Goal: Task Accomplishment & Management: Use online tool/utility

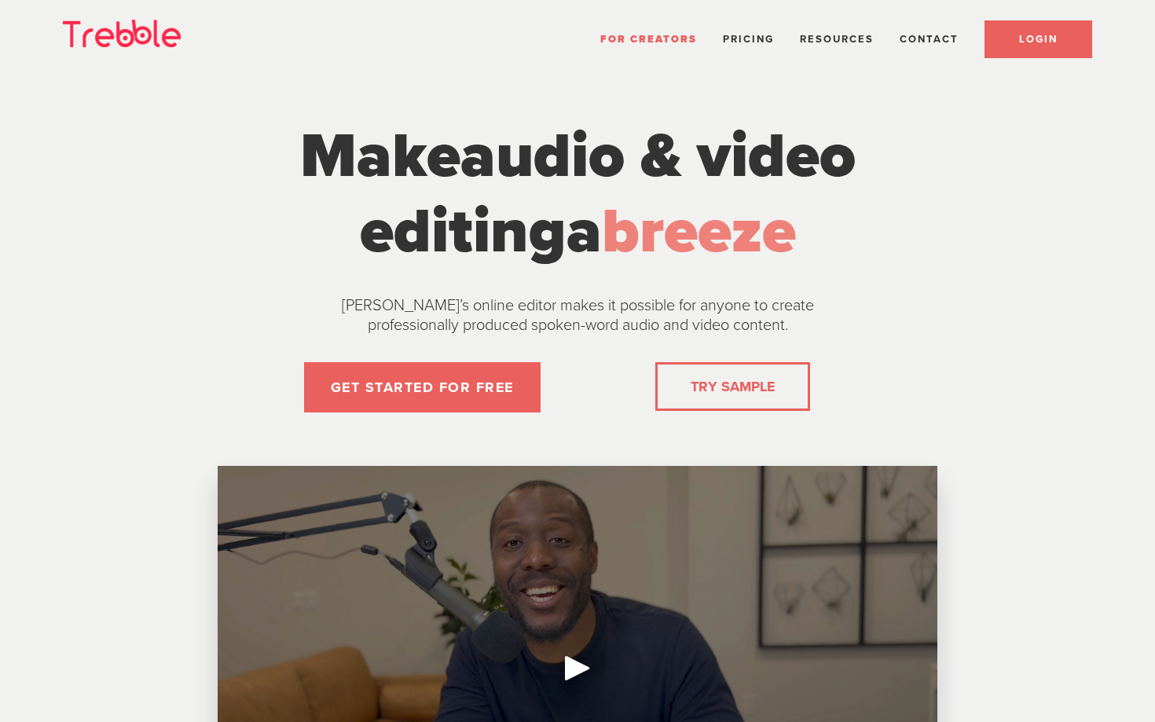
click at [1030, 47] on link "LOGIN" at bounding box center [1039, 39] width 108 height 38
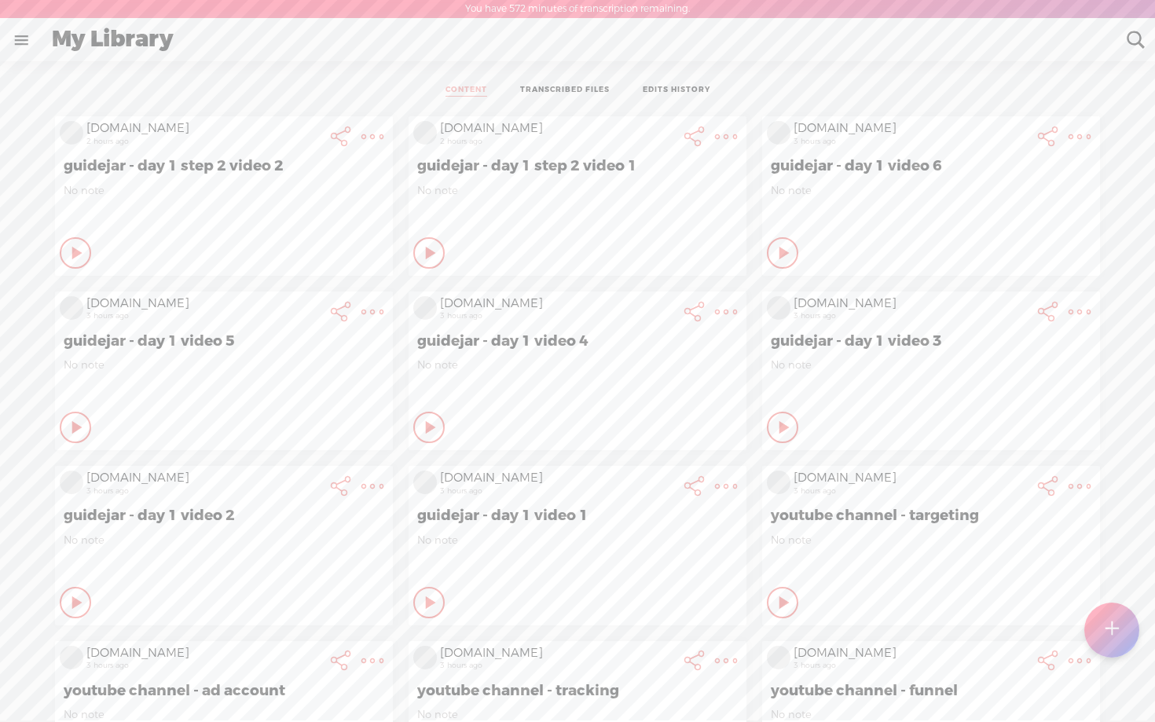
click at [1113, 624] on t at bounding box center [1111, 630] width 13 height 35
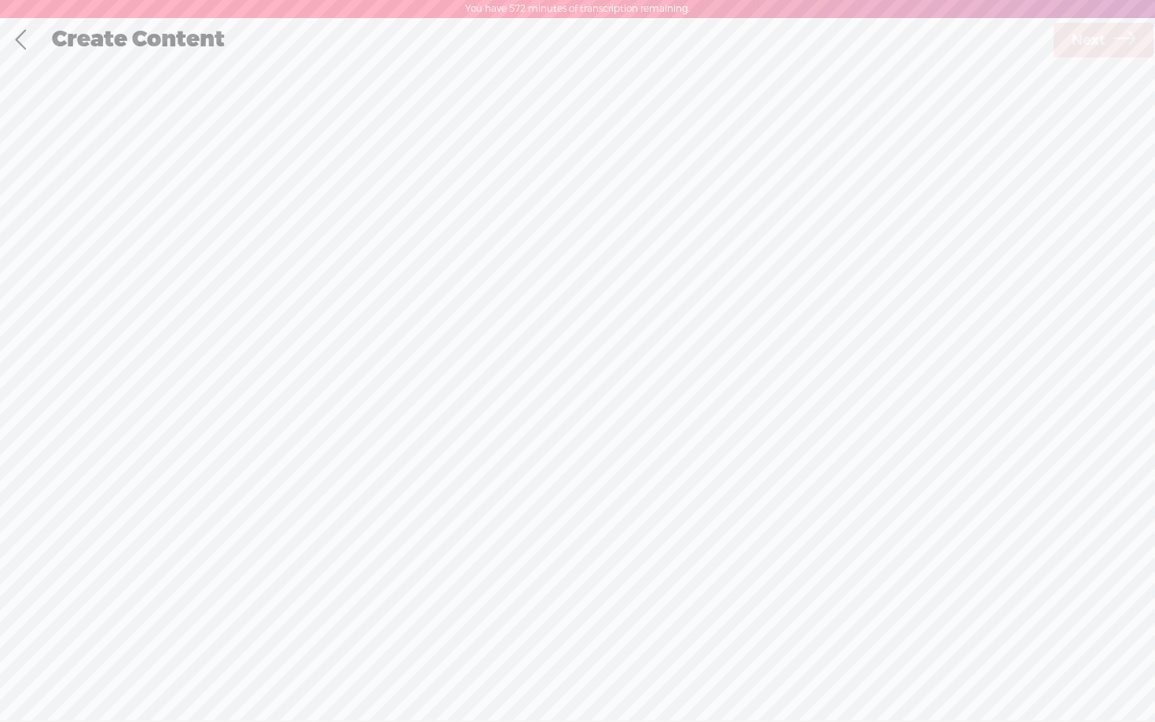
scroll to position [1, 0]
click at [32, 30] on link at bounding box center [20, 39] width 39 height 41
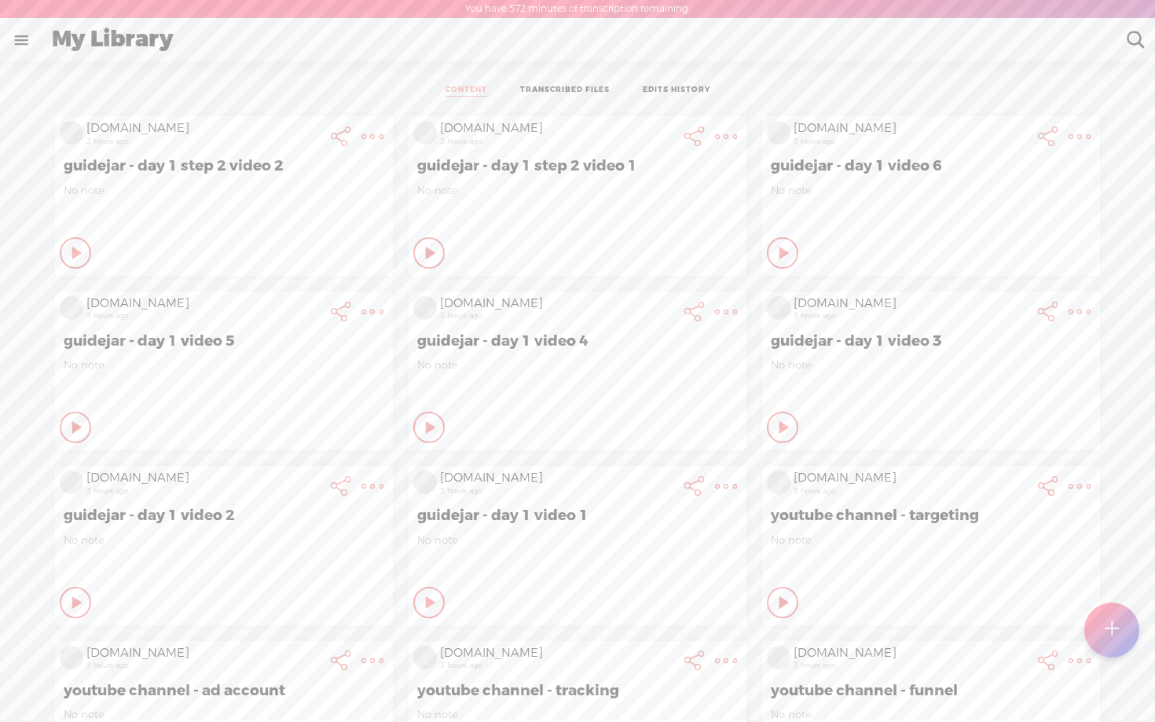
click at [64, 256] on div "Play Content" at bounding box center [75, 252] width 31 height 31
click at [1115, 629] on t at bounding box center [1111, 630] width 13 height 35
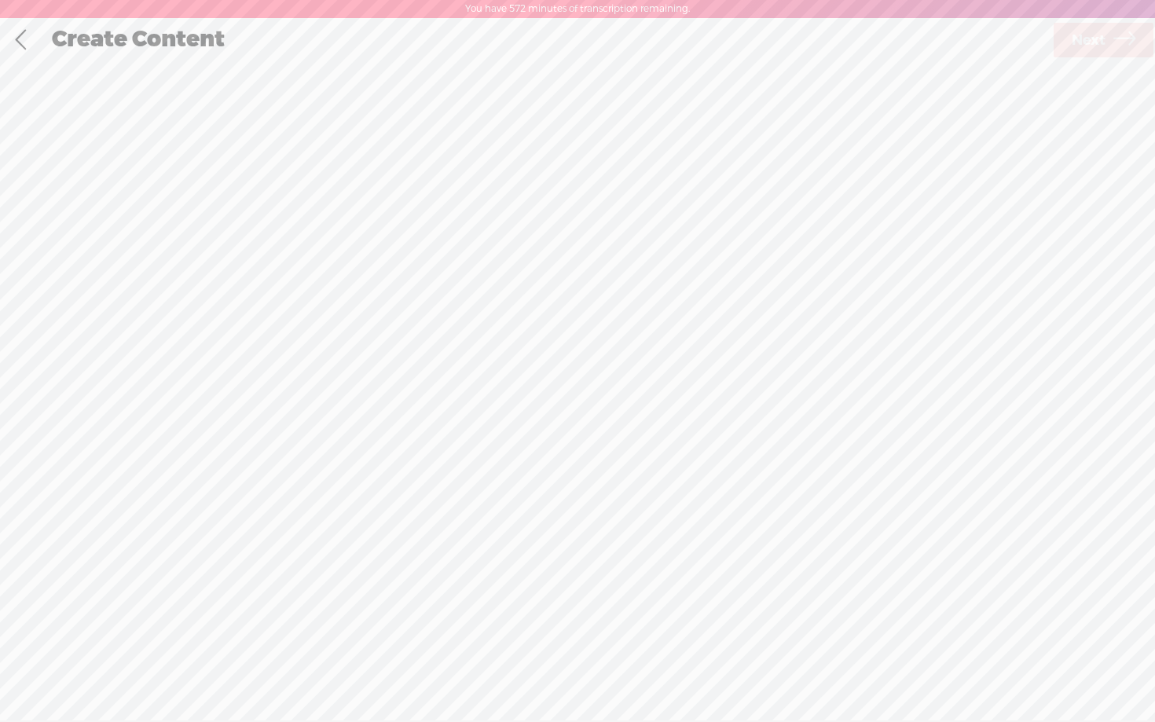
scroll to position [1, 0]
click at [634, 77] on div "Record Mode" at bounding box center [658, 78] width 152 height 39
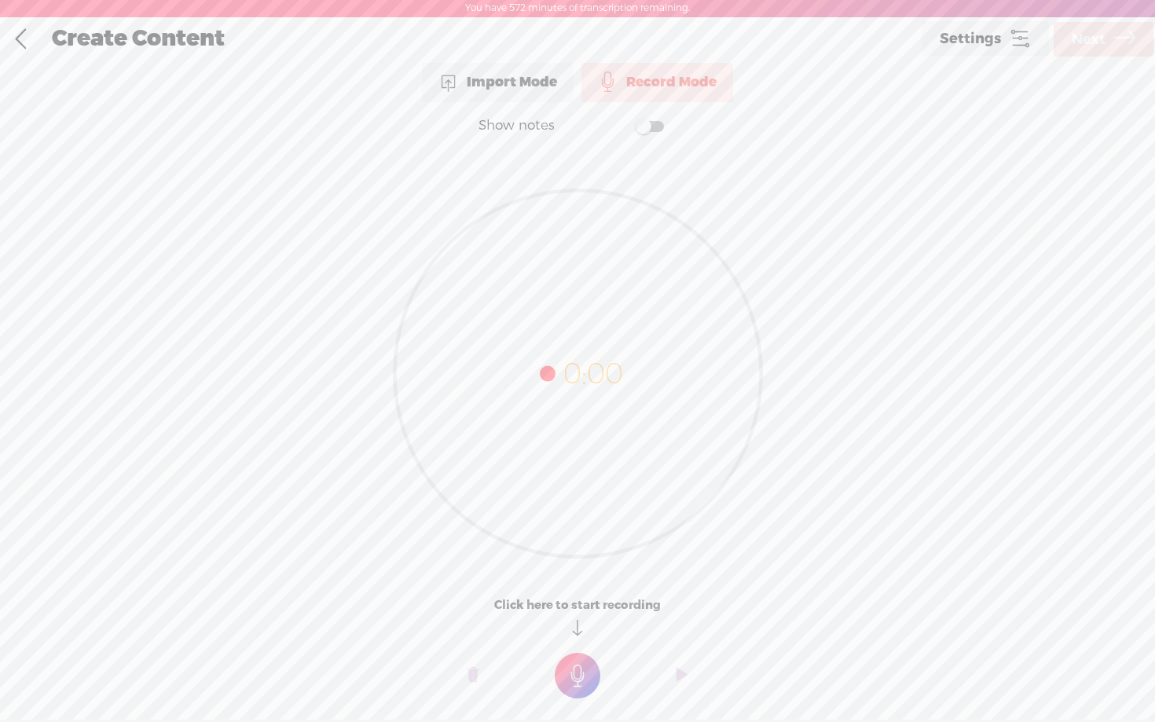
click at [656, 123] on span at bounding box center [650, 126] width 28 height 11
click at [521, 214] on textarea at bounding box center [577, 342] width 607 height 365
click at [330, 275] on textarea "click Admin. then account settings Click Auto-tagging make the the setting is s…" at bounding box center [577, 342] width 607 height 365
drag, startPoint x: 690, startPoint y: 260, endPoint x: 275, endPoint y: 229, distance: 416.1
click at [275, 229] on textarea "click Admin. then account settings Click Auto-tagging make the the setting is s…" at bounding box center [577, 342] width 607 height 365
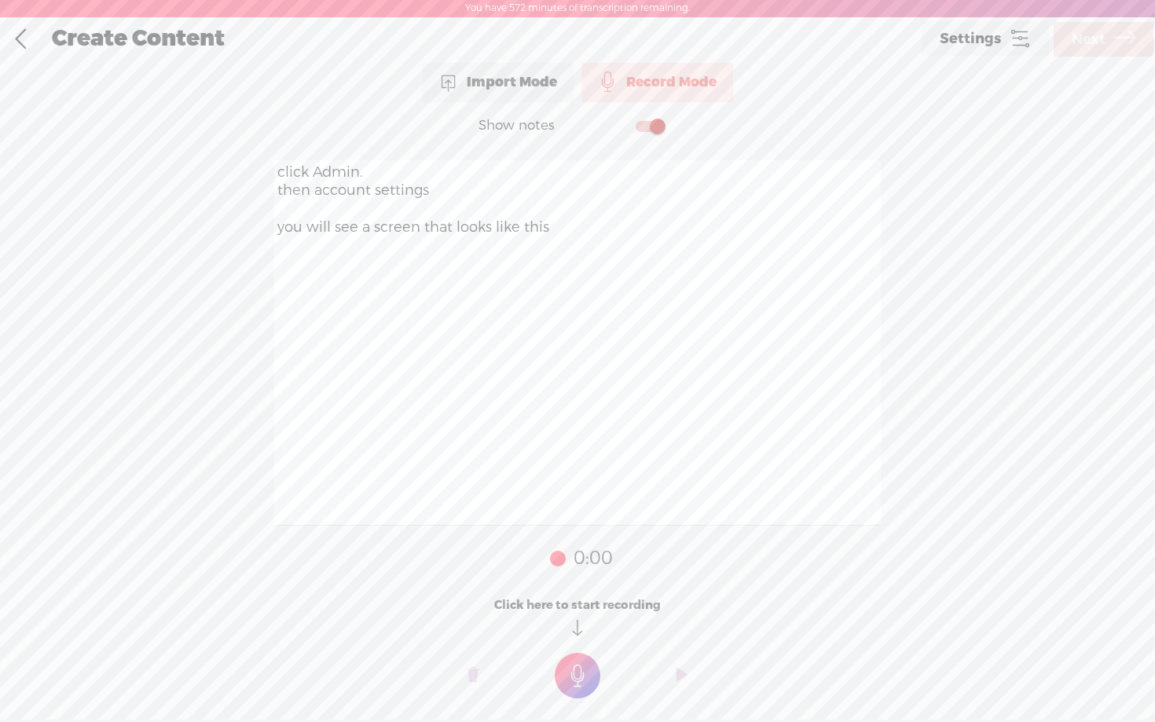
click at [580, 673] on t at bounding box center [578, 676] width 46 height 46
click at [575, 673] on t at bounding box center [578, 687] width 46 height 46
click at [471, 682] on t at bounding box center [473, 686] width 11 height 47
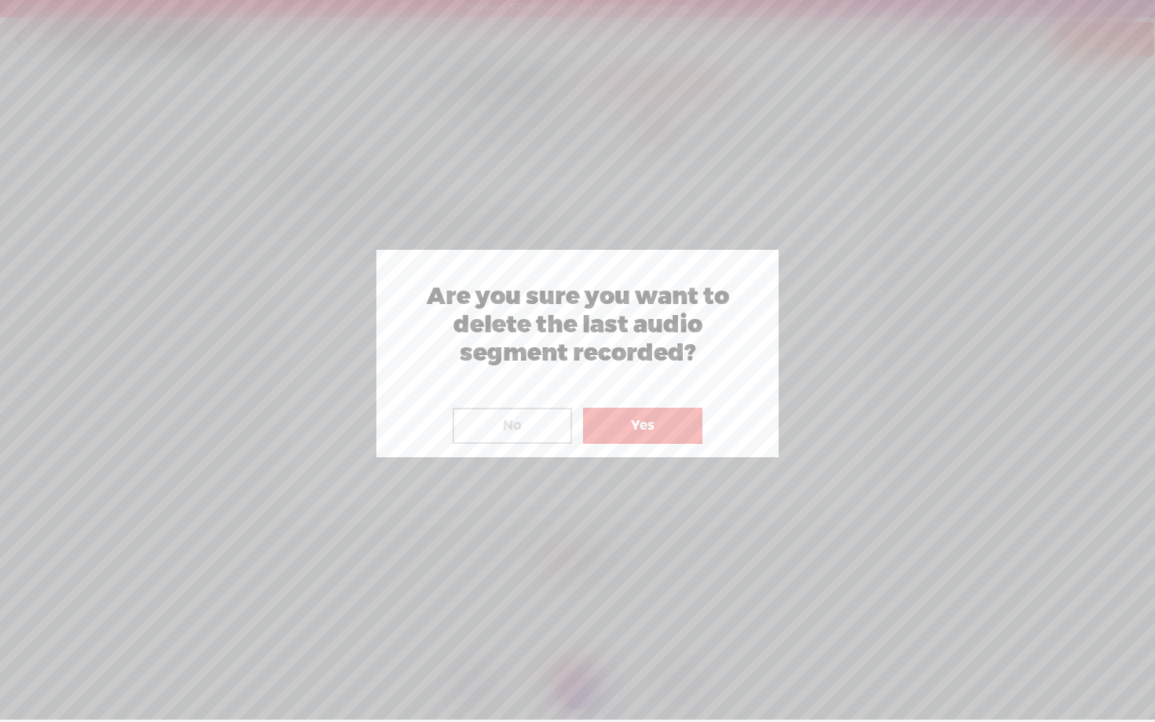
click at [639, 420] on button "Yes" at bounding box center [642, 426] width 119 height 36
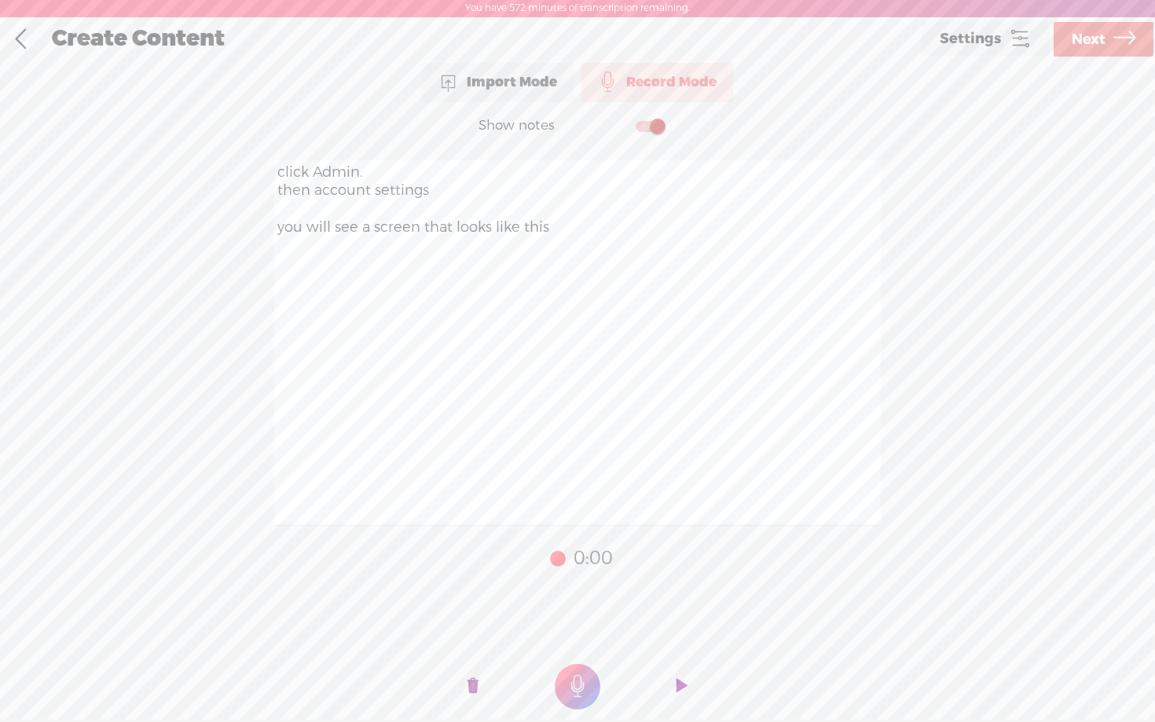
click at [574, 682] on t at bounding box center [578, 687] width 46 height 46
click at [277, 189] on textarea "click Admin. then account settings you will see a screen that looks like this" at bounding box center [577, 342] width 607 height 365
click at [474, 681] on t at bounding box center [473, 686] width 11 height 47
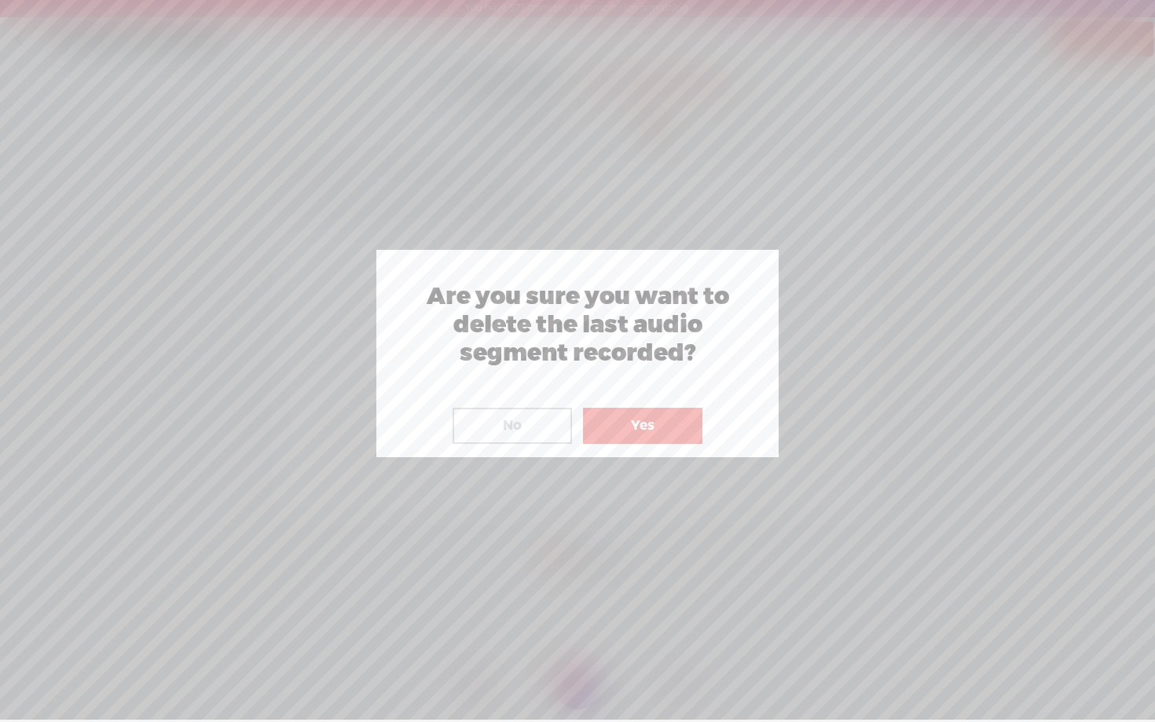
click at [507, 422] on button "No" at bounding box center [512, 426] width 119 height 36
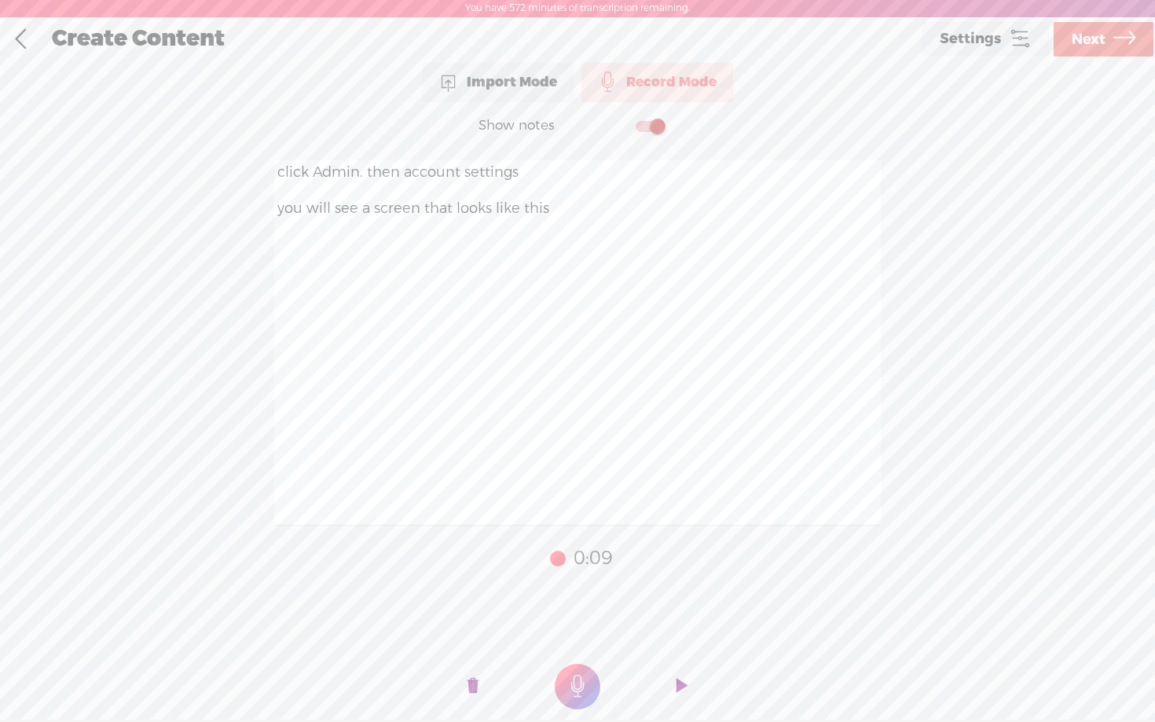
click at [475, 686] on t at bounding box center [473, 686] width 11 height 47
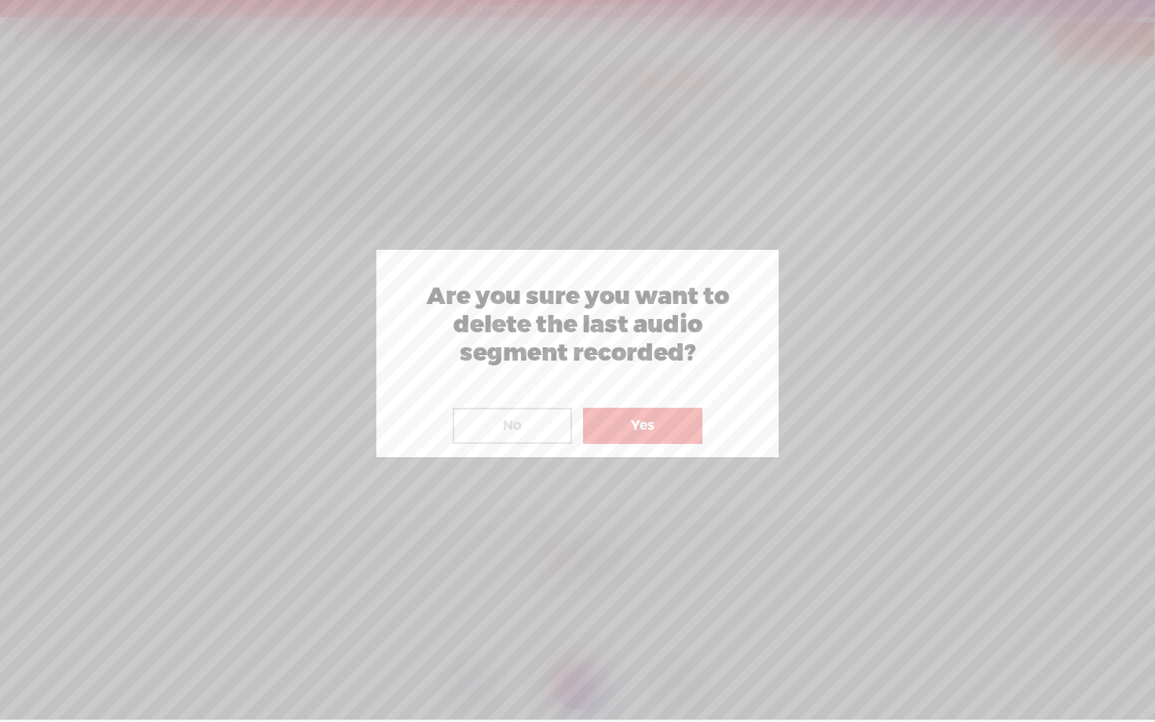
click at [641, 414] on button "Yes" at bounding box center [642, 426] width 119 height 36
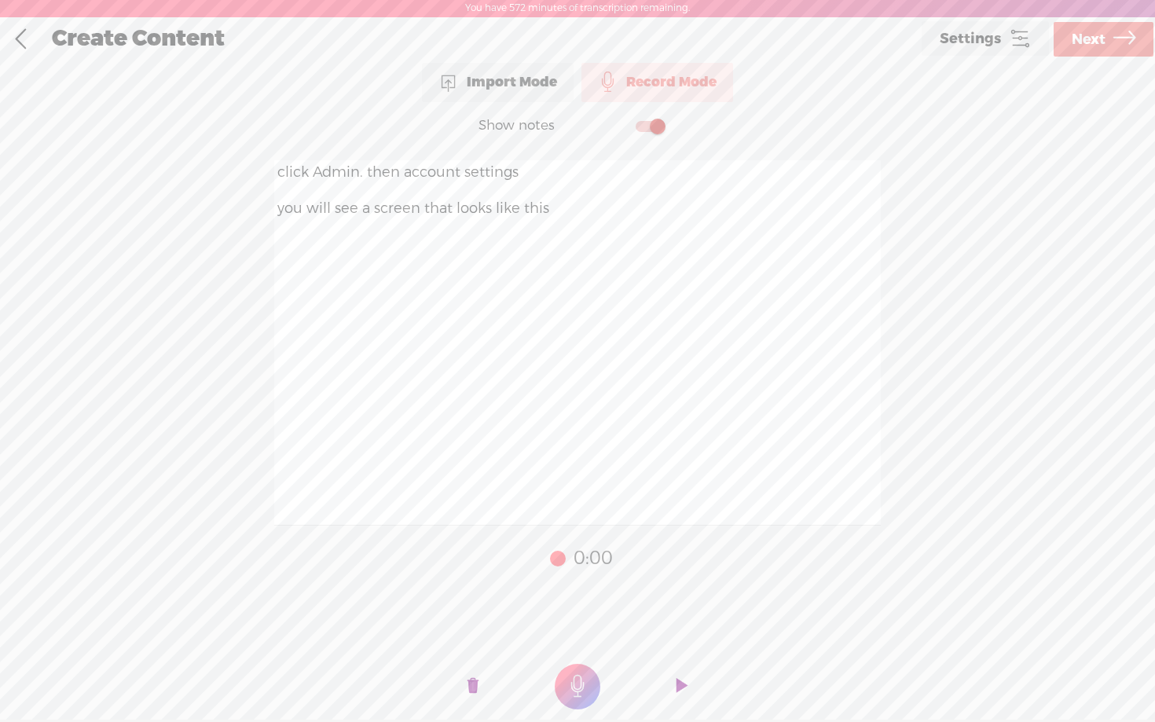
drag, startPoint x: 589, startPoint y: 291, endPoint x: 274, endPoint y: 200, distance: 328.0
click at [274, 200] on textarea "click Admin. then account settings you will see a screen that looks like this" at bounding box center [577, 342] width 607 height 365
type textarea "click Admin. then account settings"
click at [562, 681] on t at bounding box center [578, 687] width 46 height 46
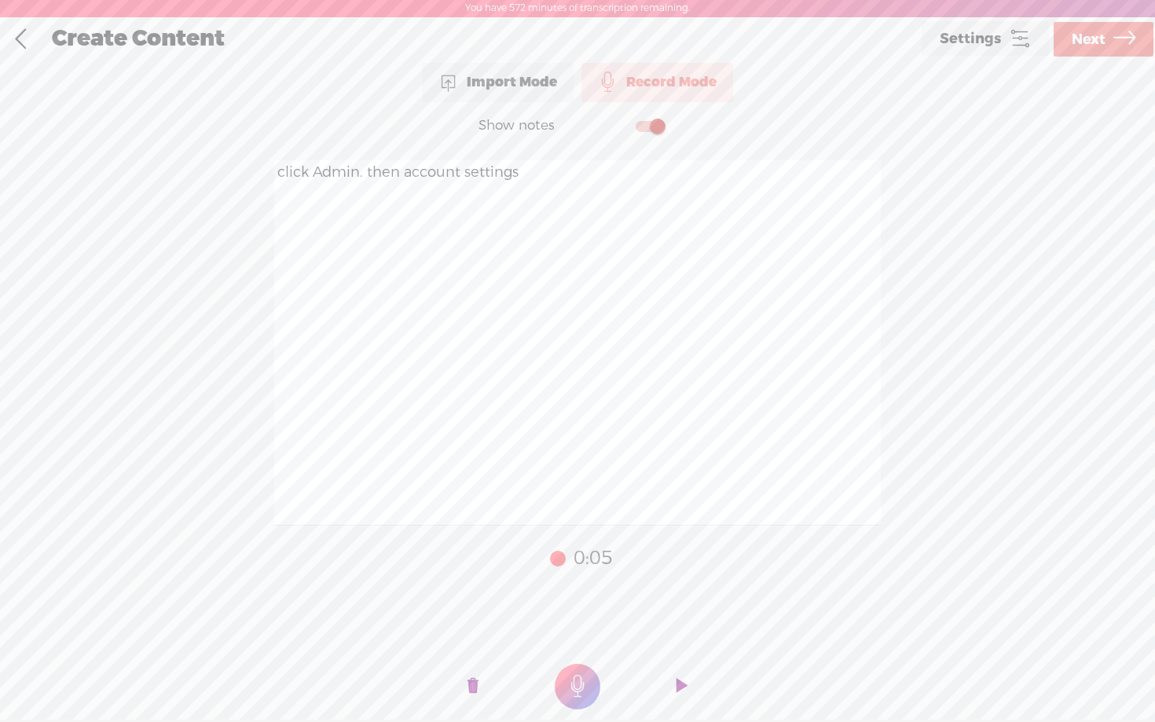
click at [1095, 43] on span "Next" at bounding box center [1089, 40] width 34 height 40
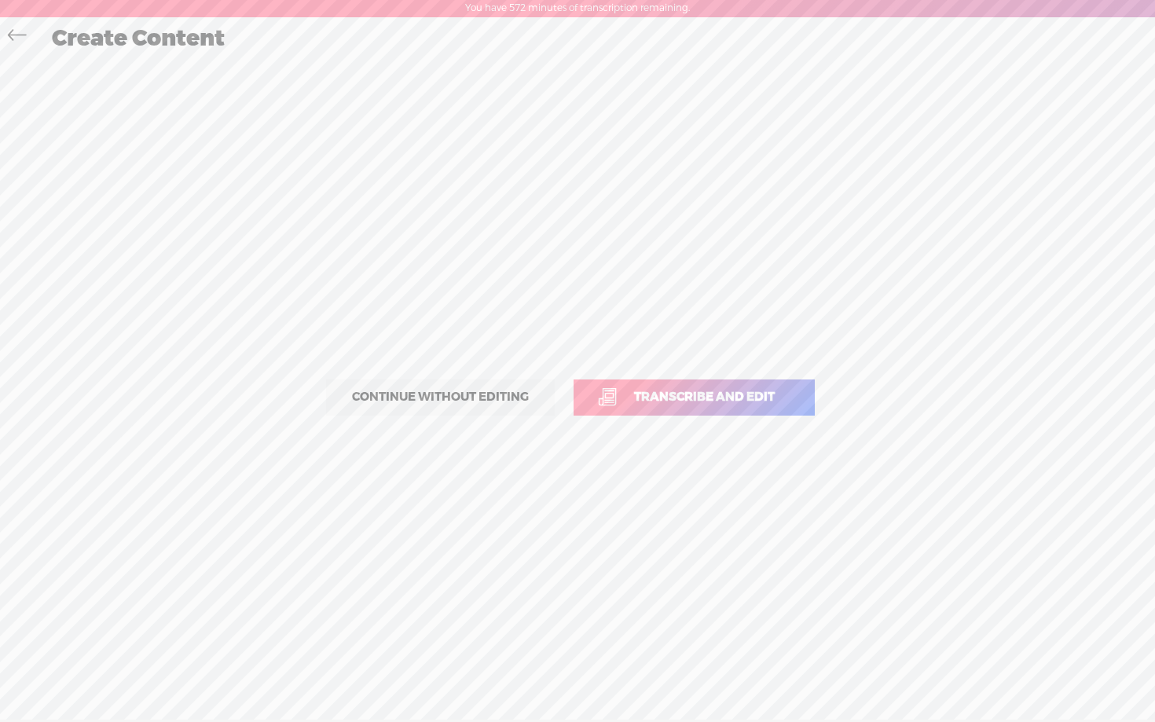
click at [674, 398] on span "Transcribe and edit" at bounding box center [705, 397] width 174 height 18
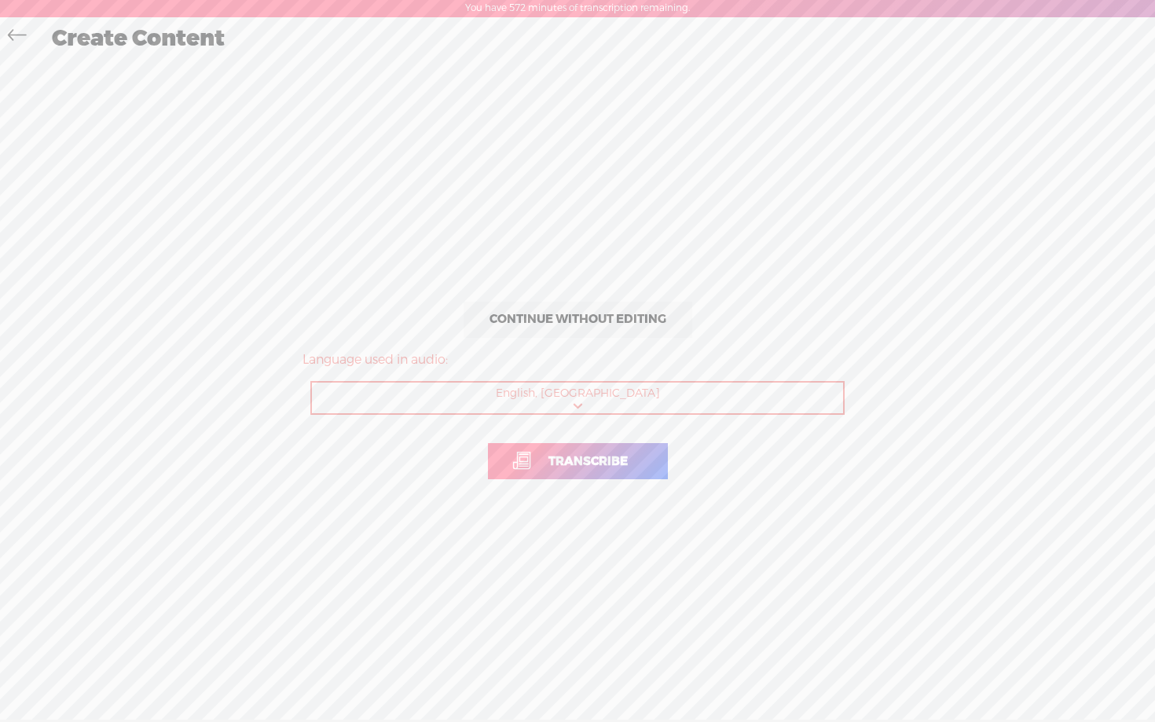
click at [572, 468] on span "Transcribe" at bounding box center [588, 462] width 112 height 18
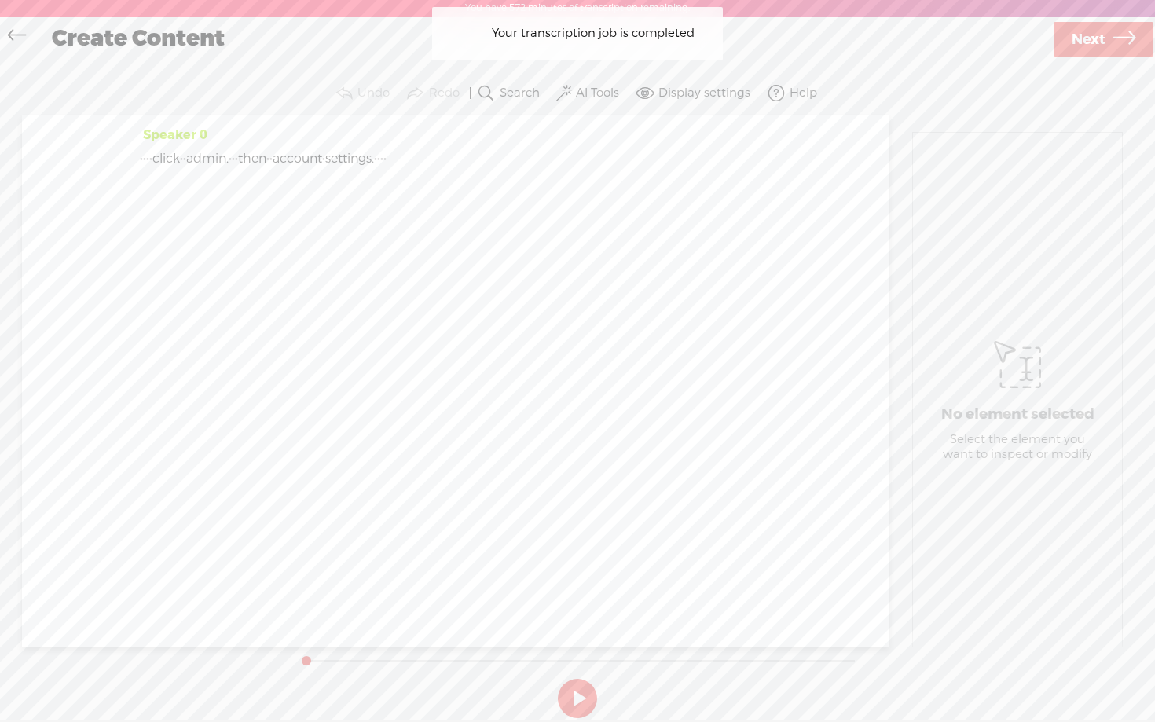
click at [595, 101] on button "AI Tools" at bounding box center [589, 93] width 73 height 31
click at [575, 259] on span at bounding box center [579, 255] width 28 height 11
click at [582, 299] on span at bounding box center [579, 297] width 28 height 11
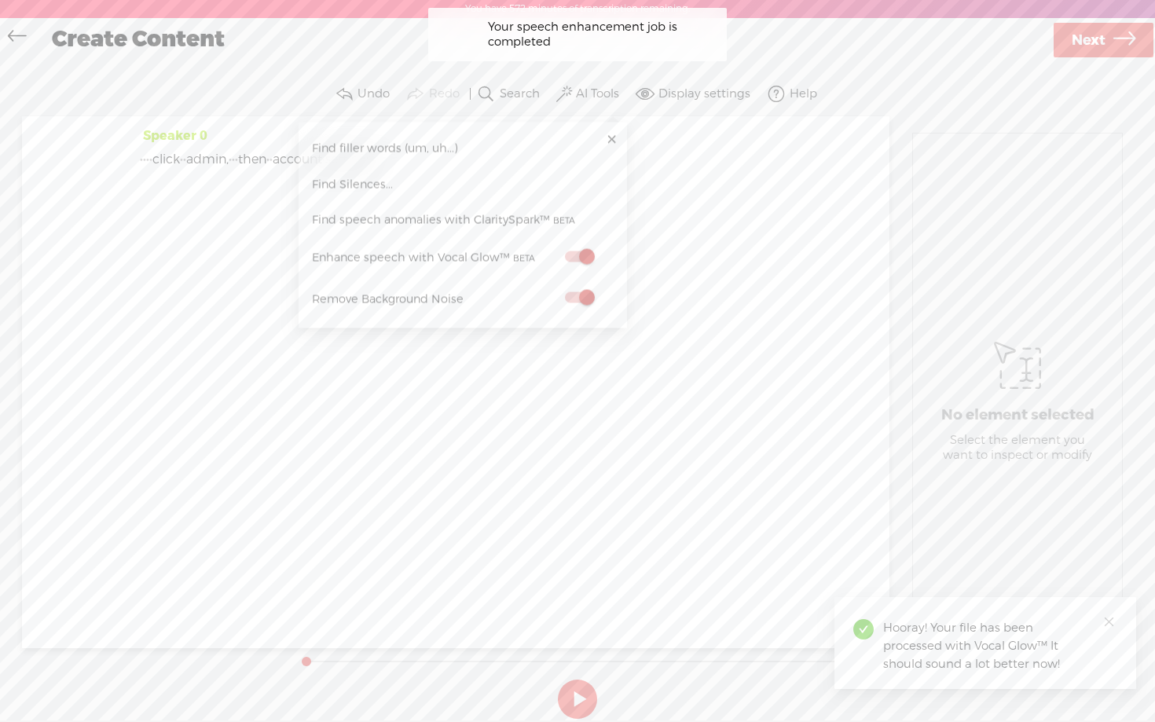
click at [1094, 44] on span "Next" at bounding box center [1089, 40] width 34 height 40
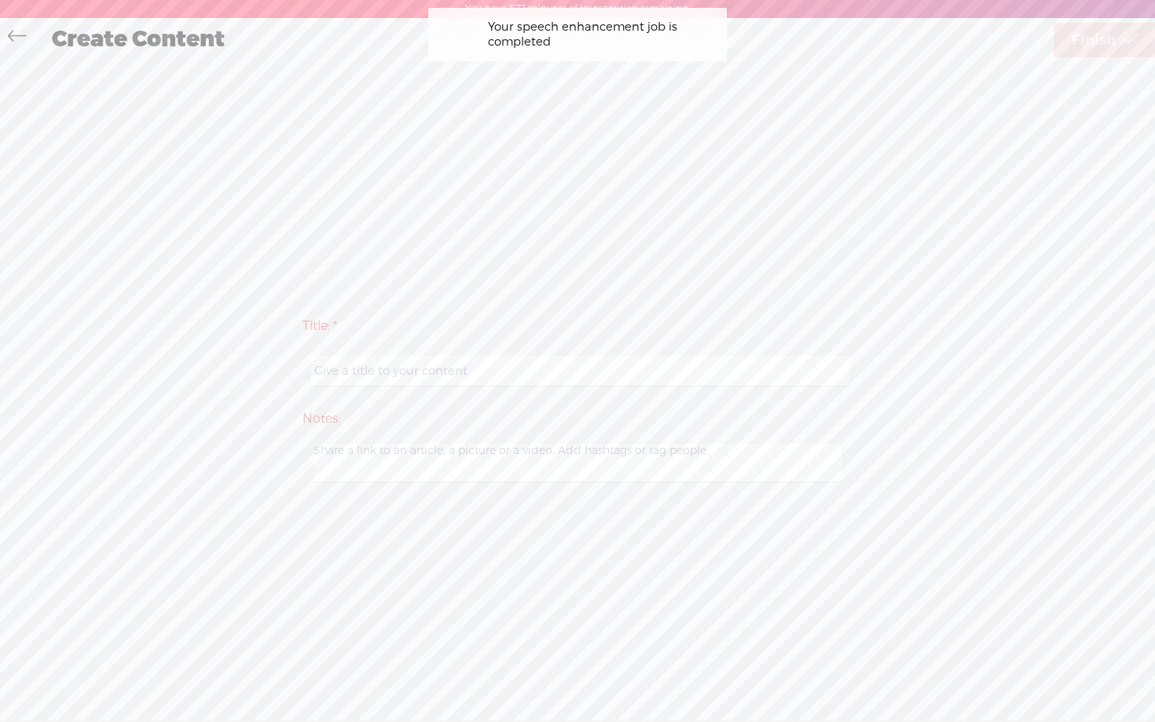
click at [527, 379] on input "text" at bounding box center [580, 371] width 538 height 31
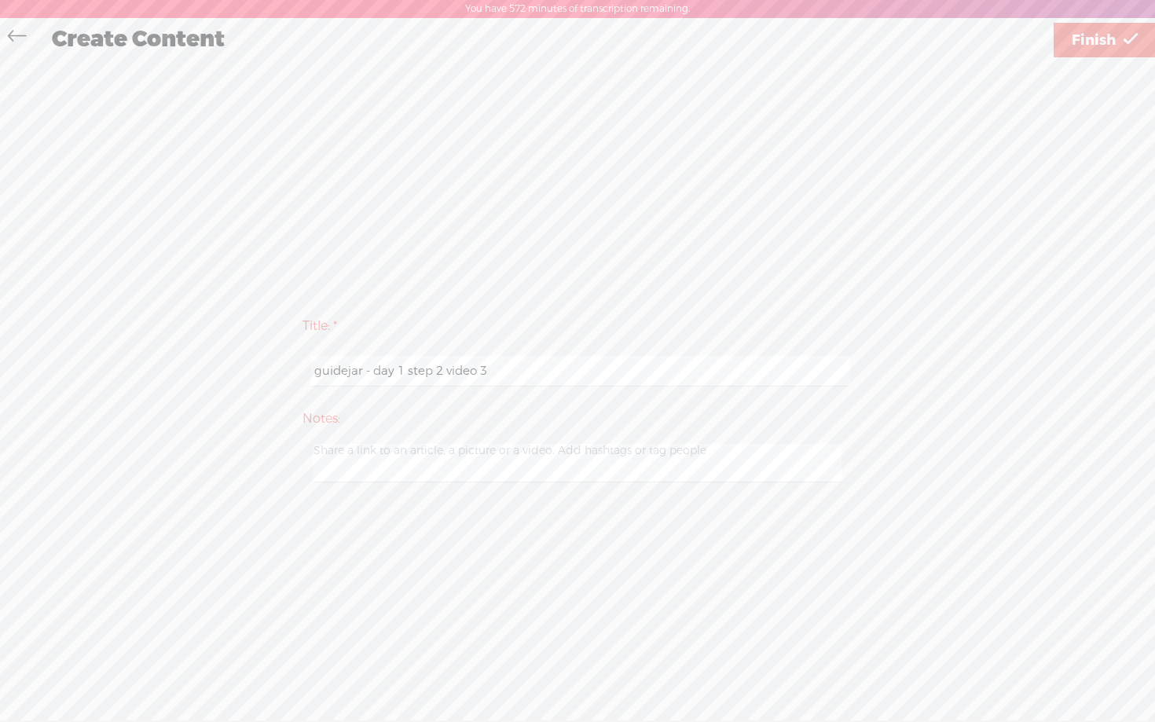
type input "guidejar - day 1 step 2 video 3"
click at [973, 315] on div "Title: * guidejar - day 1 step 2 video 3 Notes: Save as a draft content Publish…" at bounding box center [578, 398] width 1124 height 184
click at [1110, 40] on span "Finish" at bounding box center [1094, 40] width 44 height 40
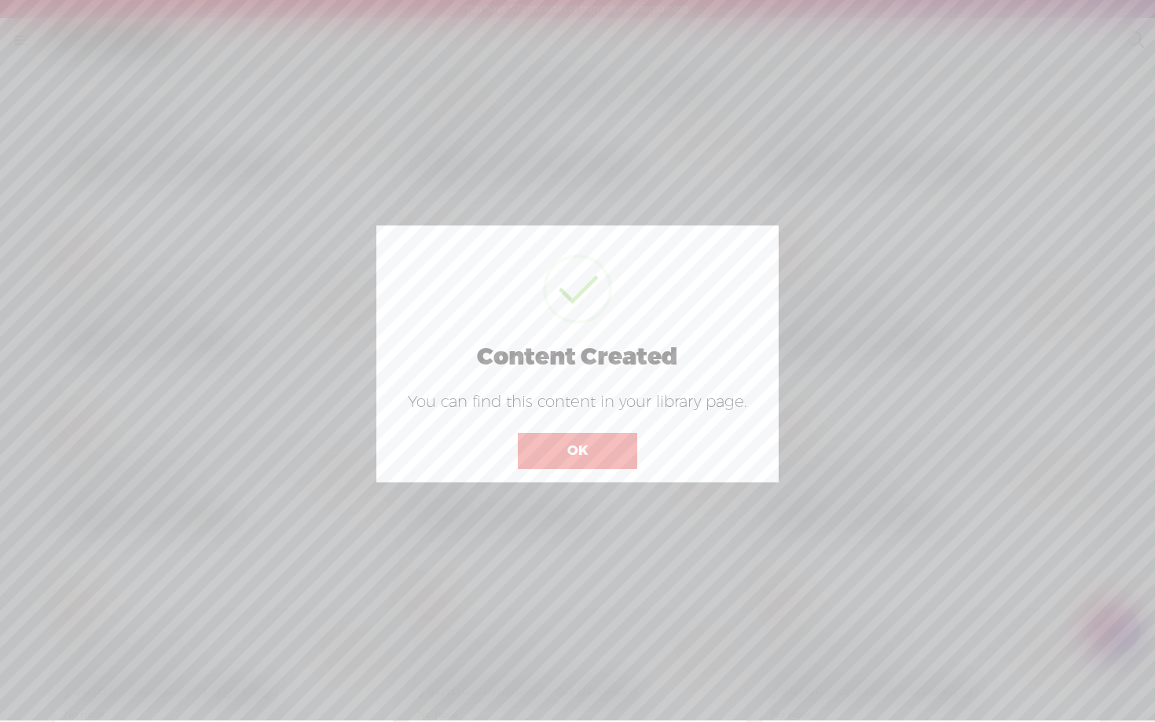
click at [578, 452] on button "OK" at bounding box center [577, 451] width 119 height 36
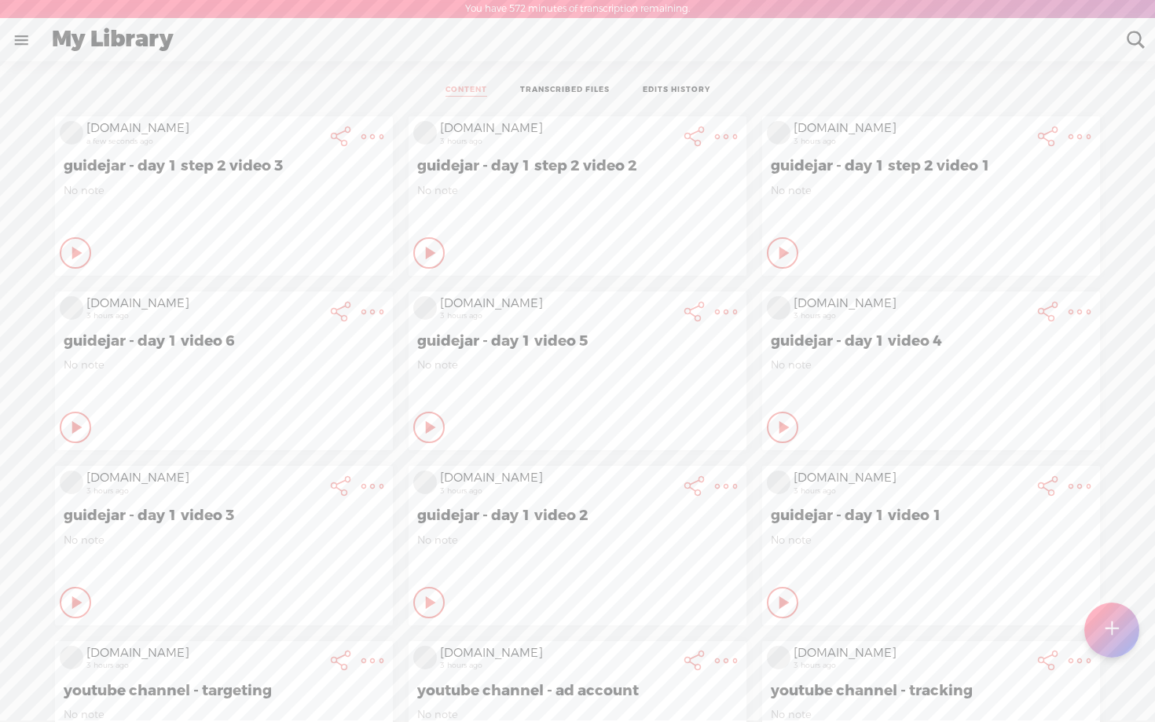
click at [66, 259] on div "Play Content" at bounding box center [75, 252] width 31 height 31
click at [1117, 631] on t at bounding box center [1111, 630] width 13 height 35
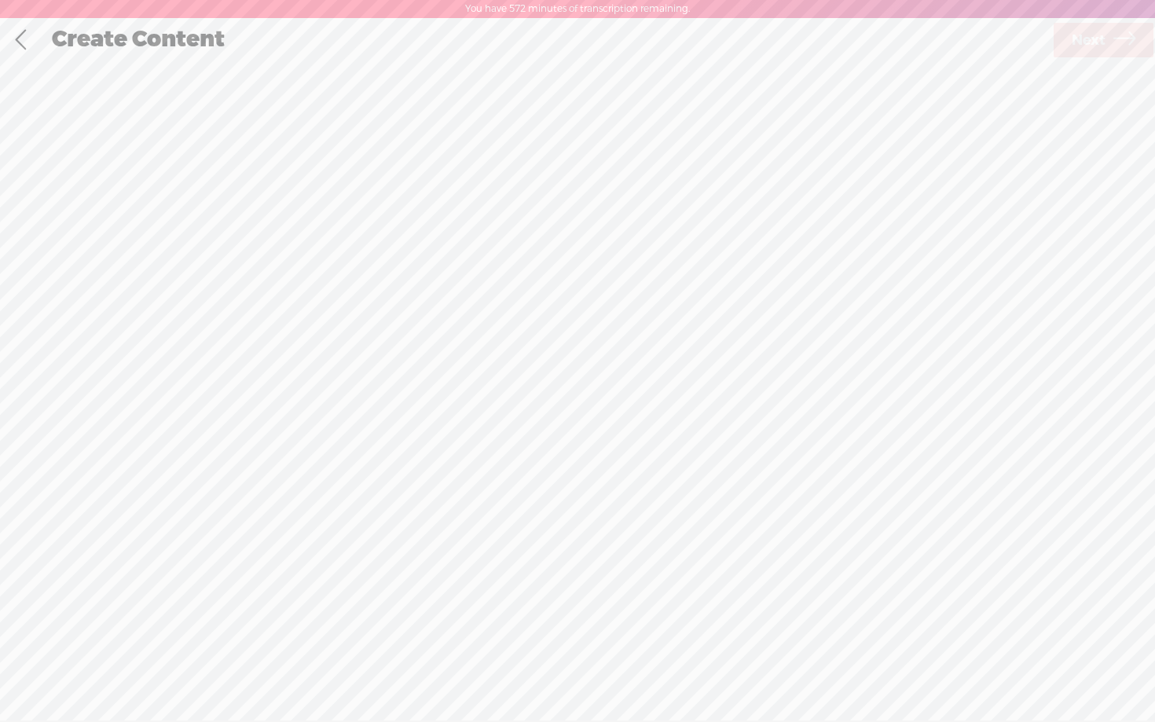
scroll to position [1, 0]
click at [662, 77] on div "Record Mode" at bounding box center [658, 78] width 152 height 39
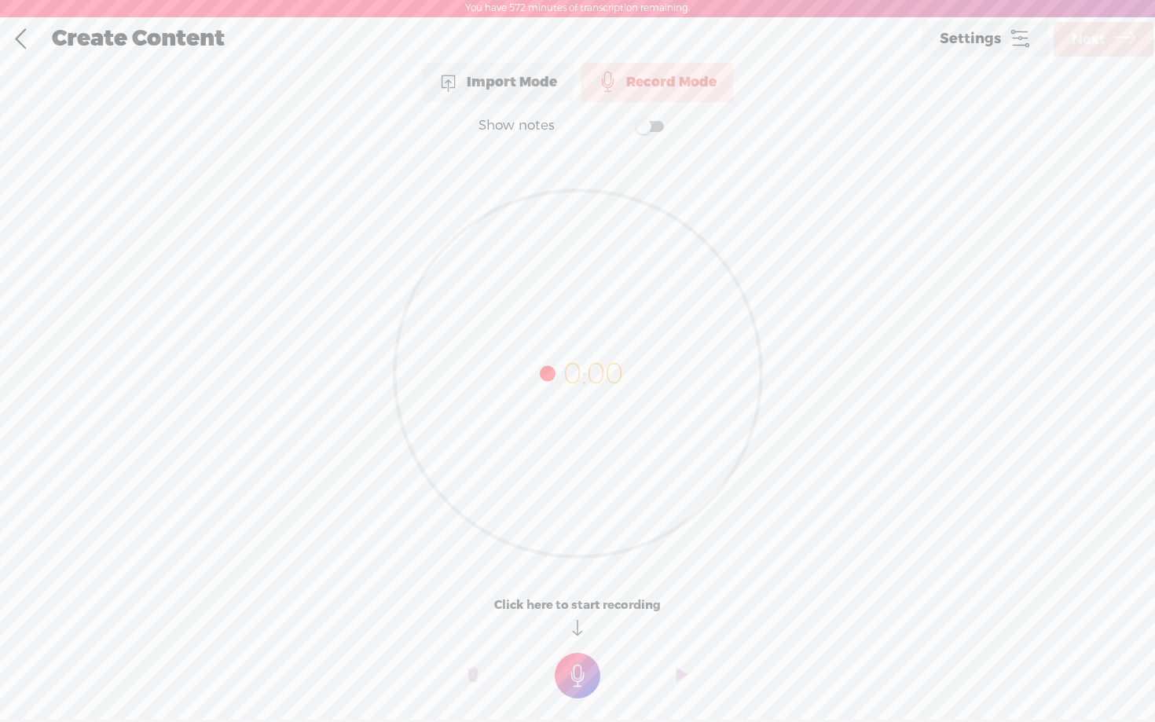
click at [651, 136] on label at bounding box center [634, 126] width 85 height 32
click at [527, 222] on textarea at bounding box center [577, 342] width 607 height 365
paste textarea "Click Auto-tagging make the the setting is switched on and that it says yes"
click at [279, 227] on textarea "You will see a screen that looks liek this. Click Auto-tagging make the the set…" at bounding box center [577, 342] width 607 height 365
click at [373, 224] on textarea "You will see a screen that looks liek this. Click Auto-tagging check the box, c…" at bounding box center [577, 342] width 607 height 365
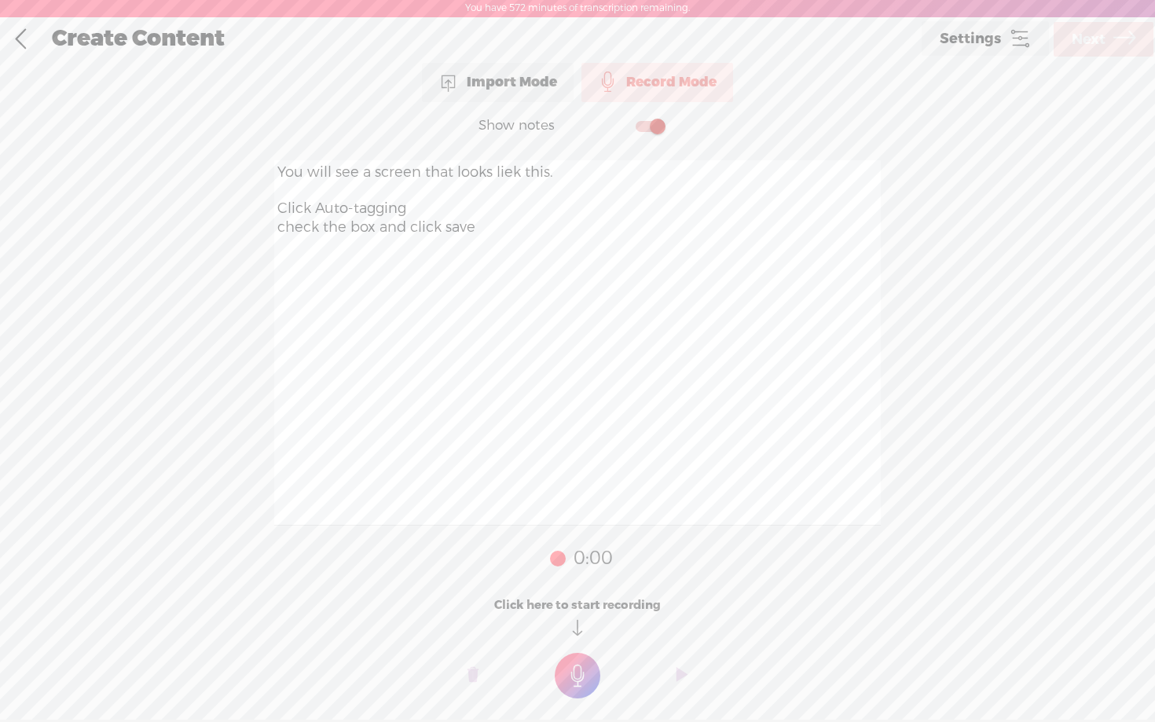
type textarea "You will see a screen that looks liek this. Click Auto-tagging check the box an…"
click at [578, 670] on t at bounding box center [578, 676] width 46 height 46
click at [578, 670] on t at bounding box center [578, 687] width 46 height 46
click at [673, 688] on o at bounding box center [682, 686] width 63 height 47
click at [1087, 40] on span "Next" at bounding box center [1089, 40] width 34 height 40
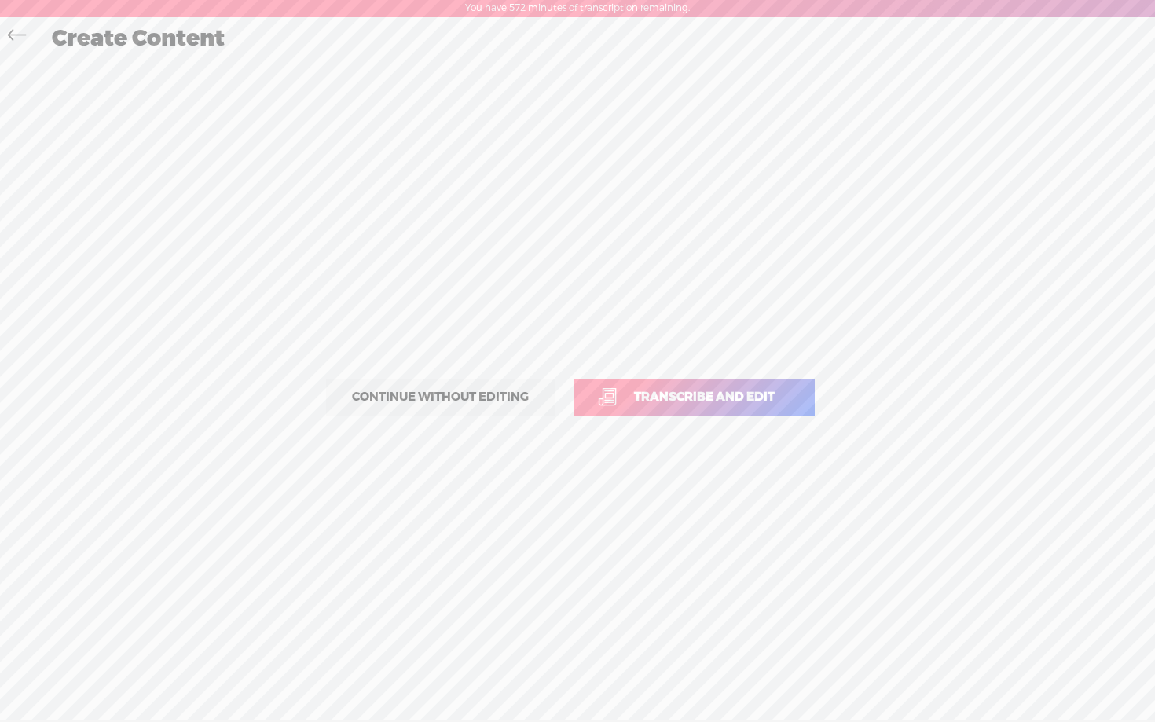
click at [663, 401] on span "Transcribe and edit" at bounding box center [705, 397] width 174 height 18
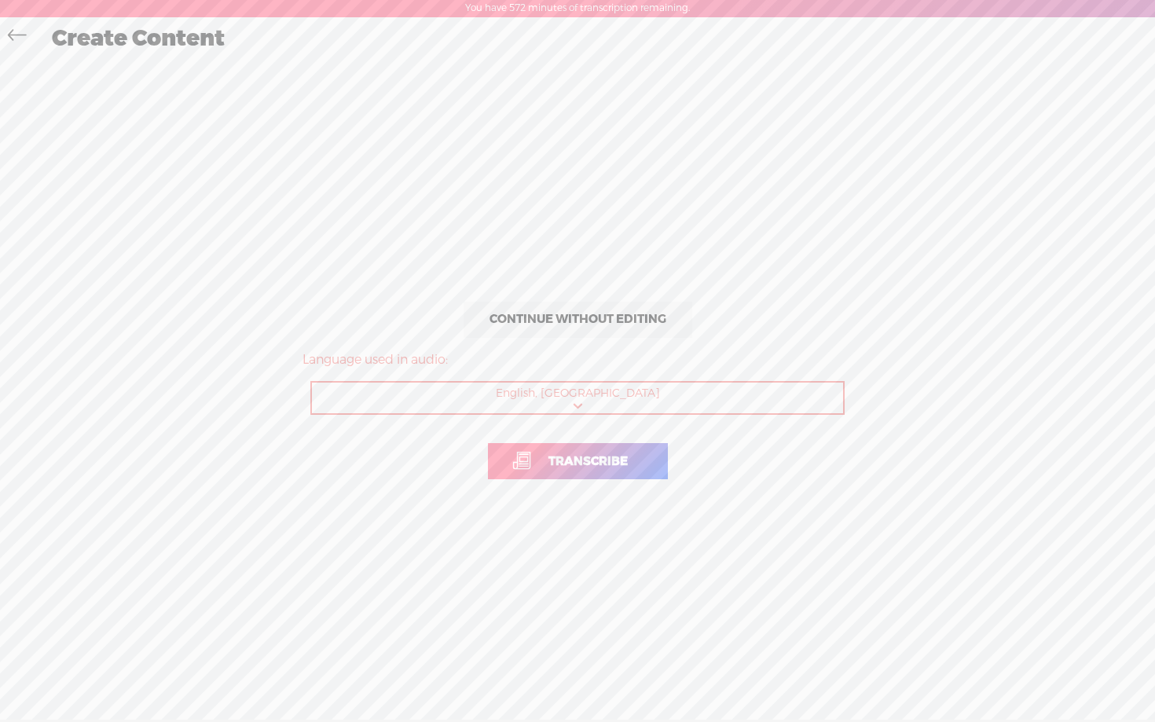
click at [580, 472] on link "Transcribe" at bounding box center [578, 461] width 180 height 36
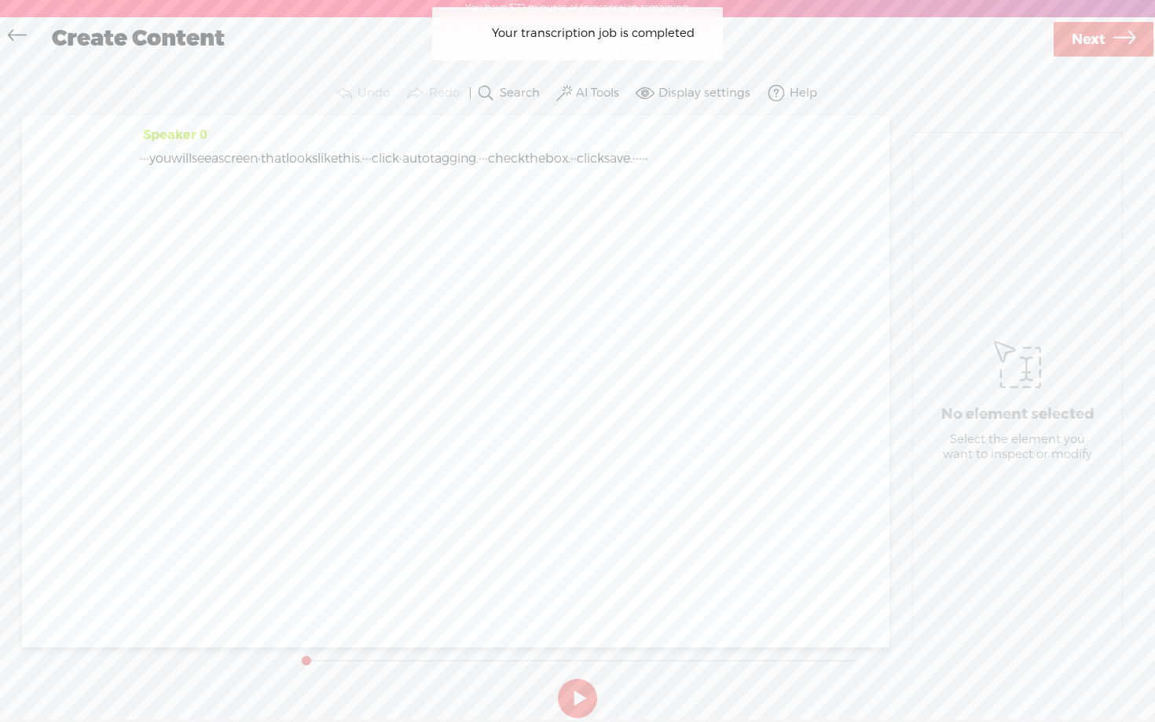
click at [593, 92] on label "AI Tools" at bounding box center [597, 94] width 43 height 16
click at [582, 259] on span at bounding box center [579, 255] width 28 height 11
click at [584, 299] on span at bounding box center [579, 297] width 28 height 11
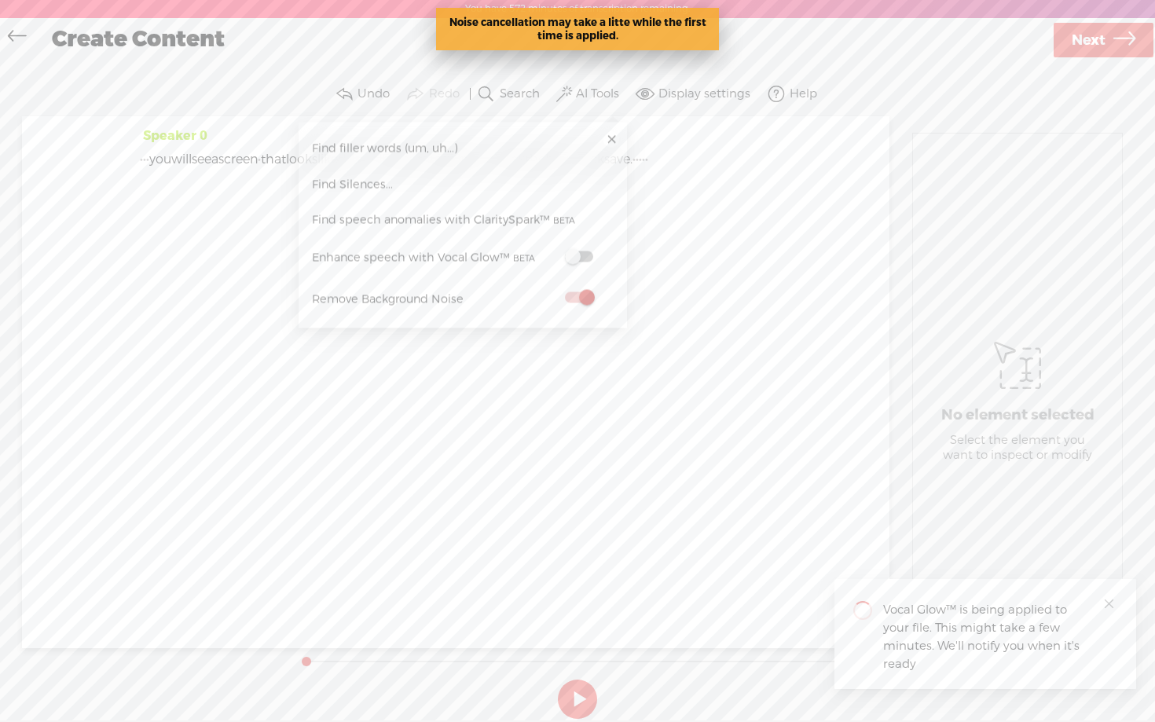
click at [582, 256] on span at bounding box center [579, 256] width 28 height 11
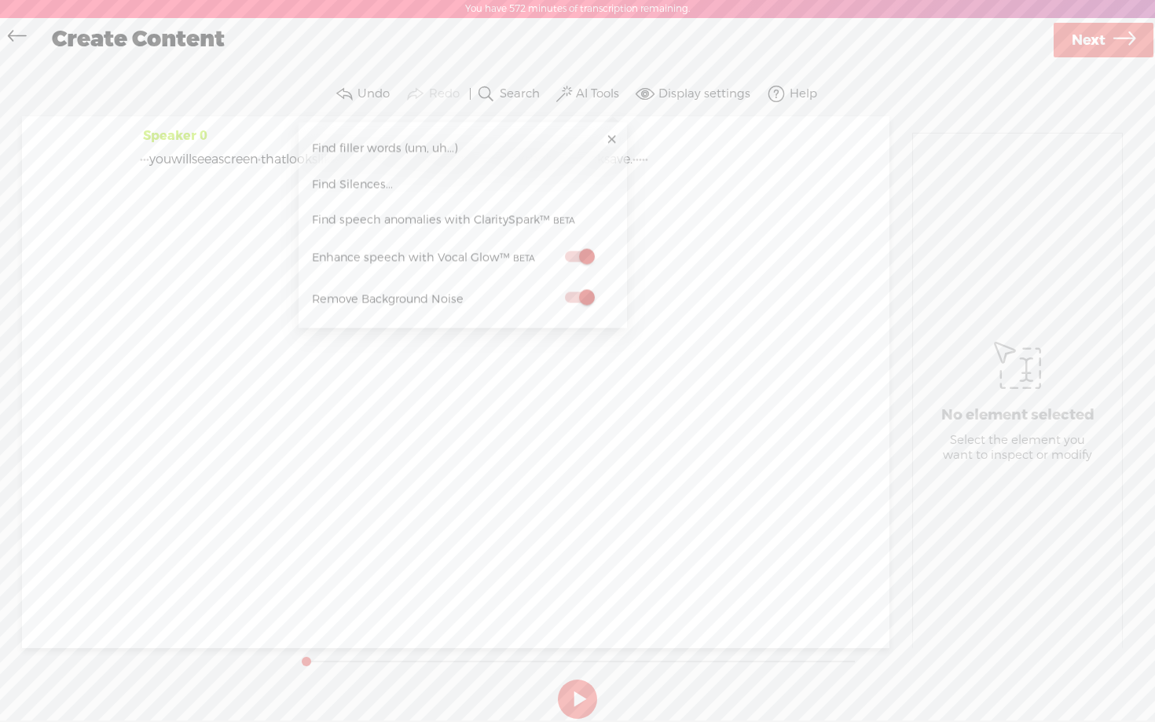
click at [1078, 40] on span "Next" at bounding box center [1089, 40] width 34 height 40
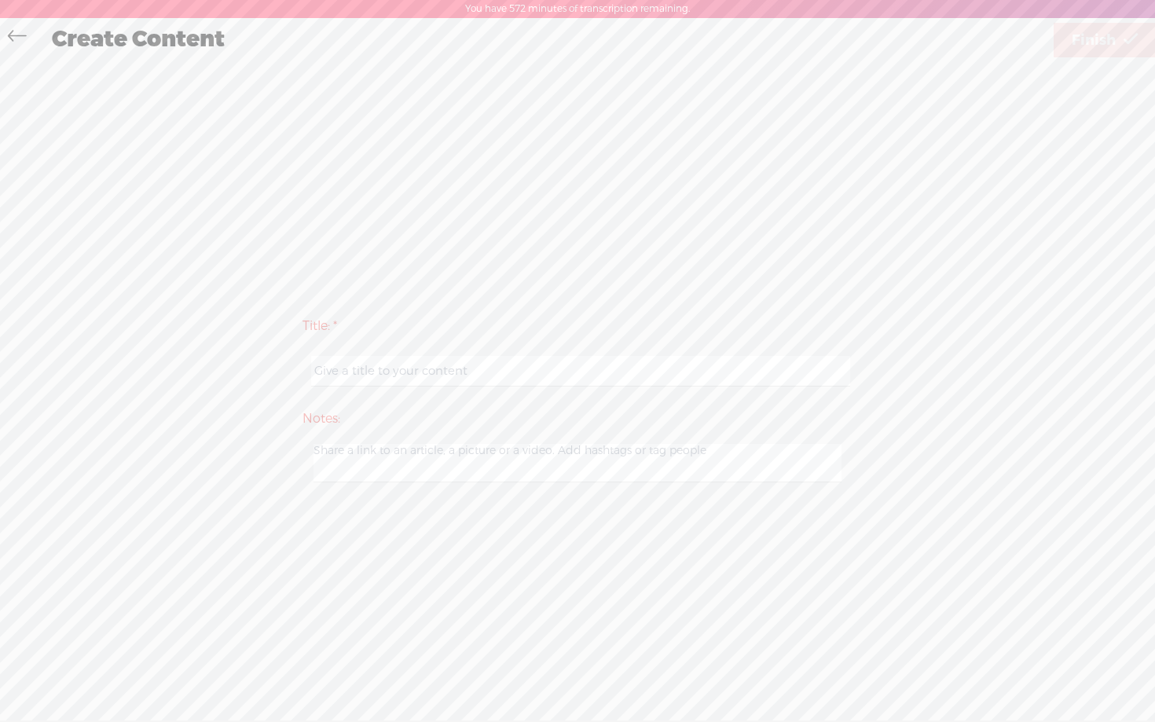
click at [490, 376] on input "text" at bounding box center [580, 371] width 538 height 31
type input "guidejar - day 1 step 2 video 4"
click at [1080, 48] on span "Finish" at bounding box center [1094, 40] width 44 height 40
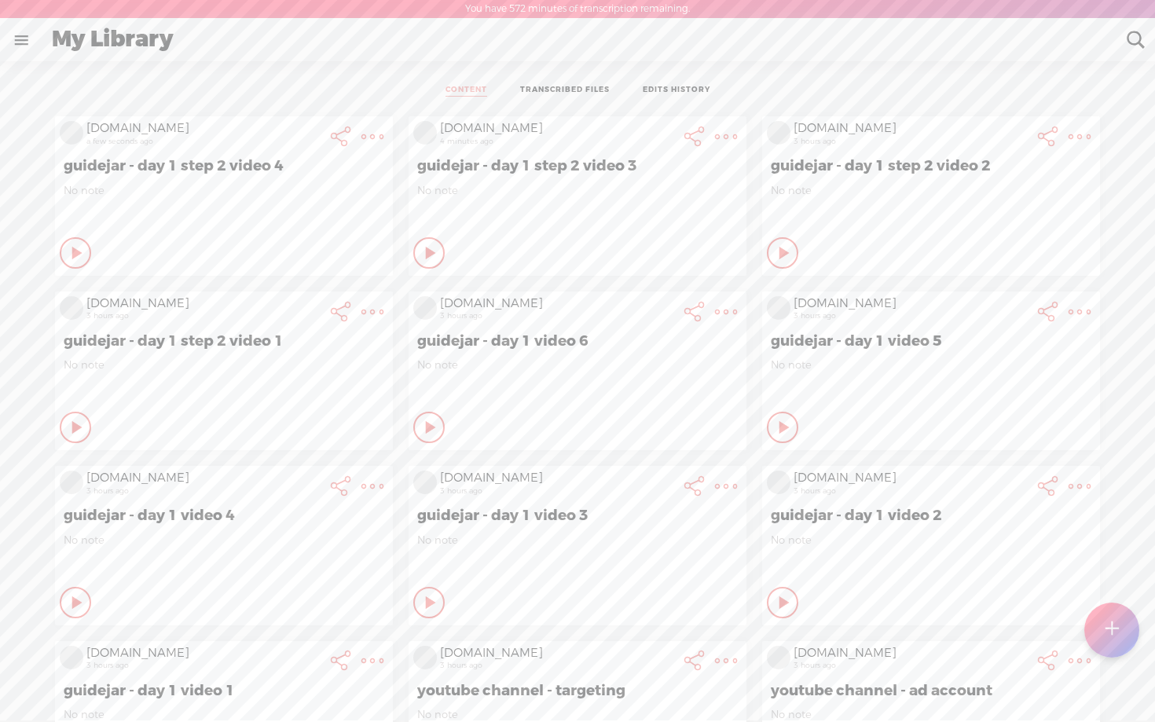
click at [1107, 626] on t at bounding box center [1112, 630] width 13 height 35
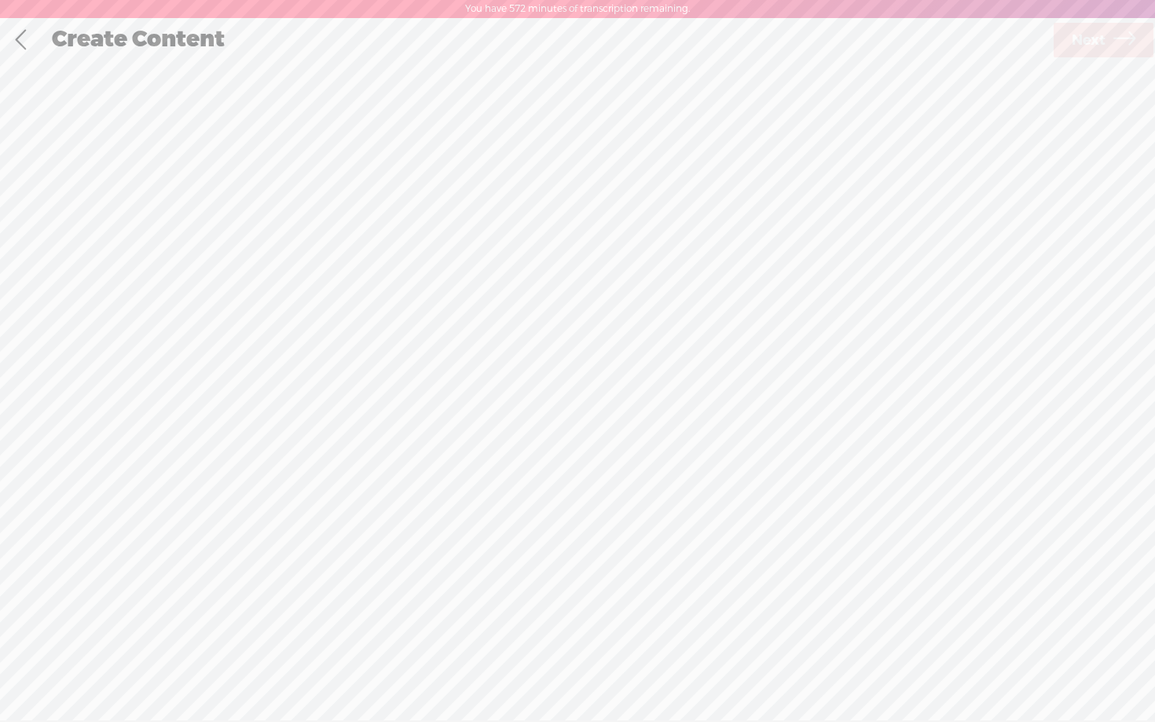
scroll to position [1, 0]
click at [657, 81] on div "Record Mode" at bounding box center [658, 78] width 152 height 39
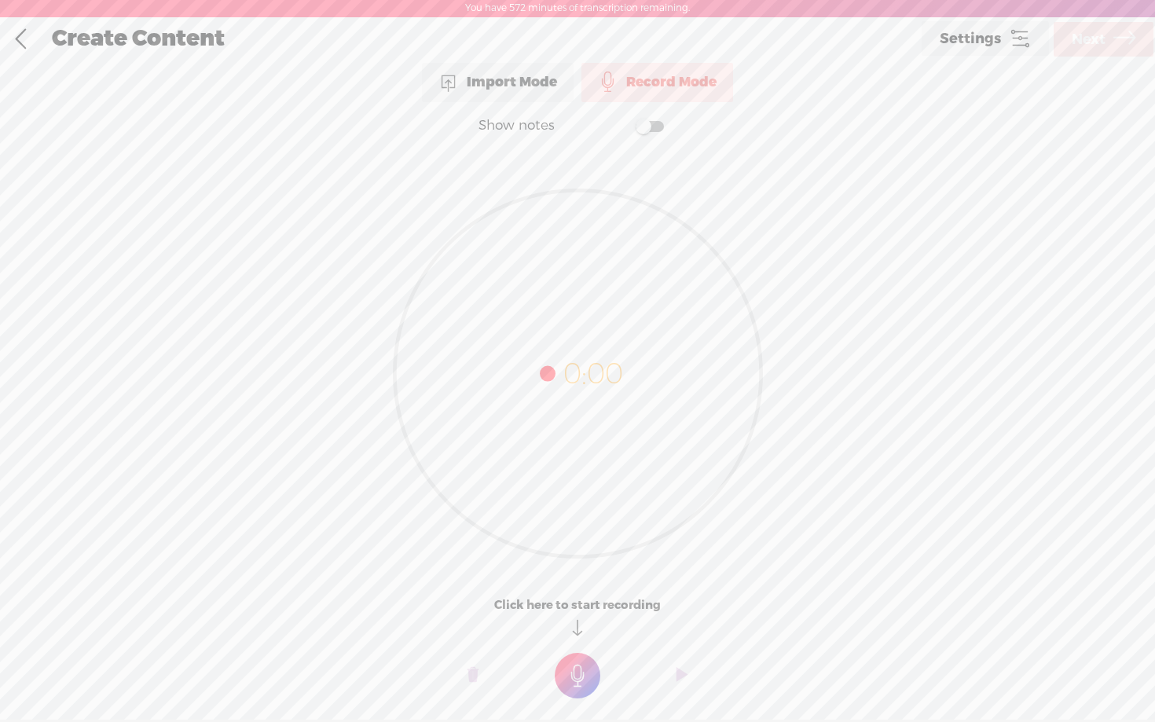
click at [648, 127] on span at bounding box center [650, 126] width 28 height 11
click at [528, 219] on textarea at bounding box center [577, 342] width 607 height 365
type textarea "Next Click tracking and copy this text inside the tracking template input field…"
click at [580, 666] on t at bounding box center [578, 676] width 46 height 46
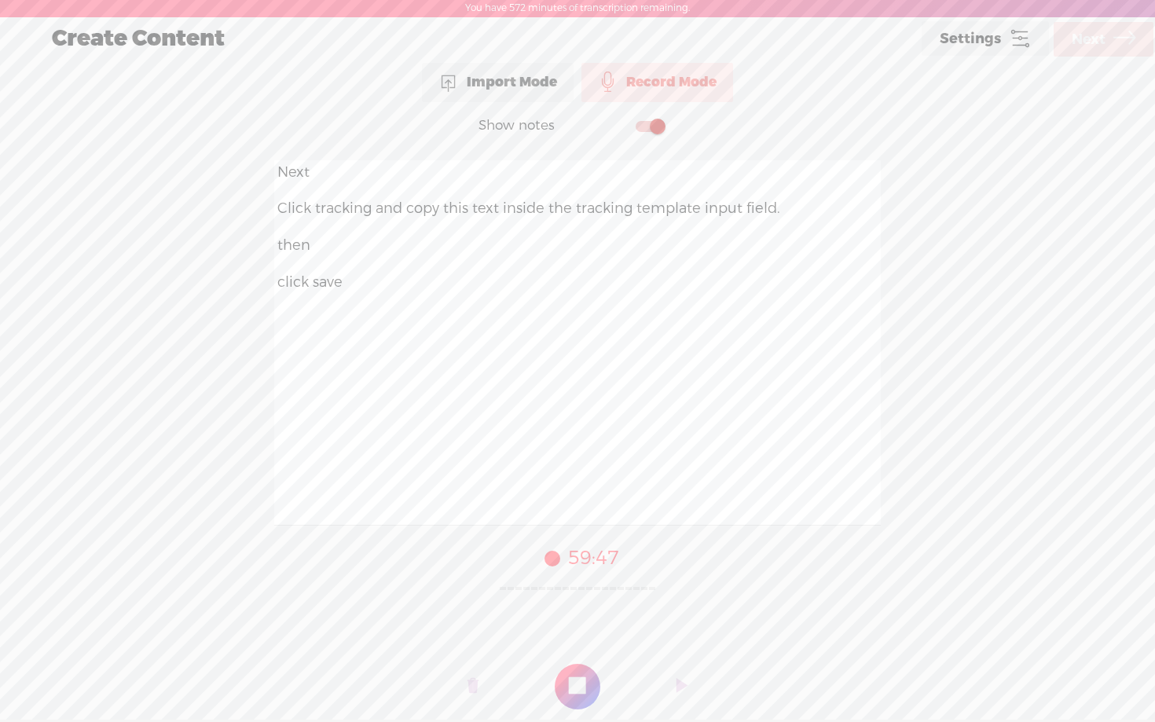
click at [580, 666] on t at bounding box center [578, 687] width 46 height 46
click at [1093, 39] on span "Next" at bounding box center [1089, 40] width 34 height 40
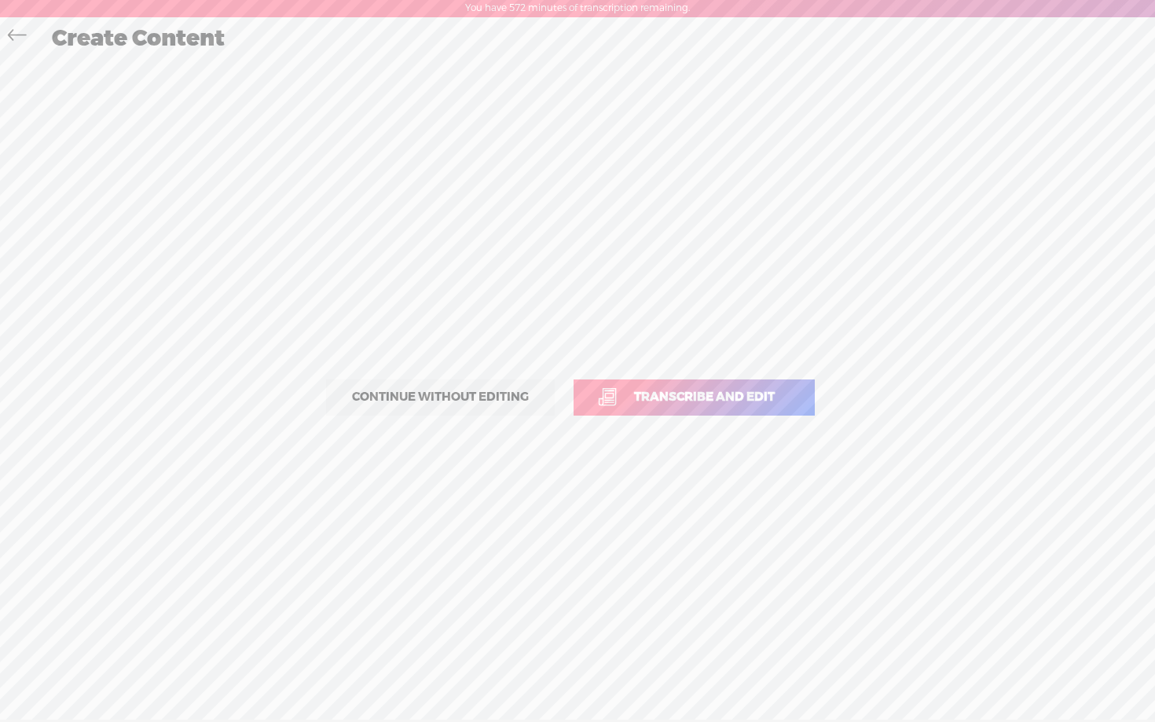
click at [705, 382] on link "Transcribe and edit" at bounding box center [694, 398] width 241 height 36
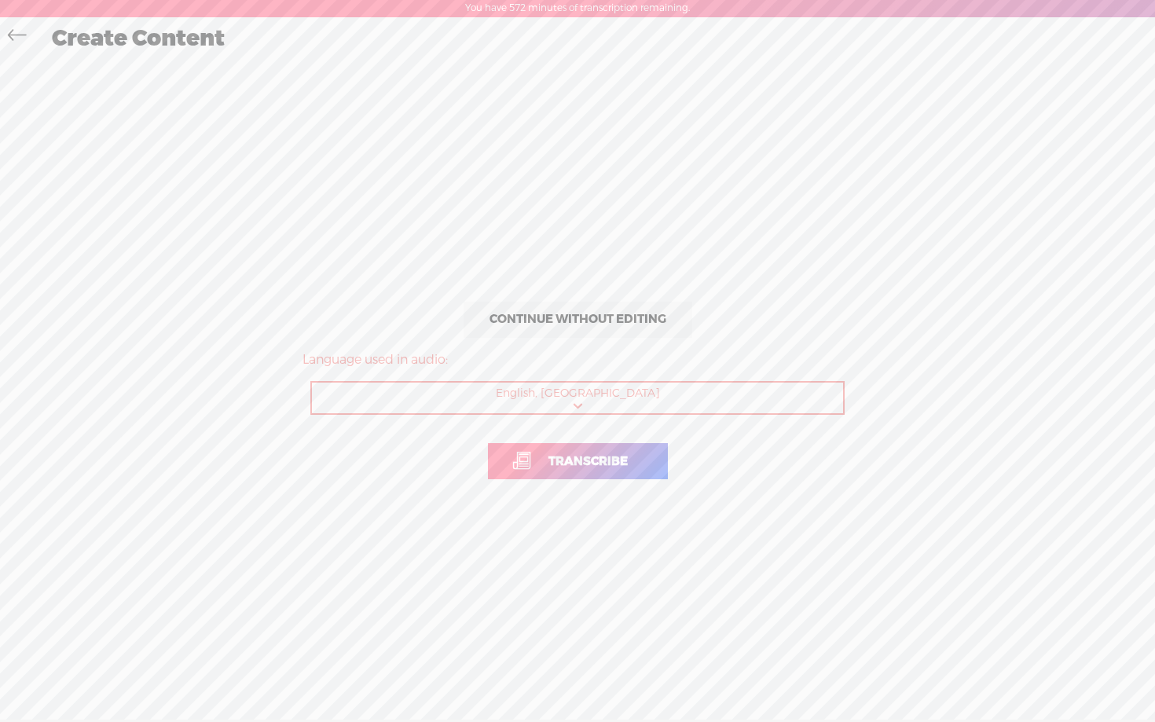
click at [574, 470] on span "Transcribe" at bounding box center [588, 462] width 112 height 18
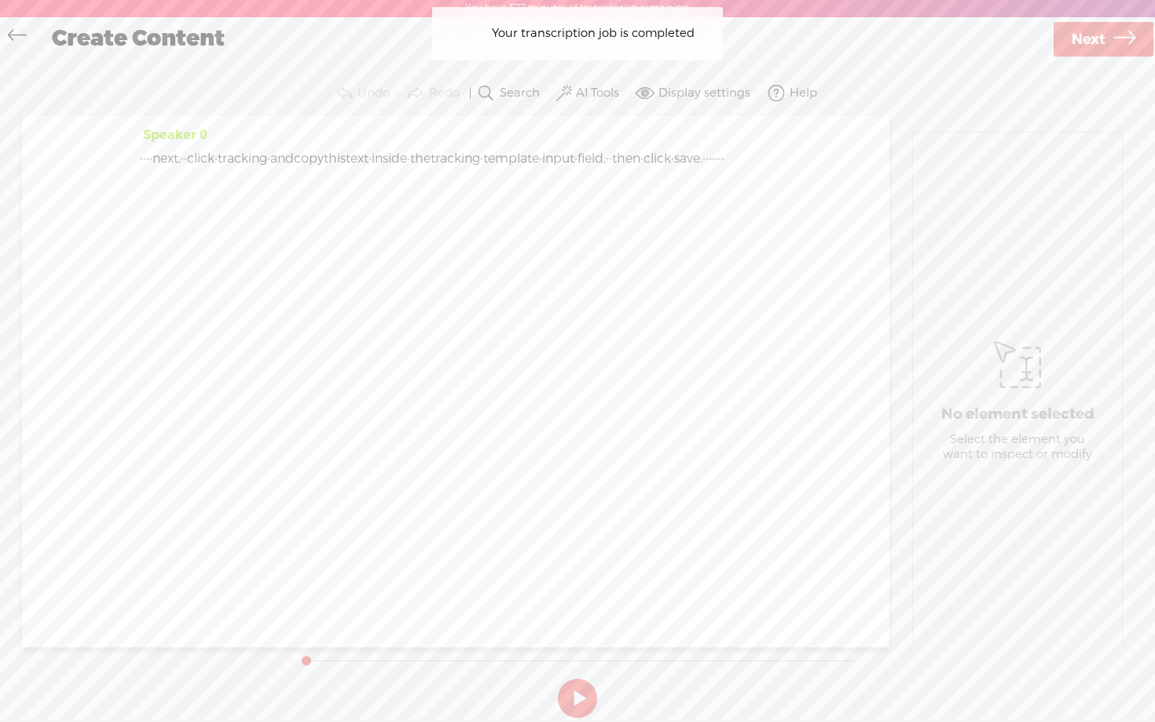
click at [596, 97] on label "AI Tools" at bounding box center [597, 94] width 43 height 16
click at [582, 255] on span at bounding box center [579, 255] width 28 height 11
click at [583, 288] on label at bounding box center [579, 298] width 69 height 20
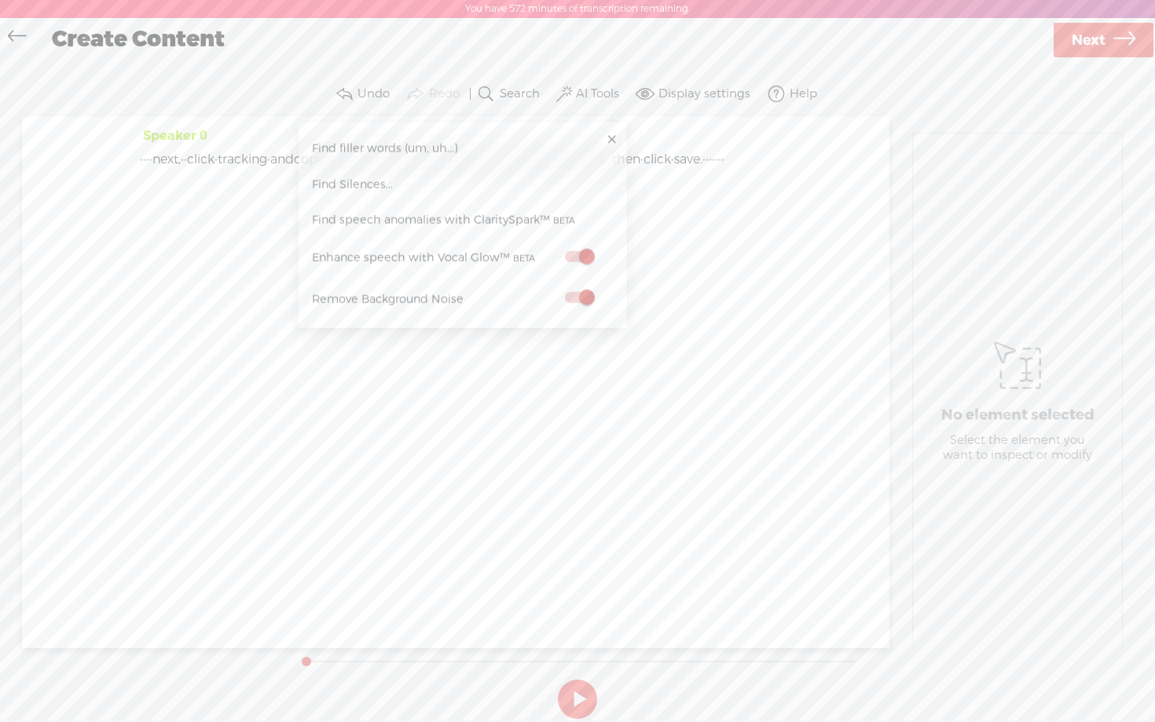
click at [608, 143] on link at bounding box center [612, 140] width 16 height 16
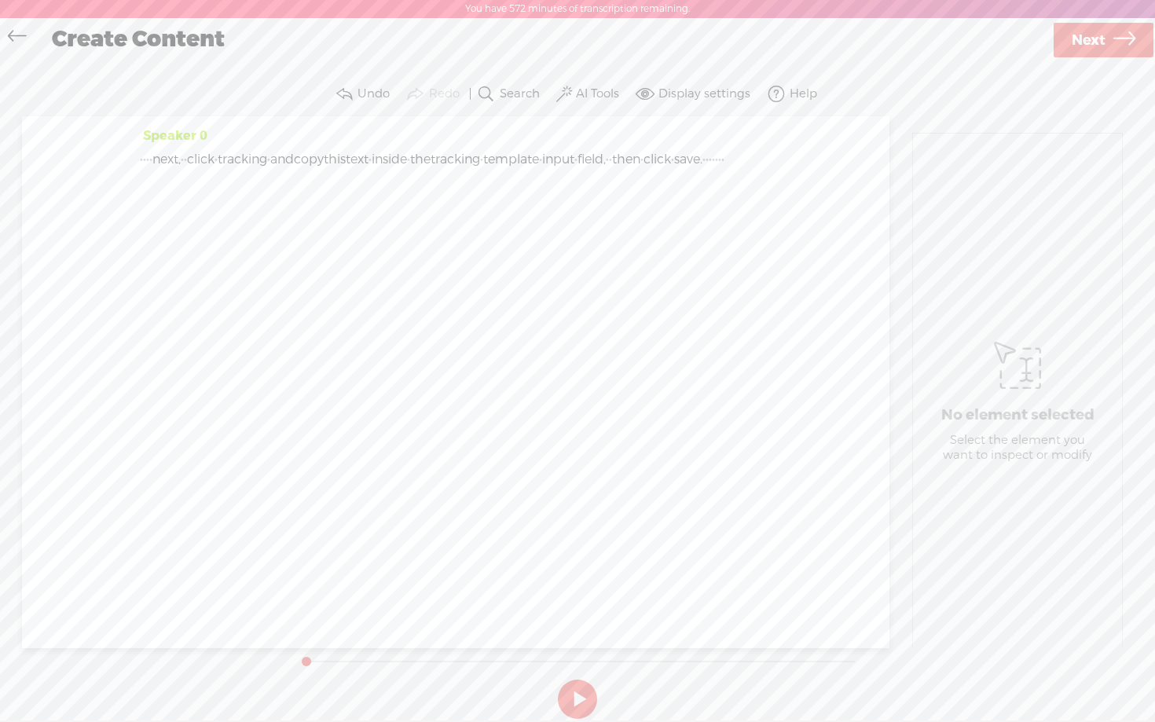
click at [1092, 43] on span "Next" at bounding box center [1089, 40] width 34 height 40
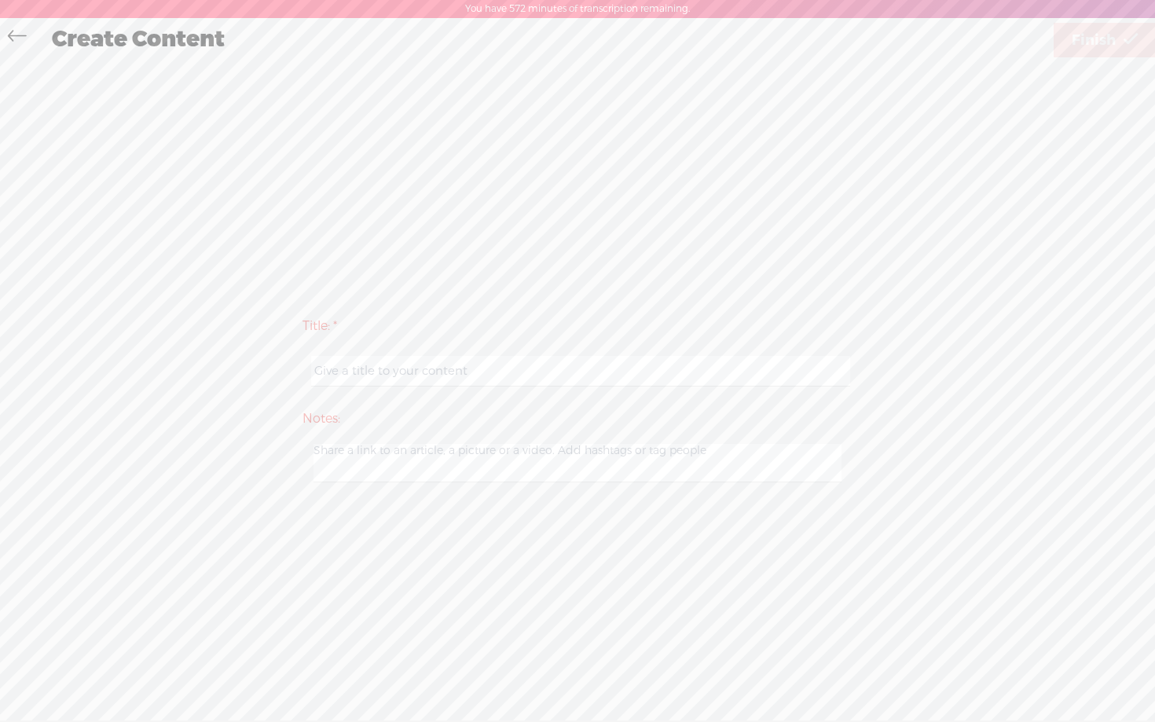
click at [615, 369] on input "text" at bounding box center [580, 371] width 538 height 31
paste input "guidejar - day 1 step 2 video 4"
click at [627, 358] on input "guidejar - day 1 step 2 video 5" at bounding box center [580, 371] width 538 height 31
type input "guidejar - day 1 step 2 video 5"
click at [1100, 46] on span "Finish" at bounding box center [1094, 40] width 44 height 40
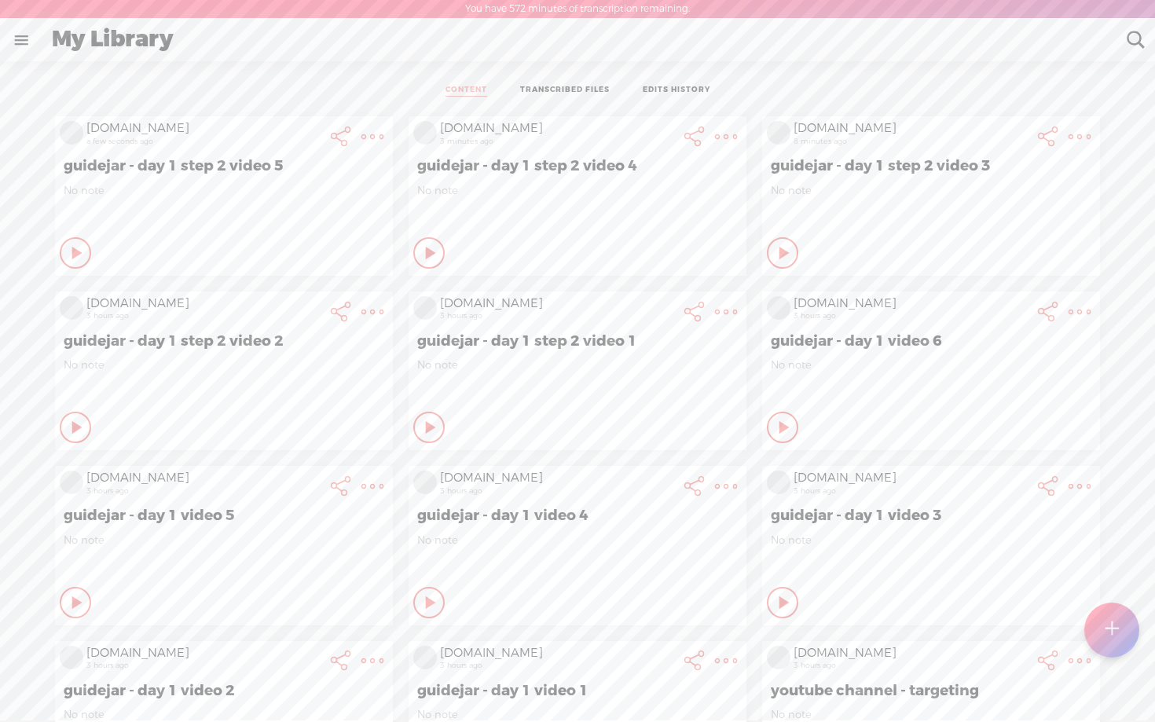
click at [1108, 628] on t at bounding box center [1111, 630] width 13 height 35
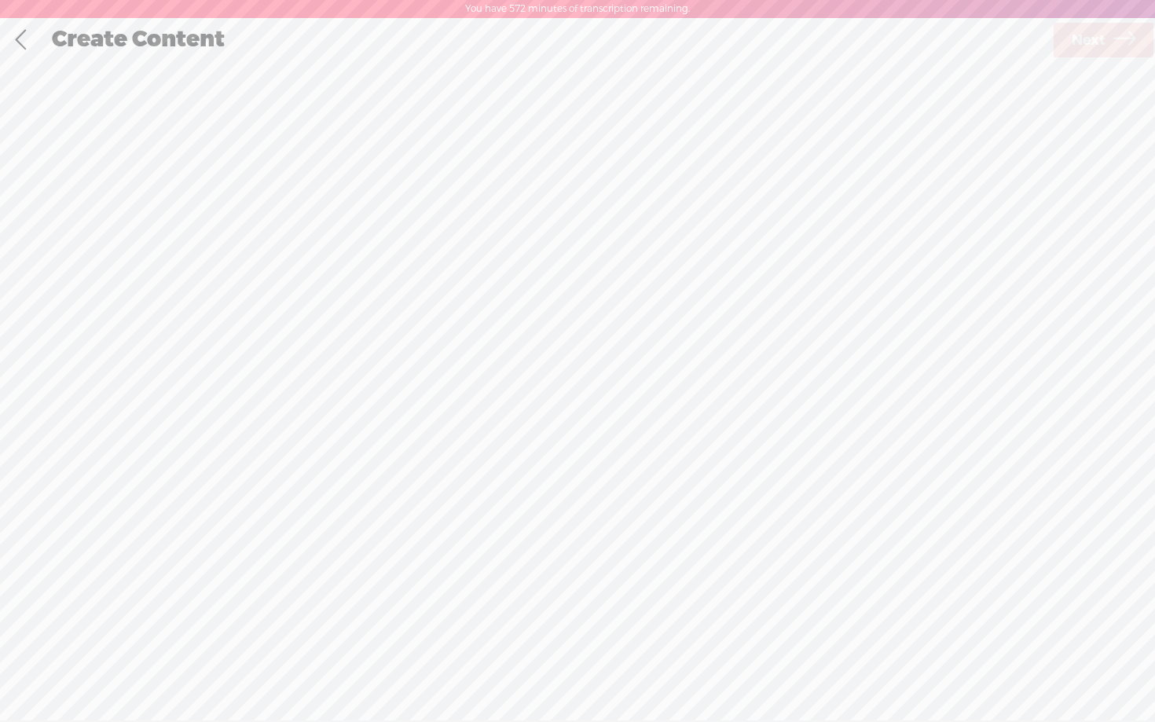
scroll to position [1, 0]
click at [637, 86] on div "Record Mode" at bounding box center [658, 78] width 152 height 39
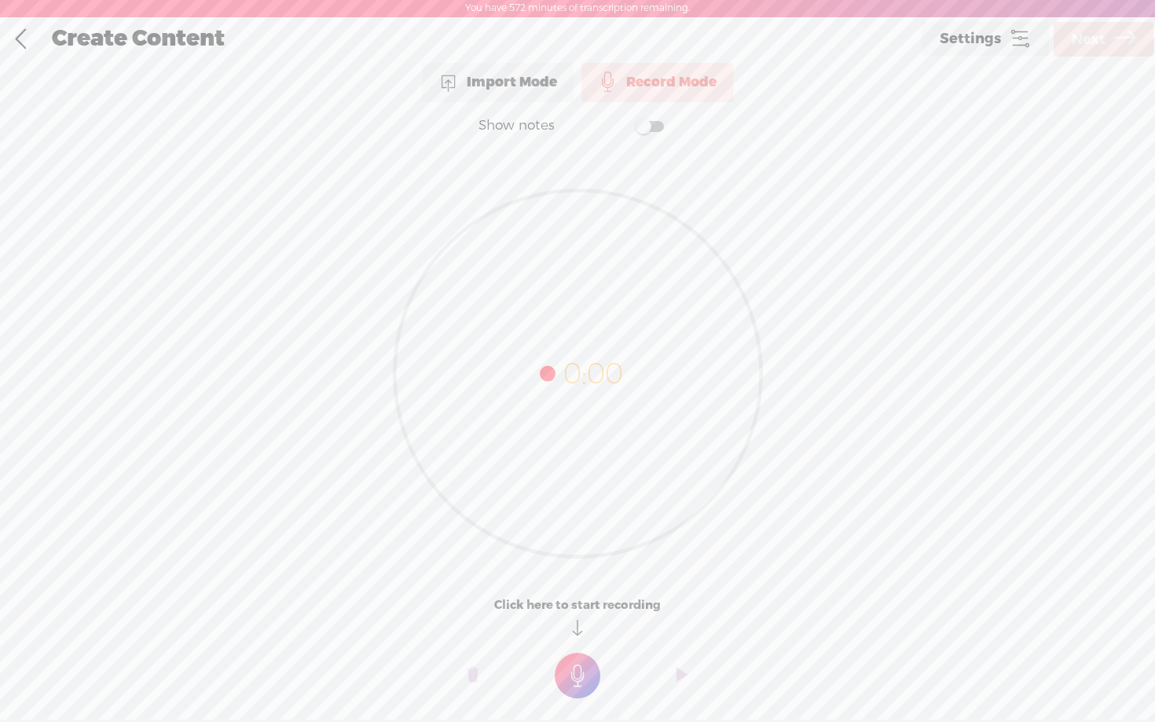
click at [650, 127] on span at bounding box center [650, 126] width 28 height 11
click at [574, 230] on textarea at bounding box center [577, 342] width 607 height 365
click at [580, 667] on t at bounding box center [578, 676] width 46 height 46
click at [580, 667] on t at bounding box center [578, 687] width 46 height 46
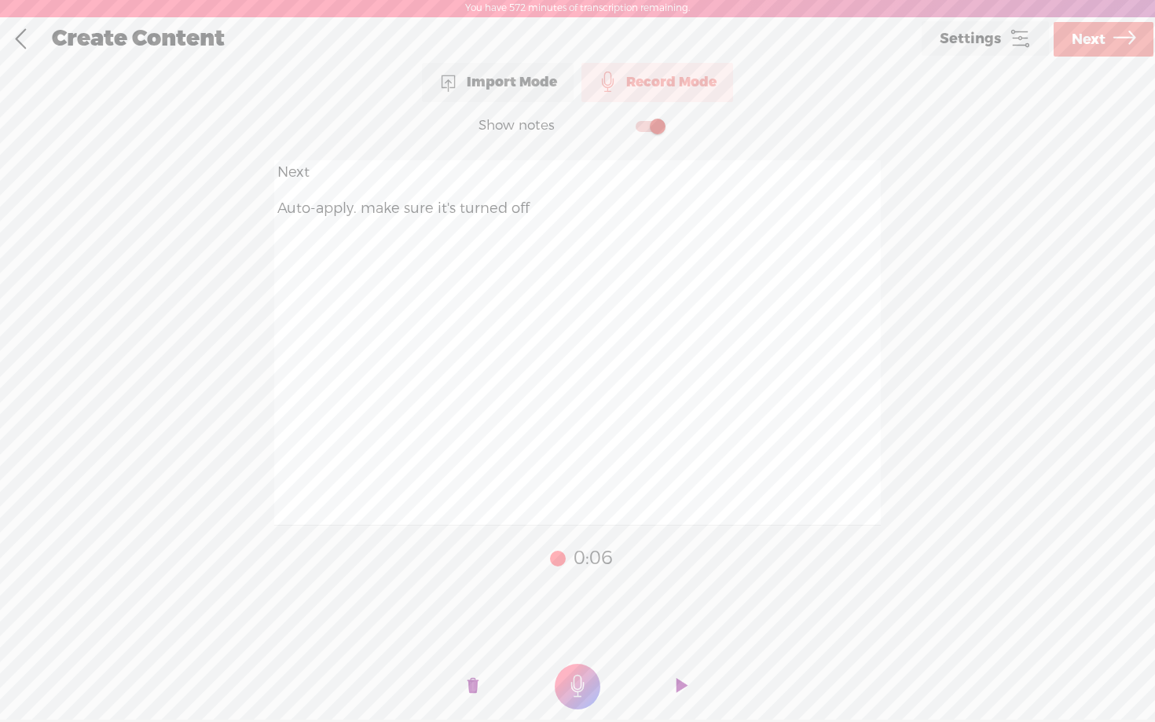
click at [479, 684] on o at bounding box center [473, 686] width 63 height 47
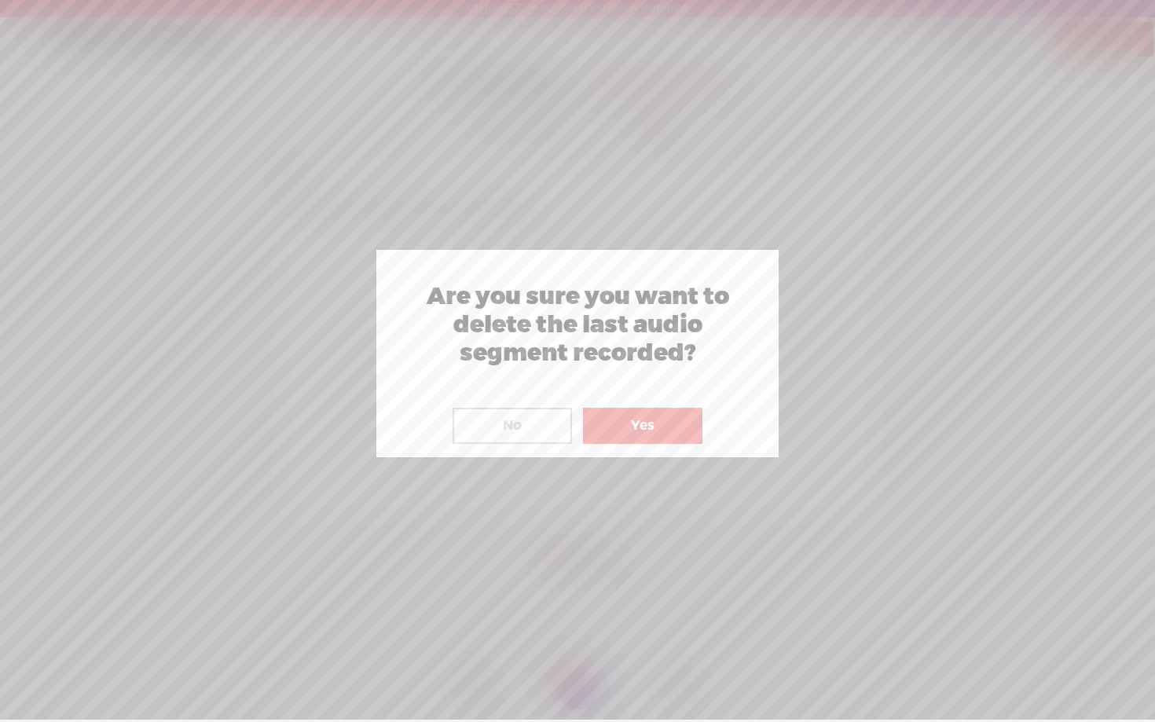
click at [527, 411] on button "No" at bounding box center [512, 426] width 119 height 36
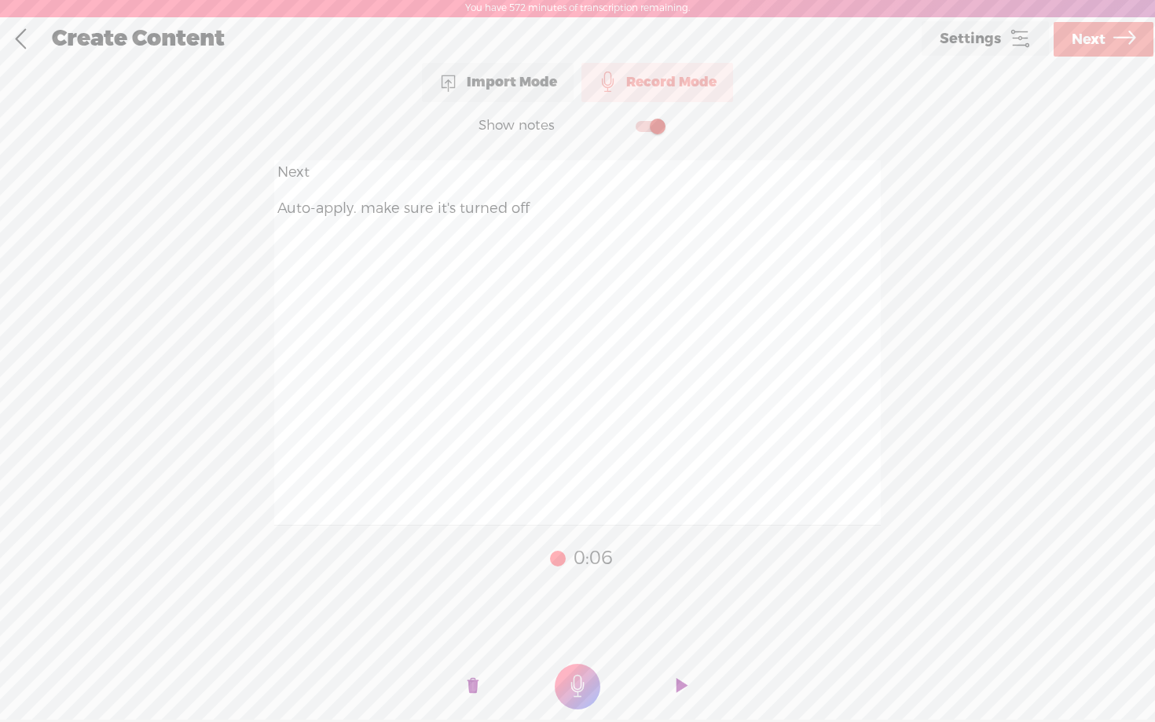
click at [470, 678] on t at bounding box center [473, 686] width 11 height 47
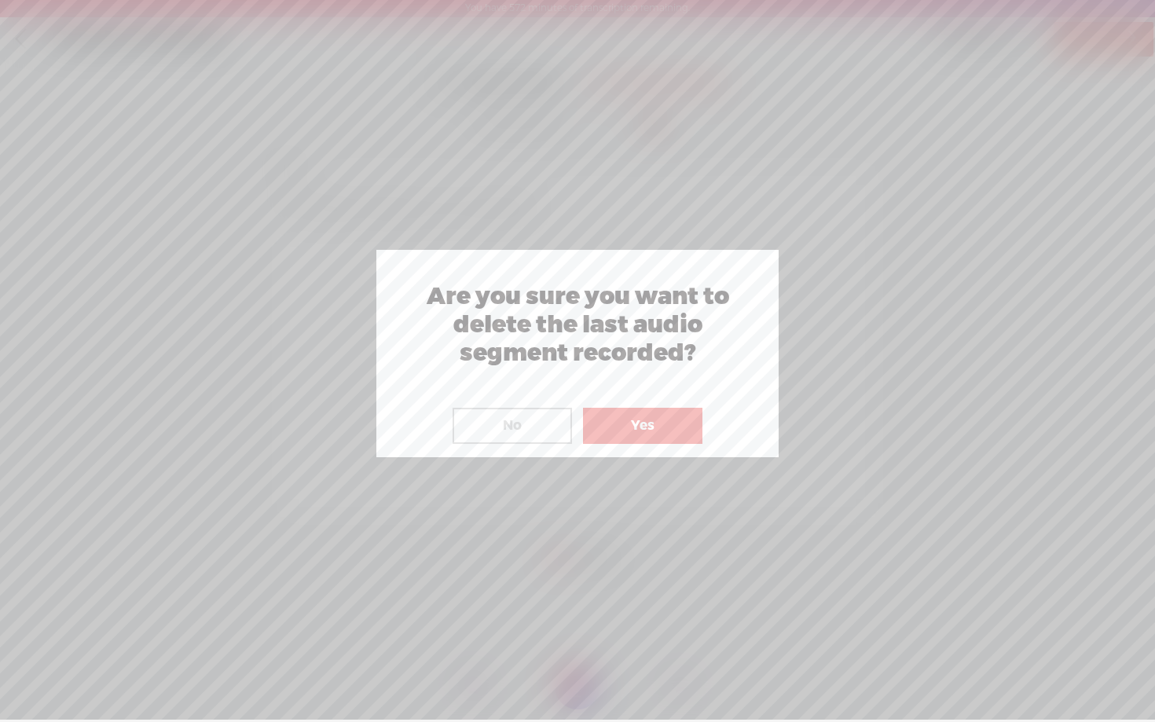
click at [632, 424] on button "Yes" at bounding box center [642, 426] width 119 height 36
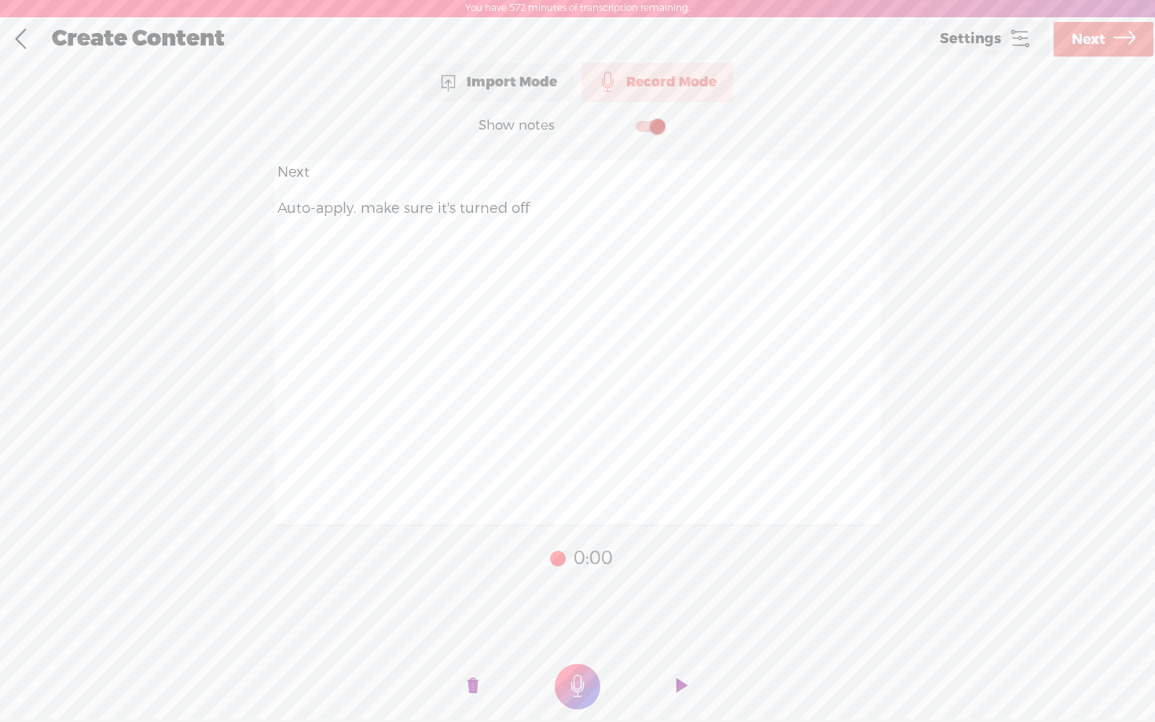
click at [363, 209] on textarea "Next Auto-apply. make sure it's turned off" at bounding box center [577, 342] width 607 height 365
type textarea "Next Auto-apply. and Customer Match. Make sure that all of those features are t…"
click at [593, 690] on t at bounding box center [578, 687] width 46 height 46
click at [1094, 41] on span "Next" at bounding box center [1089, 40] width 34 height 40
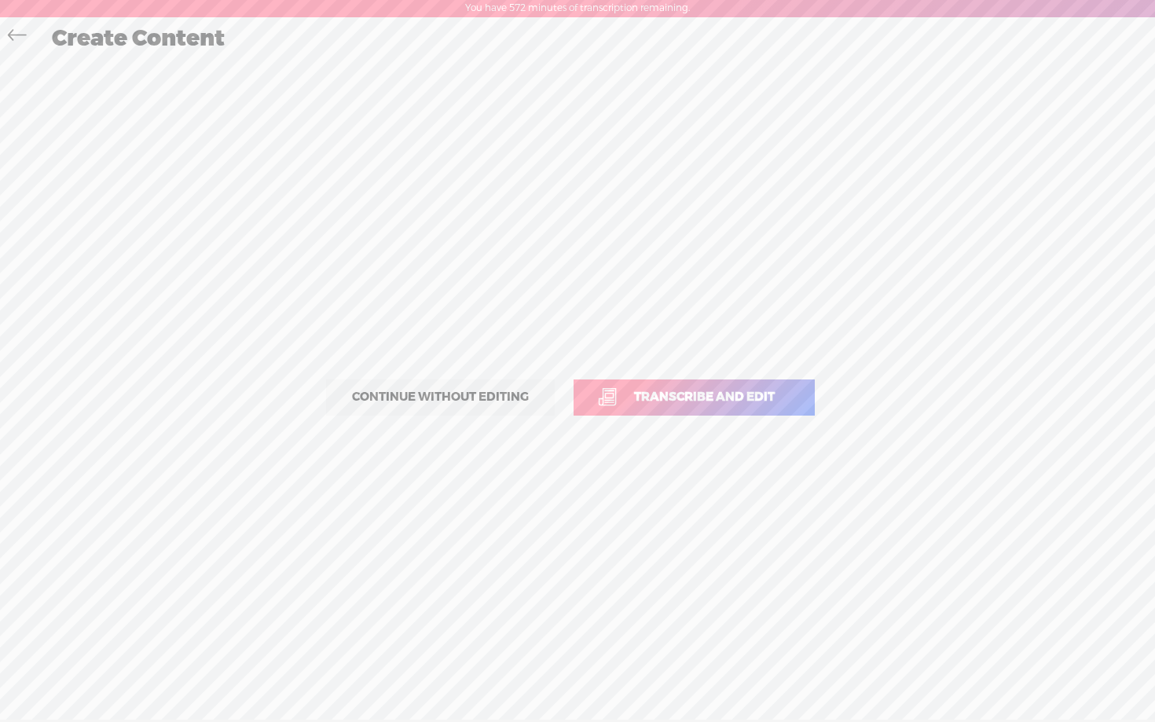
click at [698, 389] on span "Transcribe and edit" at bounding box center [705, 397] width 174 height 18
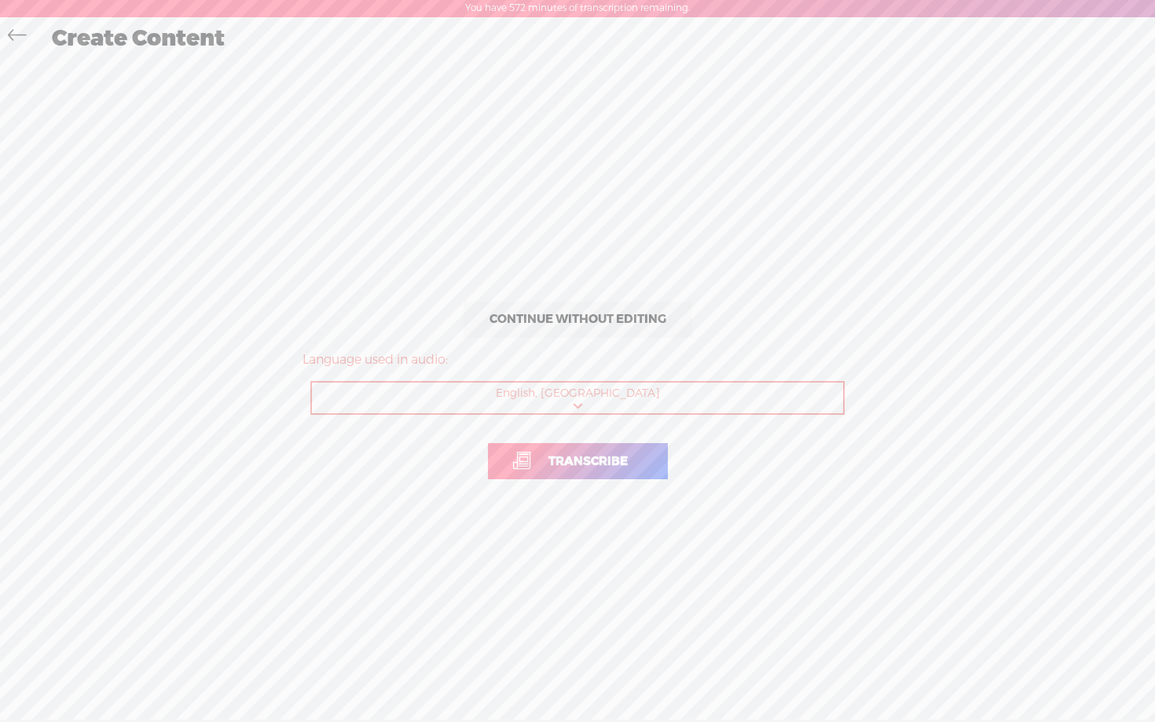
click at [590, 457] on span "Transcribe" at bounding box center [588, 462] width 112 height 18
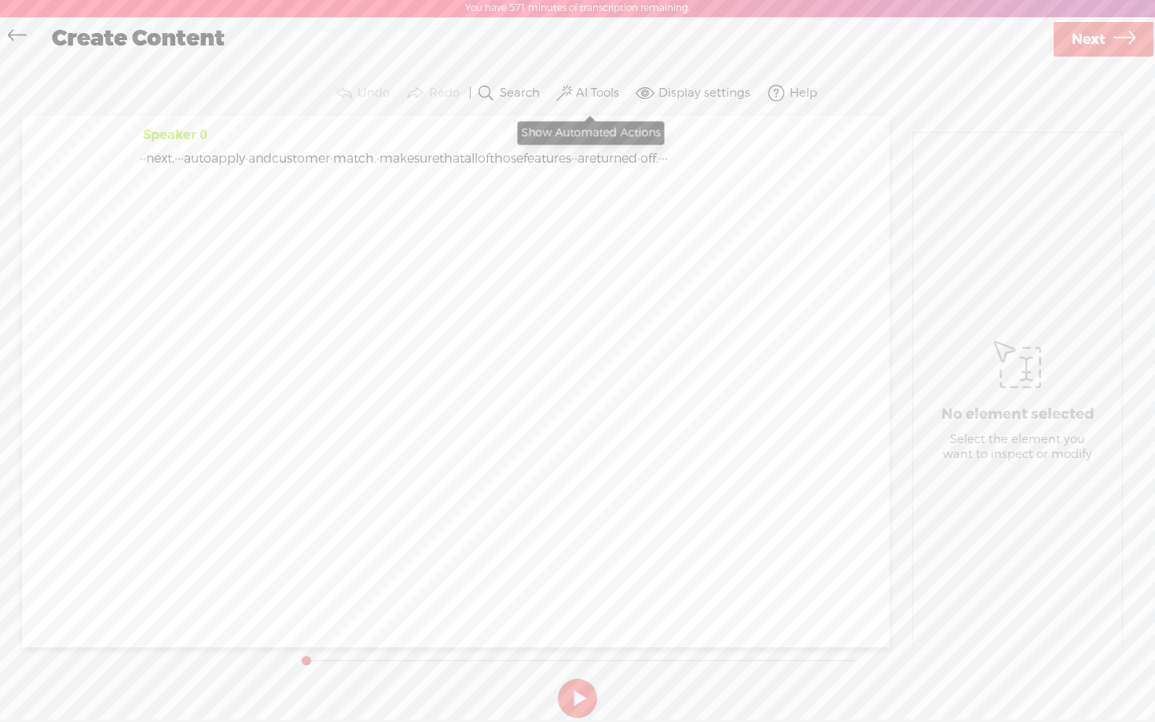
click at [591, 83] on button "AI Tools" at bounding box center [589, 93] width 73 height 31
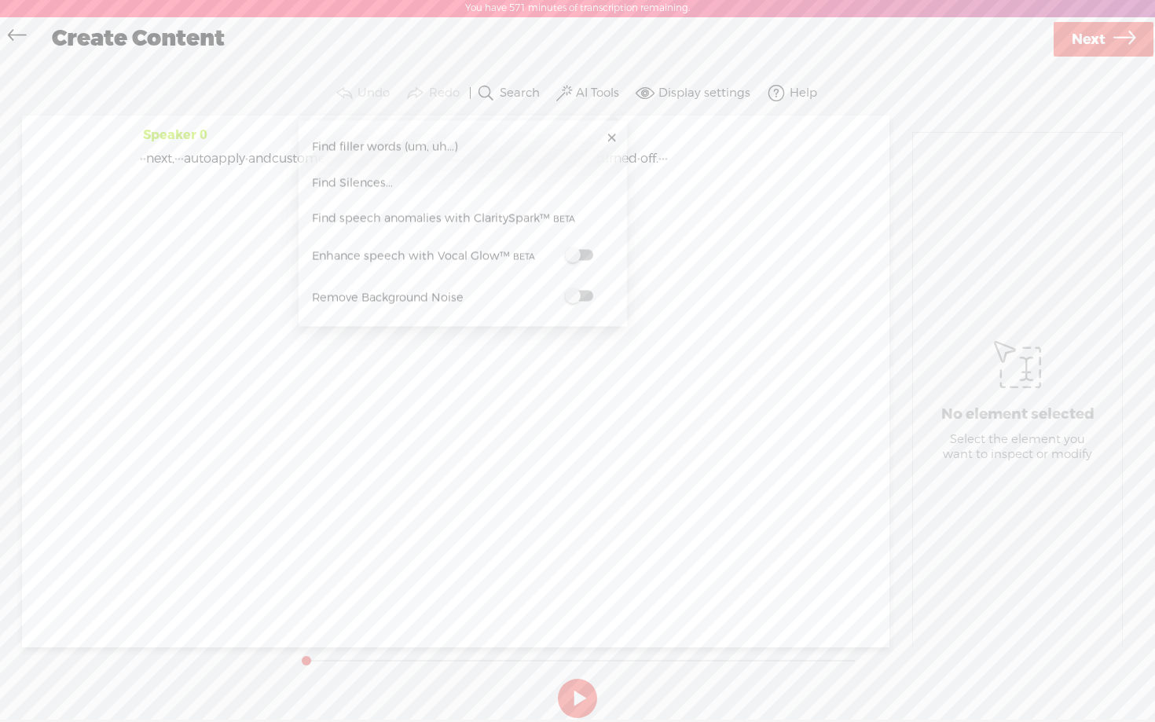
click at [589, 258] on span at bounding box center [579, 255] width 28 height 11
click at [586, 295] on span at bounding box center [579, 297] width 28 height 11
click at [1121, 40] on icon at bounding box center [1125, 40] width 22 height 40
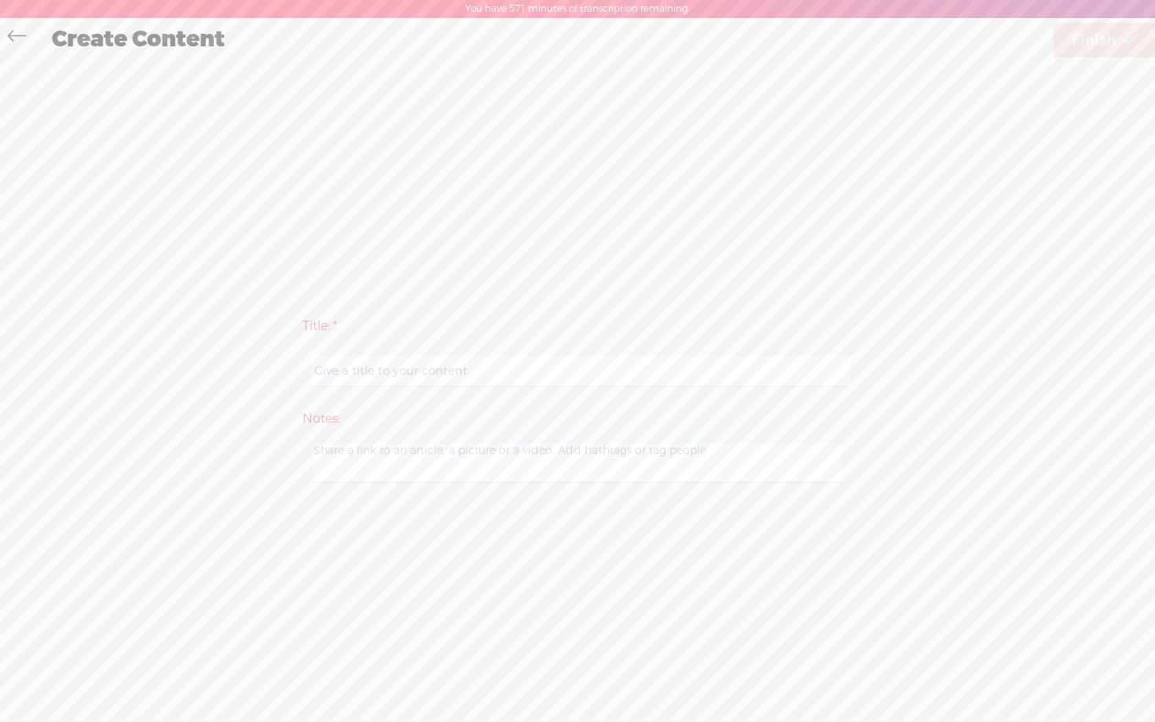
click at [681, 362] on input "text" at bounding box center [580, 371] width 538 height 31
paste input "guidejar - day 1 step 2 video 4"
type input "guidejar - day 1 step 2 video 6"
click at [1098, 196] on div "Title: * guidejar - day 1 step 2 video 6 Notes: Save as a draft content Publish…" at bounding box center [578, 398] width 1124 height 677
click at [1085, 47] on span "Finish" at bounding box center [1094, 40] width 44 height 40
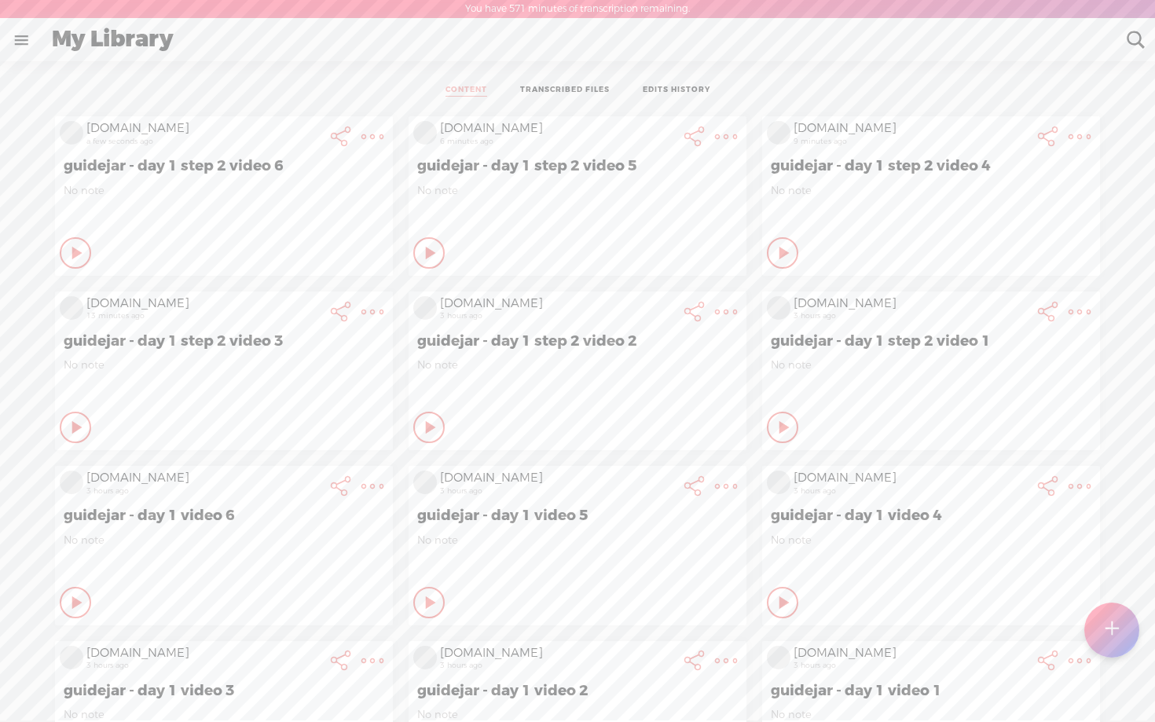
click at [1117, 631] on t at bounding box center [1111, 630] width 13 height 35
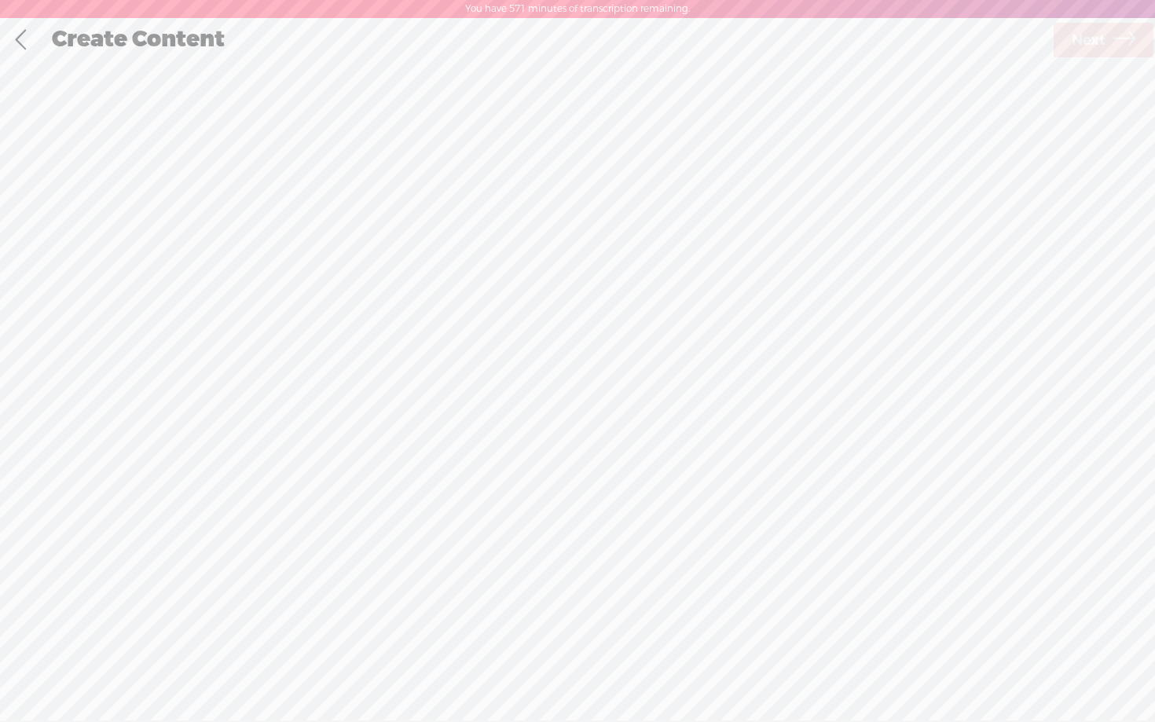
scroll to position [1, 0]
click at [635, 81] on div "Record Mode" at bounding box center [658, 78] width 152 height 39
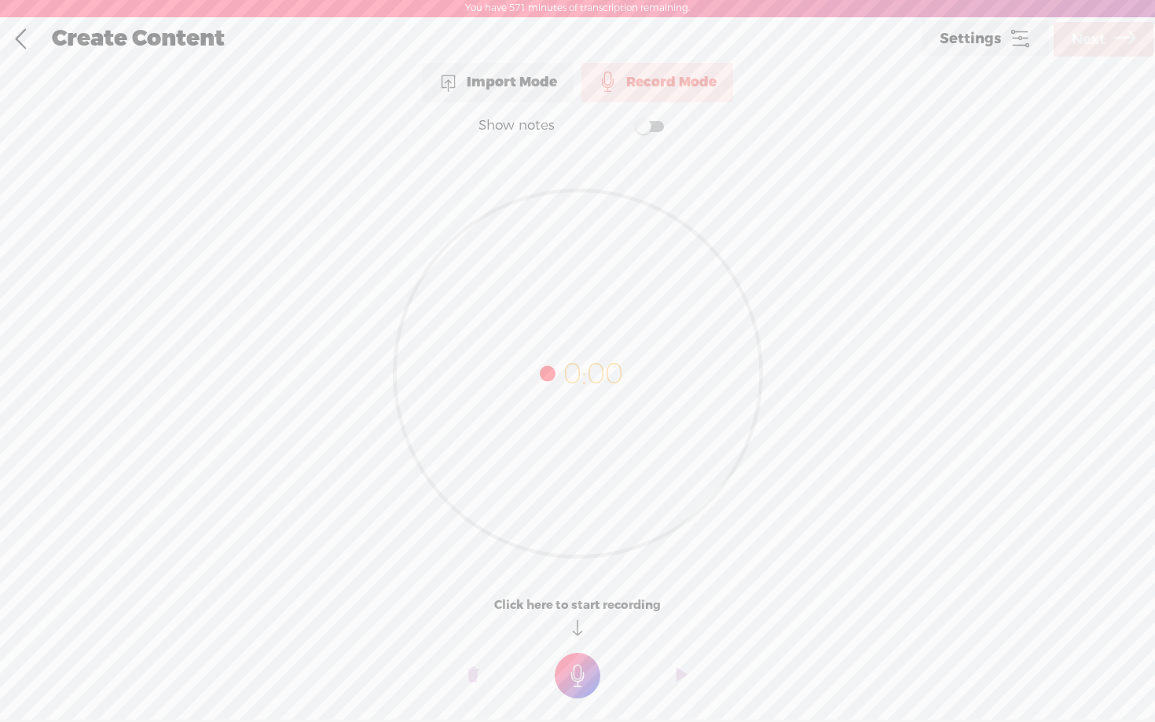
click at [644, 127] on span at bounding box center [650, 126] width 28 height 11
click at [522, 225] on textarea at bounding box center [577, 342] width 607 height 365
type textarea "Congratulations your account settings are now complete Next click Tools then Da…"
click at [903, 567] on div "Show notes Congratulations your account settings are now complete Next click To…" at bounding box center [577, 417] width 1155 height 630
click at [585, 670] on t at bounding box center [578, 676] width 46 height 46
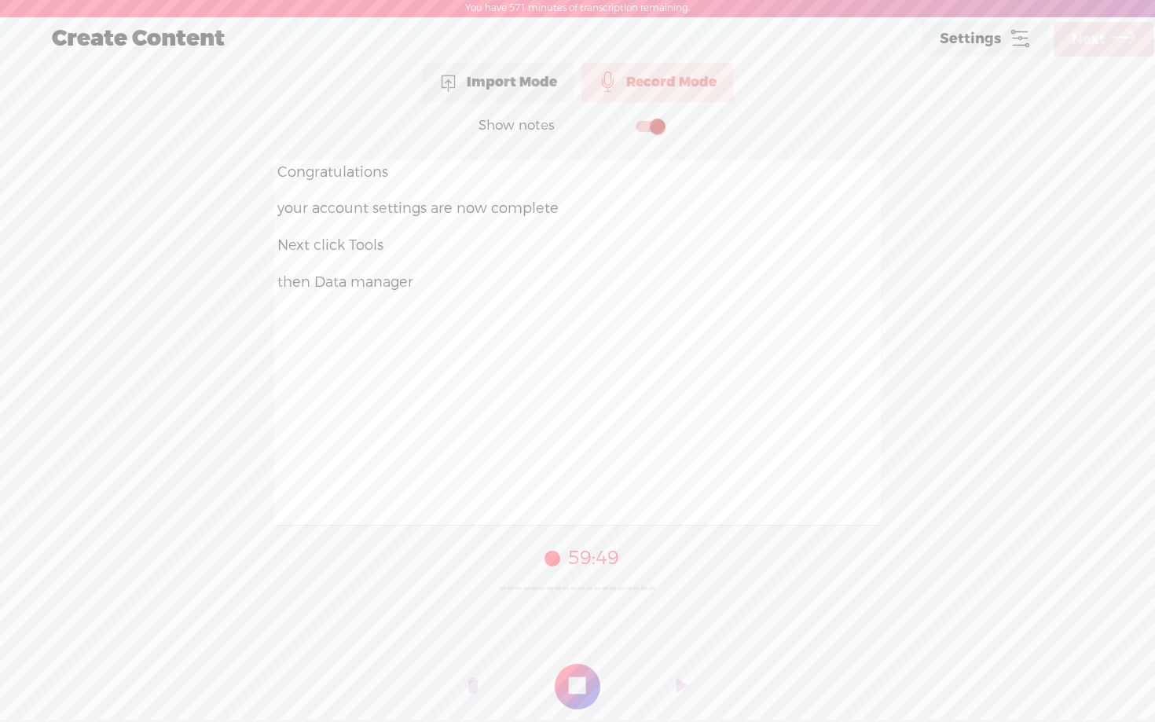
click at [585, 670] on t at bounding box center [578, 687] width 46 height 46
click at [1099, 53] on span "Next" at bounding box center [1089, 40] width 34 height 40
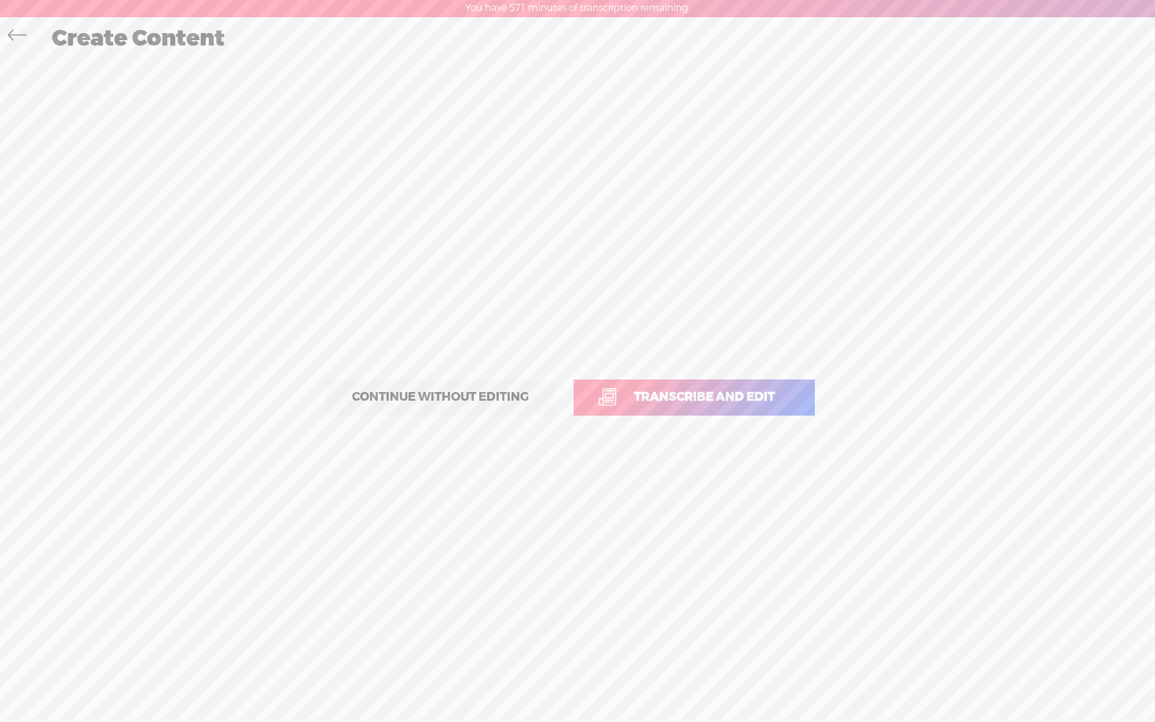
click at [691, 401] on span "Transcribe and edit" at bounding box center [705, 397] width 174 height 18
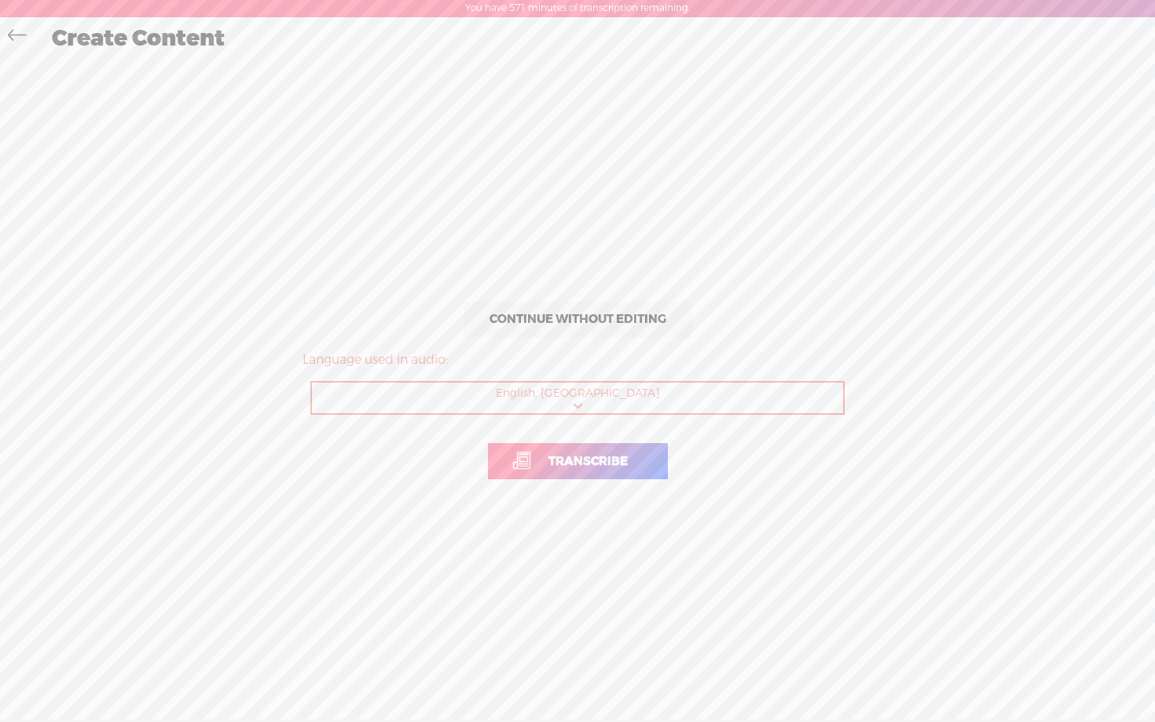
click at [606, 454] on span "Transcribe" at bounding box center [588, 462] width 112 height 18
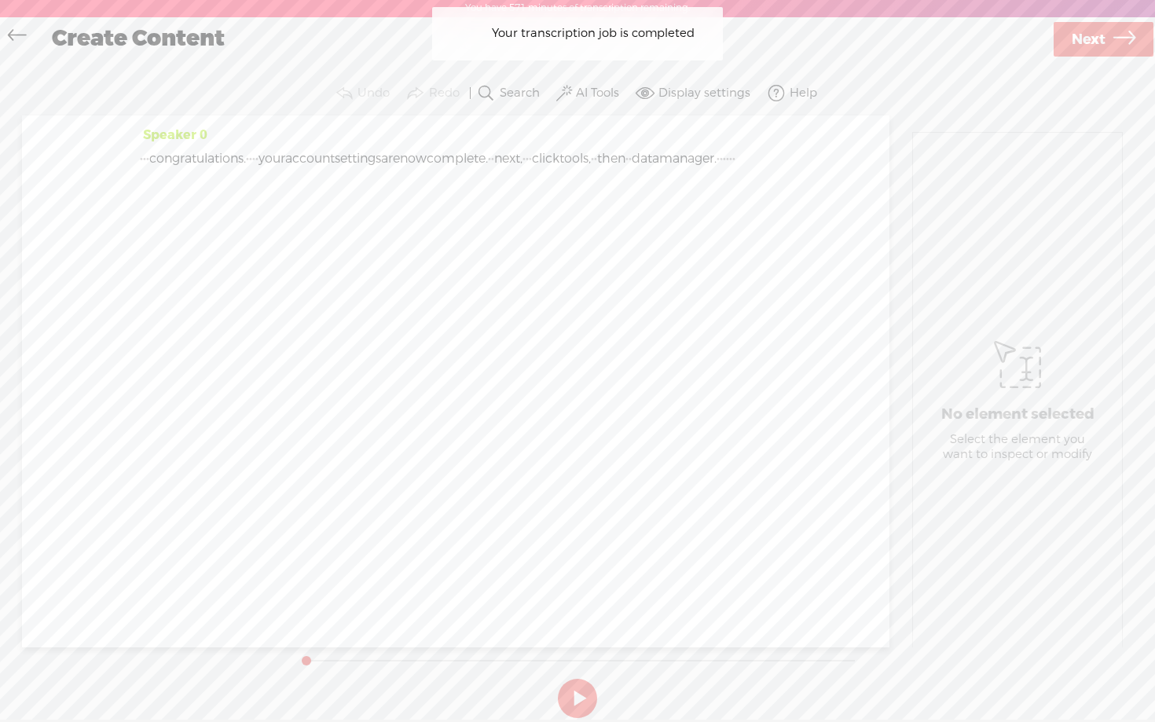
click at [584, 94] on label "AI Tools" at bounding box center [597, 94] width 43 height 16
click at [585, 257] on span at bounding box center [579, 255] width 28 height 11
click at [585, 297] on span at bounding box center [579, 297] width 28 height 11
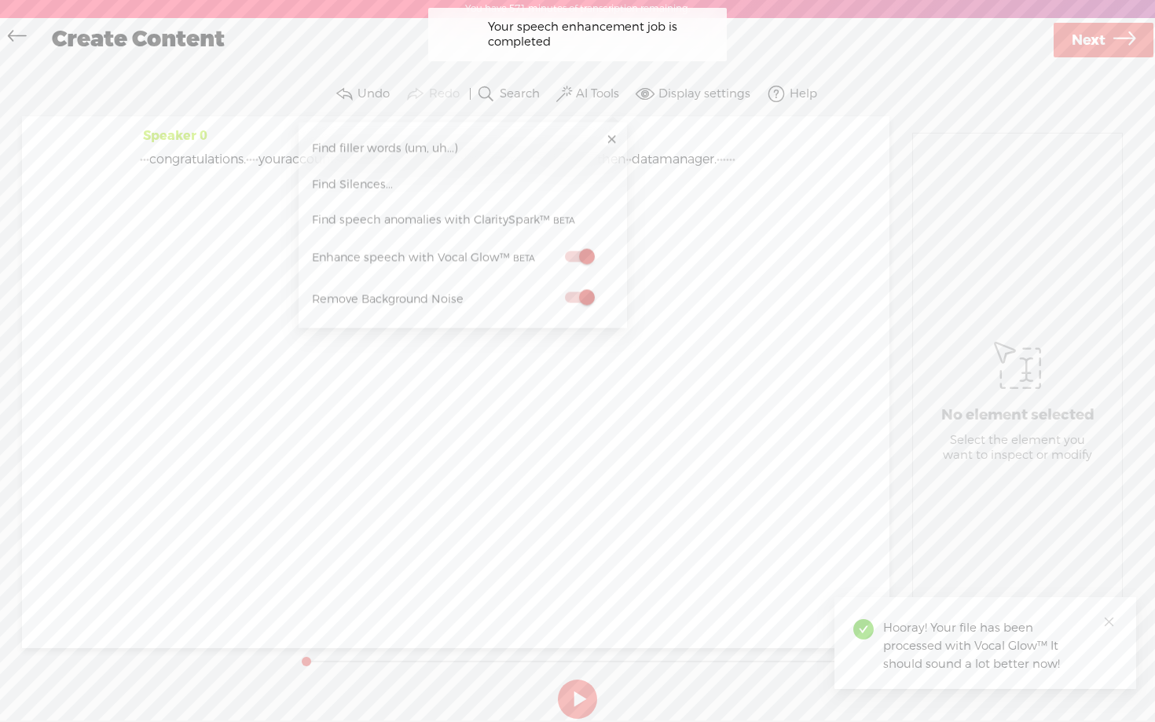
click at [1105, 57] on div "Use text-to-audio Use voice actor Record From This Browser Use pre-recorded aud…" at bounding box center [1103, 40] width 105 height 41
click at [1100, 35] on span "Next" at bounding box center [1089, 40] width 34 height 40
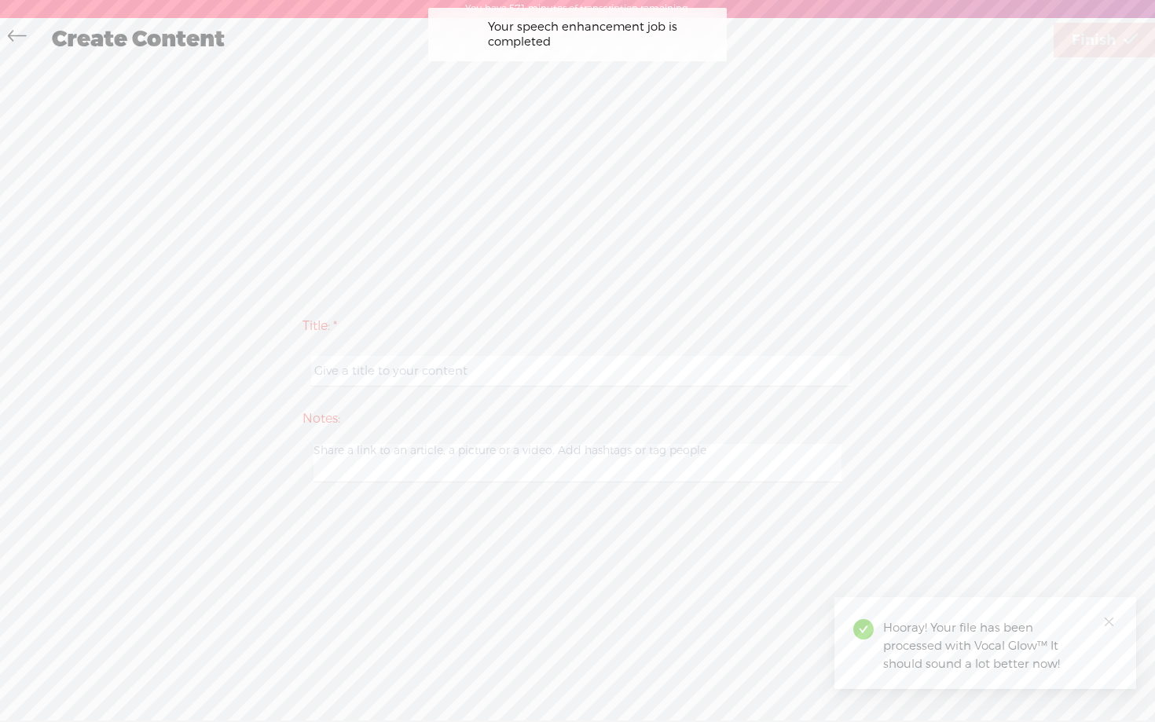
click at [472, 383] on input "text" at bounding box center [580, 371] width 538 height 31
paste input "guidejar - day 1 step 2 video 6"
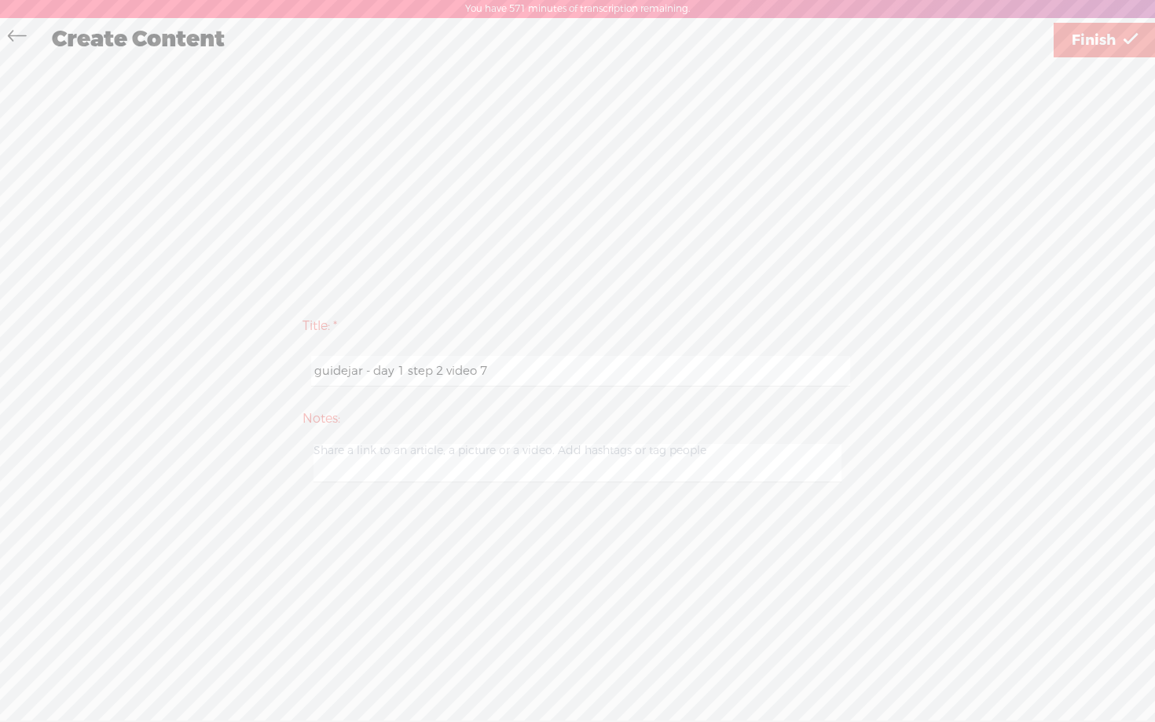
type input "guidejar - day 1 step 2 video 7"
click at [708, 241] on div "Title: * guidejar - day 1 step 2 video 7 Notes: Save as a draft content Publish…" at bounding box center [578, 398] width 1124 height 677
click at [1094, 37] on span "Finish" at bounding box center [1094, 40] width 44 height 40
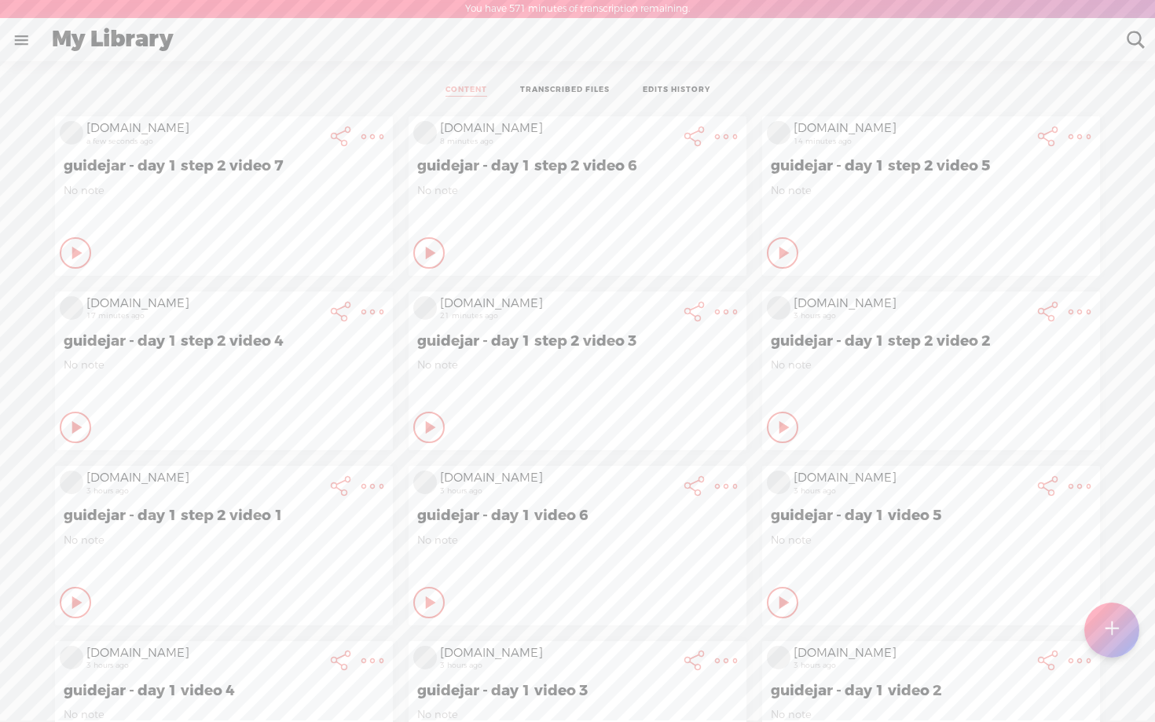
click at [86, 249] on icon at bounding box center [78, 253] width 16 height 16
click at [86, 256] on icon at bounding box center [78, 253] width 16 height 16
click at [70, 249] on icon at bounding box center [78, 253] width 16 height 16
click at [424, 261] on icon at bounding box center [432, 253] width 16 height 16
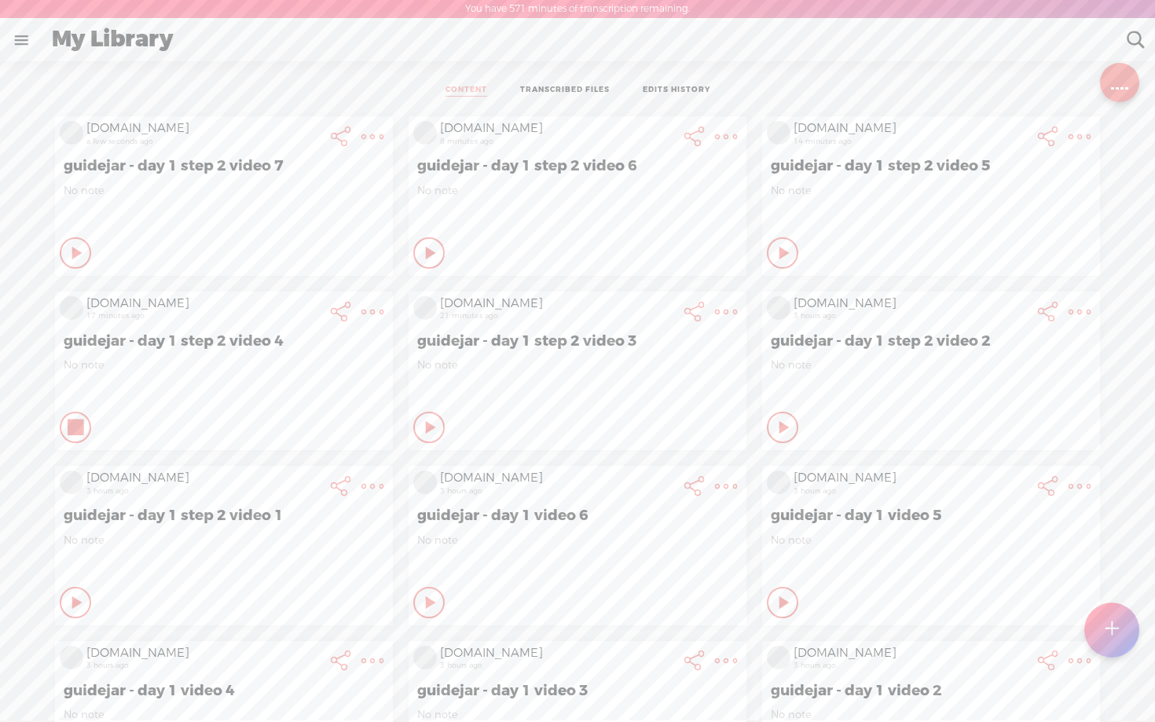
click at [1118, 624] on t at bounding box center [1111, 630] width 13 height 35
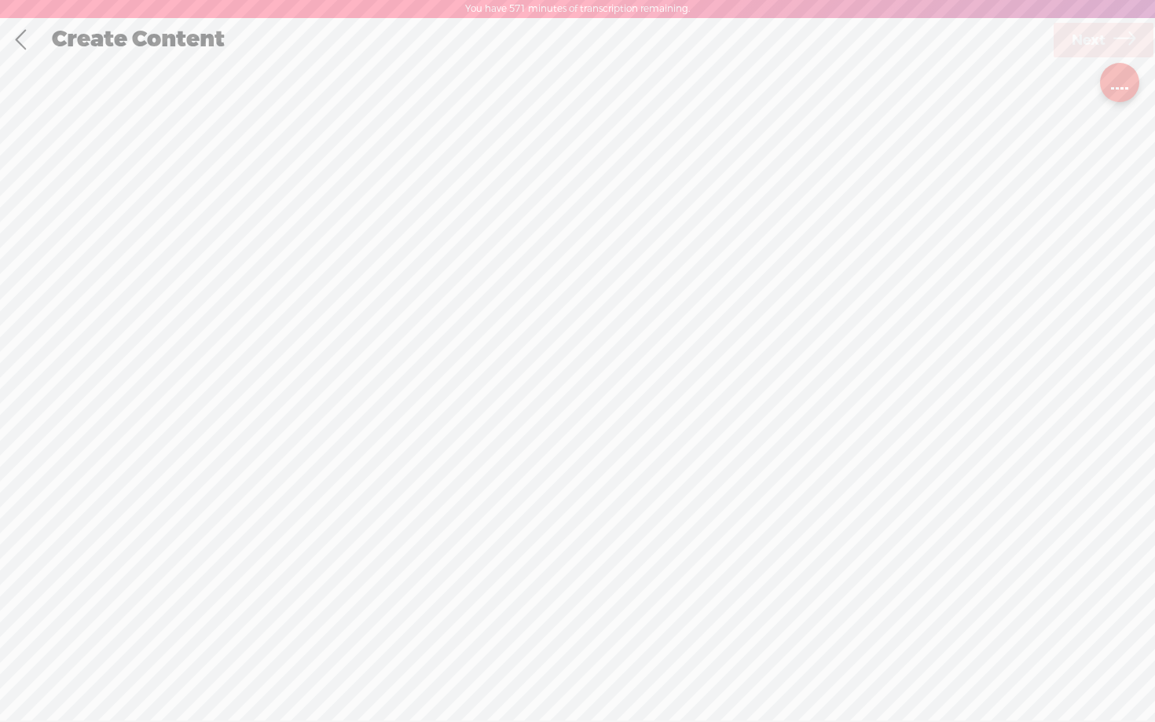
scroll to position [1, 0]
click at [659, 83] on div "Record Mode" at bounding box center [658, 78] width 152 height 39
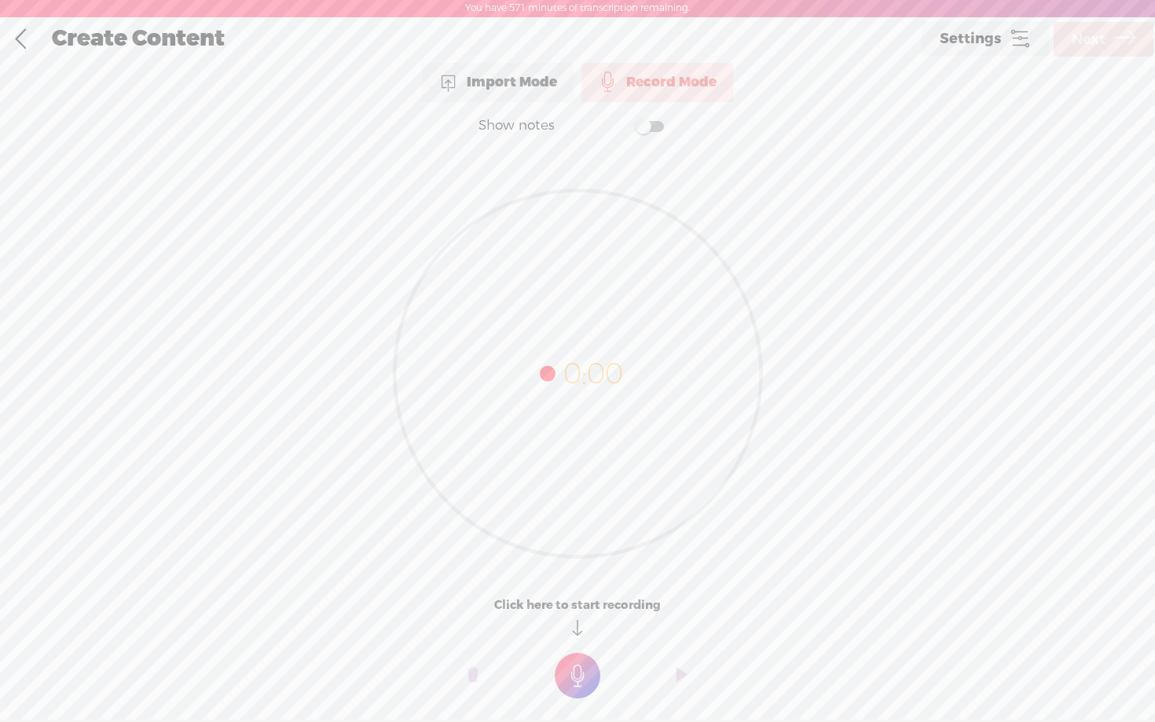
click at [651, 127] on span at bounding box center [650, 126] width 28 height 11
click at [547, 223] on textarea at bounding box center [577, 342] width 607 height 365
click at [385, 248] on textarea "You will see a screen that looks like this under Connected products Make sure t…" at bounding box center [577, 342] width 607 height 365
click at [576, 664] on t at bounding box center [578, 676] width 46 height 46
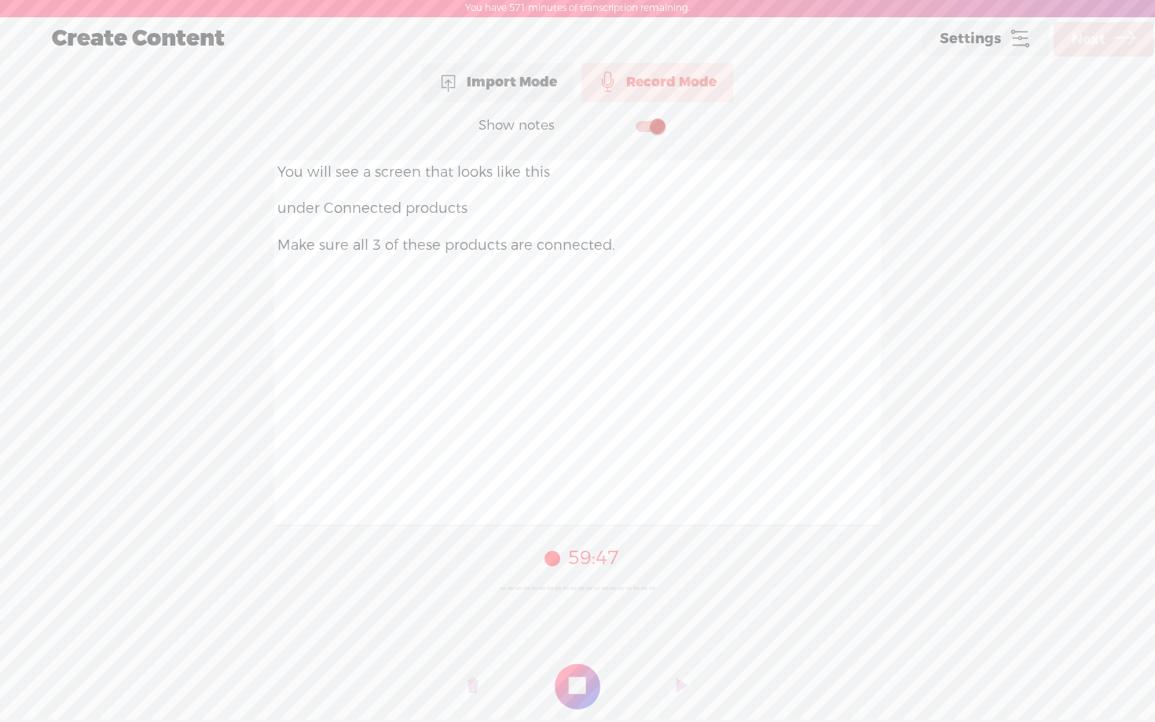
click at [576, 691] on t at bounding box center [578, 687] width 46 height 46
click at [1091, 40] on span "Next" at bounding box center [1089, 40] width 34 height 40
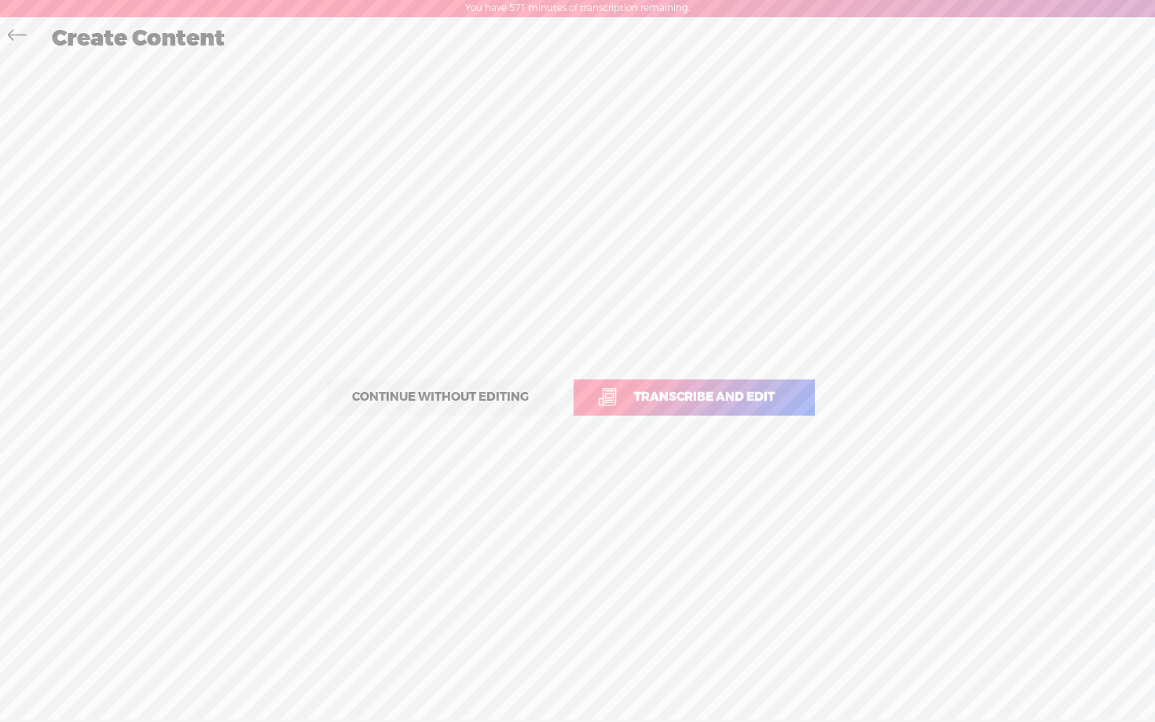
click at [719, 405] on span "Transcribe and edit" at bounding box center [705, 397] width 174 height 18
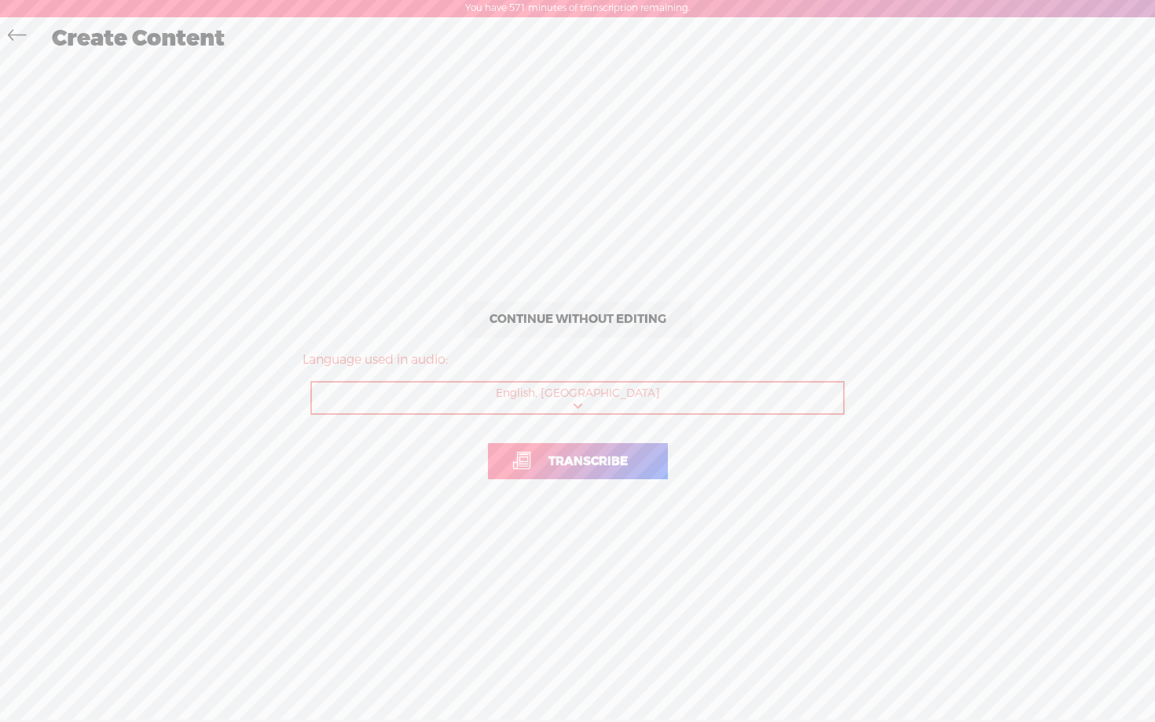
click at [561, 459] on span "Transcribe" at bounding box center [588, 462] width 112 height 18
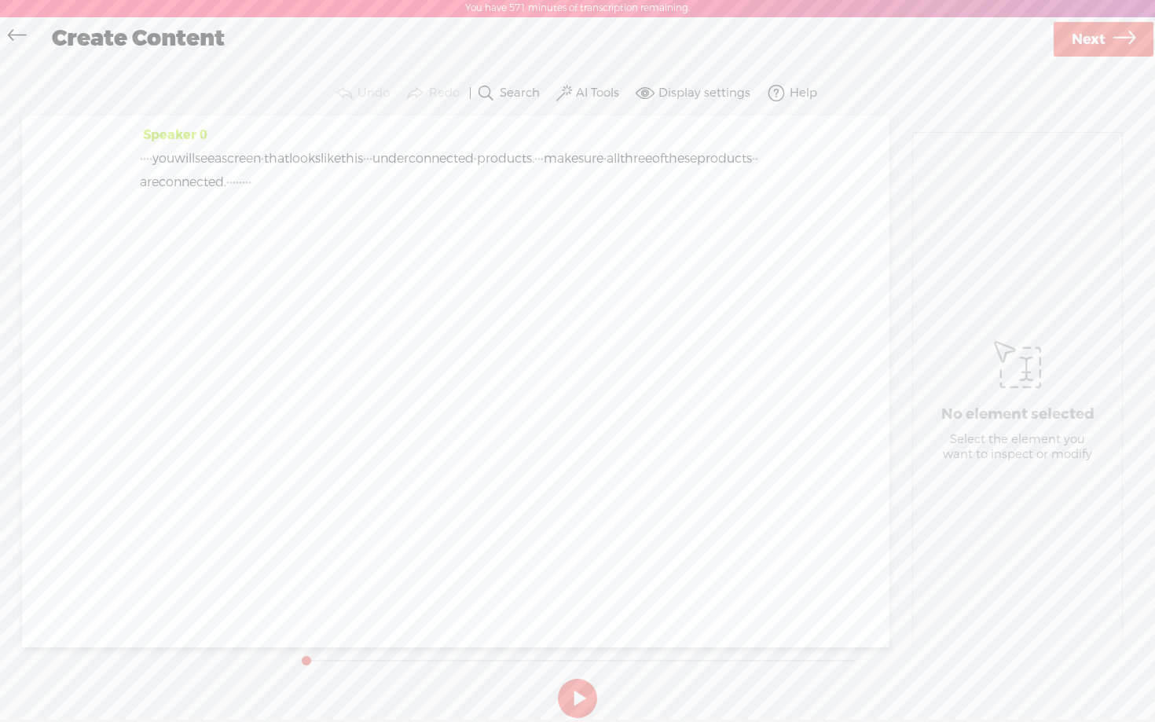
click at [15, 39] on icon at bounding box center [17, 37] width 18 height 35
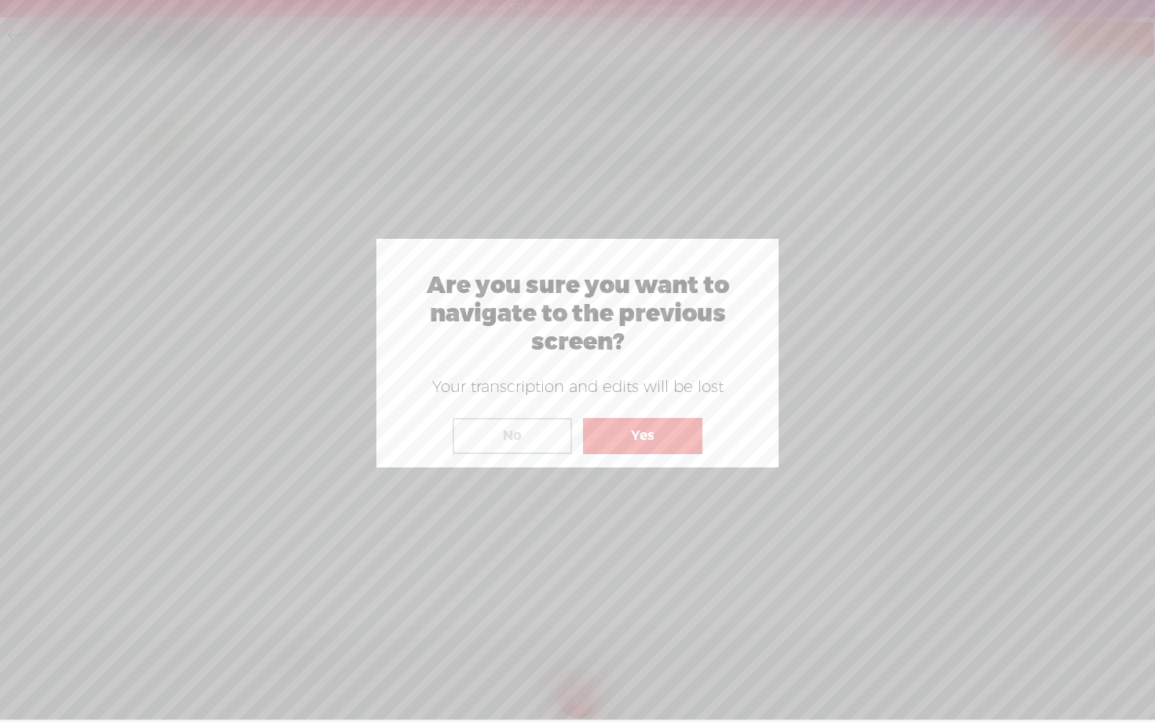
click at [653, 441] on button "Yes" at bounding box center [642, 436] width 119 height 36
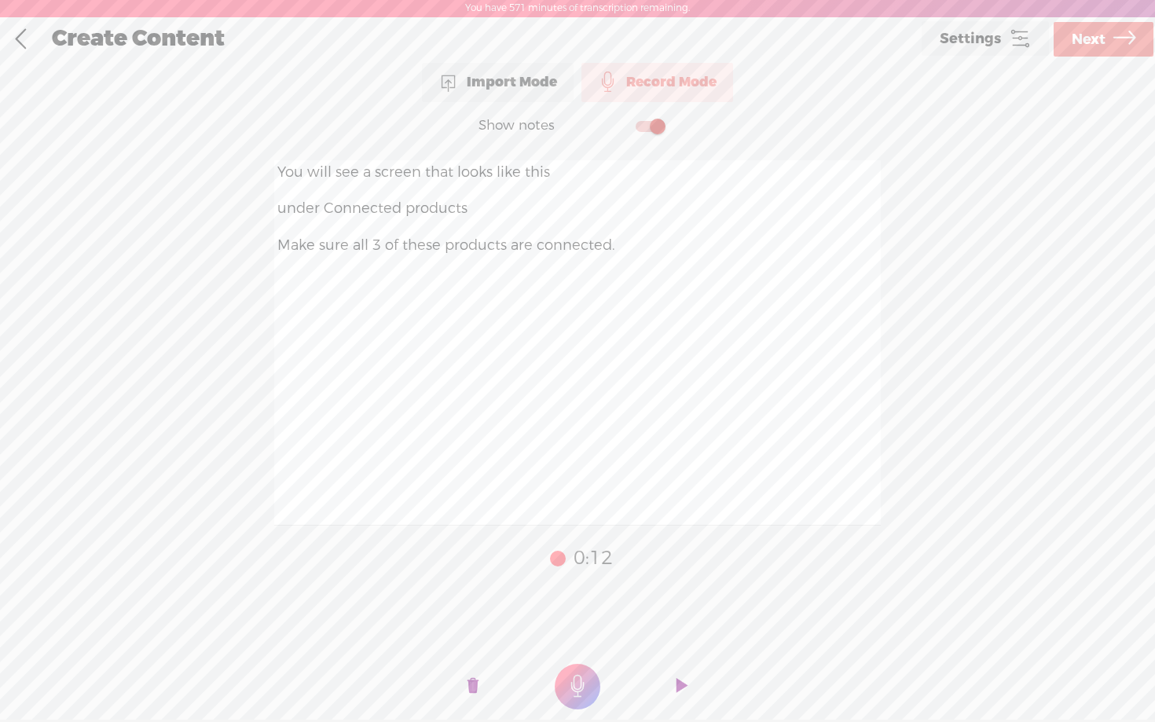
click at [635, 259] on textarea "You will see a screen that looks like this under Connected products Make sure a…" at bounding box center [577, 342] width 607 height 365
type textarea "You will see a screen that looks like this under Connected products Make sure a…"
click at [472, 681] on t at bounding box center [473, 686] width 11 height 47
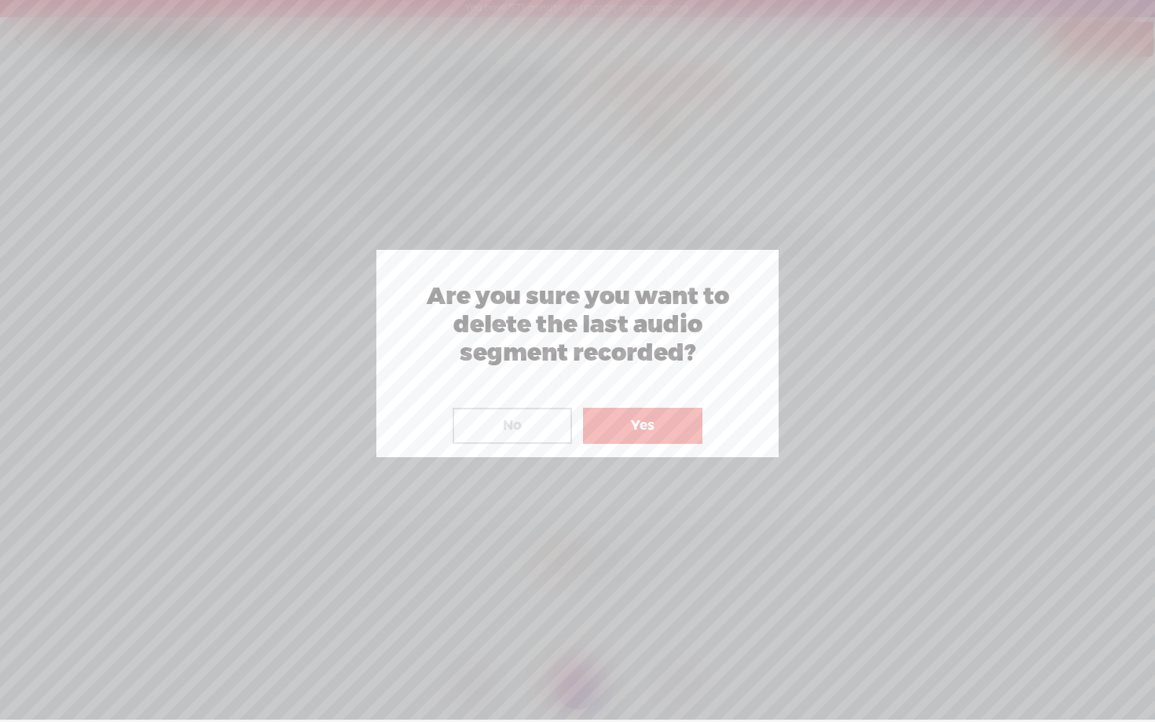
click at [634, 424] on button "Yes" at bounding box center [642, 426] width 119 height 36
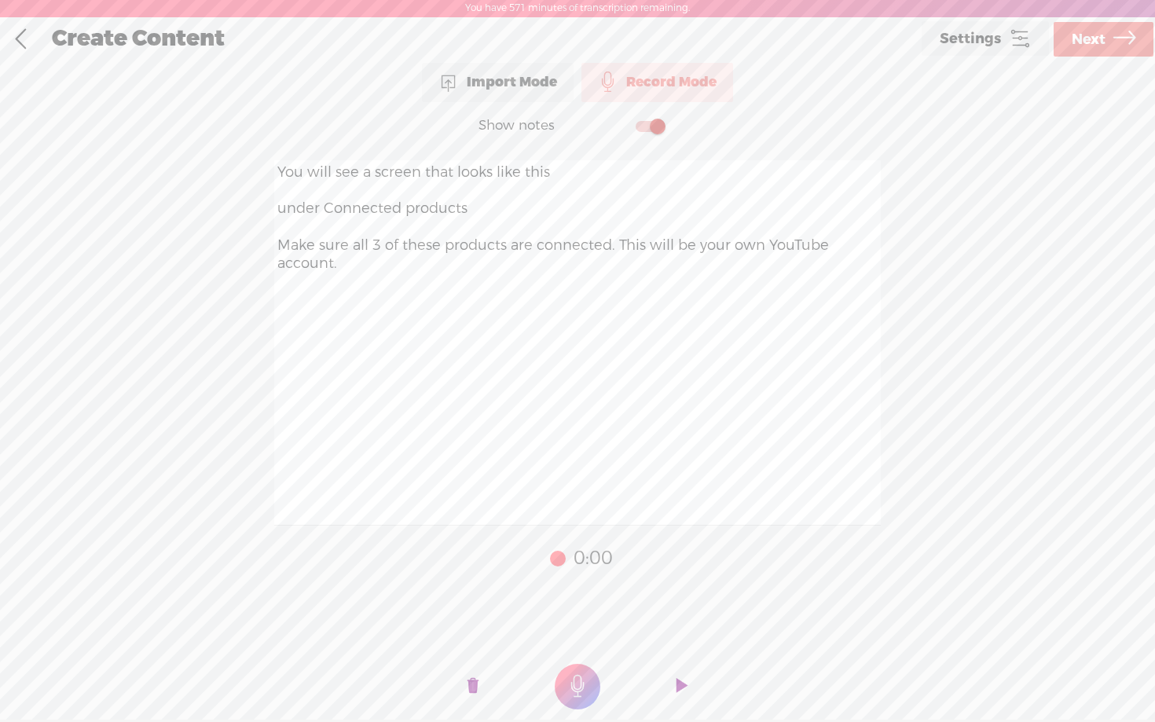
click at [475, 684] on t at bounding box center [473, 686] width 11 height 47
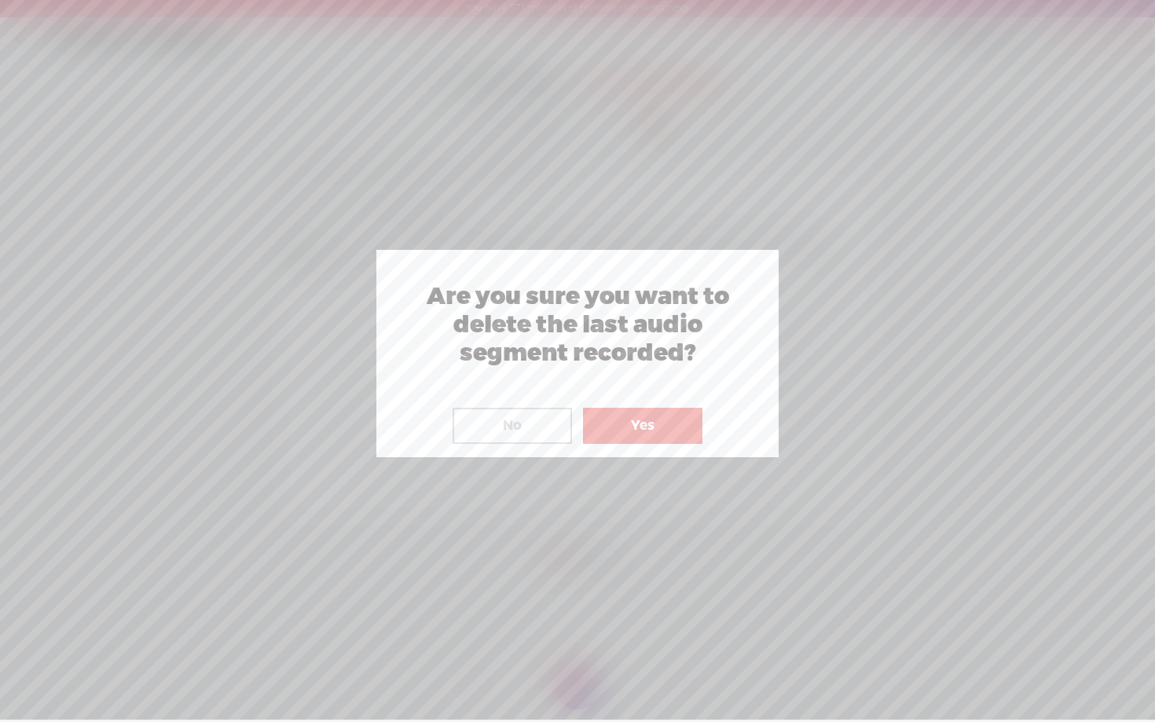
click at [644, 425] on button "Yes" at bounding box center [642, 426] width 119 height 36
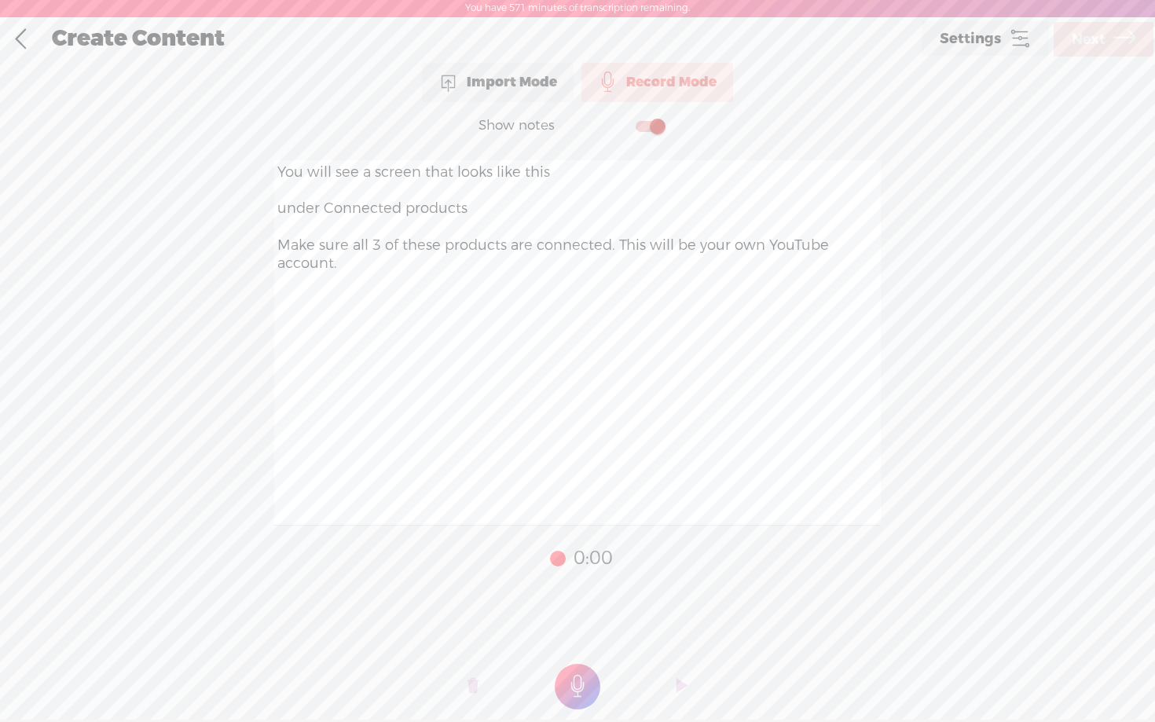
click at [572, 684] on t at bounding box center [578, 687] width 46 height 46
click at [1103, 42] on span "Next" at bounding box center [1089, 40] width 34 height 40
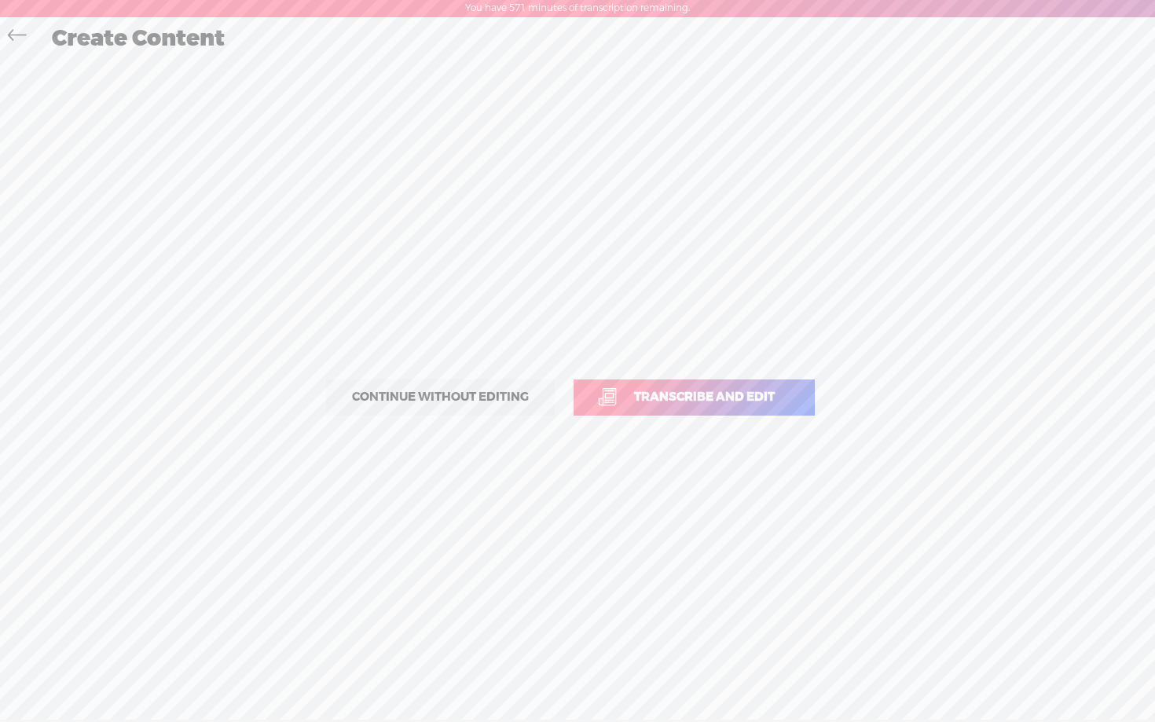
click at [719, 402] on span "Transcribe and edit" at bounding box center [705, 397] width 174 height 18
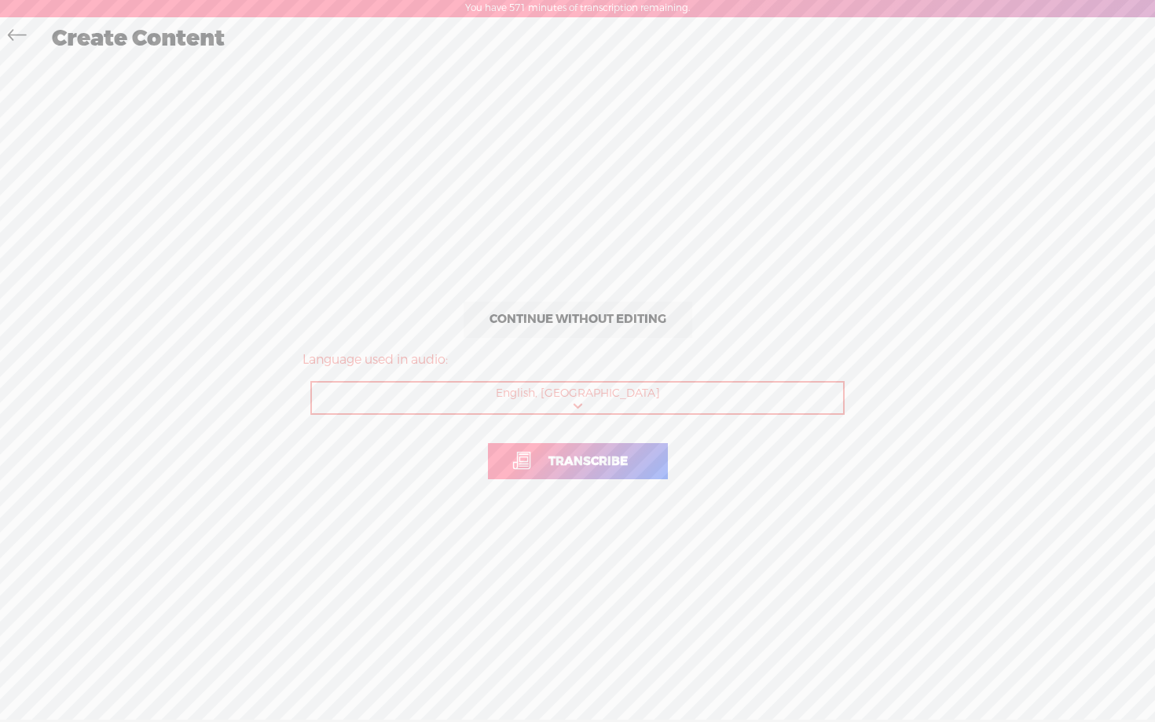
click at [571, 466] on span "Transcribe" at bounding box center [588, 462] width 112 height 18
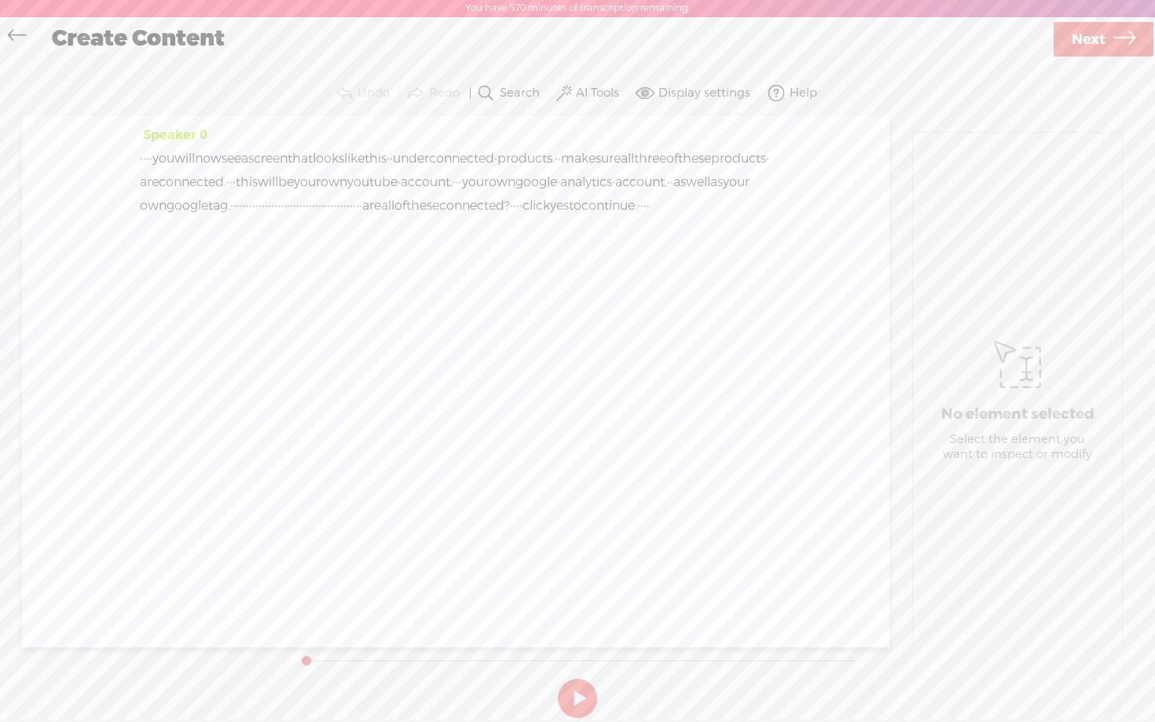
drag, startPoint x: 376, startPoint y: 229, endPoint x: 669, endPoint y: 209, distance: 293.8
click at [669, 209] on div "· · · · you will now see a screen that looks like this · · under connected · pr…" at bounding box center [456, 182] width 632 height 71
click at [538, 168] on span "S" at bounding box center [532, 168] width 24 height 28
click at [585, 98] on label "AI Tools" at bounding box center [597, 94] width 43 height 16
click at [577, 250] on span at bounding box center [579, 255] width 28 height 11
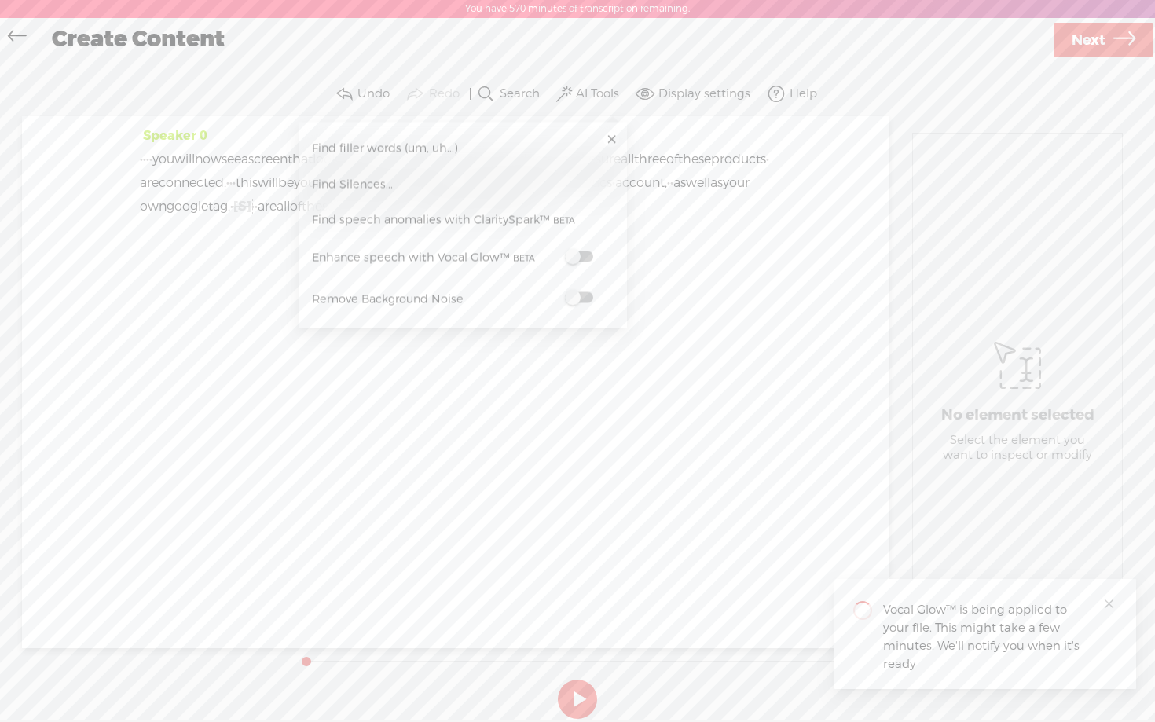
click at [589, 298] on span at bounding box center [579, 297] width 28 height 11
click at [570, 694] on button at bounding box center [577, 699] width 39 height 39
click at [611, 139] on link at bounding box center [612, 140] width 16 height 16
click at [1088, 50] on span "Next" at bounding box center [1089, 40] width 34 height 40
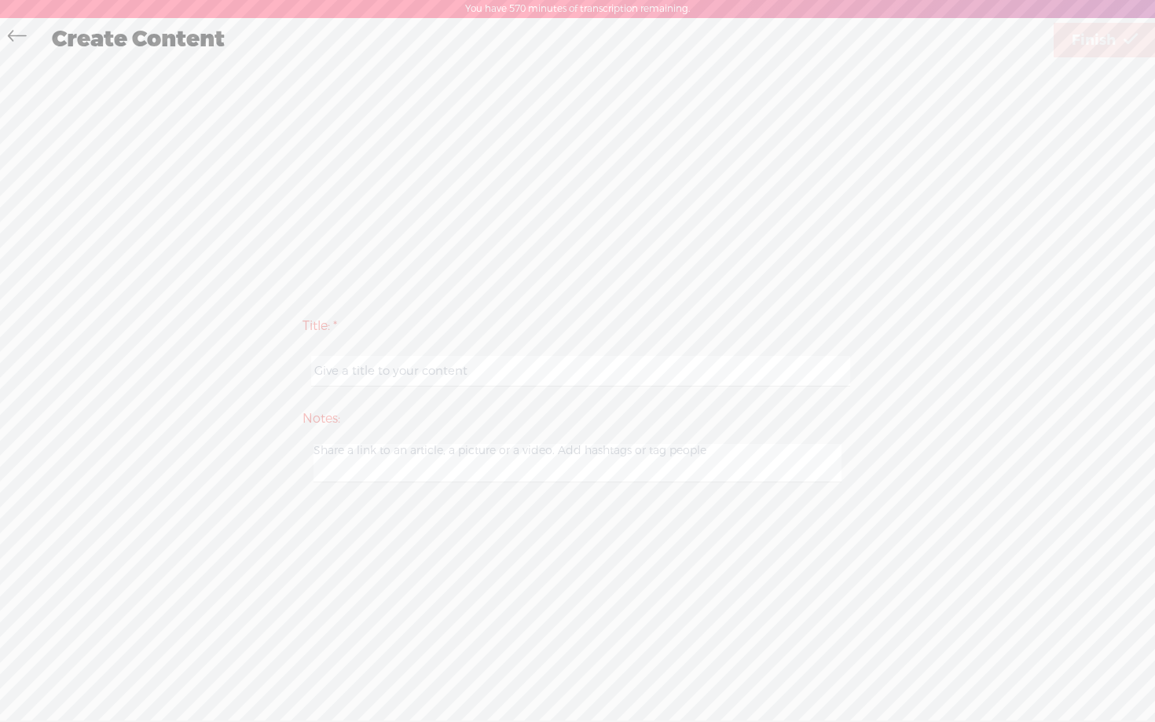
click at [385, 368] on input "text" at bounding box center [580, 371] width 538 height 31
paste input "guidejar - day 1 step 2 video 7"
type input "guidejar - day 1 step 2 video 7"
click at [1121, 50] on link "Finish" at bounding box center [1105, 40] width 102 height 35
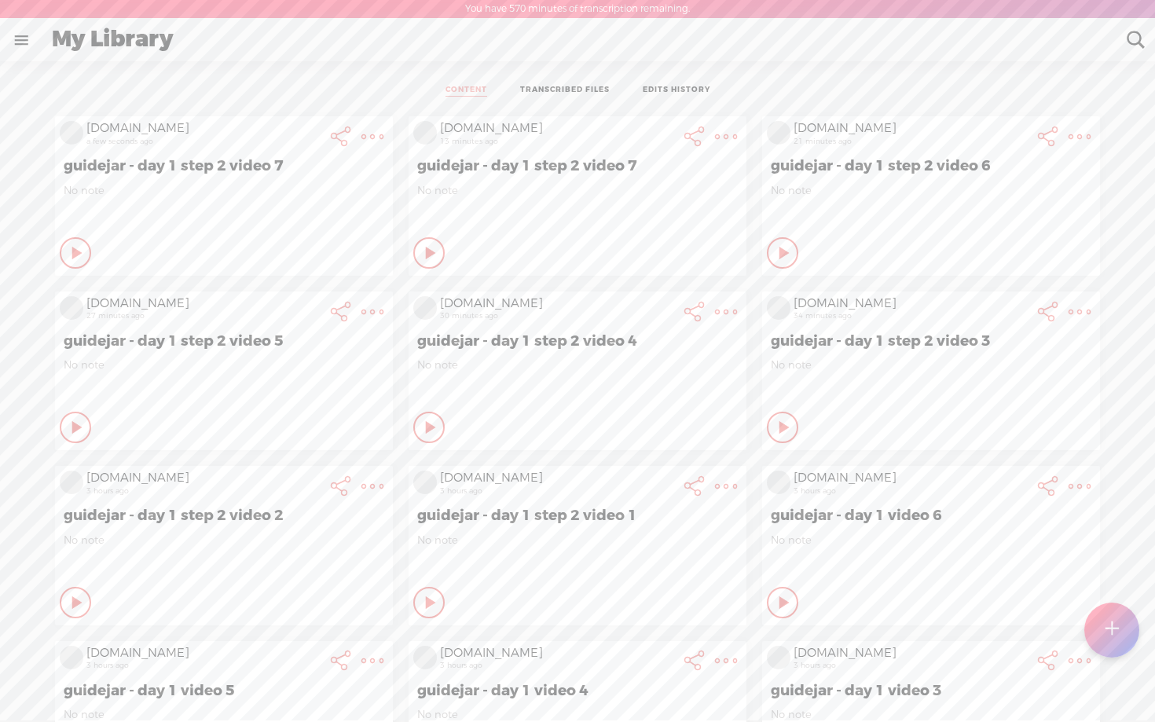
click at [376, 134] on t at bounding box center [372, 137] width 22 height 22
click at [303, 194] on link "Edit" at bounding box center [288, 190] width 178 height 36
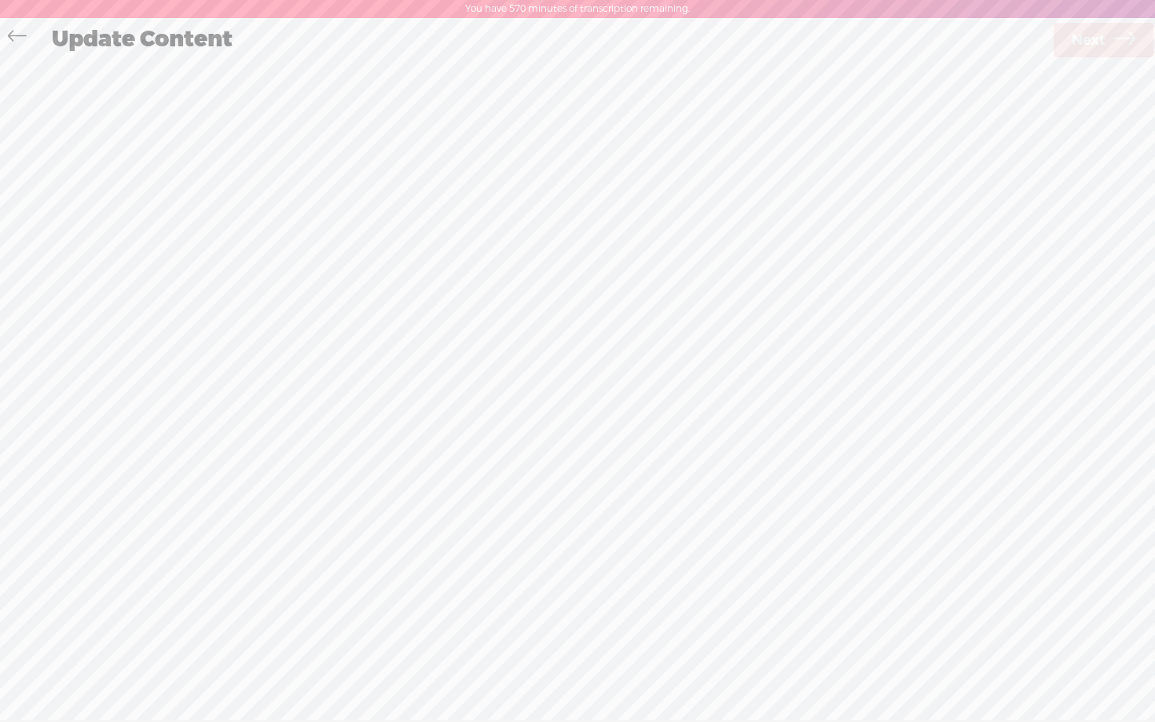
scroll to position [1, 0]
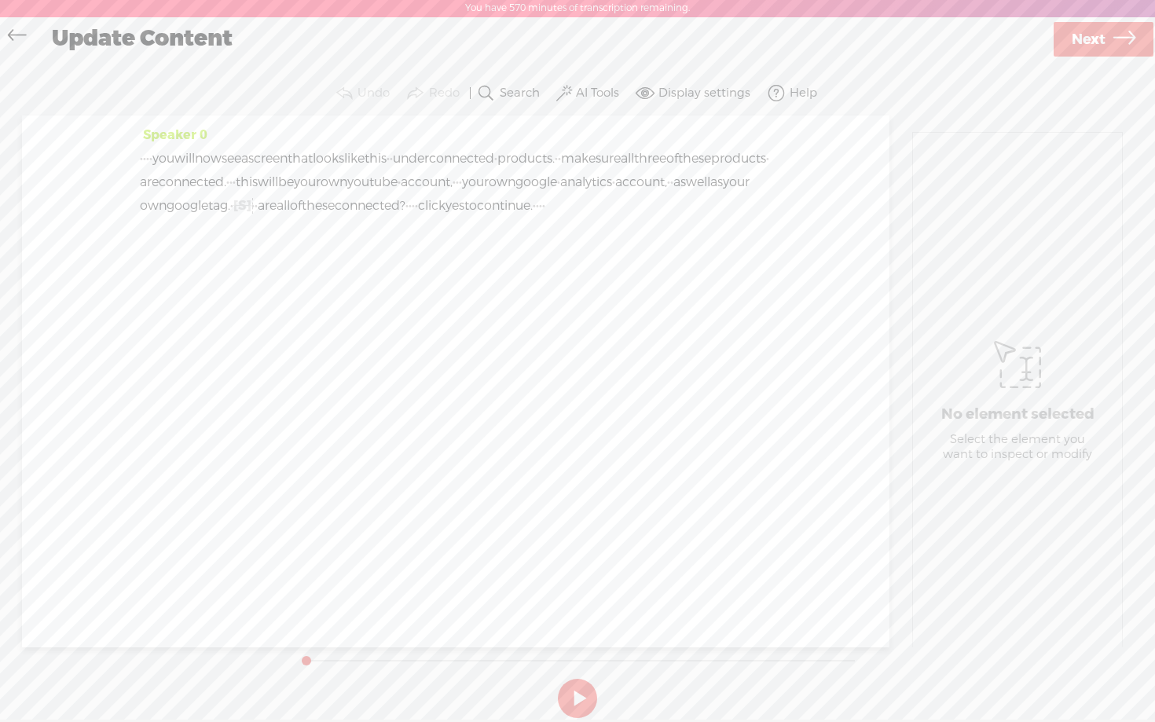
click at [1103, 46] on span "Next" at bounding box center [1089, 40] width 34 height 40
click at [519, 366] on input "guidejar - day 1 step 2 video 7" at bounding box center [580, 370] width 538 height 31
type input "guidejar - day 1 step 2 video 8"
click at [682, 299] on div "Title: * guidejar - day 1 step 2 video 8 Notes: Save as a draft content Publish…" at bounding box center [578, 397] width 1124 height 677
click at [1078, 31] on span "Finish" at bounding box center [1094, 40] width 44 height 40
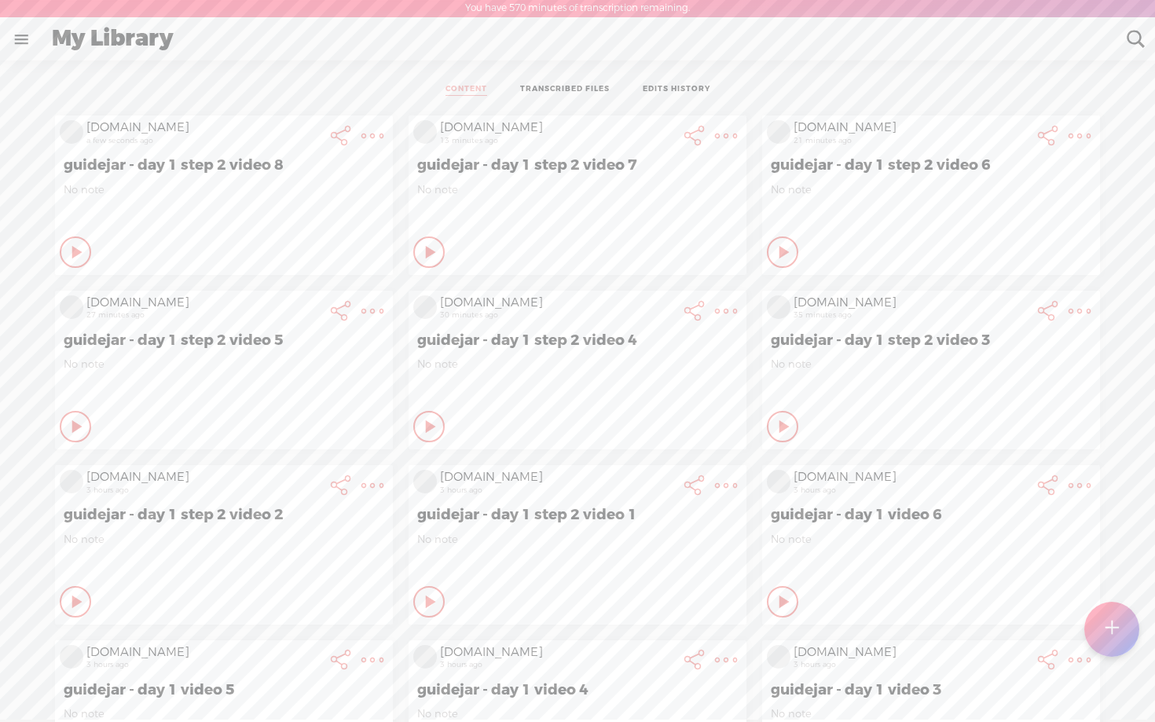
click at [70, 251] on icon at bounding box center [78, 252] width 16 height 16
click at [424, 260] on icon at bounding box center [432, 252] width 16 height 16
click at [86, 260] on icon at bounding box center [78, 252] width 16 height 16
click at [80, 259] on div "Play Content" at bounding box center [75, 252] width 31 height 31
click at [1106, 632] on t at bounding box center [1111, 629] width 13 height 35
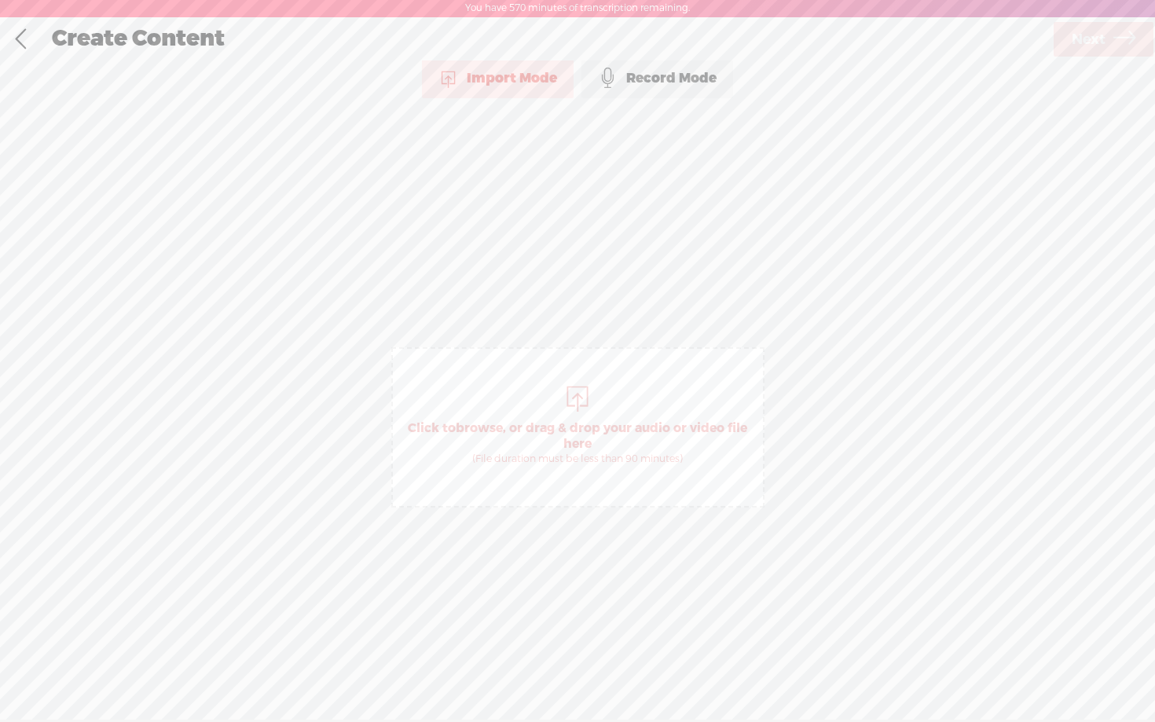
click at [655, 72] on div "Record Mode" at bounding box center [658, 78] width 152 height 39
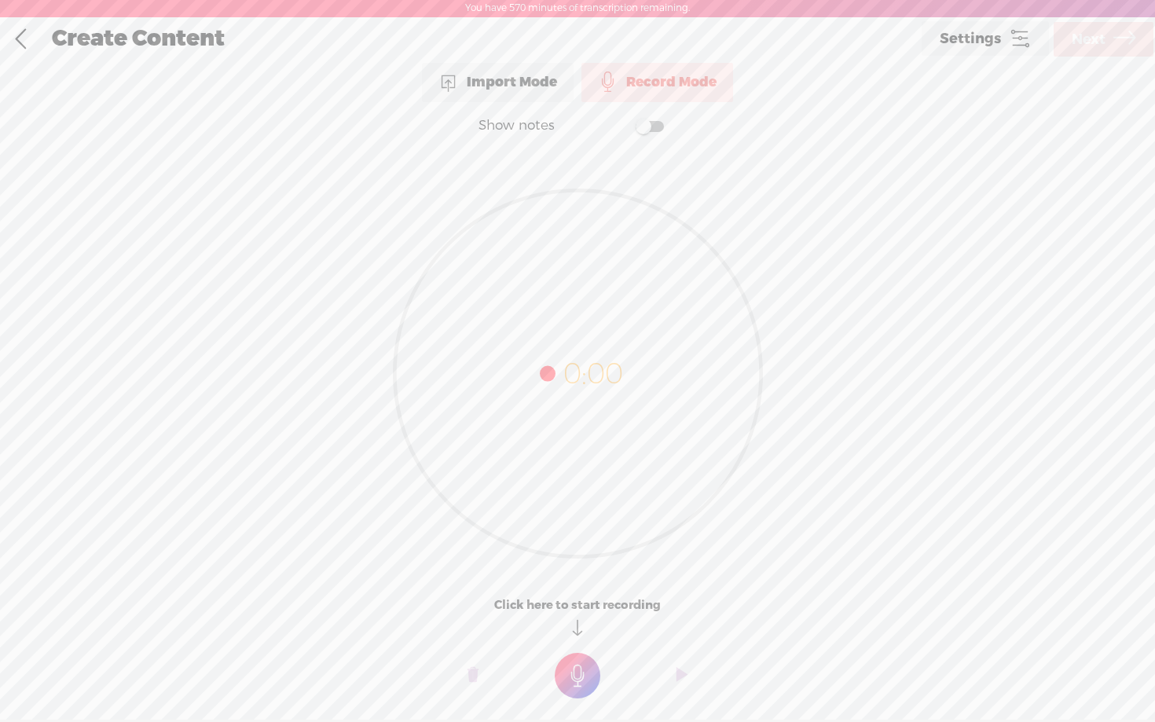
click at [652, 132] on label at bounding box center [634, 126] width 85 height 32
click at [564, 255] on textarea at bounding box center [577, 342] width 607 height 365
type textarea "From here, click content suitability"
click at [584, 680] on t at bounding box center [578, 676] width 46 height 46
click at [584, 680] on t at bounding box center [578, 687] width 46 height 46
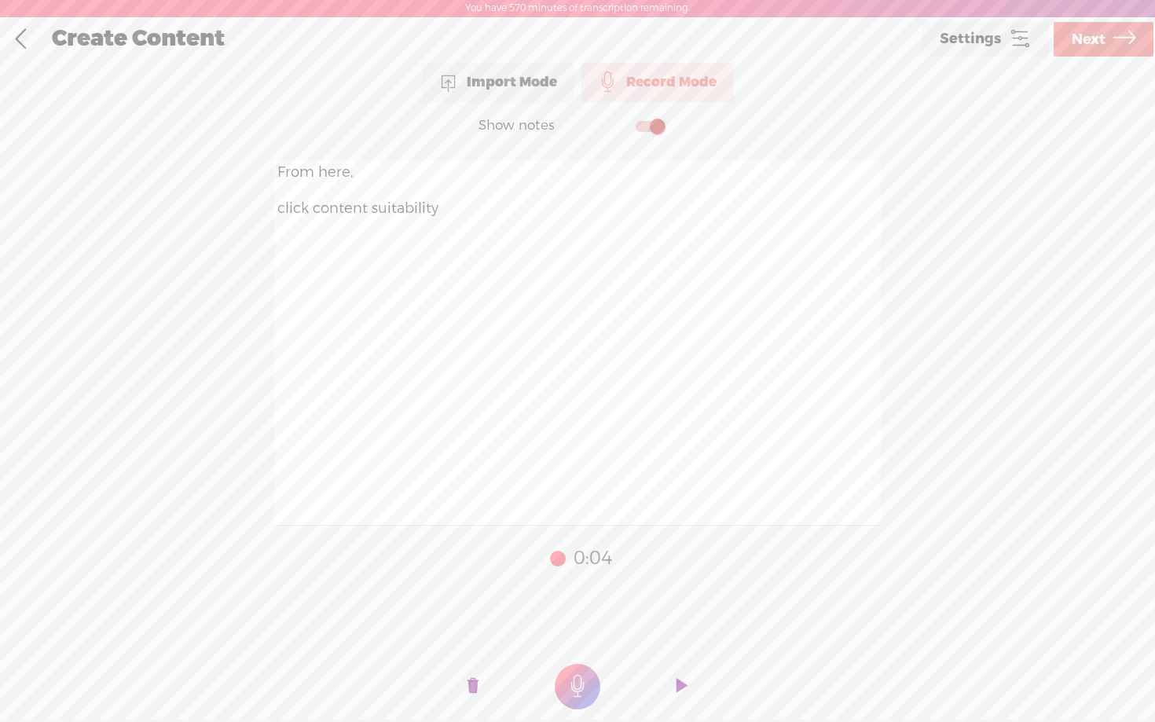
click at [1103, 33] on span "Next" at bounding box center [1089, 40] width 34 height 40
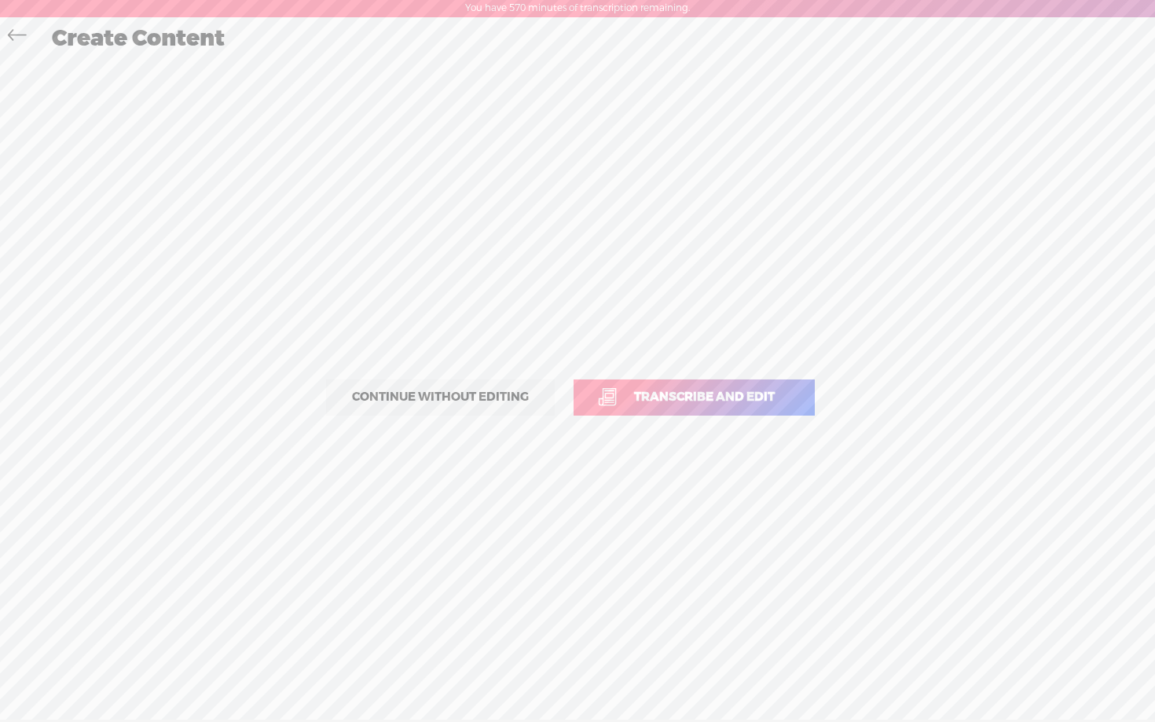
click at [717, 398] on span "Transcribe and edit" at bounding box center [705, 397] width 174 height 18
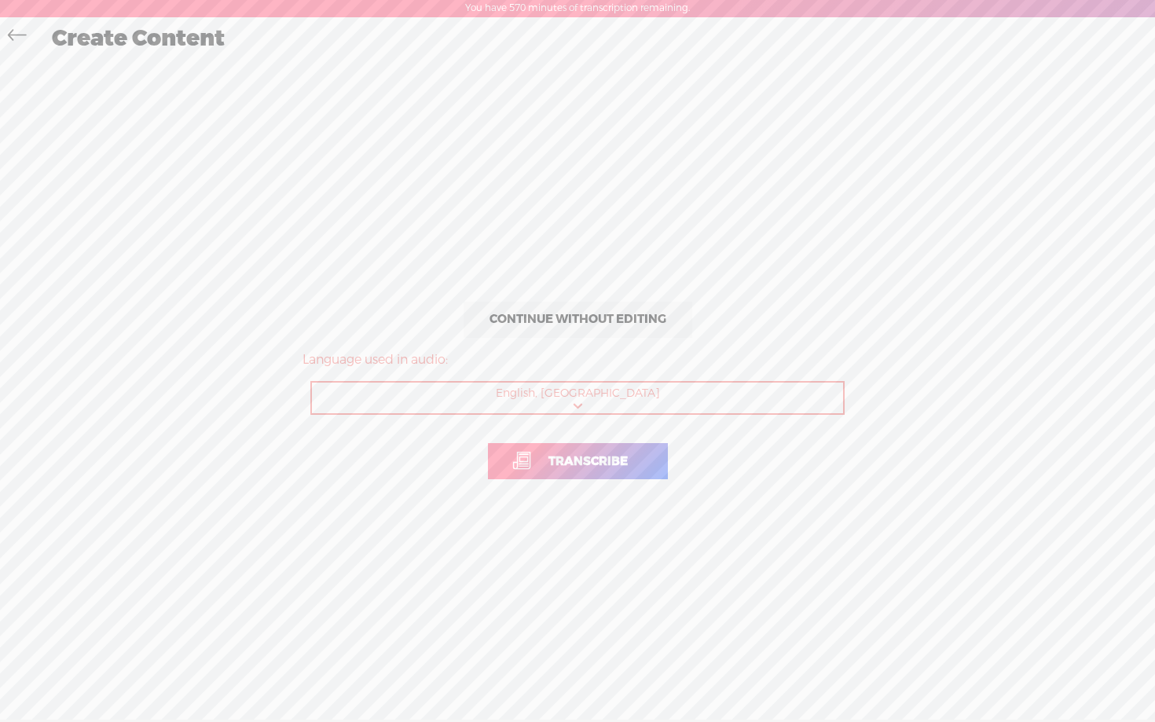
click at [604, 466] on span "Transcribe" at bounding box center [588, 462] width 112 height 18
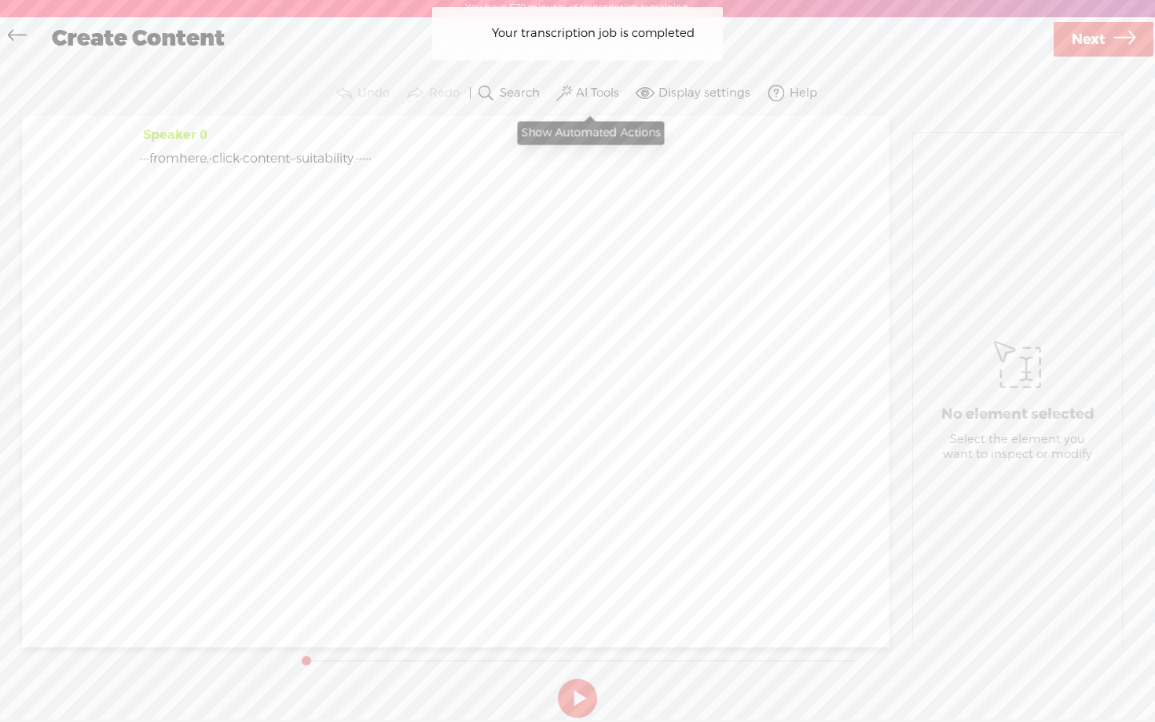
click at [588, 91] on label "AI Tools" at bounding box center [597, 94] width 43 height 16
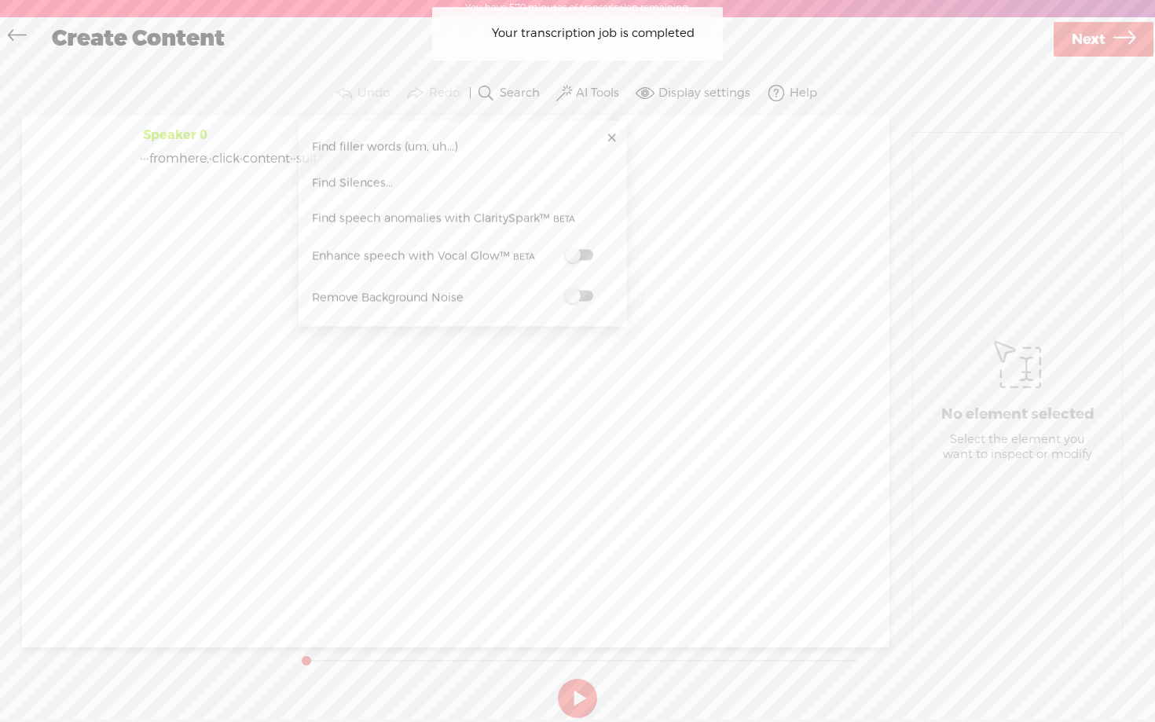
click at [590, 285] on div "Remove Background Noise" at bounding box center [462, 298] width 313 height 41
click at [586, 296] on span at bounding box center [579, 296] width 28 height 11
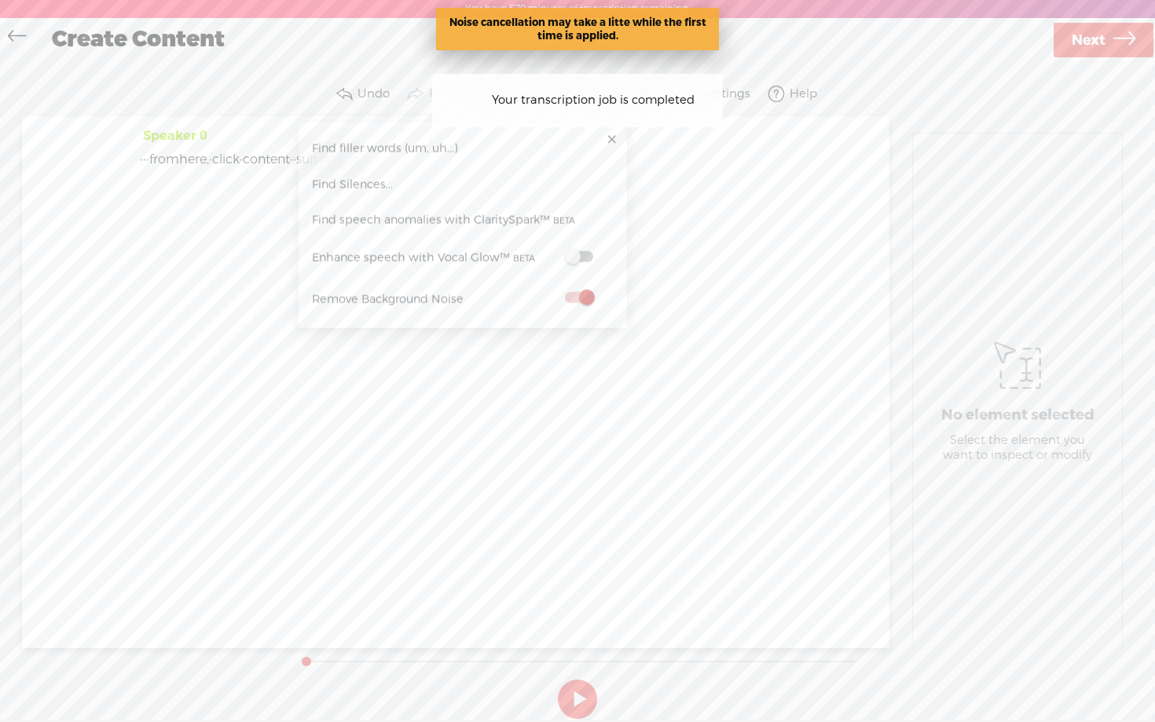
click at [588, 255] on span at bounding box center [579, 256] width 28 height 11
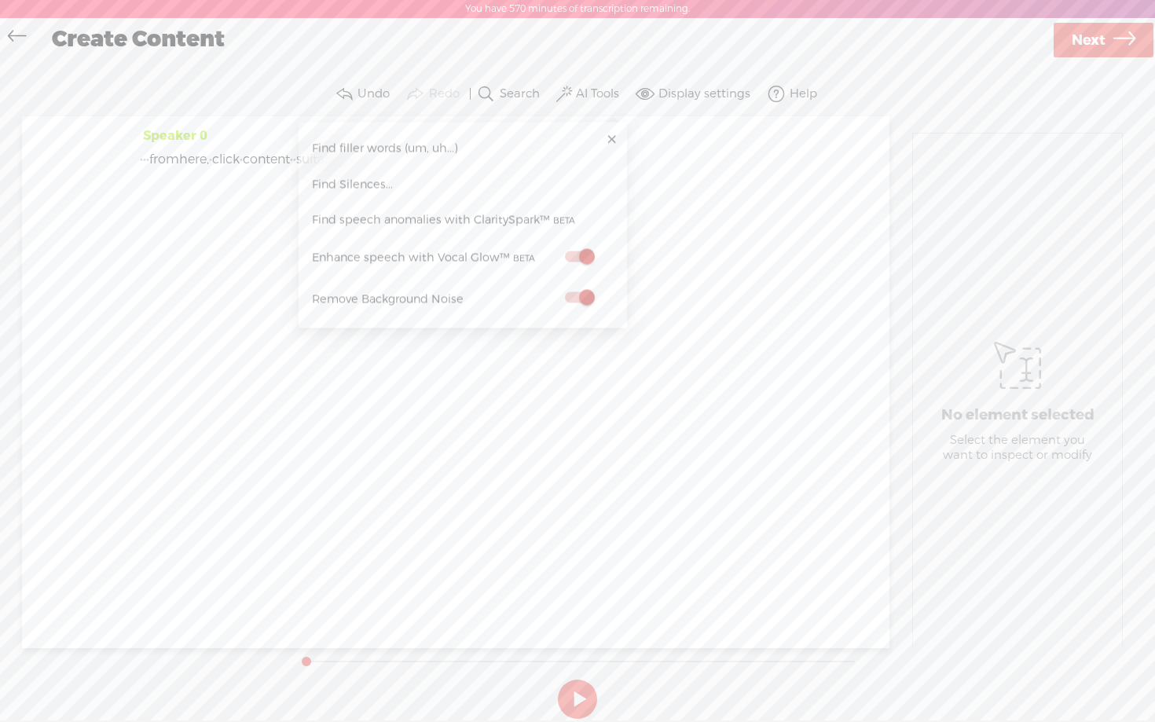
click at [581, 692] on button at bounding box center [577, 699] width 39 height 39
click at [1125, 39] on icon at bounding box center [1125, 40] width 22 height 40
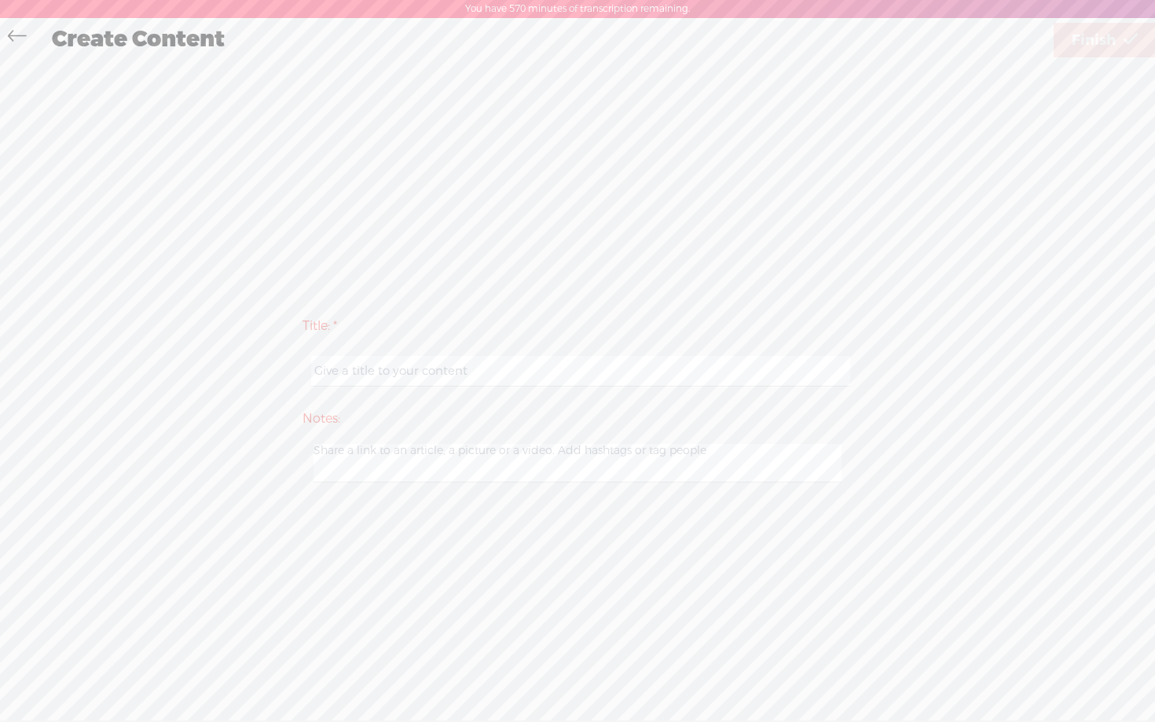
click at [546, 369] on input "text" at bounding box center [580, 371] width 538 height 31
paste input "guidejar - day 1 step 2 video 7"
type input "guidejar - day 1 step 2 video 8"
click at [840, 167] on div "Title: * guidejar - day 1 step 2 video 8 Notes: Save as a draft content Publish…" at bounding box center [578, 398] width 1124 height 677
click at [1088, 49] on span "Finish" at bounding box center [1094, 40] width 44 height 40
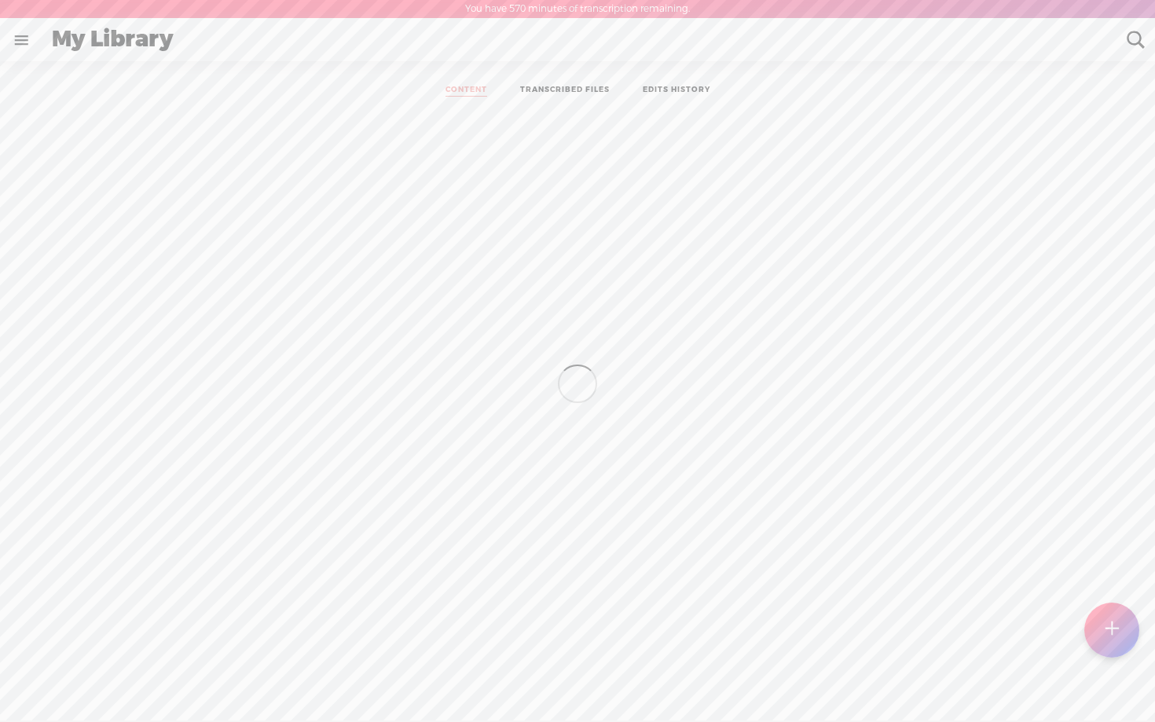
scroll to position [1, 0]
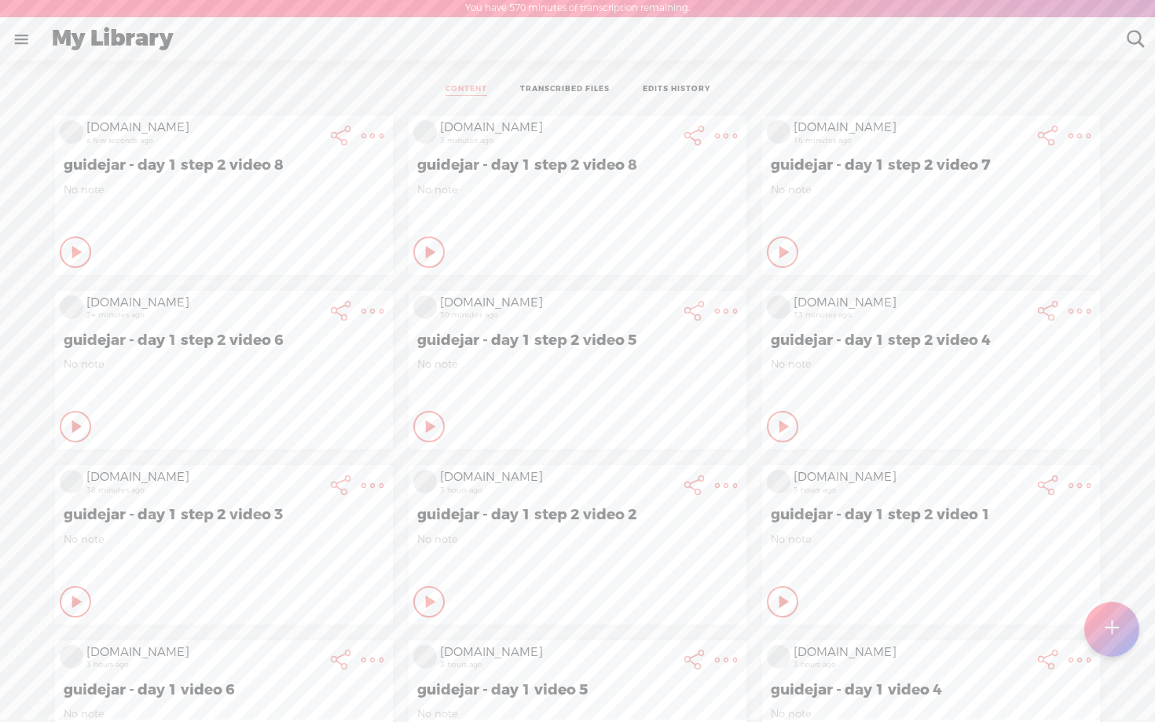
click at [1112, 631] on t at bounding box center [1111, 629] width 13 height 35
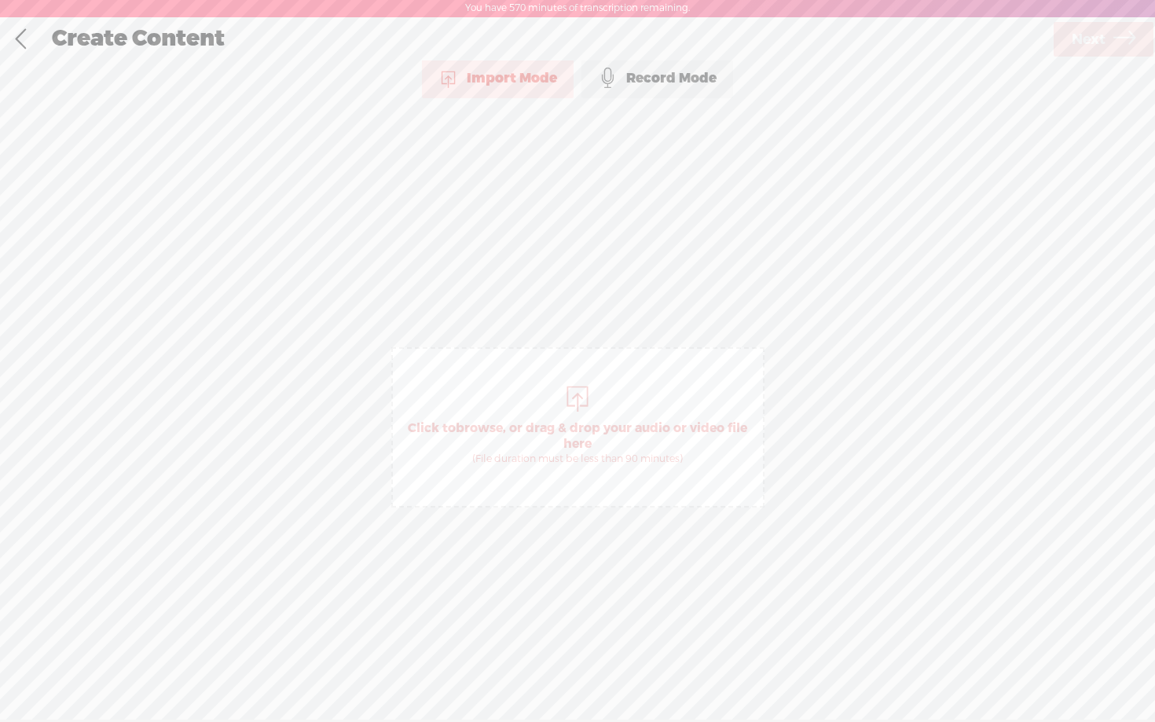
click at [653, 87] on div "Record Mode" at bounding box center [658, 78] width 152 height 39
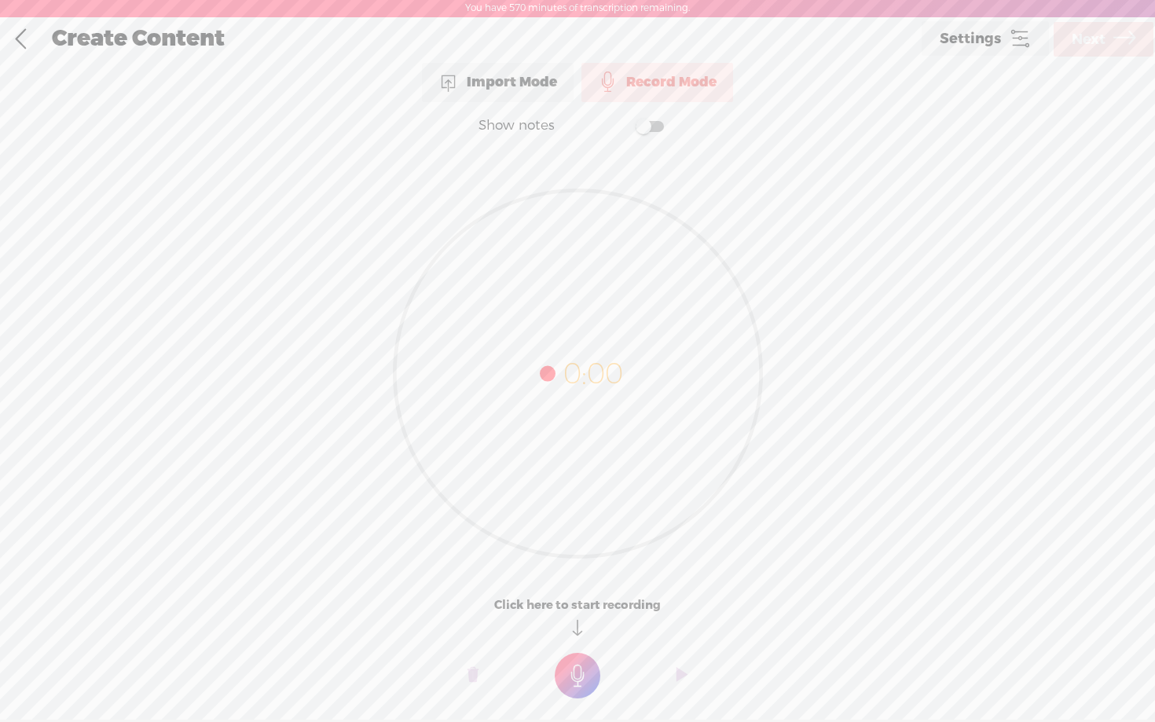
click at [664, 122] on label at bounding box center [634, 126] width 85 height 32
click at [565, 255] on textarea at bounding box center [577, 342] width 607 height 365
type textarea "Next to Inventory type Make sure that Standard inventory is selected"
click at [582, 665] on t at bounding box center [578, 676] width 46 height 46
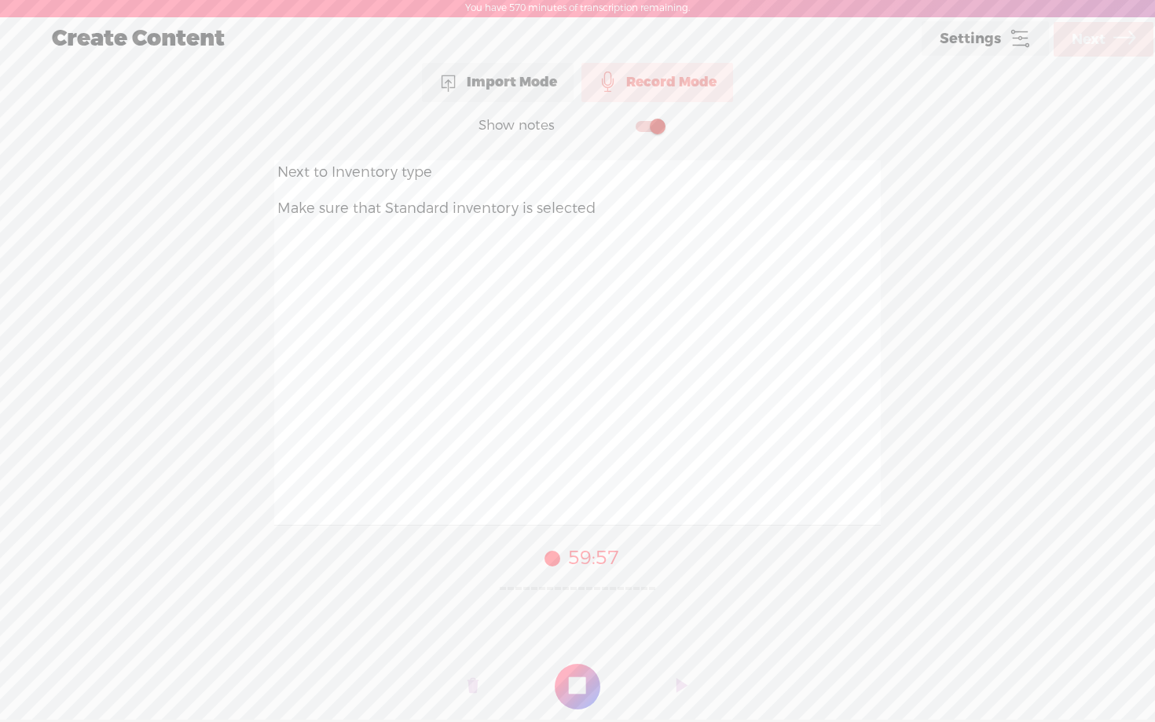
click at [582, 665] on t at bounding box center [578, 687] width 46 height 46
click at [468, 675] on t at bounding box center [473, 686] width 11 height 47
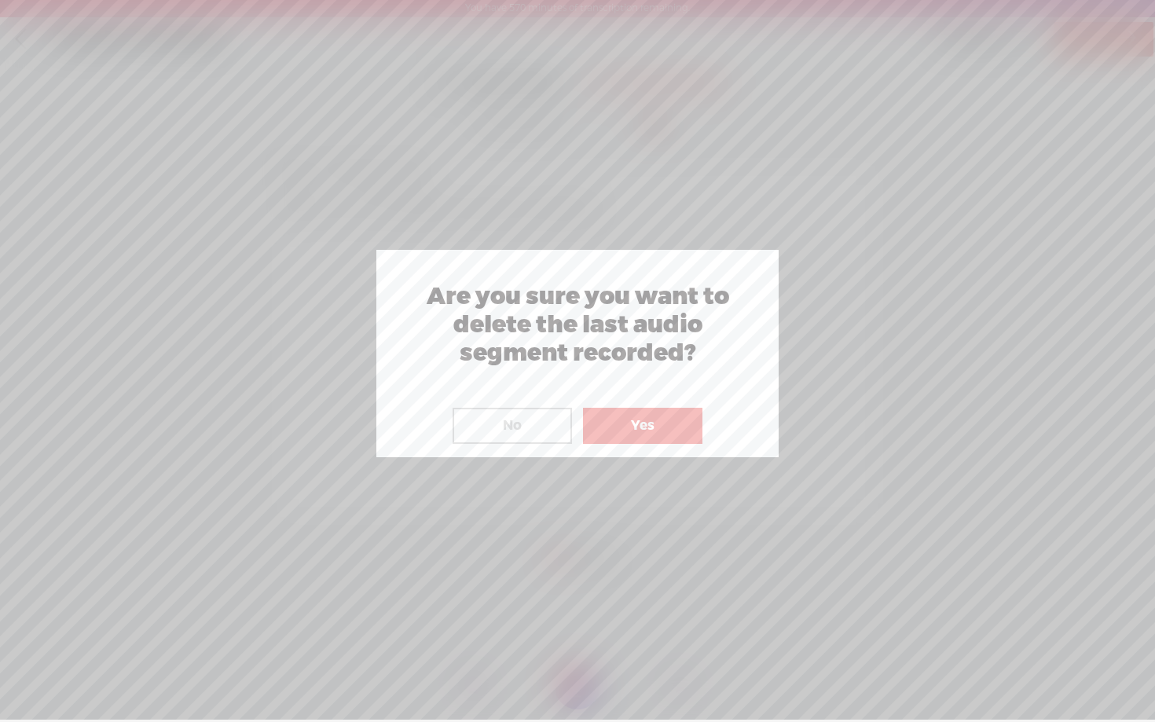
click at [644, 438] on button "Yes" at bounding box center [642, 426] width 119 height 36
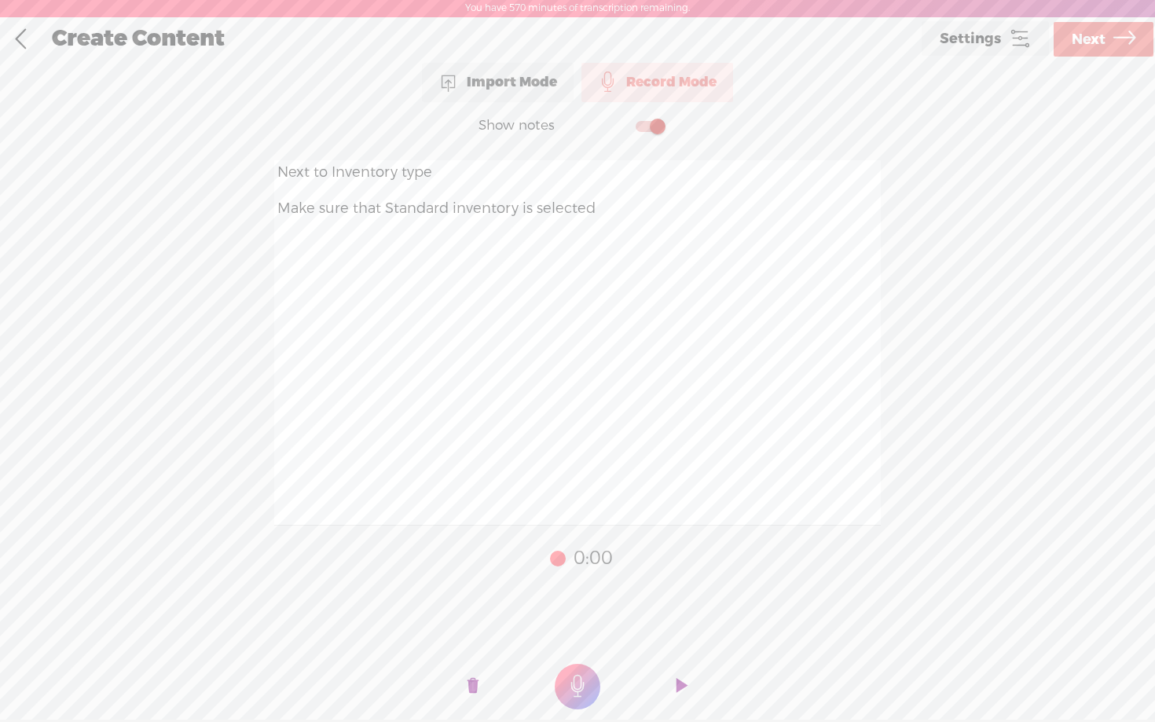
click at [469, 690] on t at bounding box center [473, 686] width 11 height 47
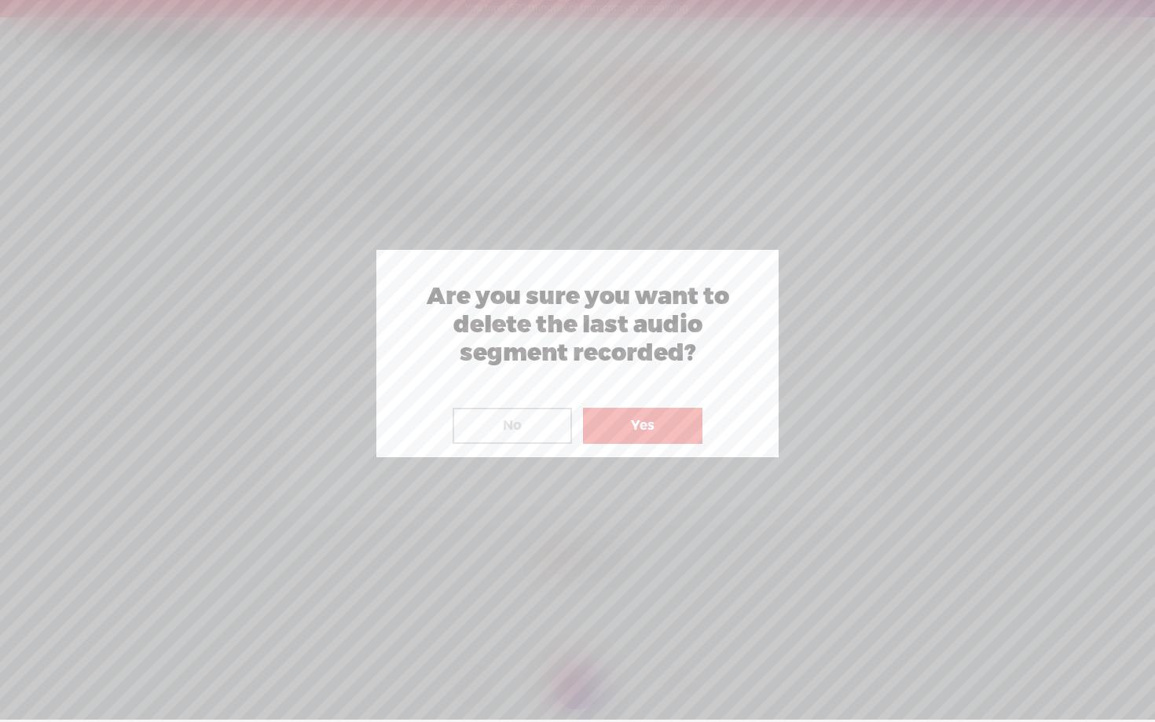
click at [640, 413] on button "Yes" at bounding box center [642, 426] width 119 height 36
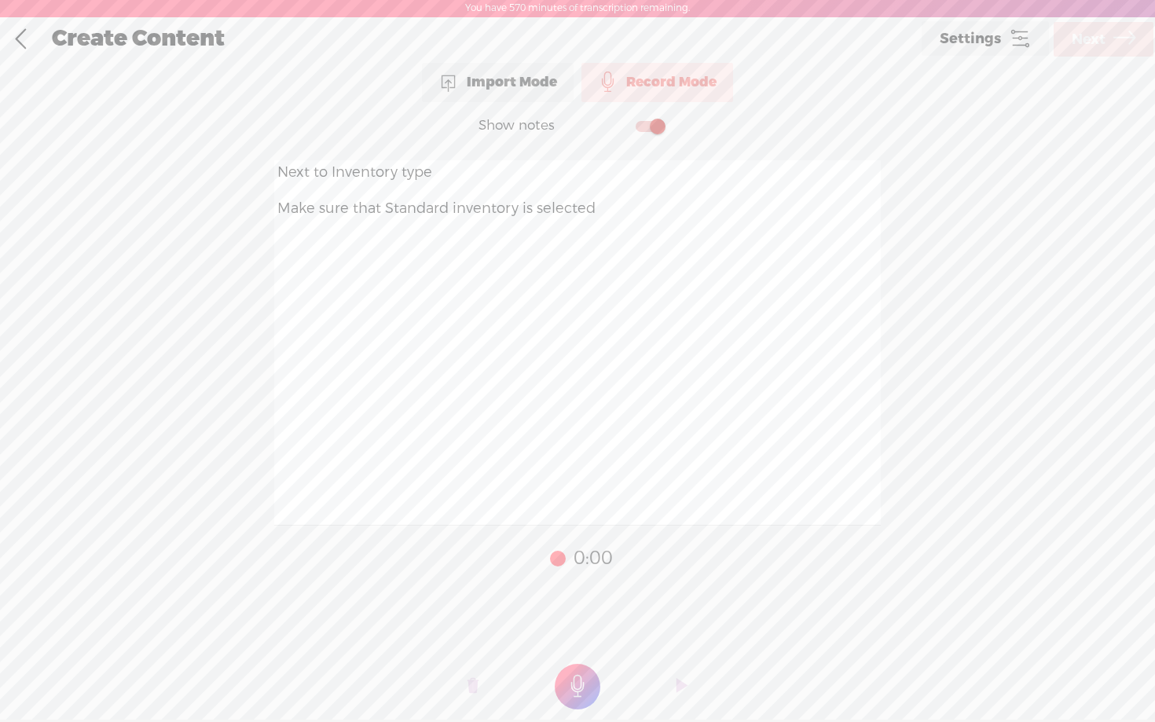
click at [581, 676] on t at bounding box center [578, 687] width 46 height 46
click at [1084, 35] on span "Next" at bounding box center [1089, 40] width 34 height 40
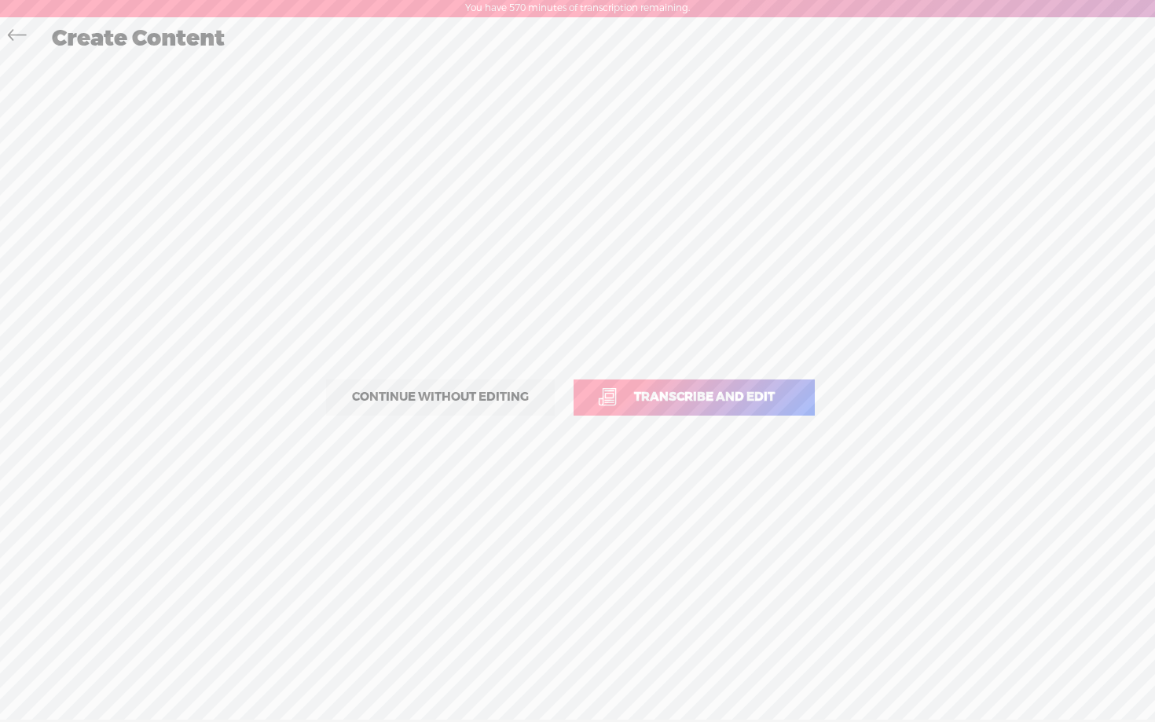
click at [625, 406] on link "Transcribe and edit" at bounding box center [694, 398] width 241 height 36
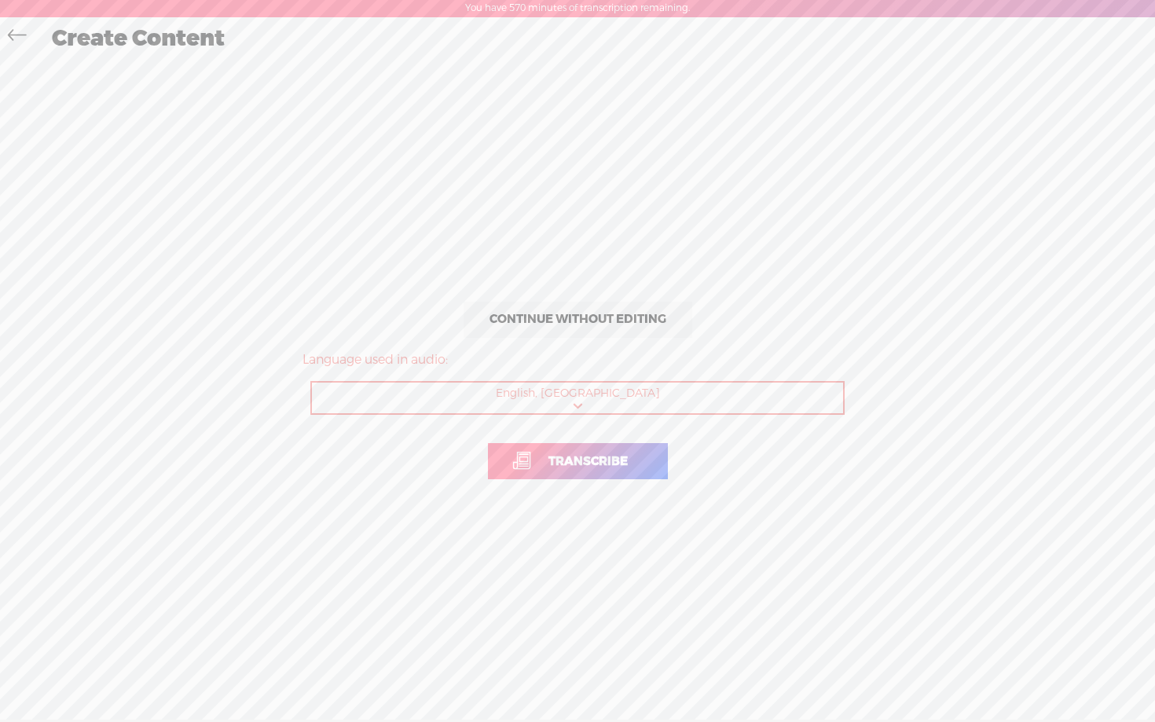
click at [567, 470] on span "Transcribe" at bounding box center [588, 462] width 112 height 18
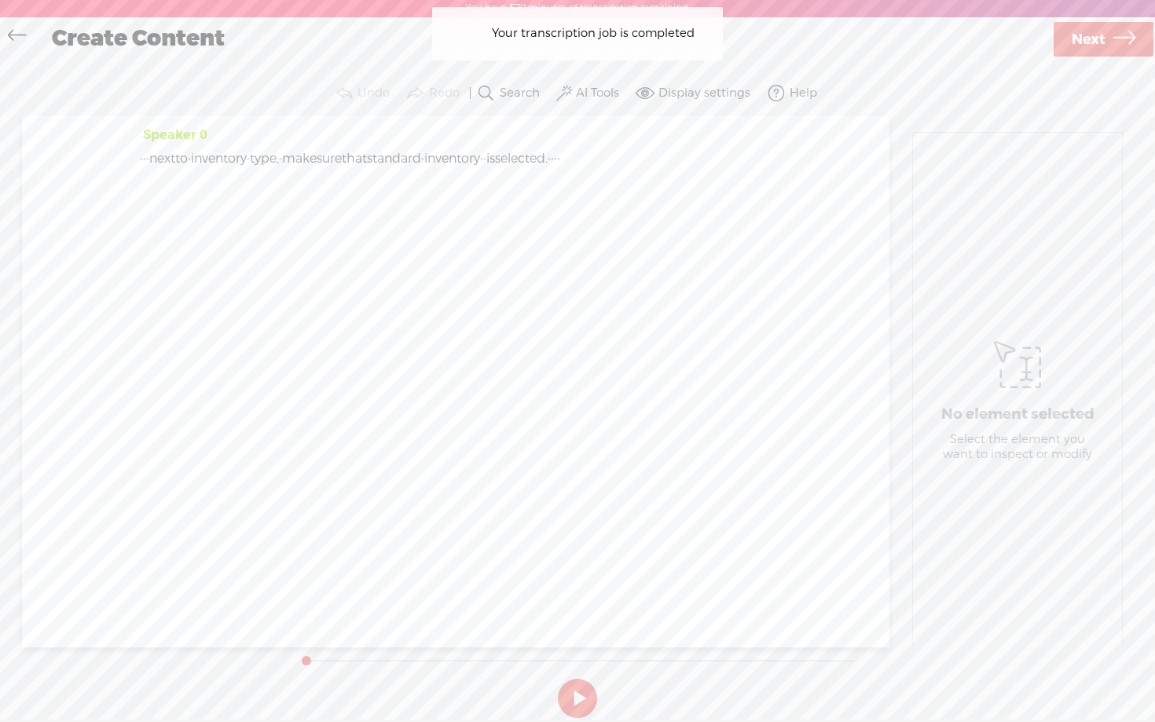
click at [595, 90] on label "AI Tools" at bounding box center [597, 94] width 43 height 16
click at [580, 254] on span at bounding box center [579, 255] width 28 height 11
click at [581, 302] on span at bounding box center [579, 297] width 28 height 11
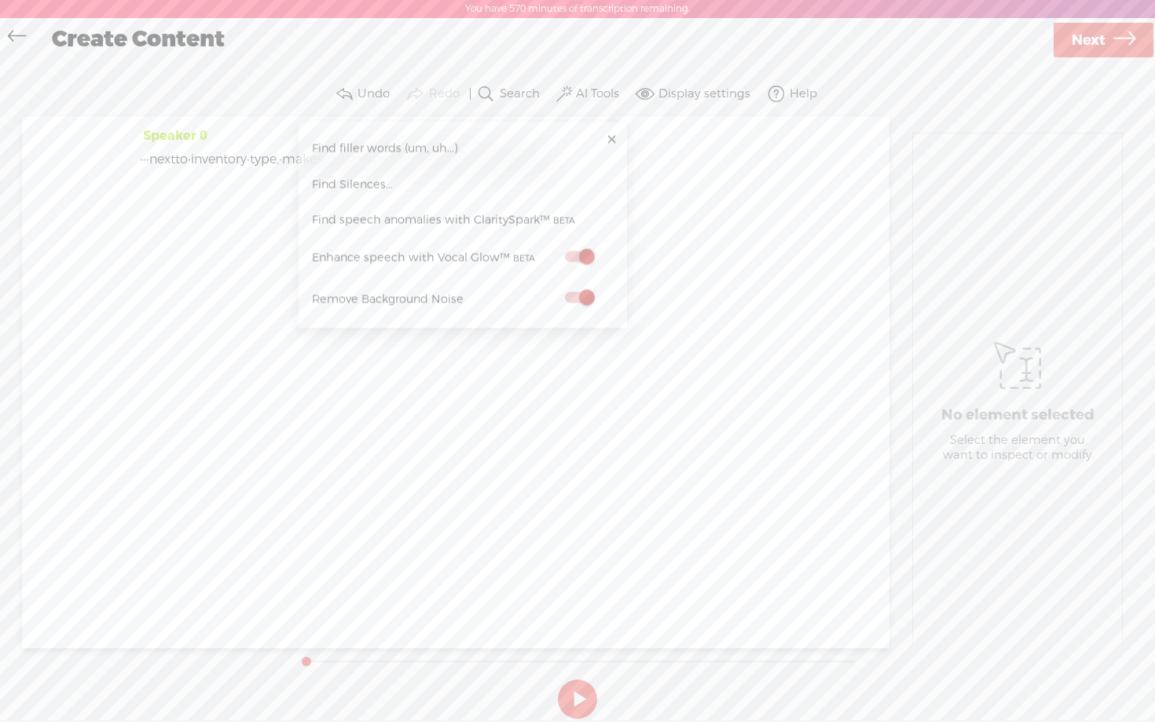
click at [1070, 53] on link "Next" at bounding box center [1104, 40] width 100 height 35
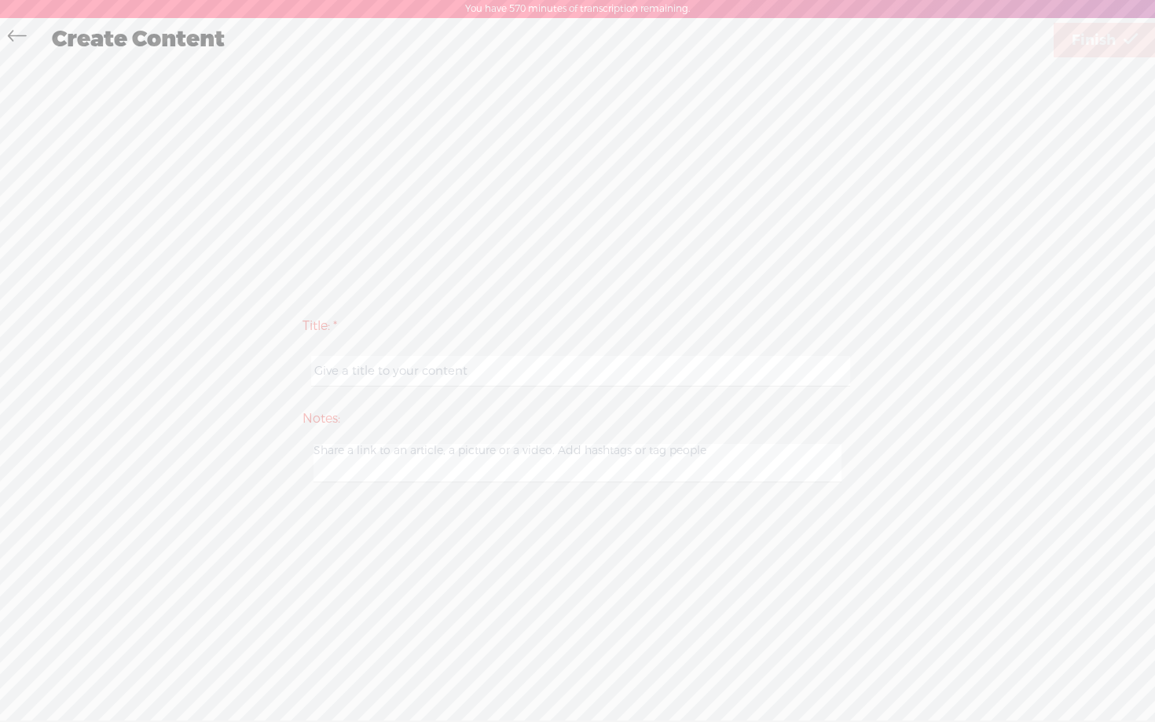
click at [501, 384] on input "text" at bounding box center [580, 371] width 538 height 31
paste input "guidejar - day 1 step 2 video 8"
type input "guidejar - day 1 step 2 video 9"
click at [1116, 45] on link "Finish" at bounding box center [1105, 40] width 102 height 35
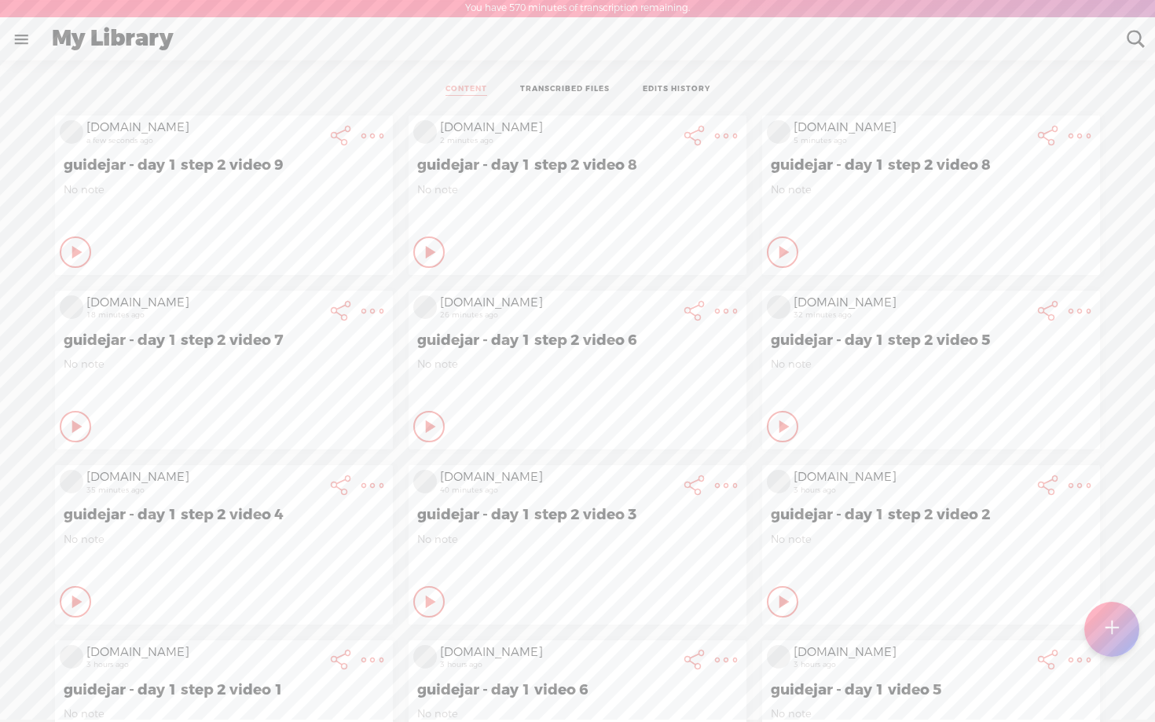
click at [1105, 633] on t at bounding box center [1111, 629] width 13 height 35
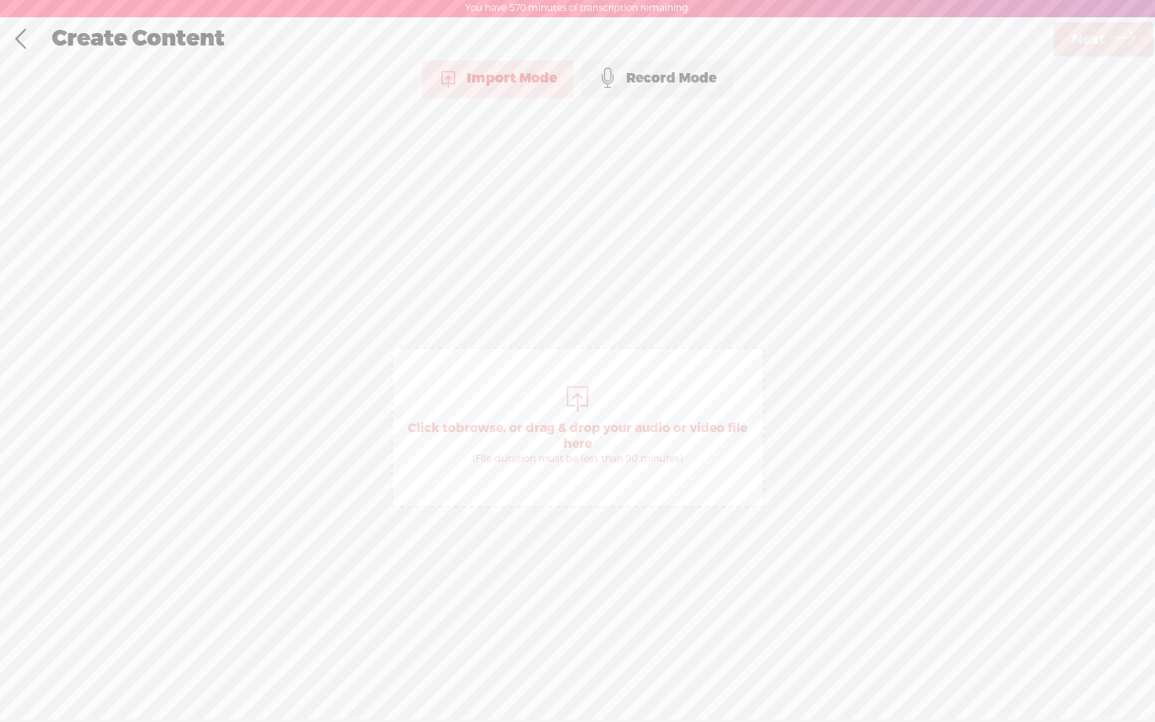
click at [668, 81] on div "Record Mode" at bounding box center [658, 78] width 152 height 39
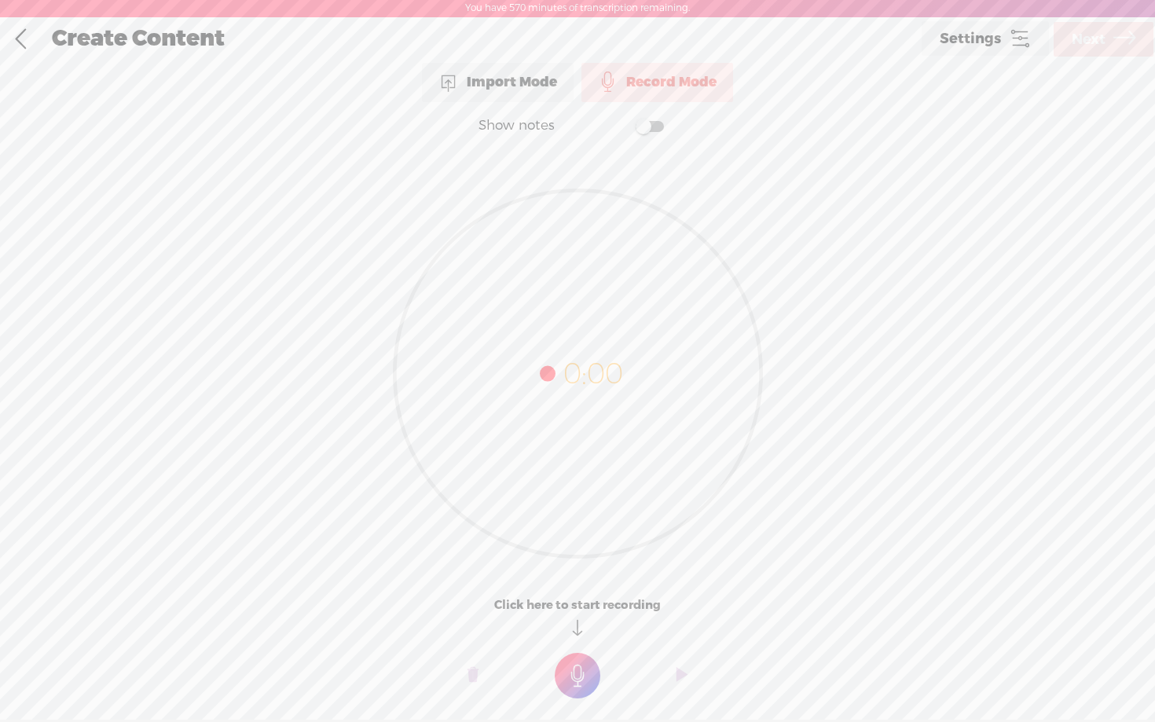
click at [657, 130] on span at bounding box center [650, 126] width 28 height 11
click at [576, 287] on textarea at bounding box center [577, 342] width 607 height 365
type textarea "Below that Under Advanced settings Click on Excluded Types and labels"
click at [575, 672] on t at bounding box center [578, 676] width 46 height 46
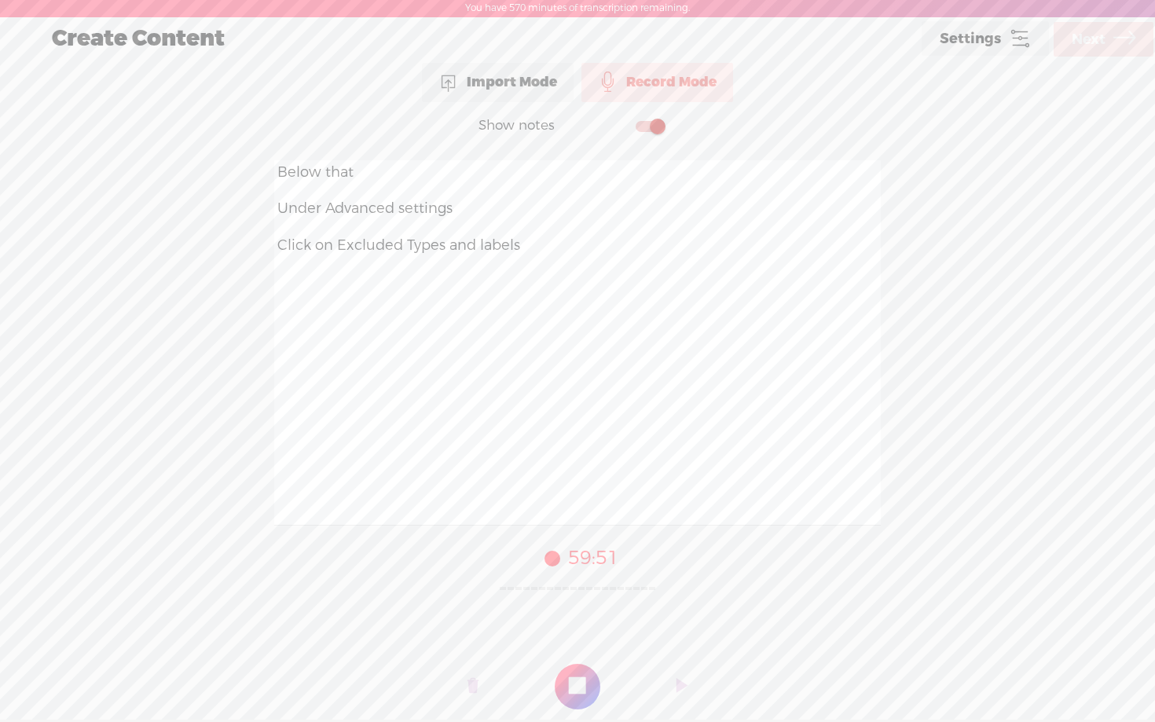
click at [575, 672] on t at bounding box center [578, 687] width 46 height 46
click at [1068, 46] on link "Next" at bounding box center [1104, 39] width 100 height 35
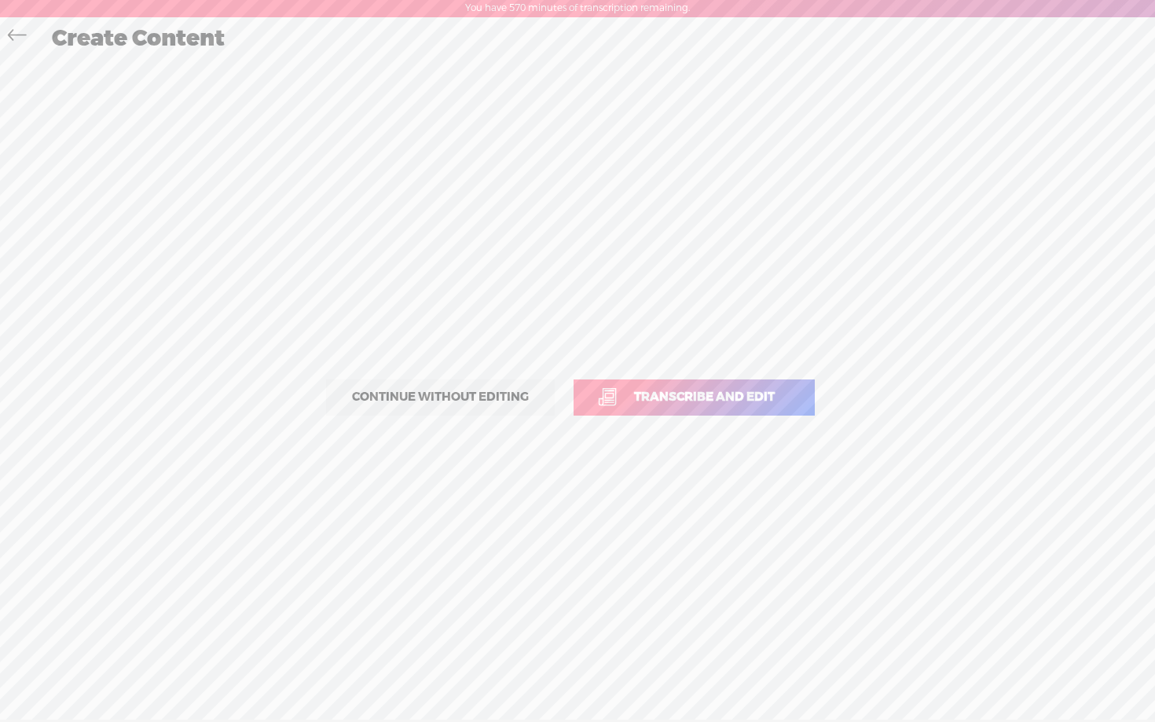
click at [706, 406] on link "Transcribe and edit" at bounding box center [694, 398] width 241 height 36
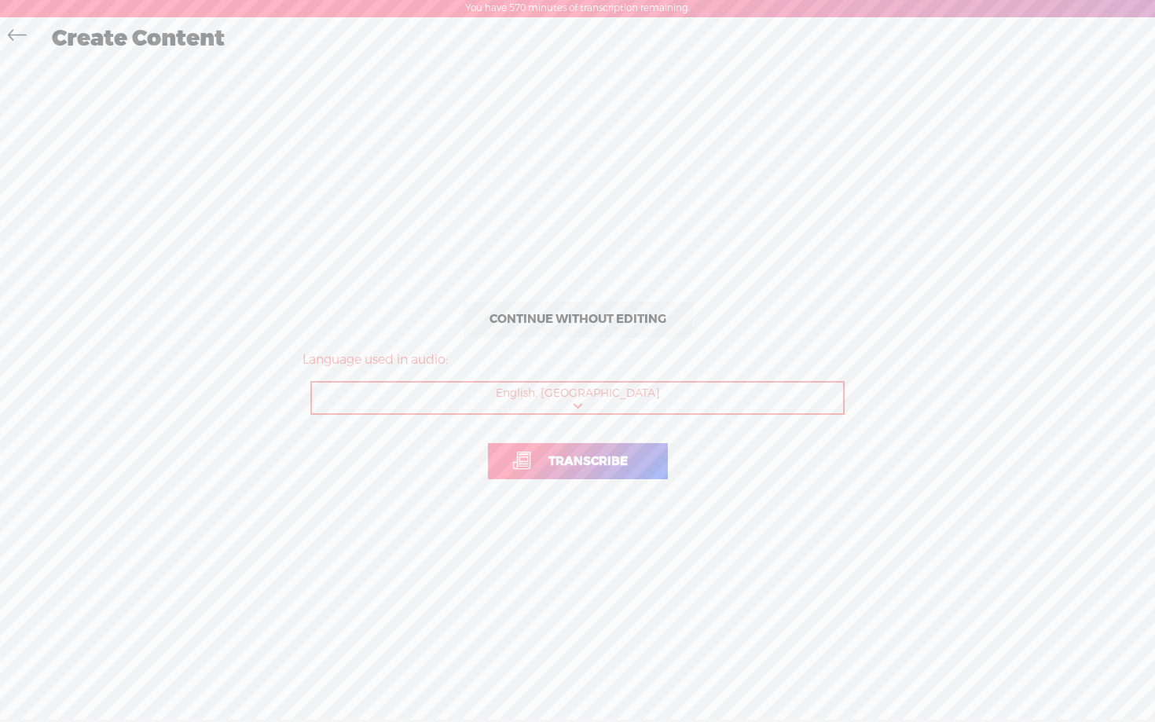
click at [578, 457] on span "Transcribe" at bounding box center [588, 462] width 112 height 18
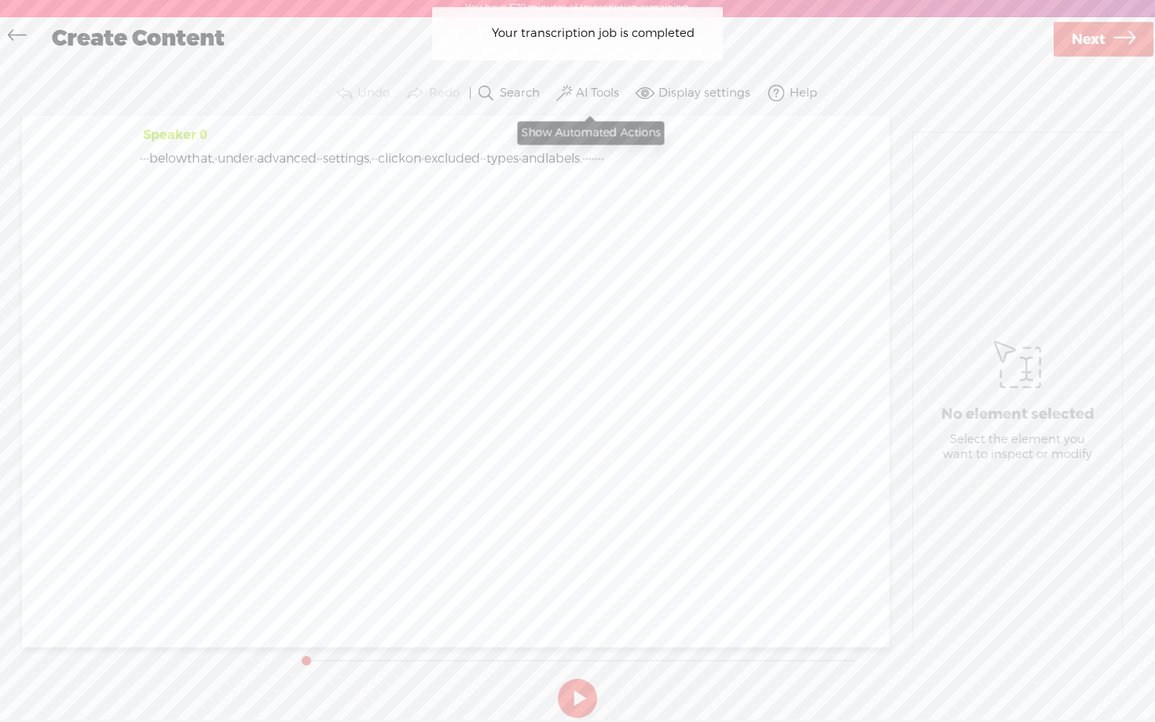
click at [592, 88] on label "AI Tools" at bounding box center [597, 94] width 43 height 16
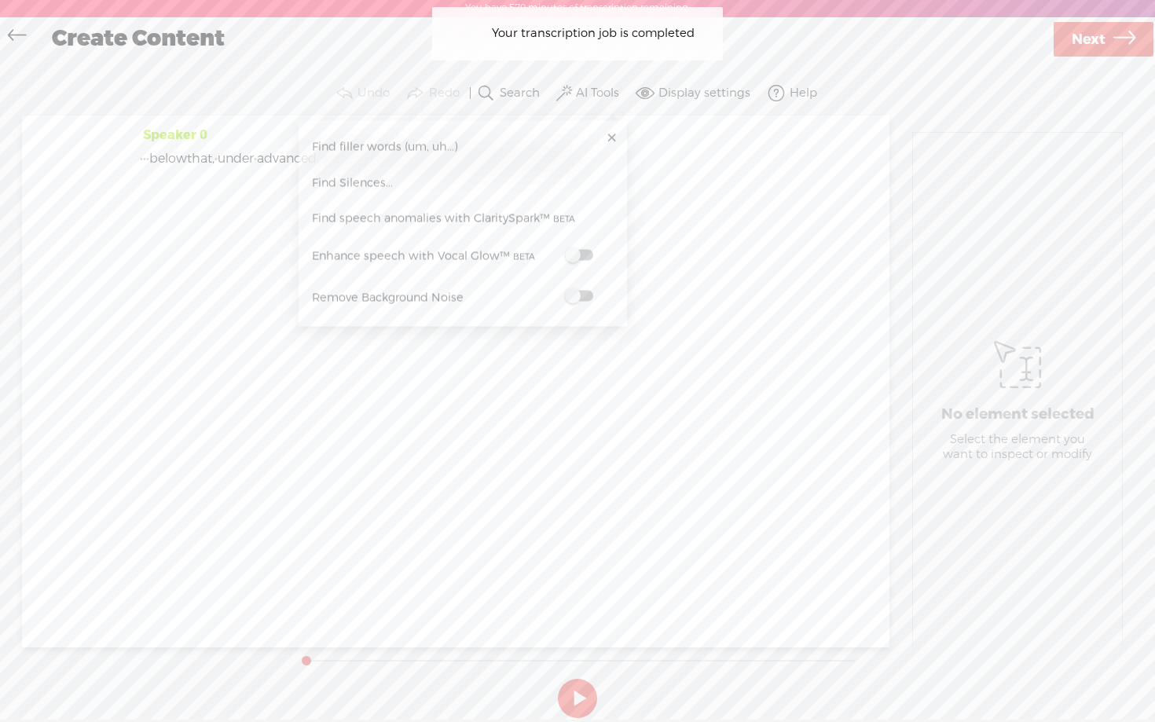
click at [596, 250] on label at bounding box center [579, 255] width 69 height 20
click at [585, 297] on span at bounding box center [579, 297] width 28 height 11
click at [1099, 45] on span "Next" at bounding box center [1089, 40] width 34 height 40
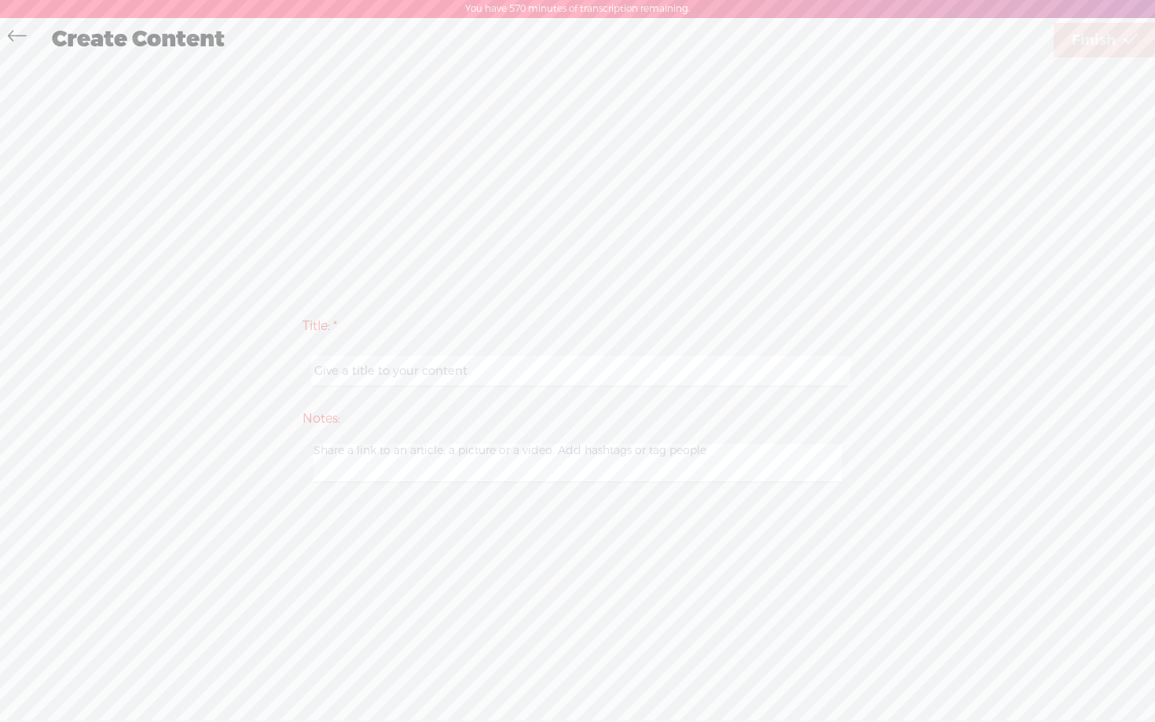
click at [515, 365] on input "text" at bounding box center [580, 371] width 538 height 31
paste input "guidejar - day 1 step 2 video 9"
type input "guidejar - day 1 step 2 video 10"
click at [1126, 51] on icon at bounding box center [1131, 40] width 14 height 40
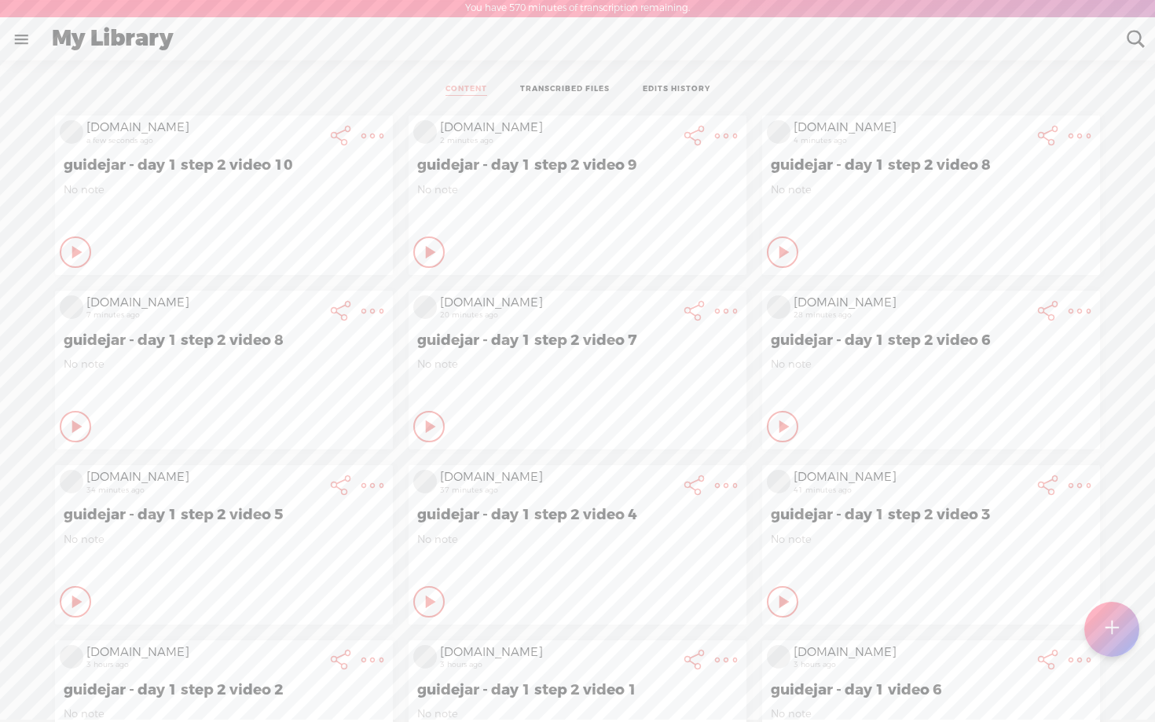
click at [1113, 635] on t at bounding box center [1111, 629] width 13 height 35
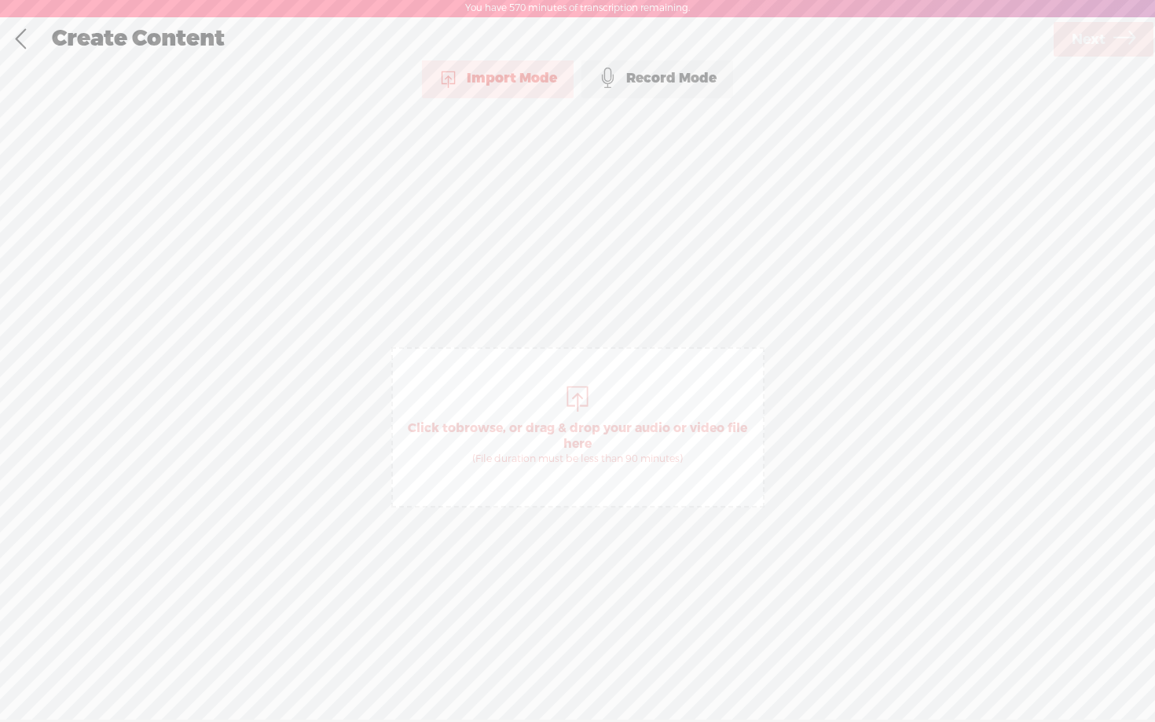
click at [653, 79] on div "Record Mode" at bounding box center [658, 78] width 152 height 39
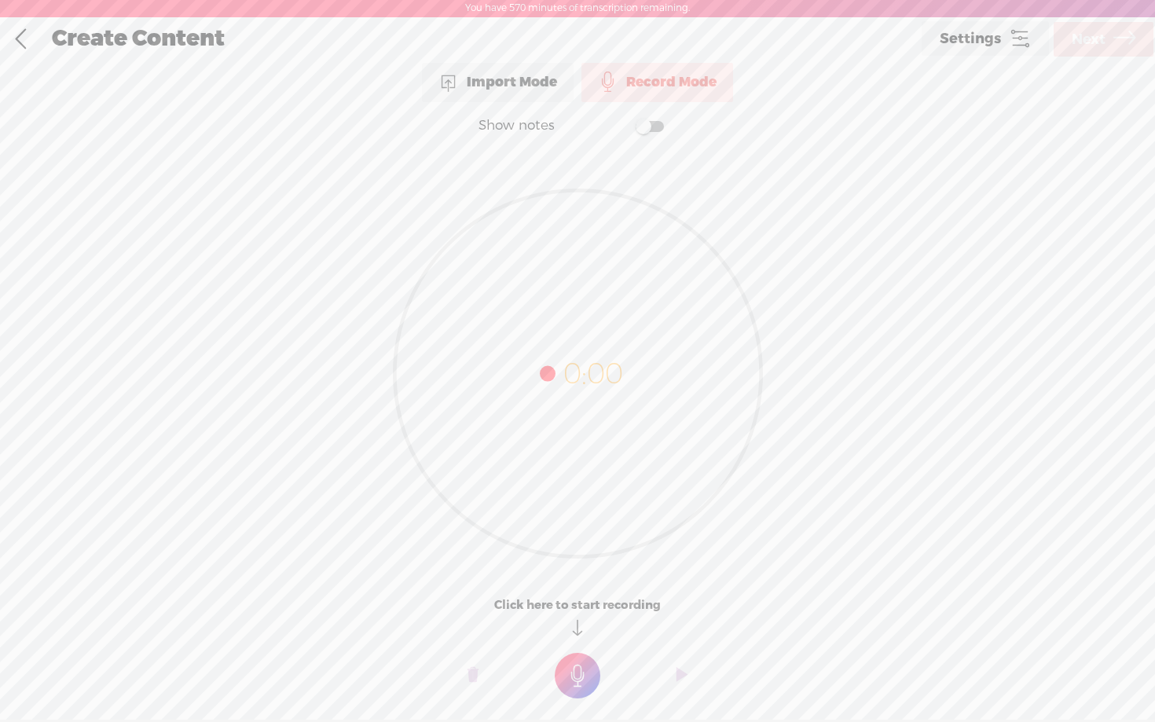
click at [649, 127] on span at bounding box center [650, 126] width 28 height 11
click at [522, 288] on textarea at bounding box center [577, 342] width 607 height 365
type textarea "From here Check Content not yet labeled, Live streaming videos, Embedded YouTub…"
click at [585, 679] on t at bounding box center [578, 676] width 46 height 46
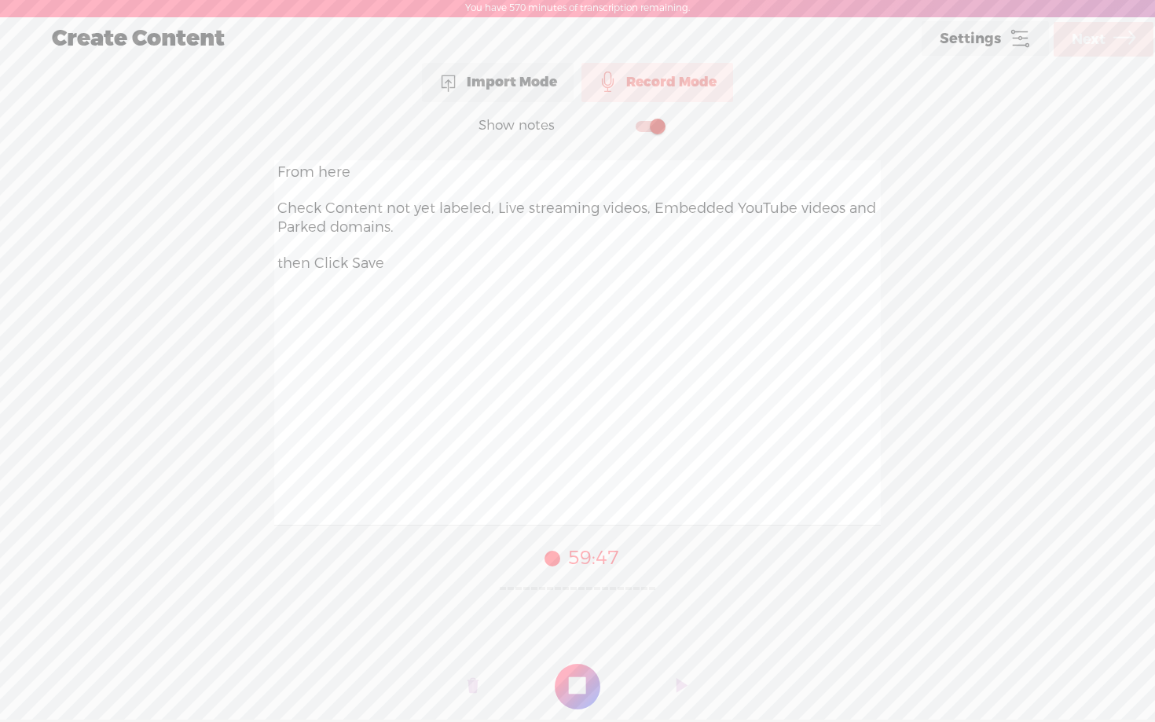
click at [585, 679] on t at bounding box center [578, 687] width 46 height 46
click at [1095, 39] on span "Next" at bounding box center [1089, 40] width 34 height 40
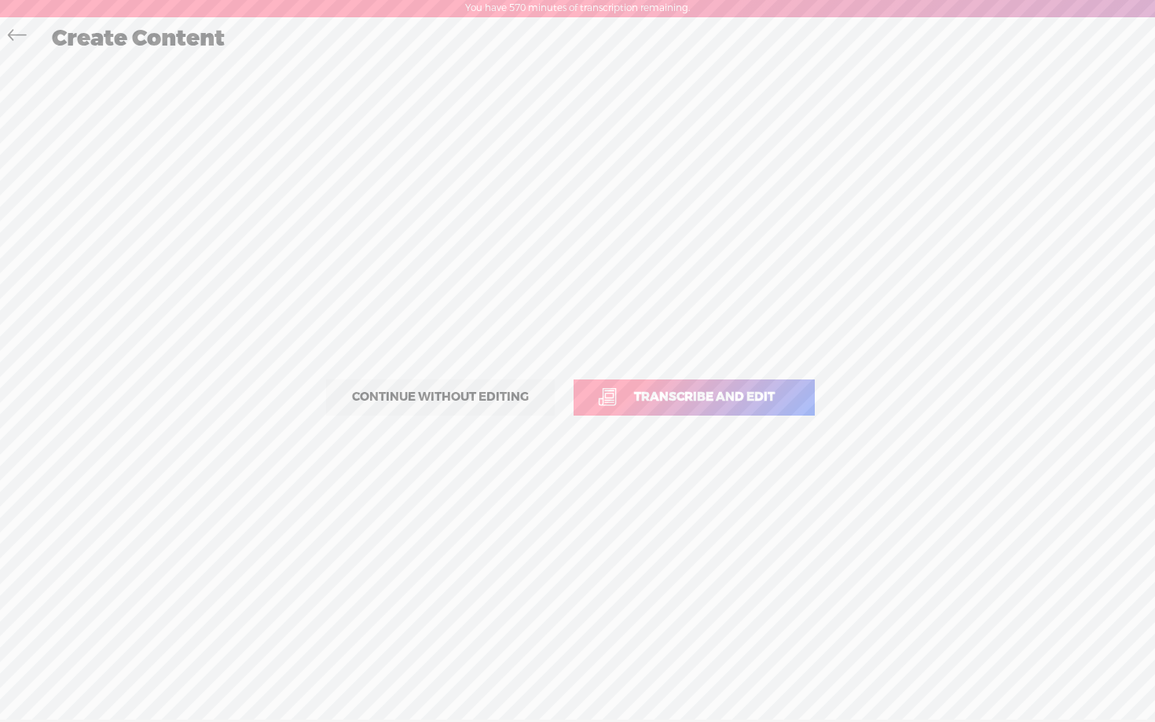
click at [659, 394] on span "Transcribe and edit" at bounding box center [705, 397] width 174 height 18
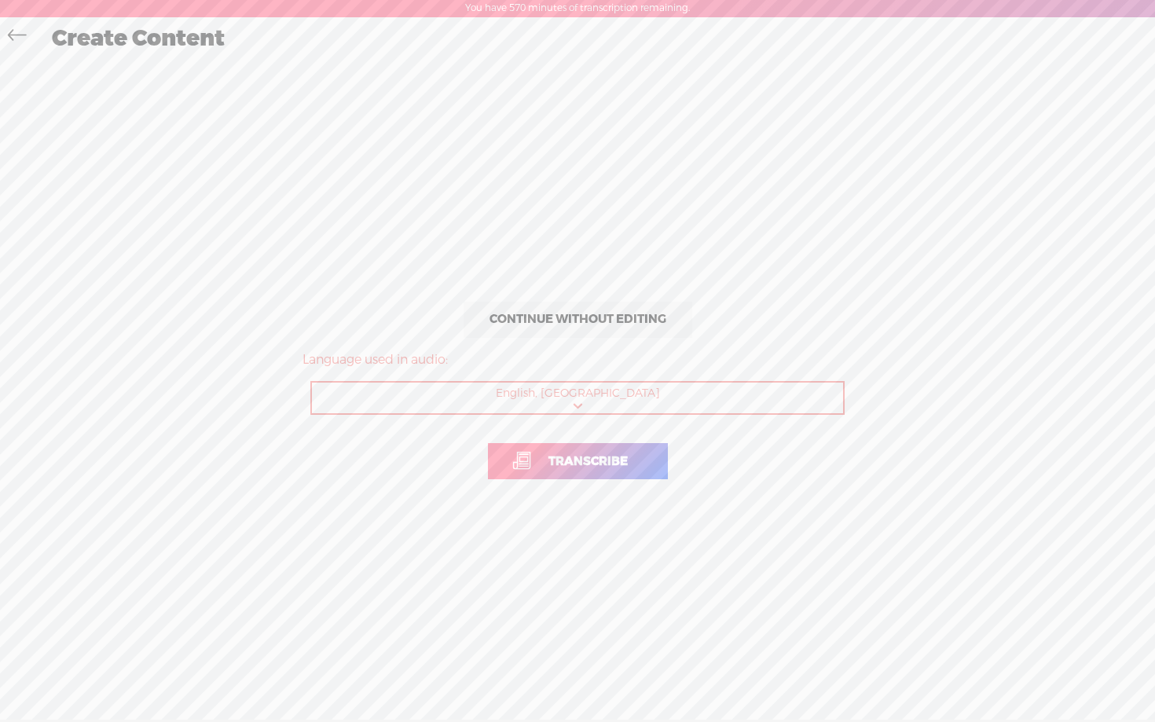
click at [582, 457] on span "Transcribe" at bounding box center [588, 462] width 112 height 18
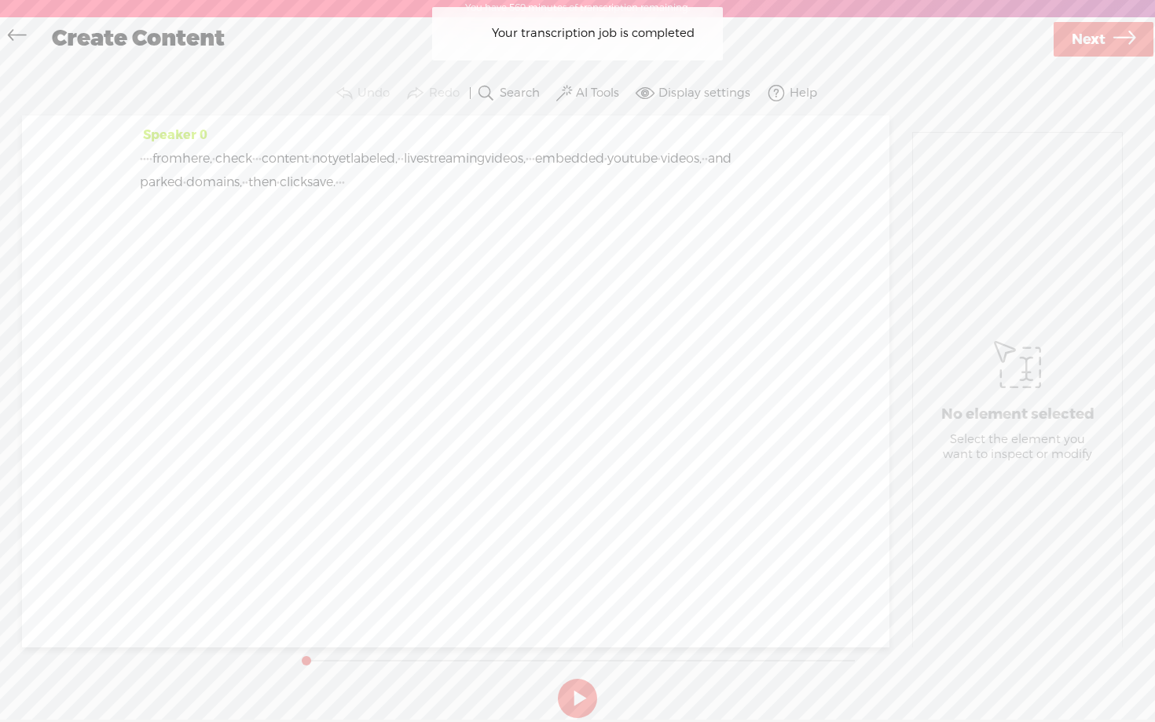
click at [603, 88] on label "AI Tools" at bounding box center [597, 94] width 43 height 16
click at [576, 263] on label at bounding box center [579, 255] width 69 height 20
click at [578, 303] on span at bounding box center [579, 297] width 28 height 11
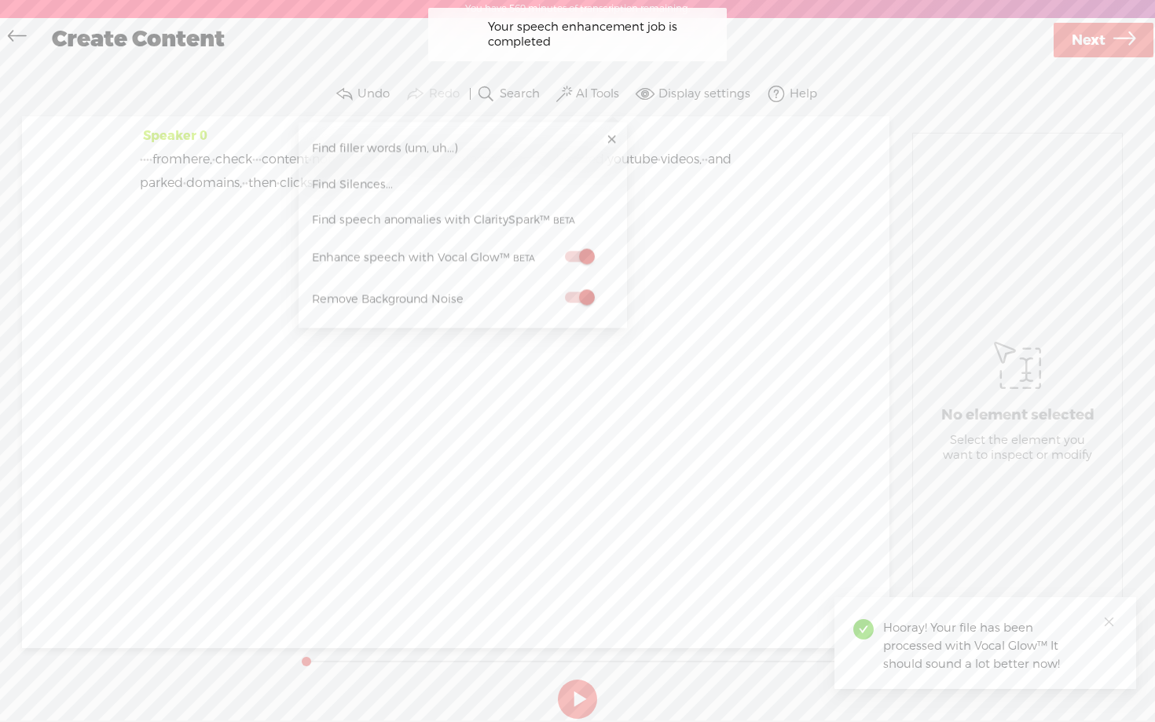
click at [1081, 46] on span "Next" at bounding box center [1089, 40] width 34 height 40
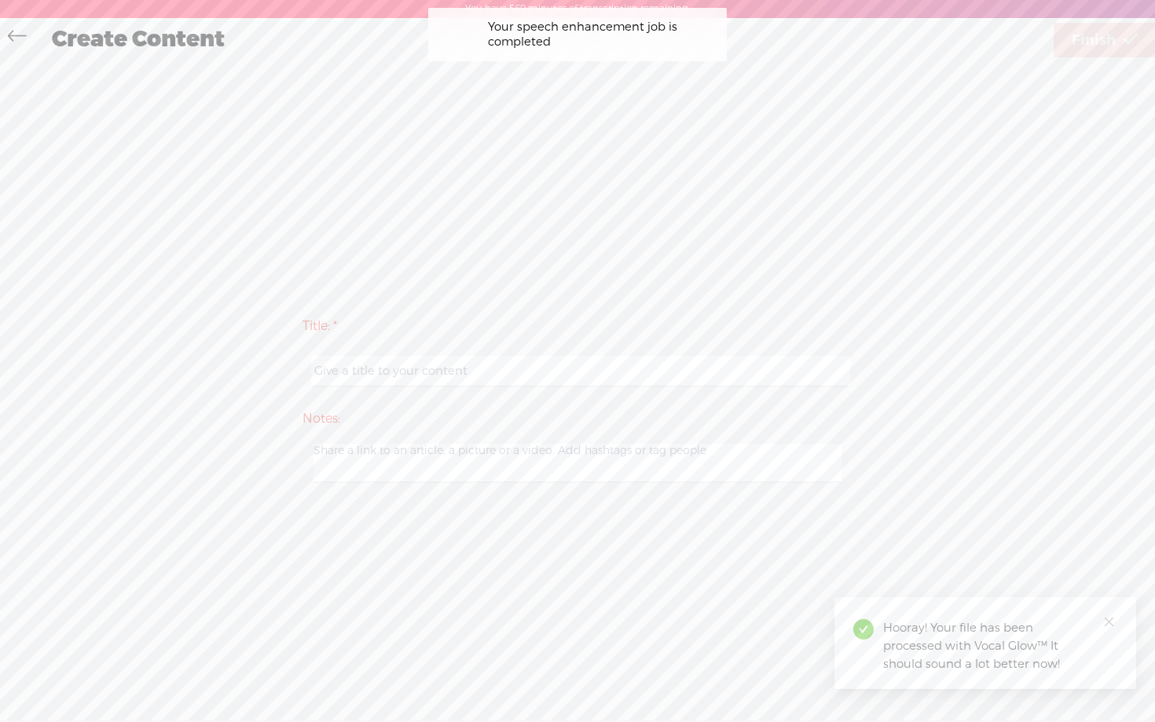
click at [597, 371] on input "text" at bounding box center [580, 371] width 538 height 31
paste input "guidejar - day 1 step 2 video 10"
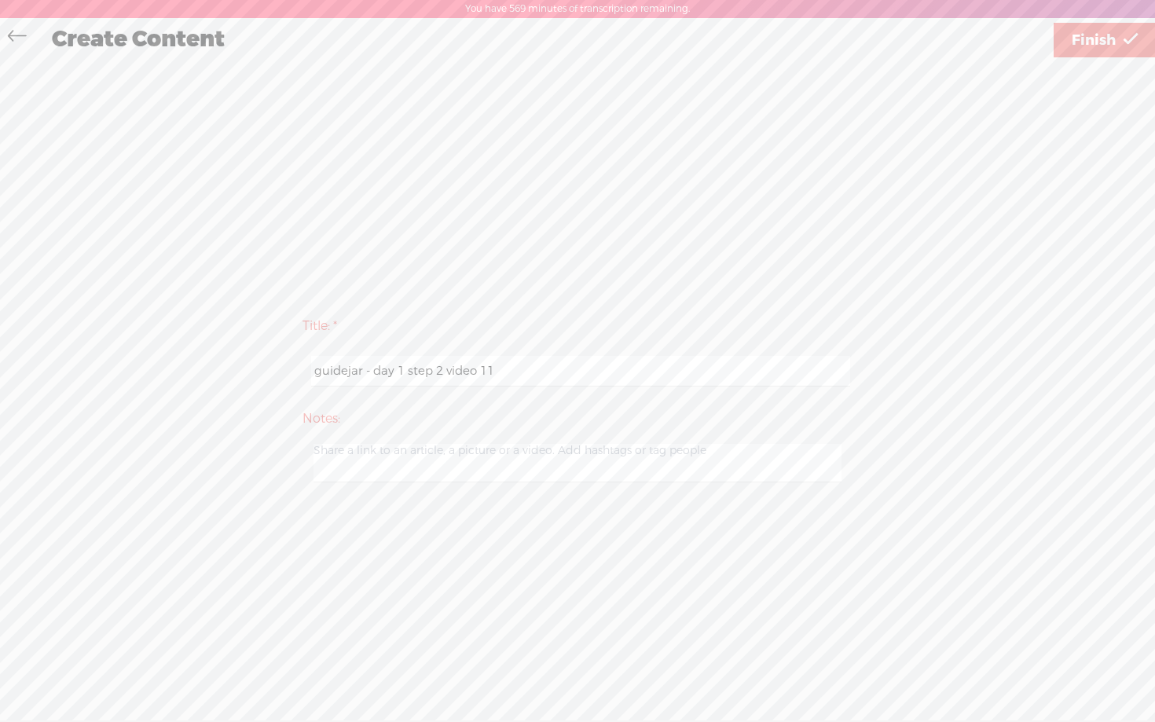
type input "guidejar - day 1 step 2 video 11"
click at [1124, 41] on icon at bounding box center [1131, 40] width 14 height 40
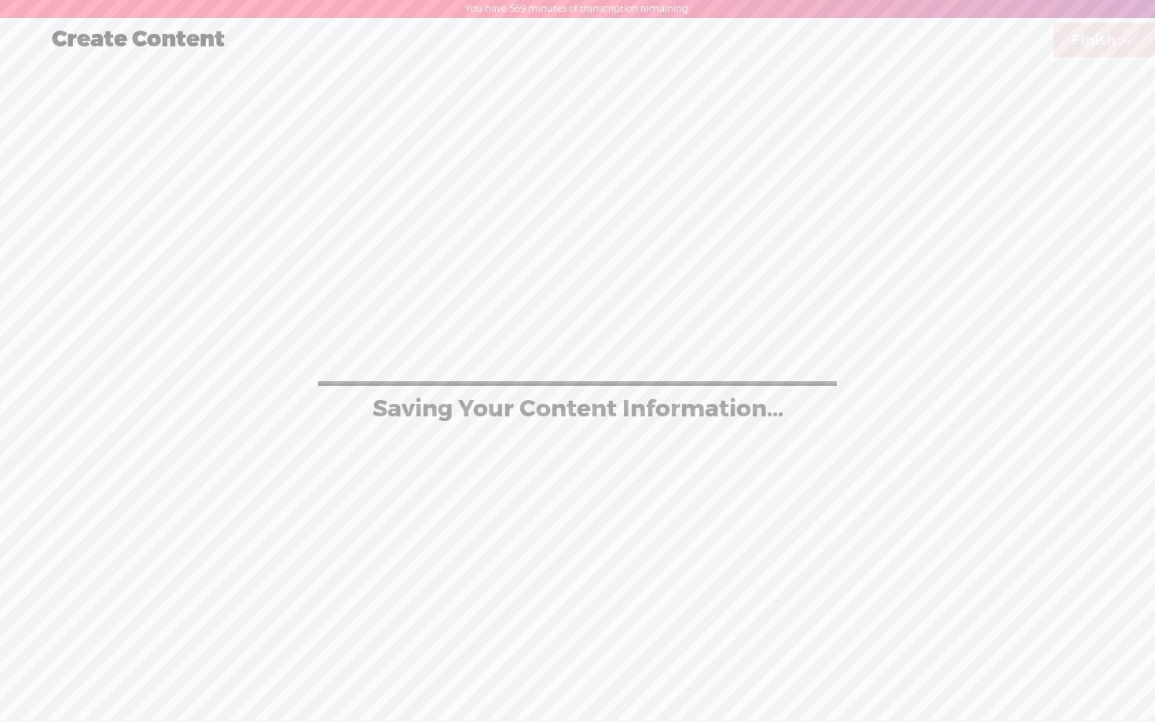
scroll to position [1, 0]
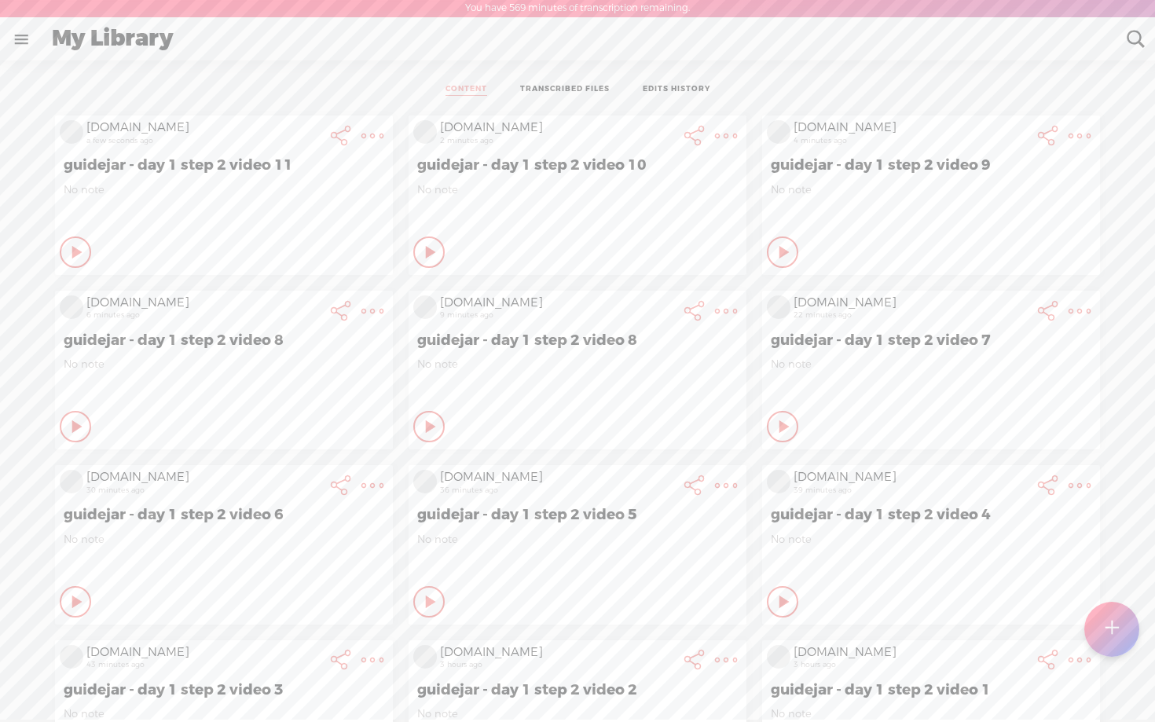
click at [1117, 628] on t at bounding box center [1111, 629] width 13 height 35
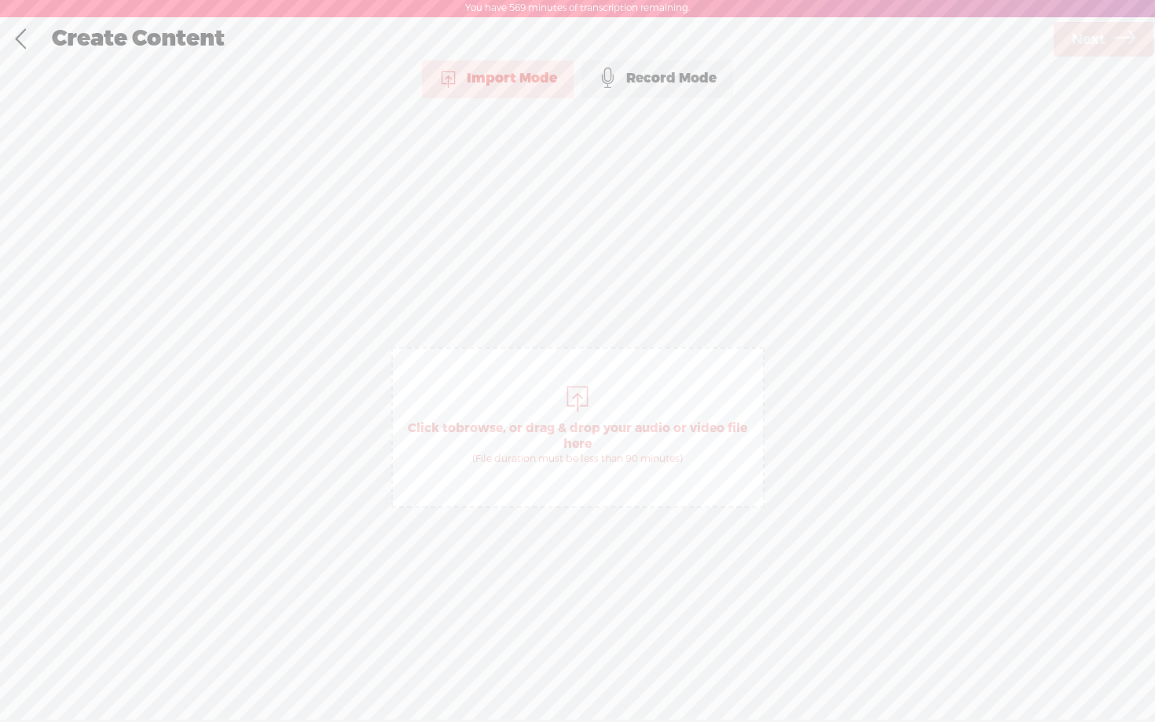
click at [667, 62] on div "Record Mode" at bounding box center [658, 78] width 152 height 39
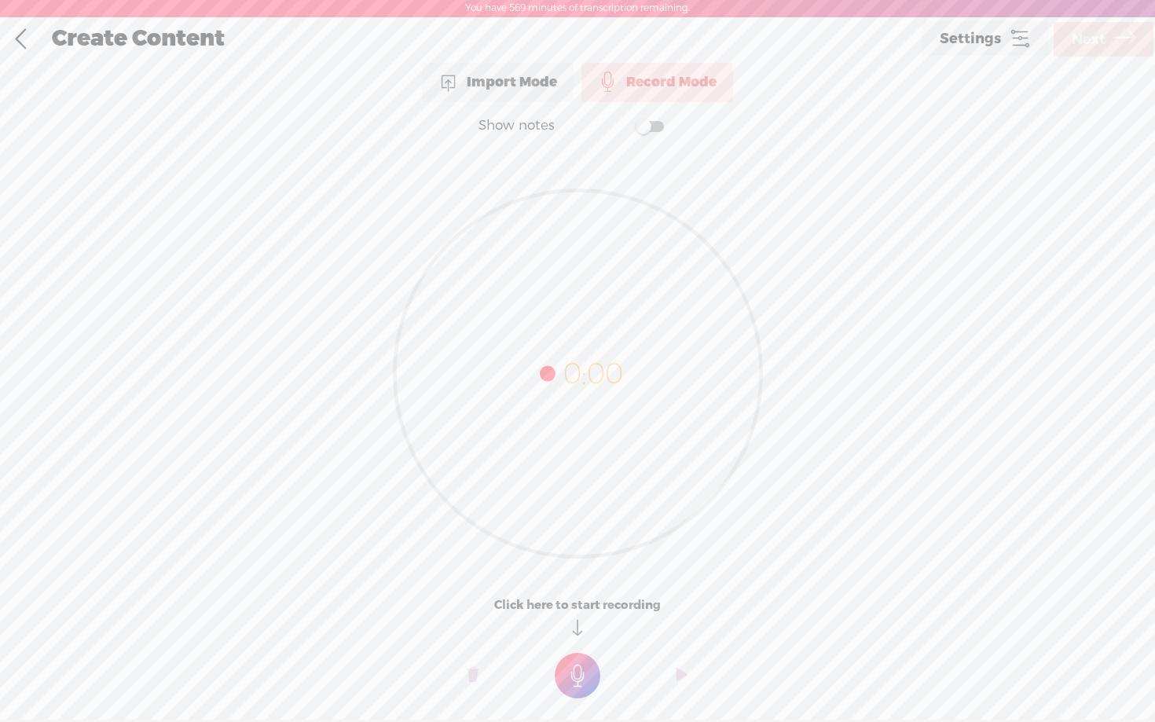
click at [648, 129] on span at bounding box center [650, 126] width 28 height 11
click at [552, 208] on textarea at bounding box center [577, 342] width 607 height 365
type textarea "From here, click on Shared Library then on Exclusion lists"
click at [572, 681] on t at bounding box center [578, 676] width 46 height 46
click at [572, 681] on t at bounding box center [578, 687] width 46 height 46
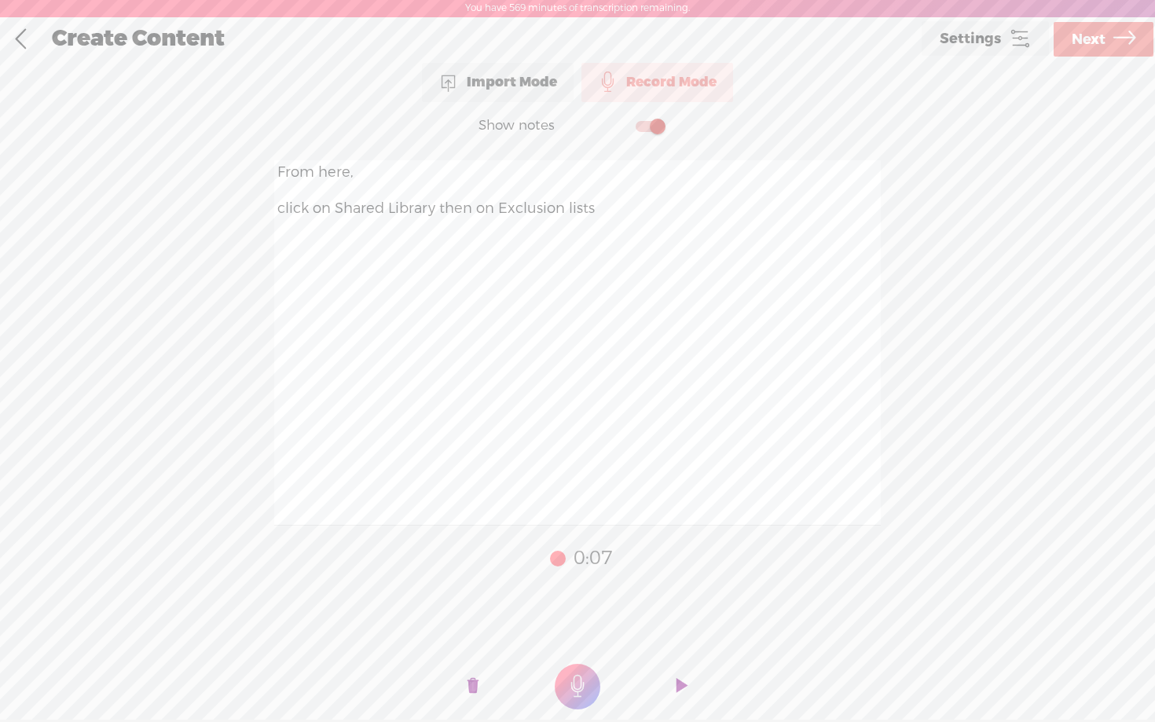
click at [1106, 44] on link "Next" at bounding box center [1104, 39] width 100 height 35
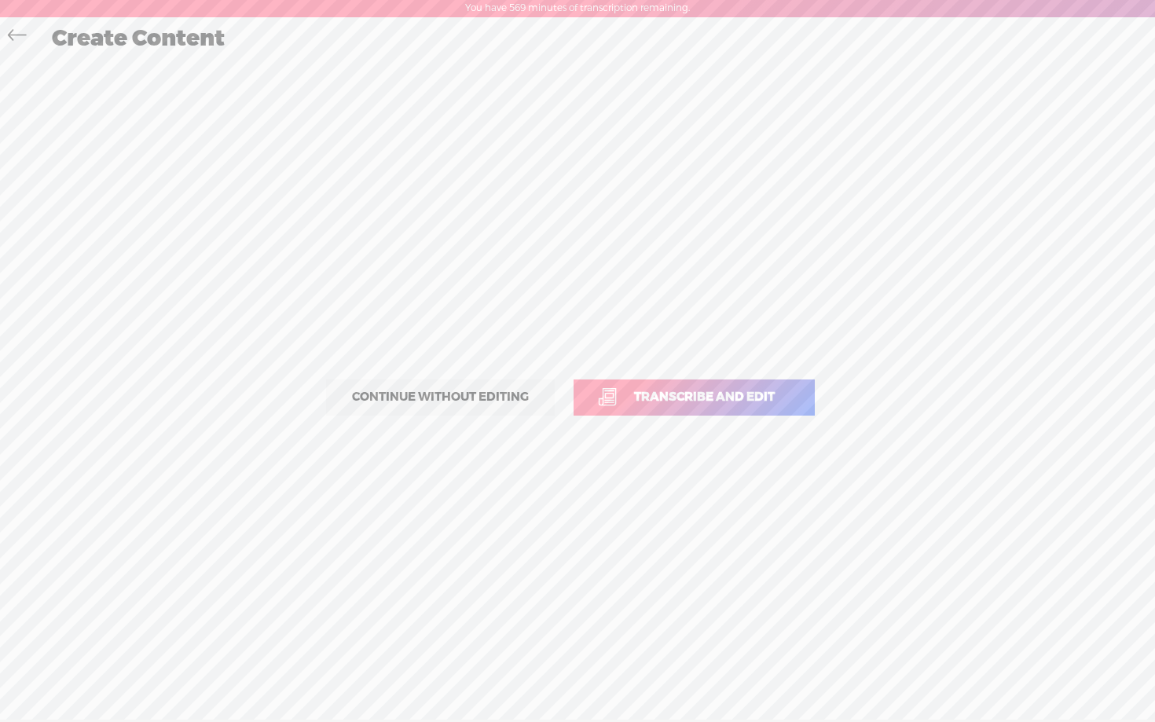
click at [719, 394] on span "Transcribe and edit" at bounding box center [705, 397] width 174 height 18
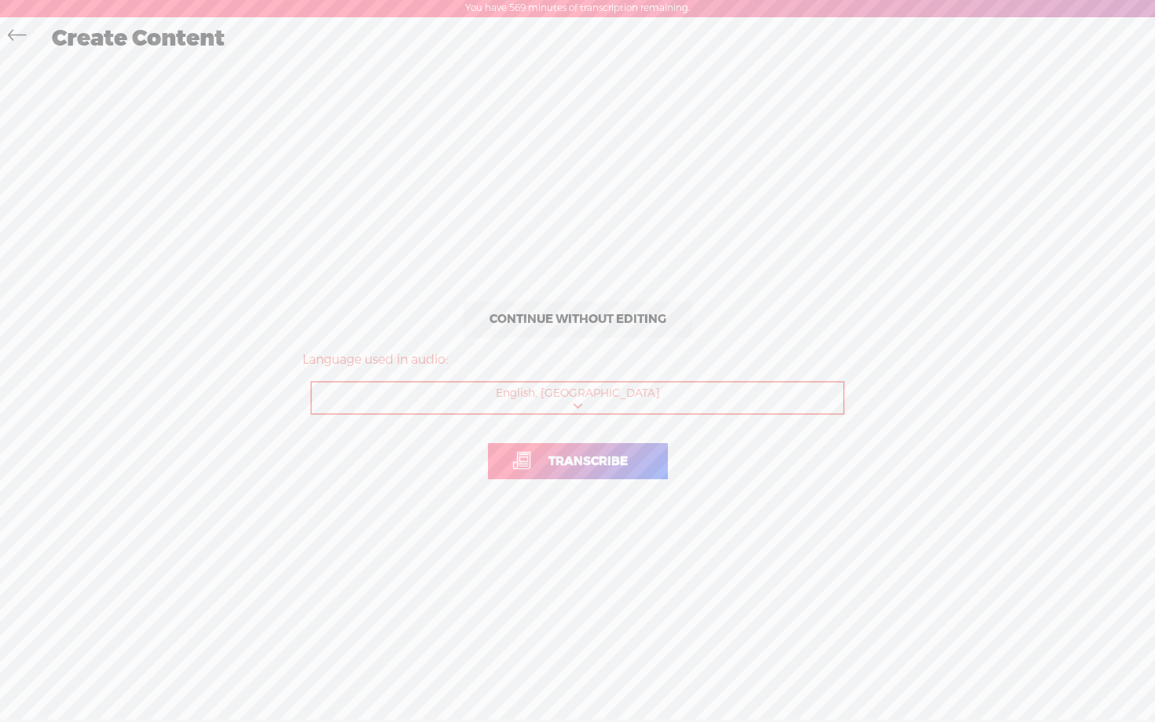
click at [556, 469] on span "Transcribe" at bounding box center [588, 462] width 112 height 18
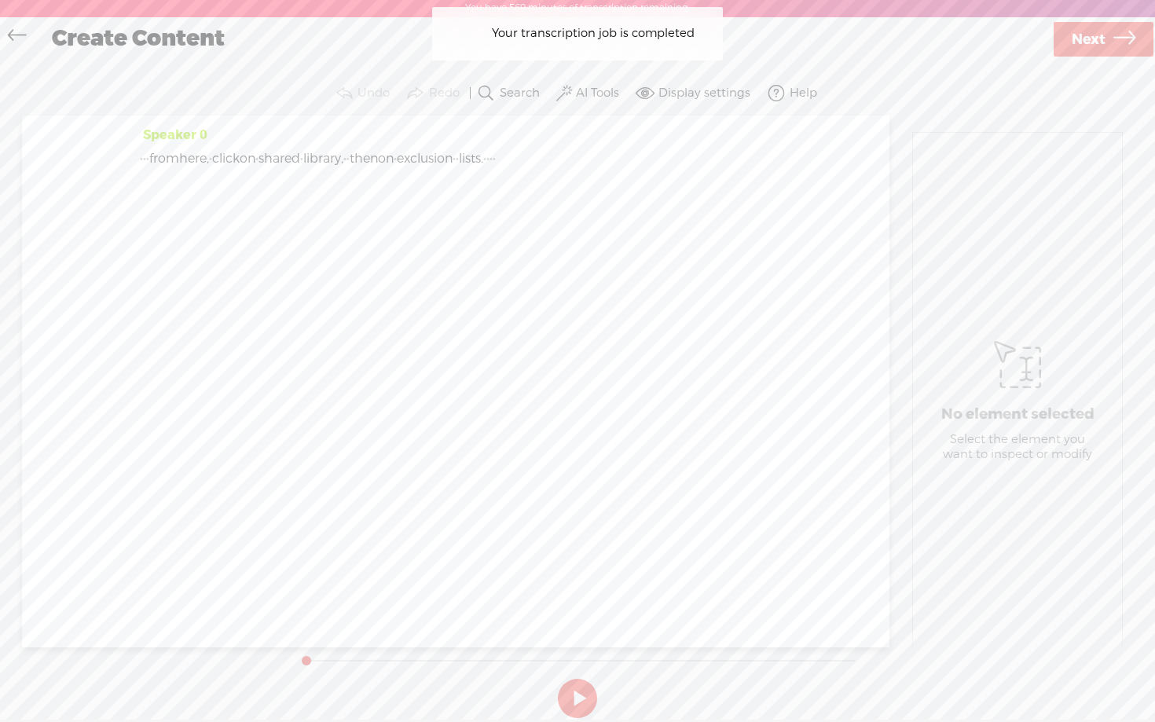
click at [604, 85] on button "AI Tools" at bounding box center [589, 93] width 73 height 31
click at [584, 260] on label at bounding box center [579, 255] width 69 height 20
click at [584, 297] on span at bounding box center [579, 297] width 28 height 11
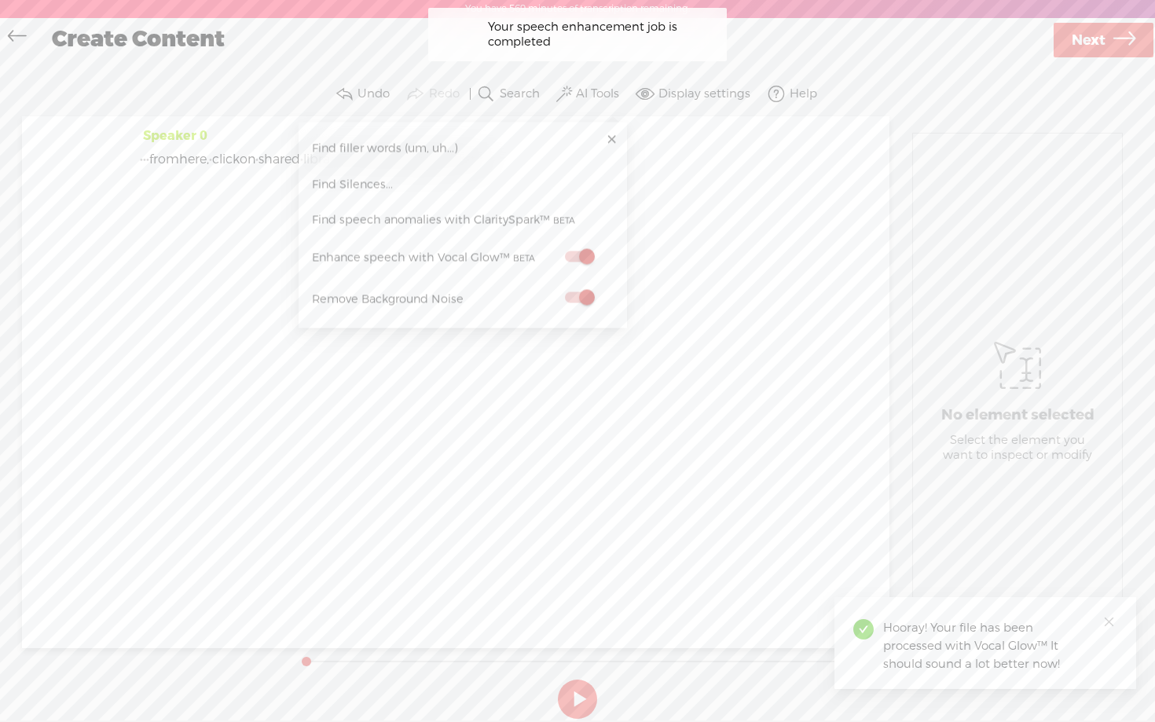
click at [1092, 34] on span "Next" at bounding box center [1089, 40] width 34 height 40
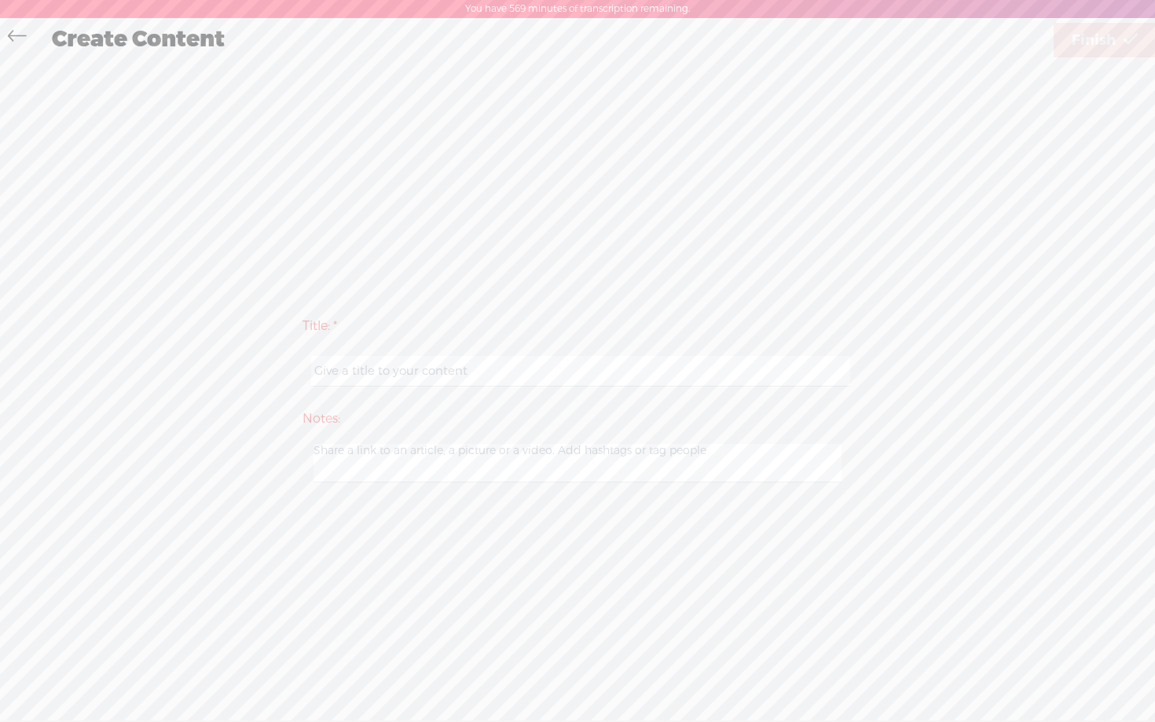
click at [483, 362] on input "text" at bounding box center [580, 371] width 538 height 31
paste input "guidejar - day 1 step 2 video 11"
type input "guidejar - day 1 step 2 video 12"
click at [637, 266] on div "Title: * guidejar - day 1 step 2 video 12 Notes: Save as a draft content Publis…" at bounding box center [578, 398] width 1124 height 677
click at [1103, 40] on span "Finish" at bounding box center [1094, 40] width 44 height 40
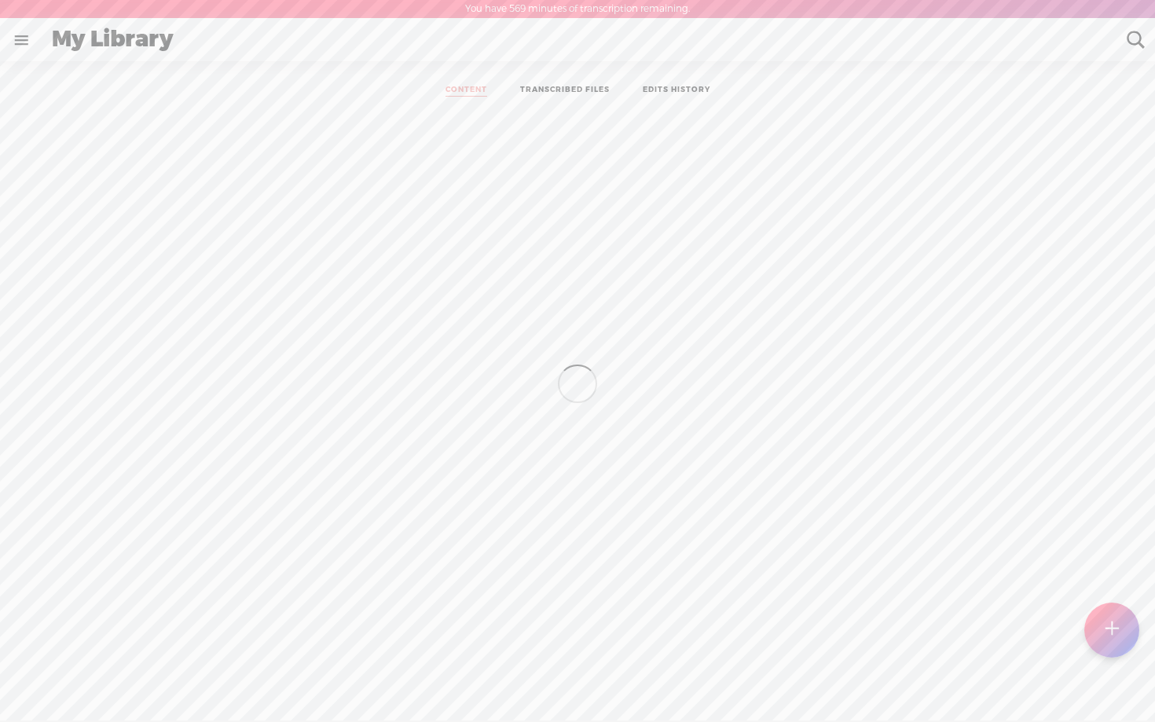
scroll to position [1, 0]
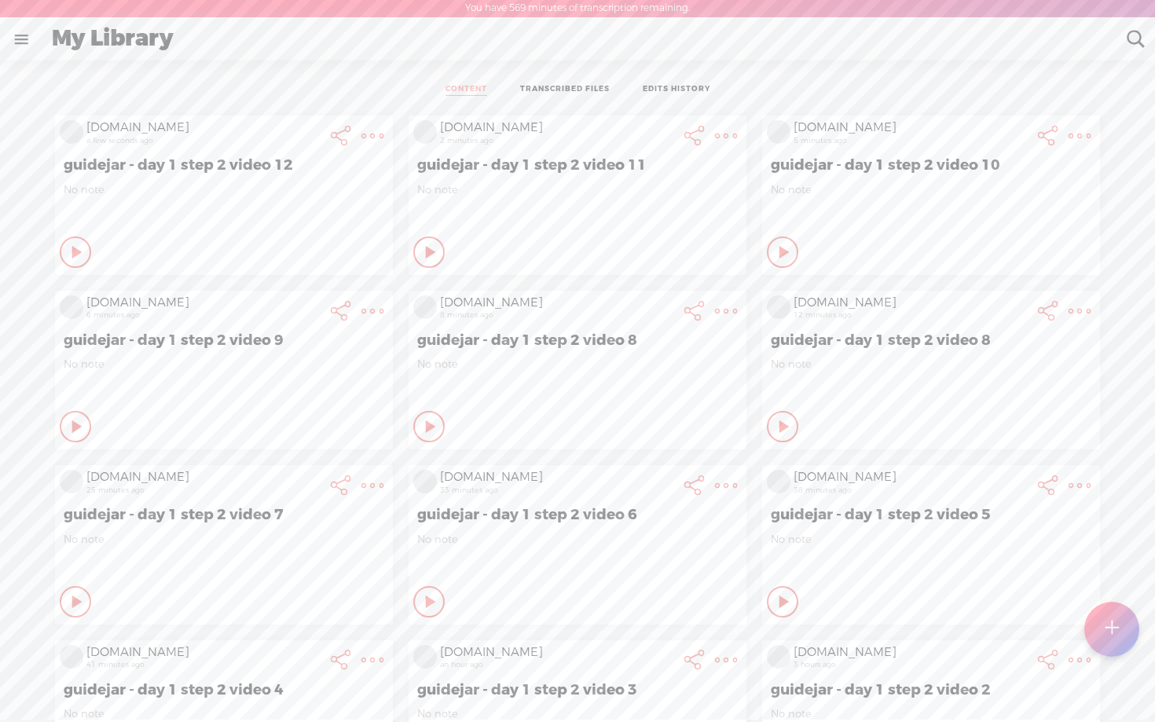
click at [1101, 639] on div at bounding box center [1111, 629] width 55 height 55
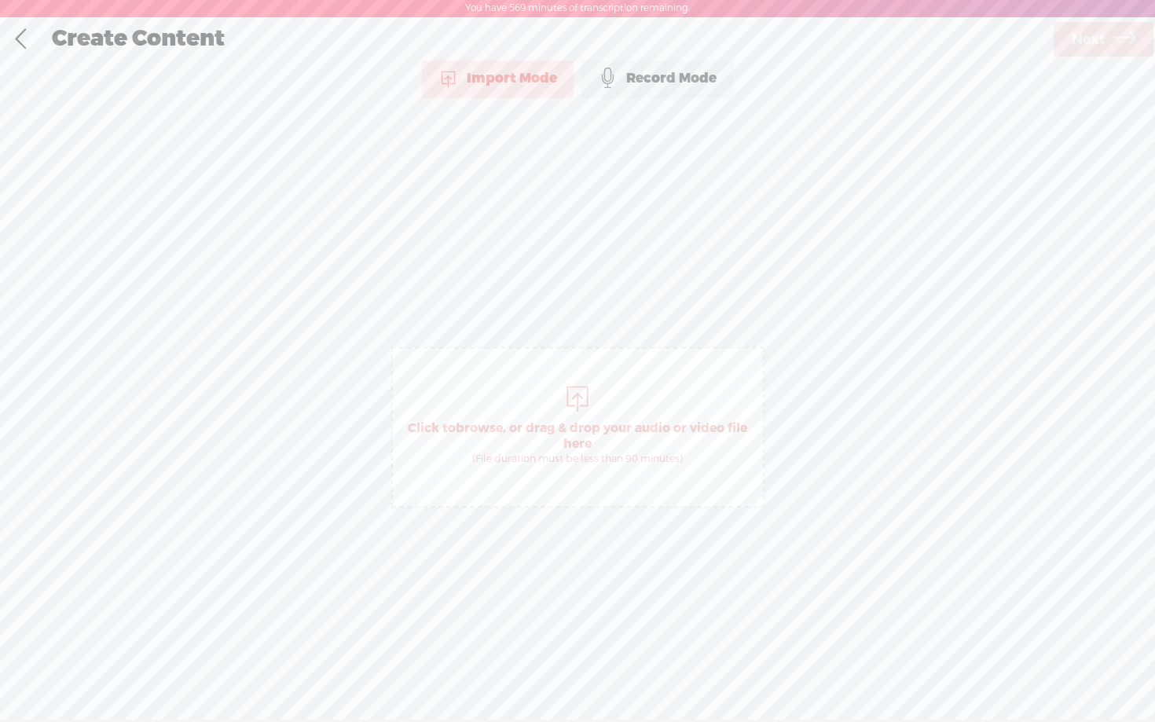
click at [651, 92] on div "Record Mode" at bounding box center [658, 78] width 152 height 39
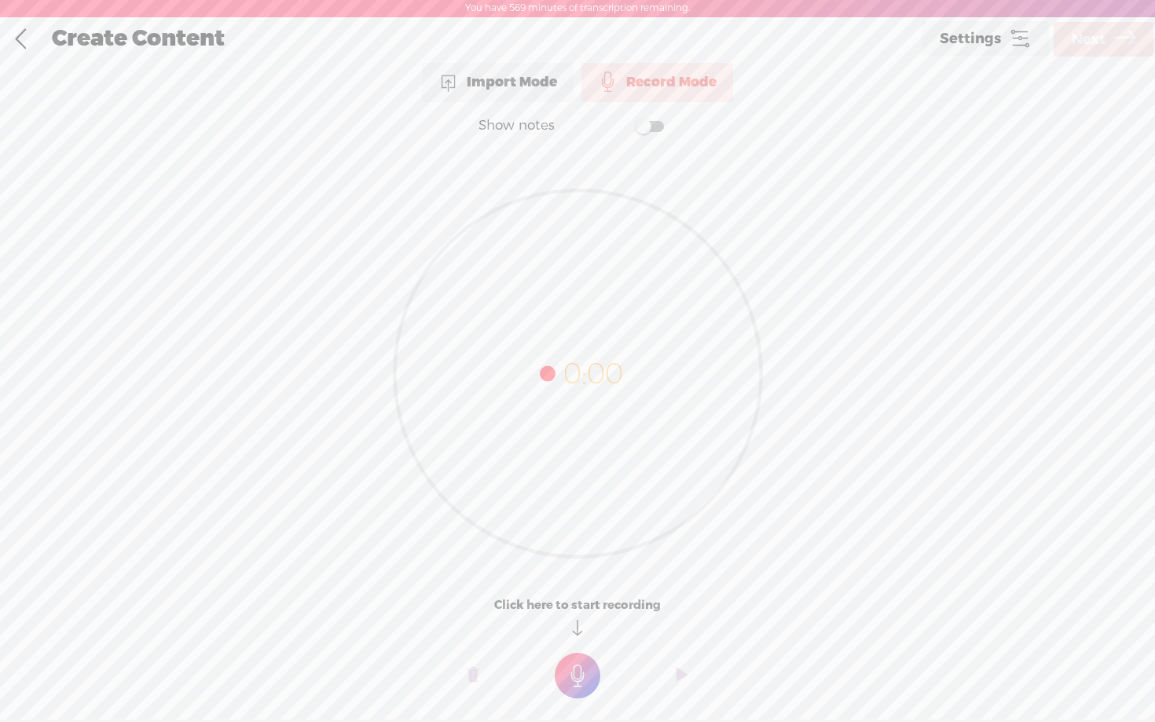
click at [648, 119] on label at bounding box center [634, 126] width 85 height 32
click at [562, 270] on textarea at bounding box center [577, 342] width 607 height 365
type textarea "You will see a screen that looks like this From the top menu Click on Placement…"
click at [580, 669] on t at bounding box center [578, 676] width 46 height 46
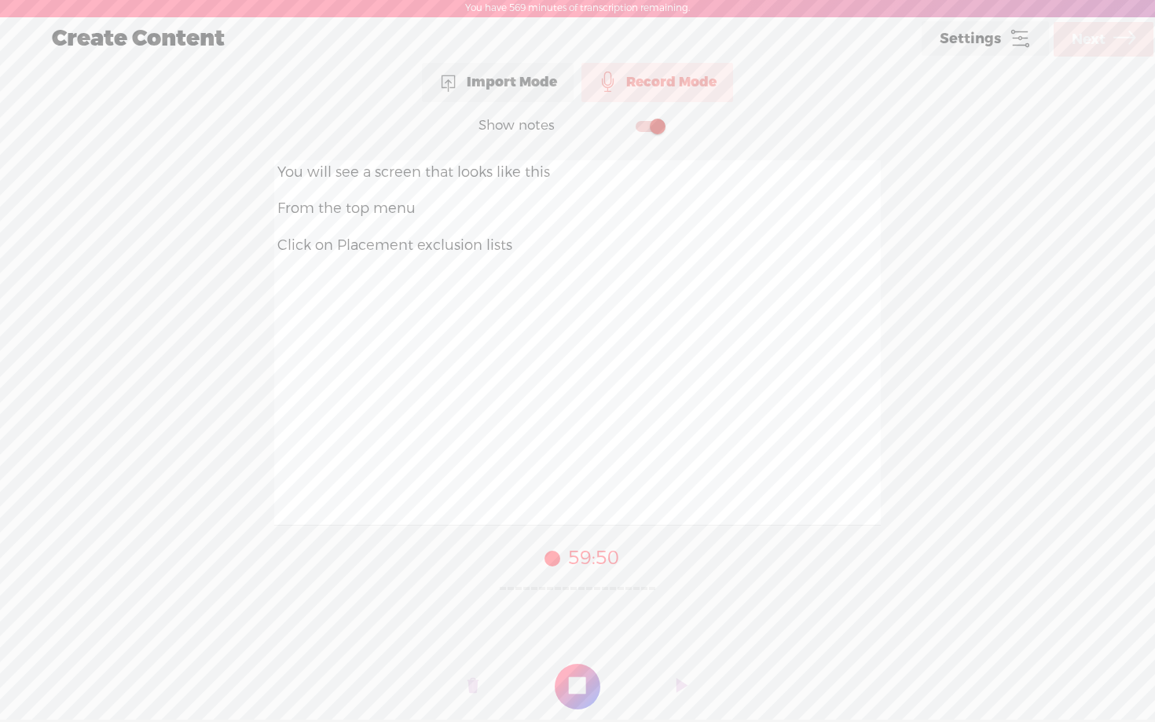
click at [580, 669] on t at bounding box center [578, 687] width 46 height 46
click at [1081, 42] on span "Next" at bounding box center [1089, 40] width 34 height 40
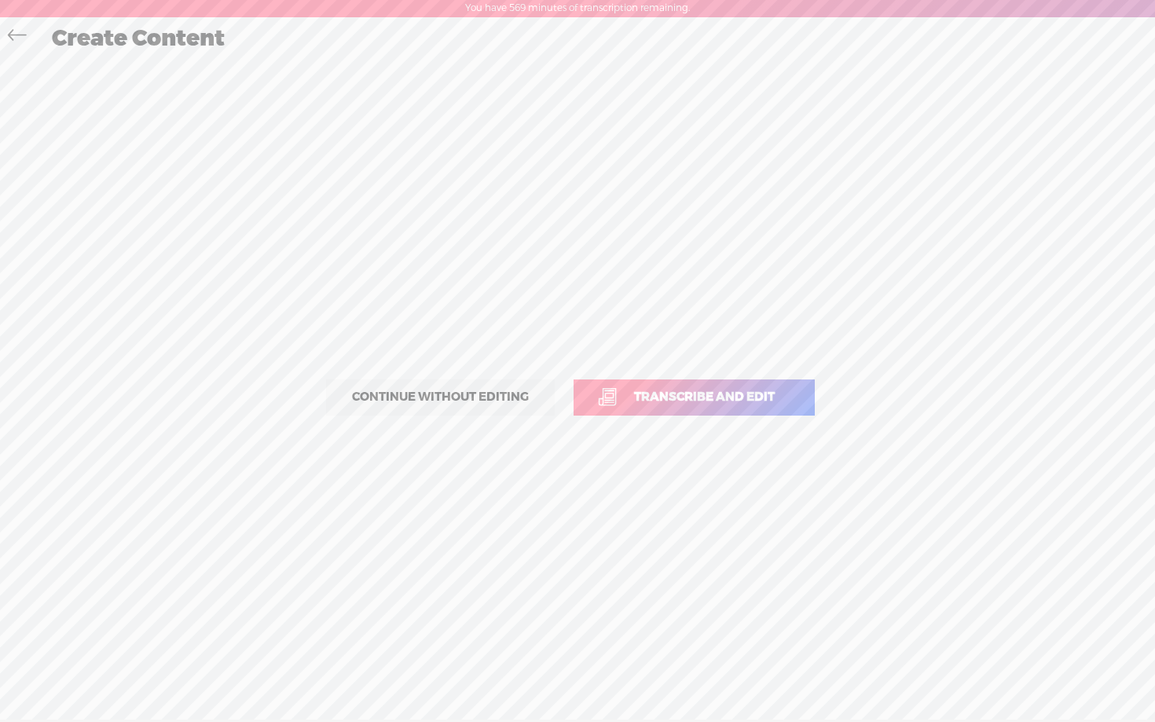
click at [717, 398] on span "Transcribe and edit" at bounding box center [705, 397] width 174 height 18
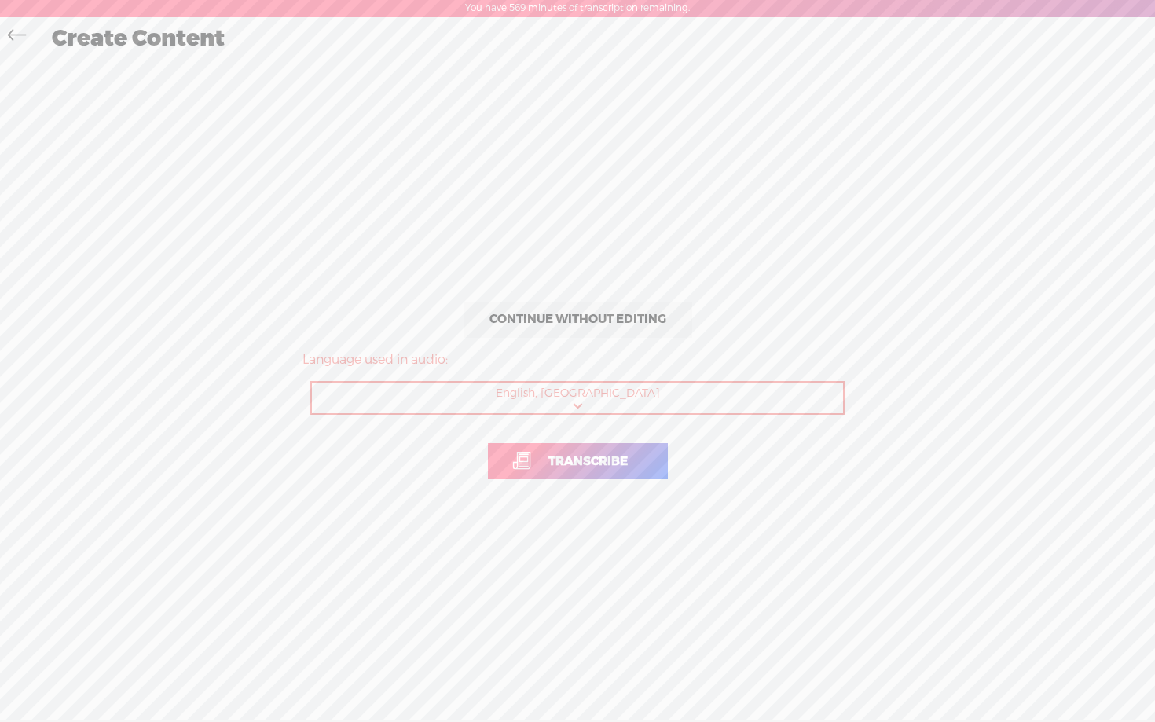
click at [581, 468] on span "Transcribe" at bounding box center [588, 462] width 112 height 18
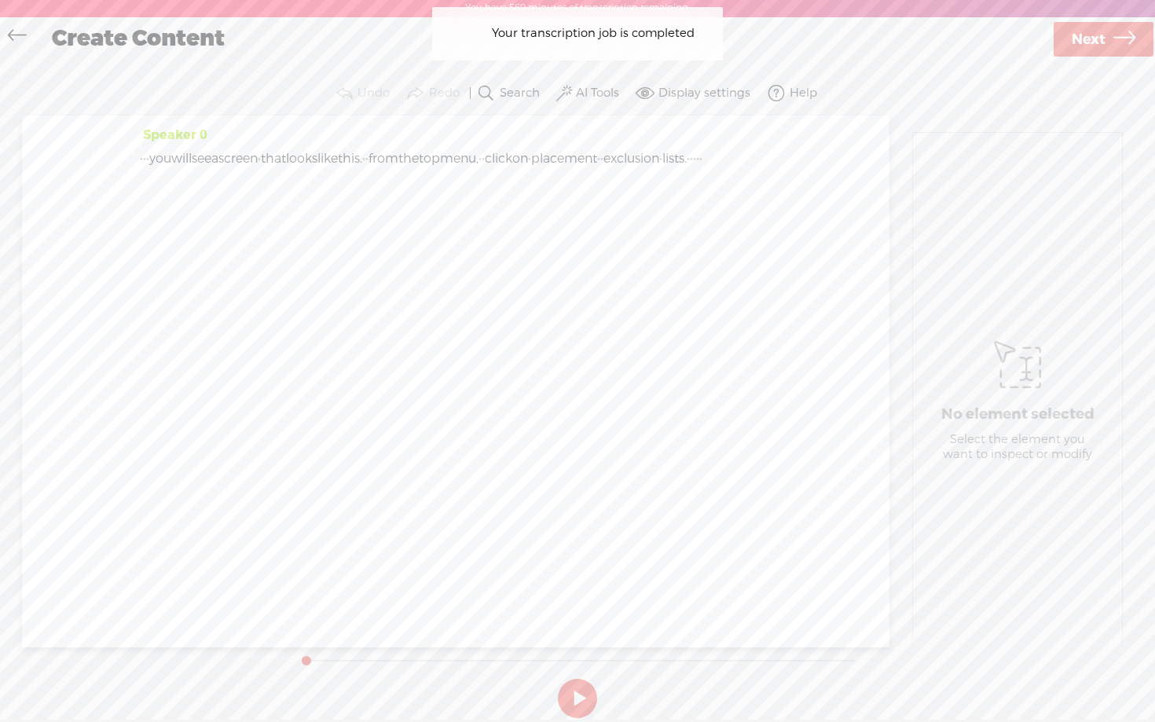
click at [597, 96] on label "AI Tools" at bounding box center [597, 94] width 43 height 16
click at [585, 254] on span at bounding box center [579, 255] width 28 height 11
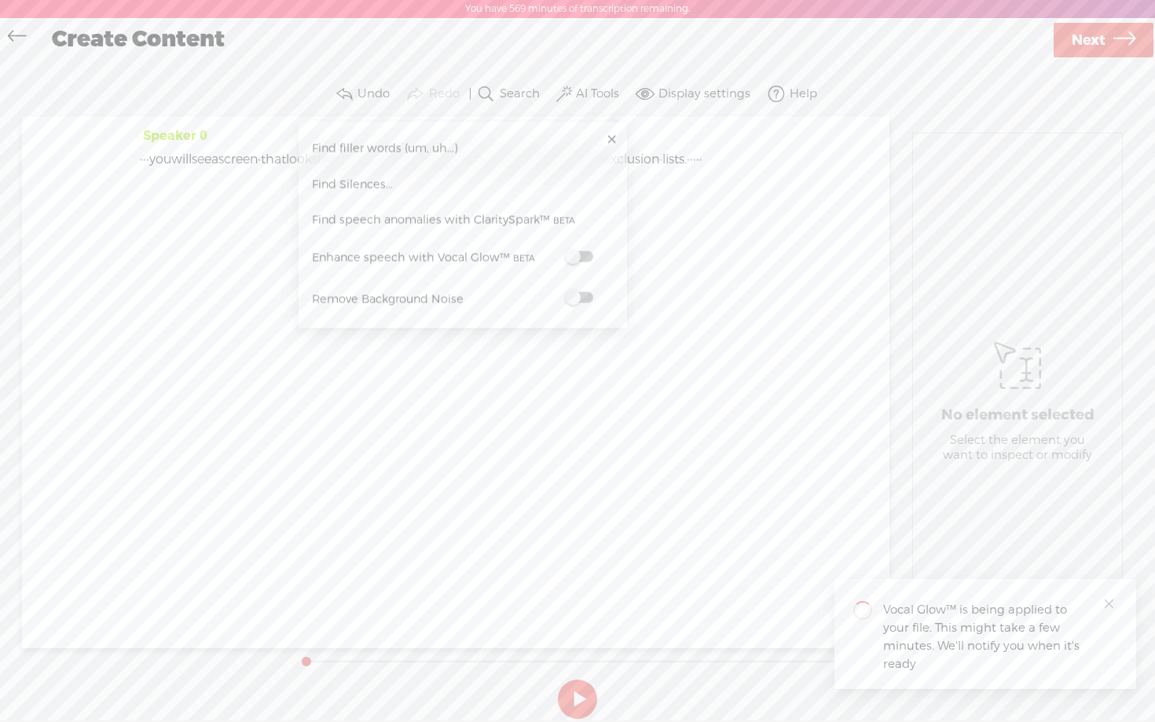
click at [585, 292] on label at bounding box center [579, 298] width 69 height 20
click at [1107, 42] on link "Next" at bounding box center [1104, 40] width 100 height 35
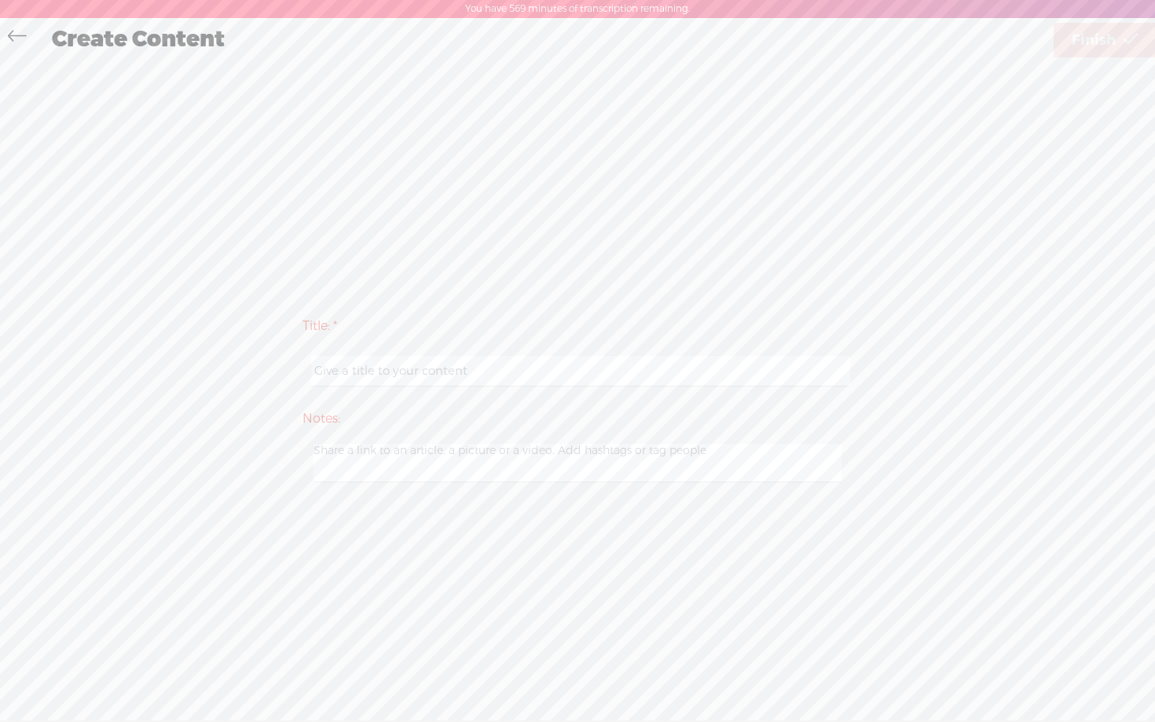
click at [528, 365] on input "text" at bounding box center [580, 371] width 538 height 31
paste input "guidejar - day 1 step 2 video 12"
type input "guidejar - day 1 step 2 video 13"
click at [780, 251] on div "Title: * guidejar - day 1 step 2 video 13 Notes: Save as a draft content Publis…" at bounding box center [578, 398] width 1124 height 677
click at [1082, 37] on span "Finish" at bounding box center [1094, 40] width 44 height 40
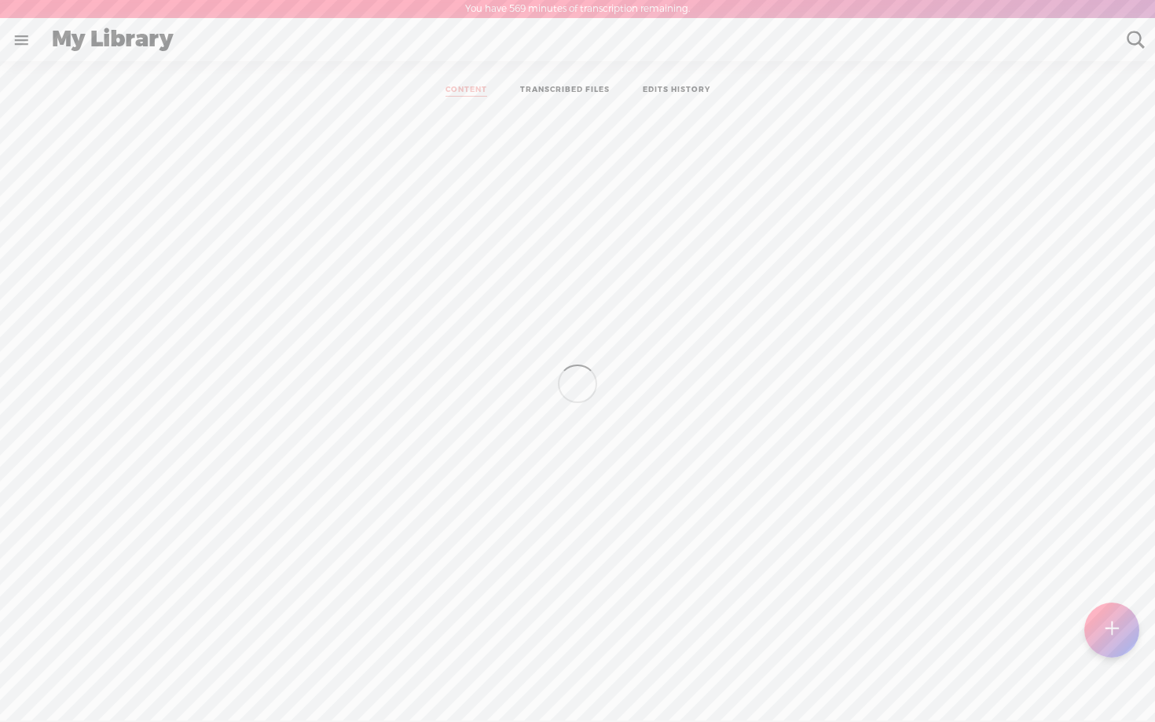
scroll to position [1, 0]
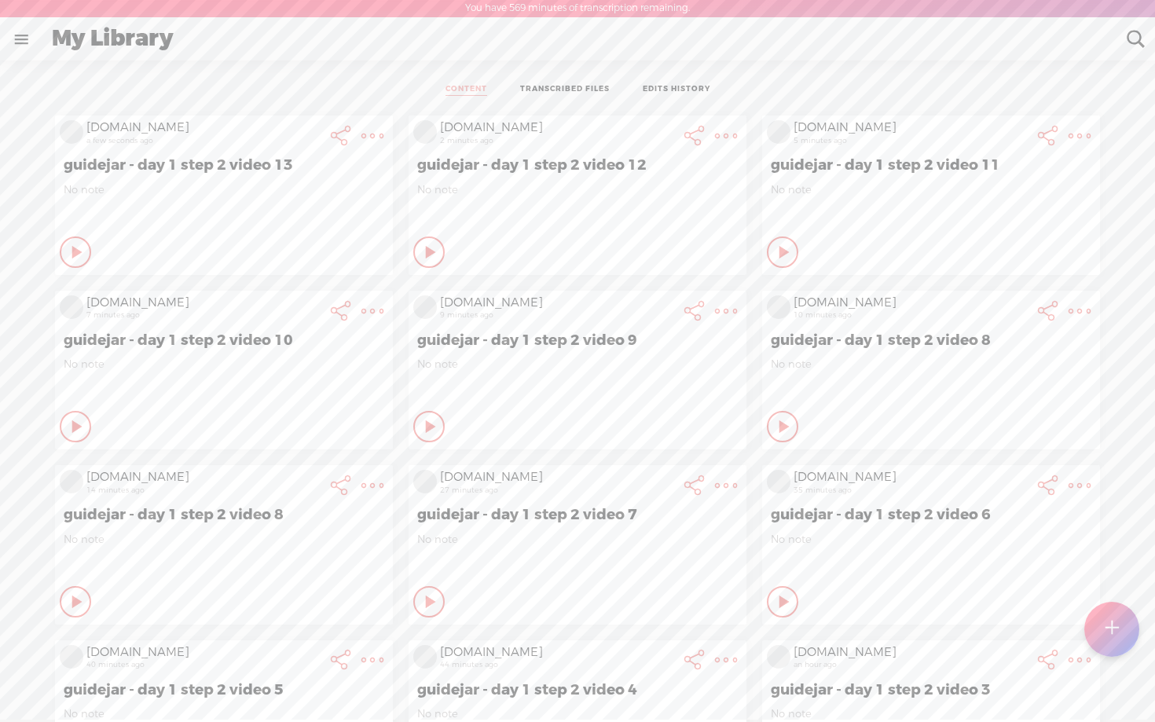
click at [1107, 633] on t at bounding box center [1111, 629] width 13 height 35
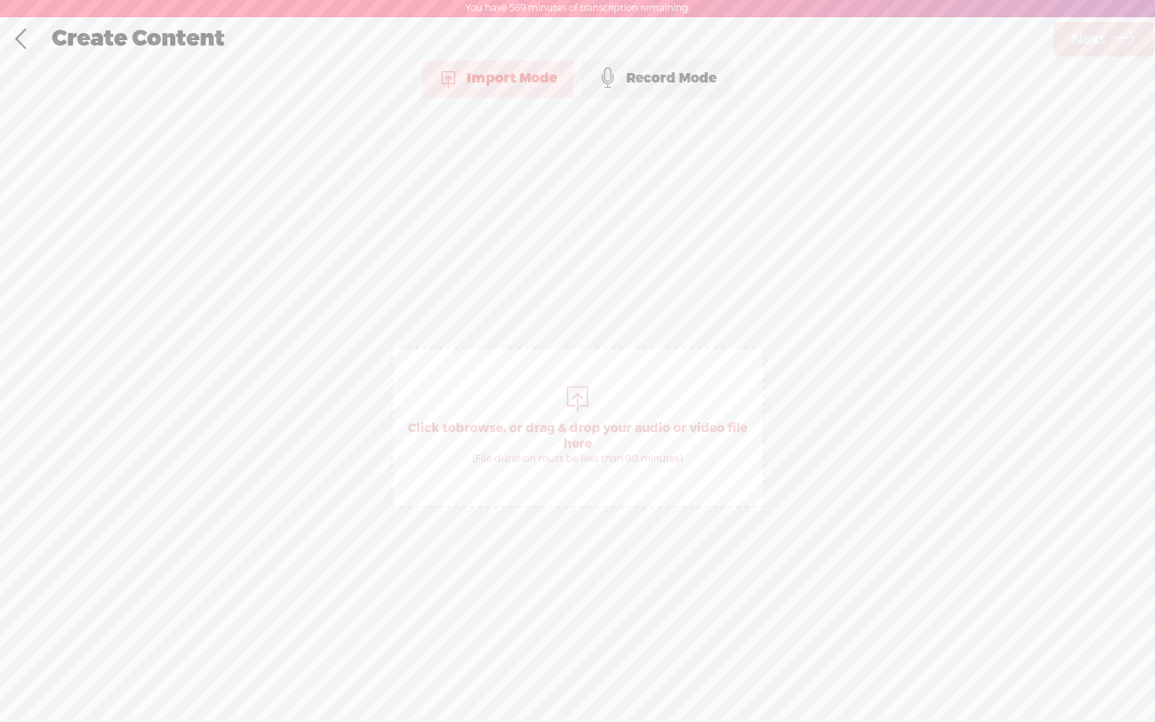
click at [644, 77] on div "Record Mode" at bounding box center [658, 78] width 152 height 39
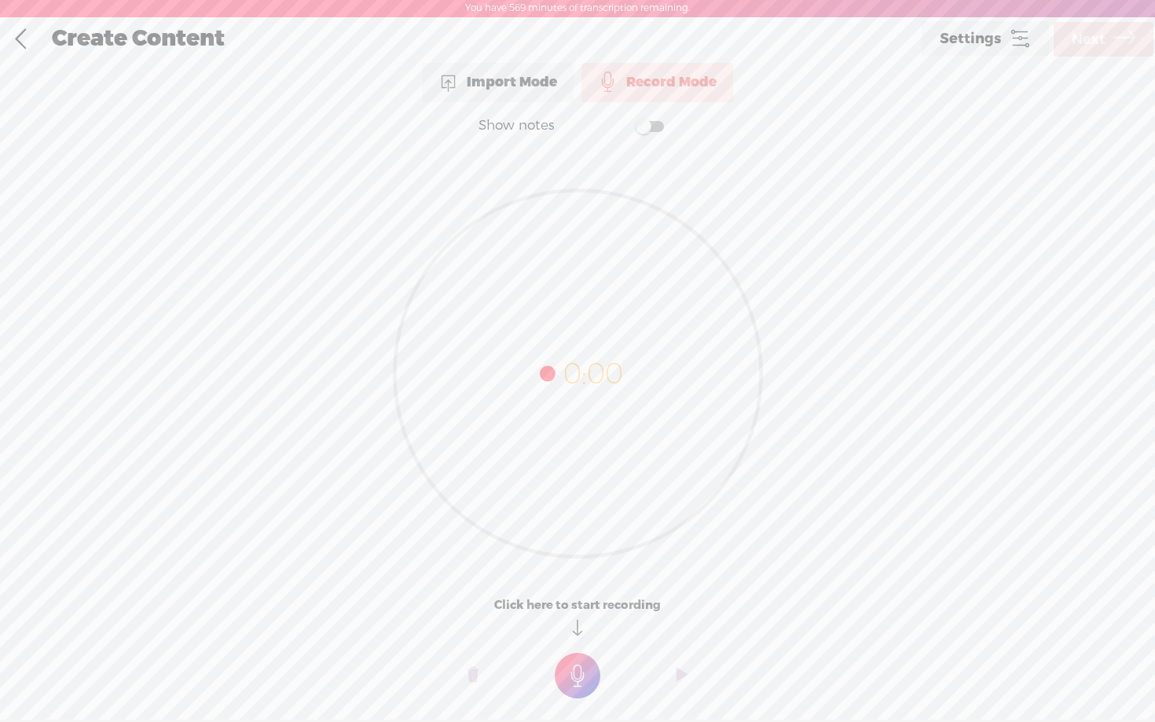
click at [649, 126] on span at bounding box center [650, 126] width 28 height 11
click at [489, 248] on textarea at bounding box center [577, 342] width 607 height 365
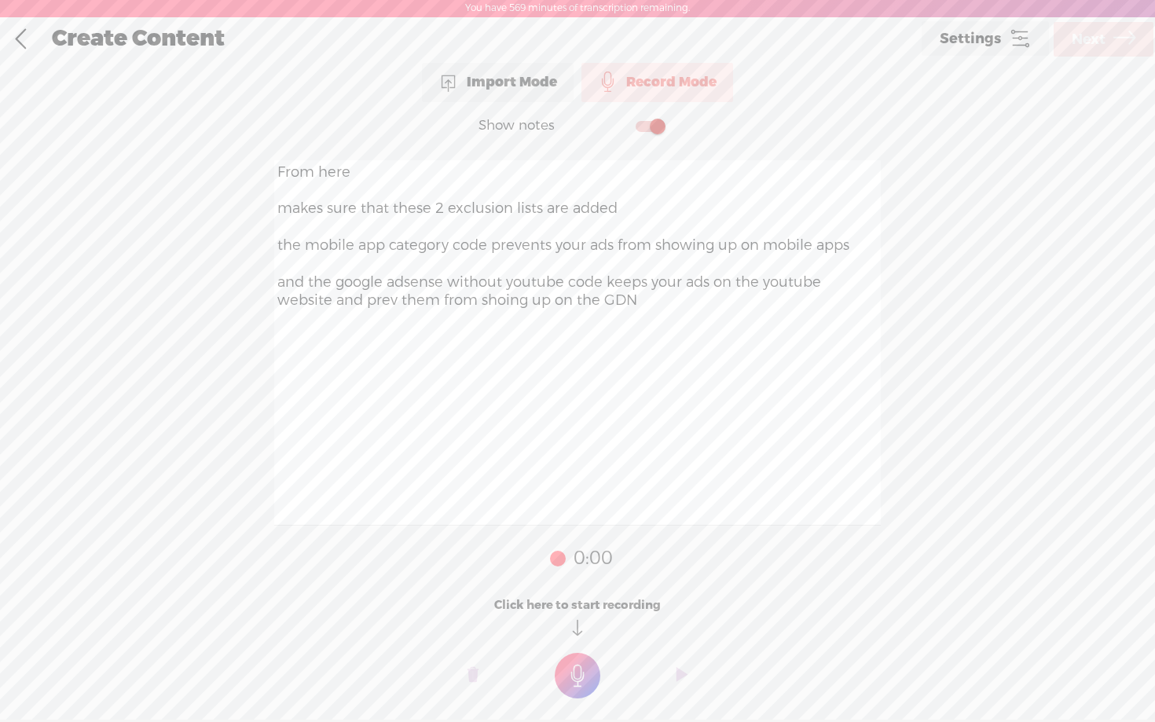
type textarea "From here makes sure that these 2 exclusion lists are added the mobile app cate…"
click at [585, 684] on t at bounding box center [578, 676] width 46 height 46
click at [585, 684] on t at bounding box center [578, 687] width 46 height 46
click at [1087, 46] on span "Next" at bounding box center [1089, 40] width 34 height 40
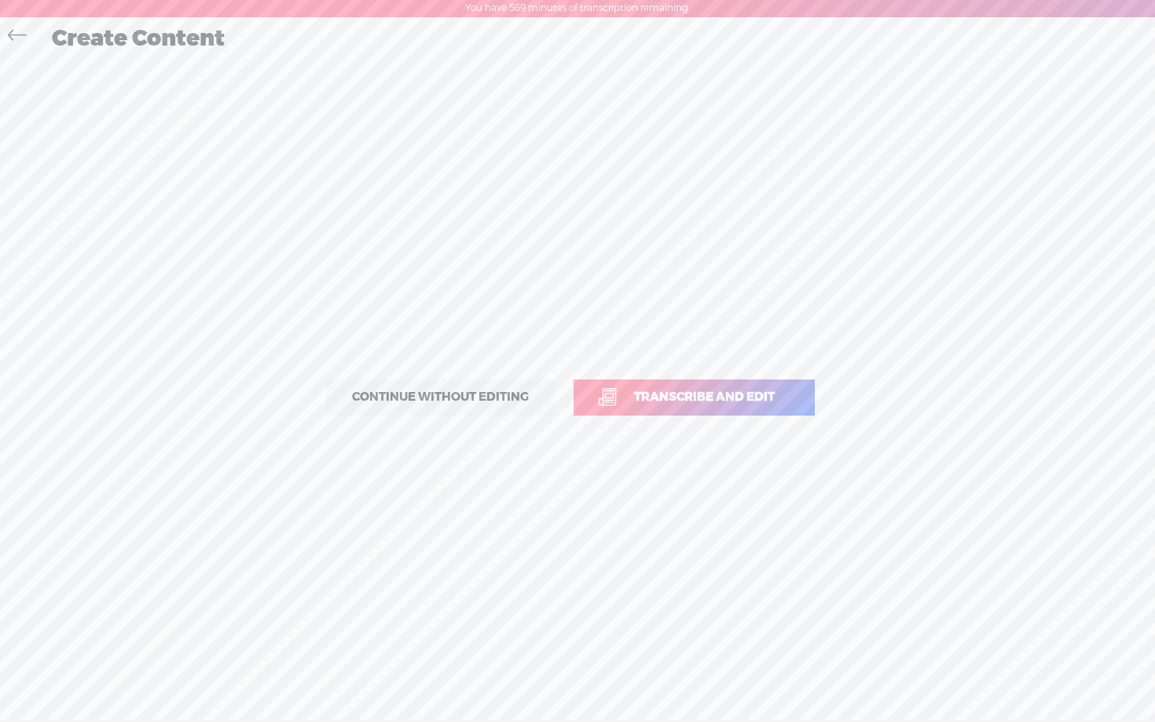
click at [675, 406] on link "Transcribe and edit" at bounding box center [694, 398] width 241 height 36
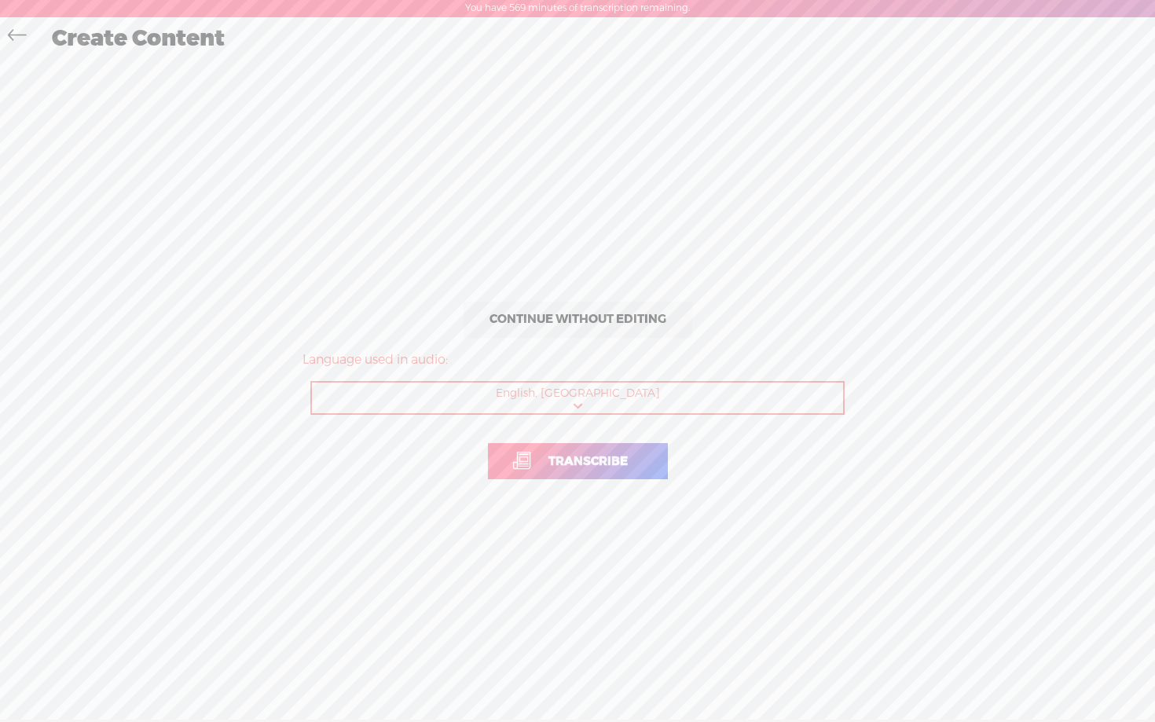
click at [607, 465] on span "Transcribe" at bounding box center [588, 462] width 112 height 18
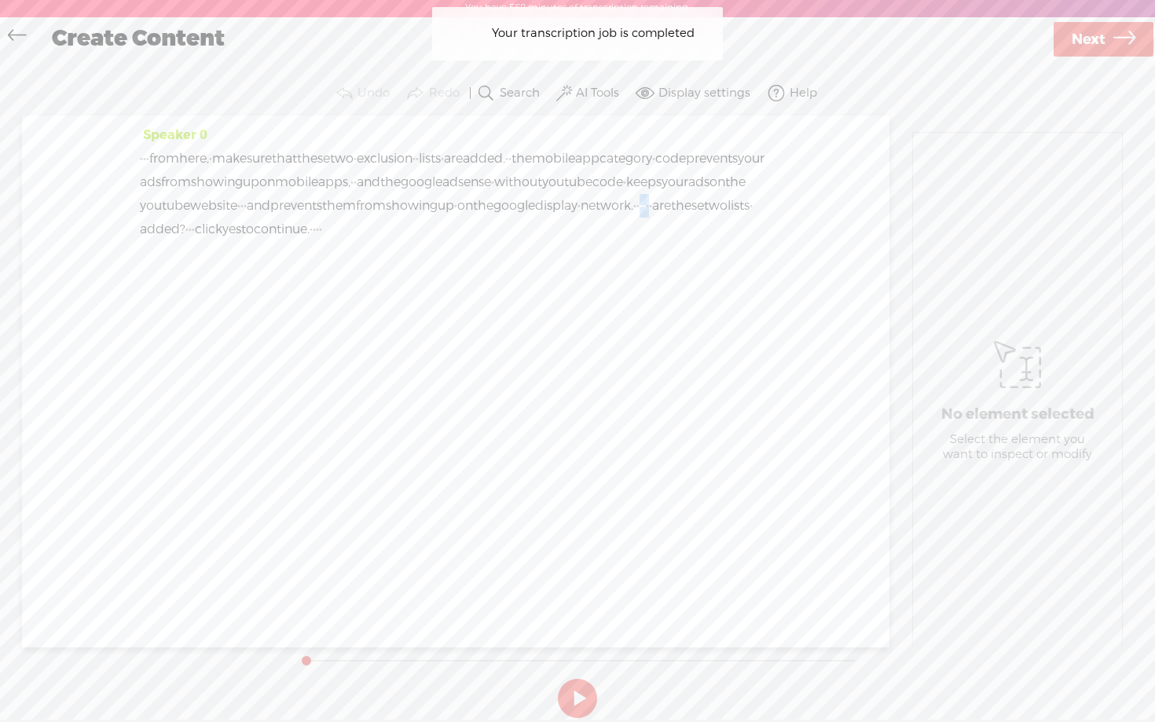
drag, startPoint x: 562, startPoint y: 229, endPoint x: 538, endPoint y: 229, distance: 23.6
click at [538, 229] on div "· · · from here, · make sure that these two · exclusion · · lists · are added. …" at bounding box center [456, 194] width 632 height 94
click at [428, 188] on span "Delete" at bounding box center [434, 192] width 39 height 16
click at [583, 82] on button "AI Tools" at bounding box center [589, 93] width 73 height 31
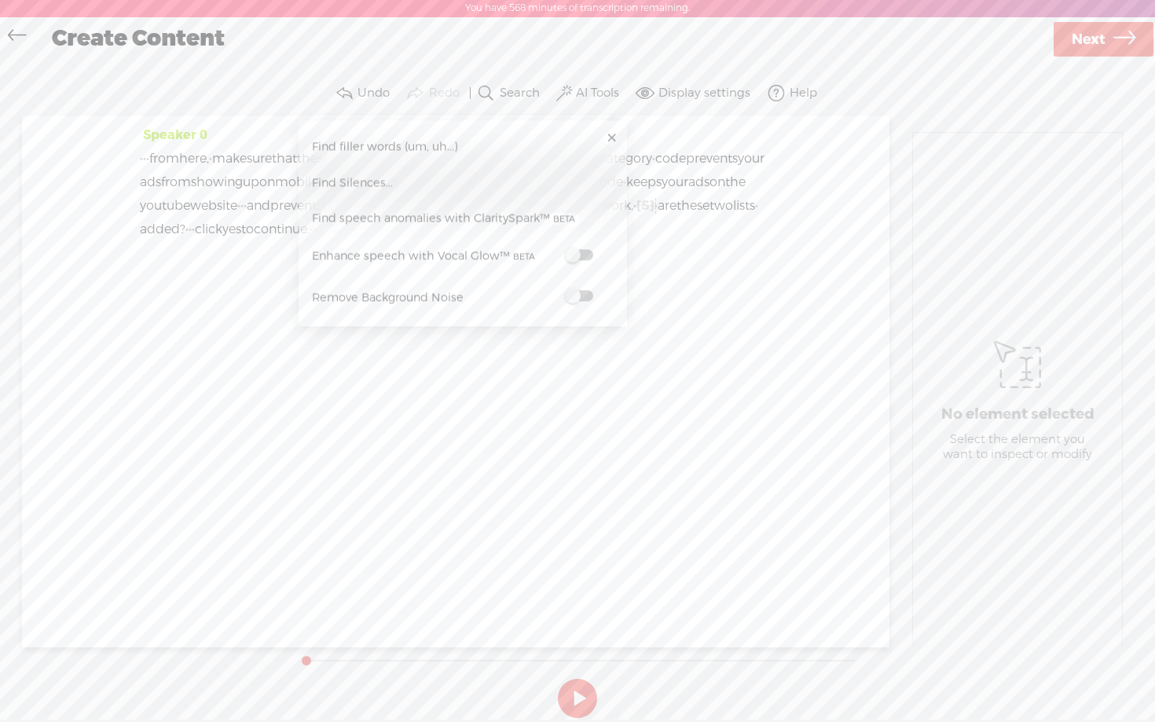
click at [586, 295] on span at bounding box center [579, 296] width 28 height 11
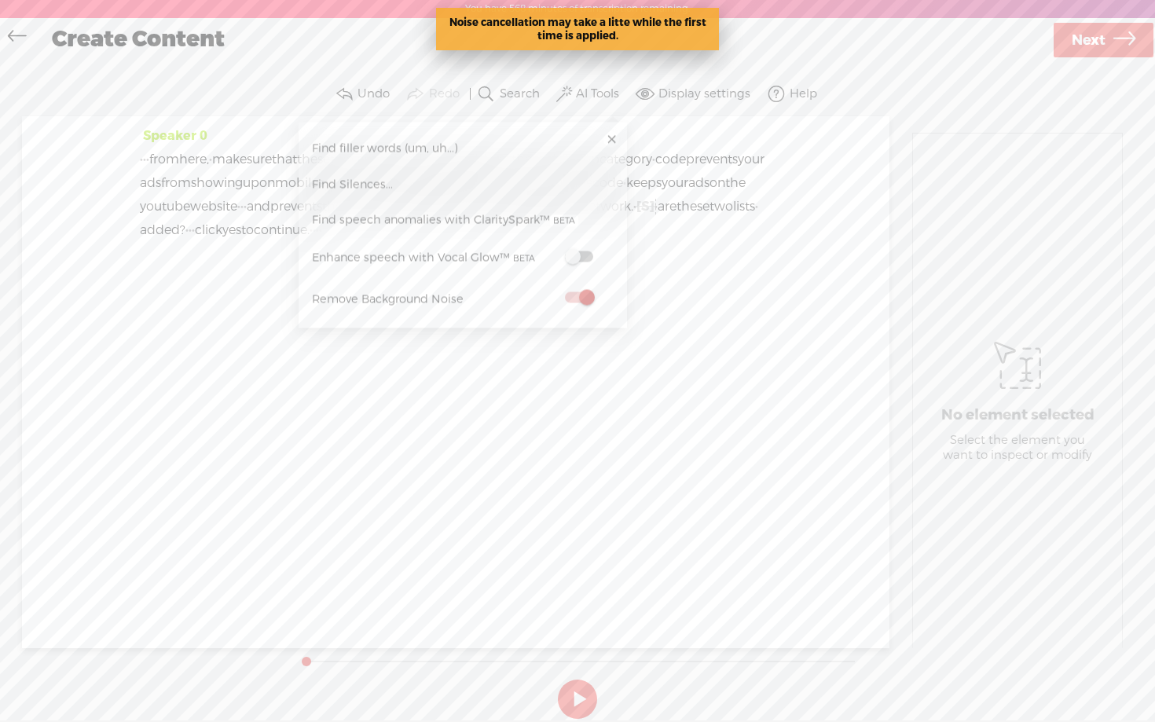
click at [585, 255] on span at bounding box center [579, 256] width 28 height 11
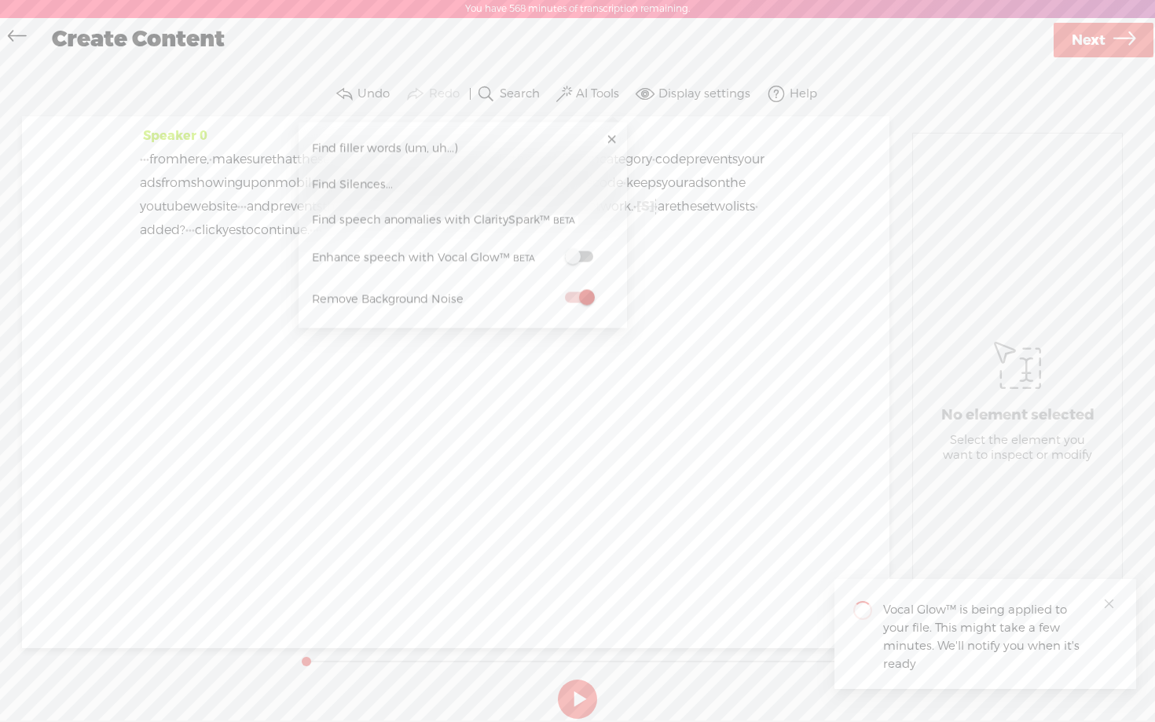
click at [584, 257] on span at bounding box center [579, 256] width 28 height 11
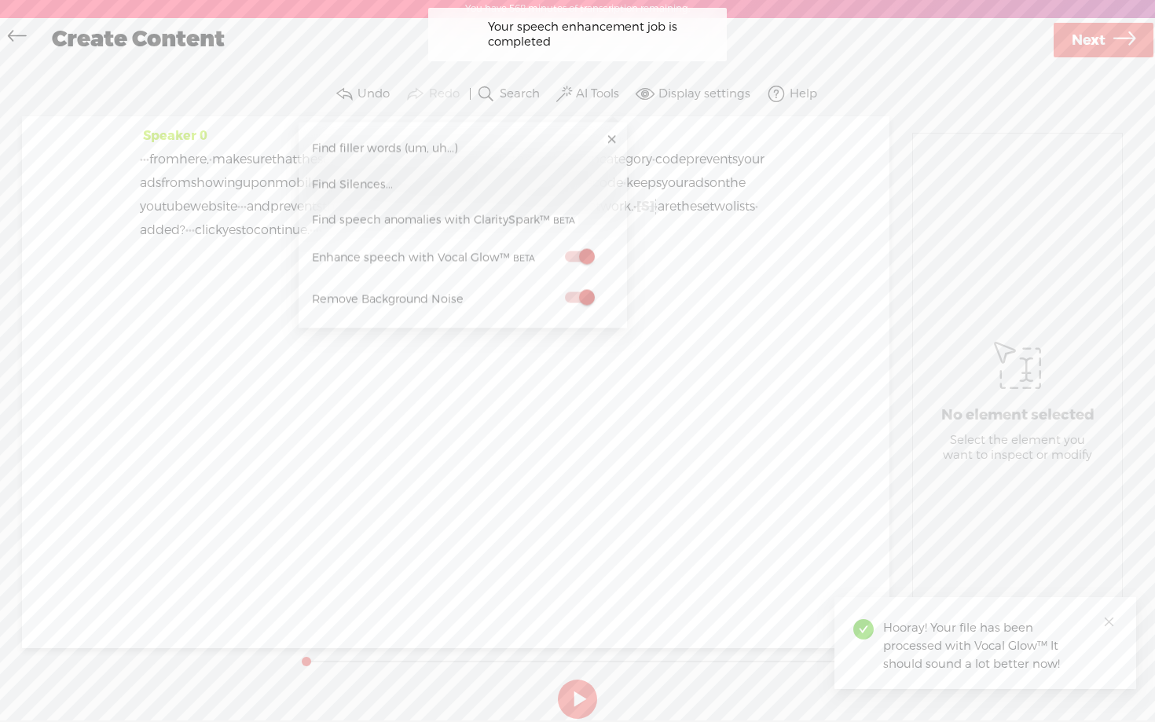
click at [882, 72] on section "Undo Redo Search Remove Background Noise AI Tools Configure Magic Sound Enhance…" at bounding box center [578, 94] width 1124 height 44
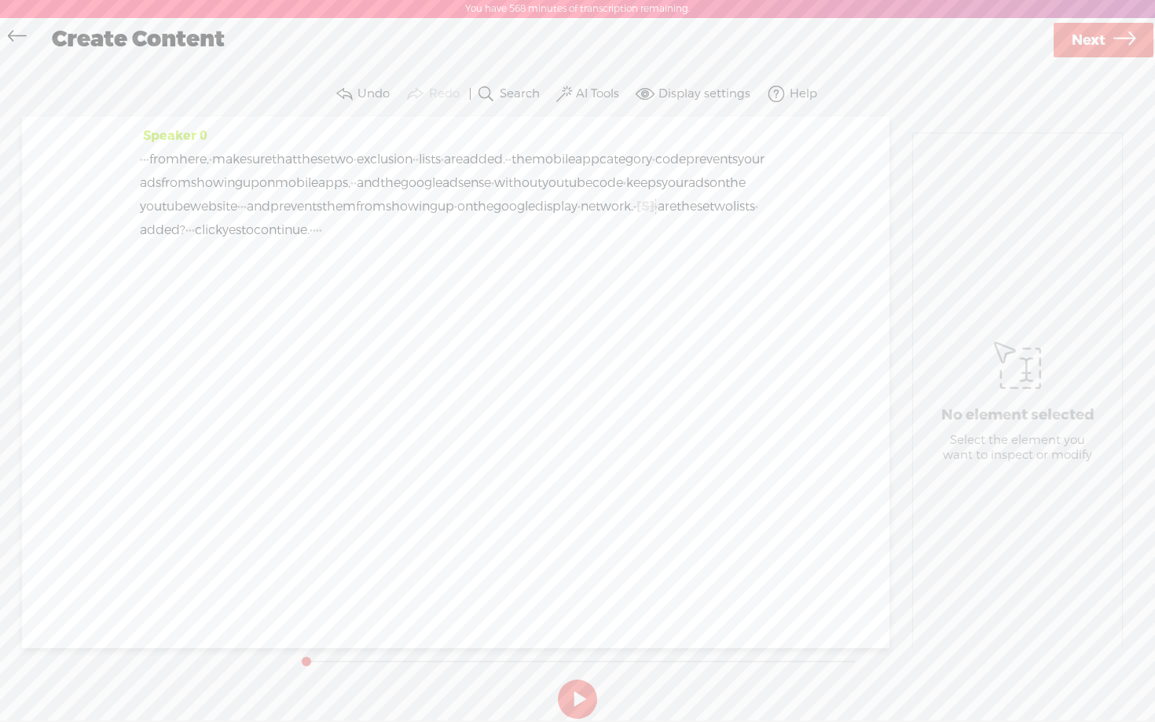
click at [1080, 47] on span "Next" at bounding box center [1089, 40] width 34 height 40
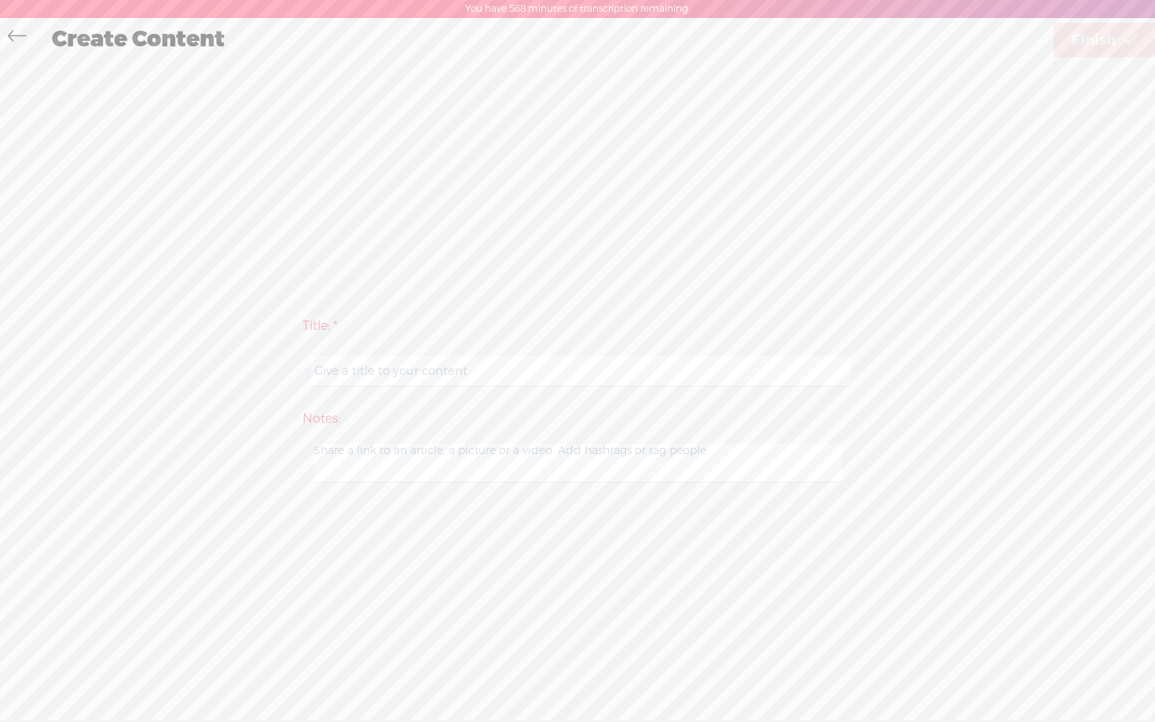
click at [581, 384] on input "text" at bounding box center [580, 371] width 538 height 31
paste input "guidejar - day 1 step 2 video 13"
type input "guidejar - day 1 step 2 video 14"
click at [1075, 35] on span "Finish" at bounding box center [1094, 40] width 44 height 40
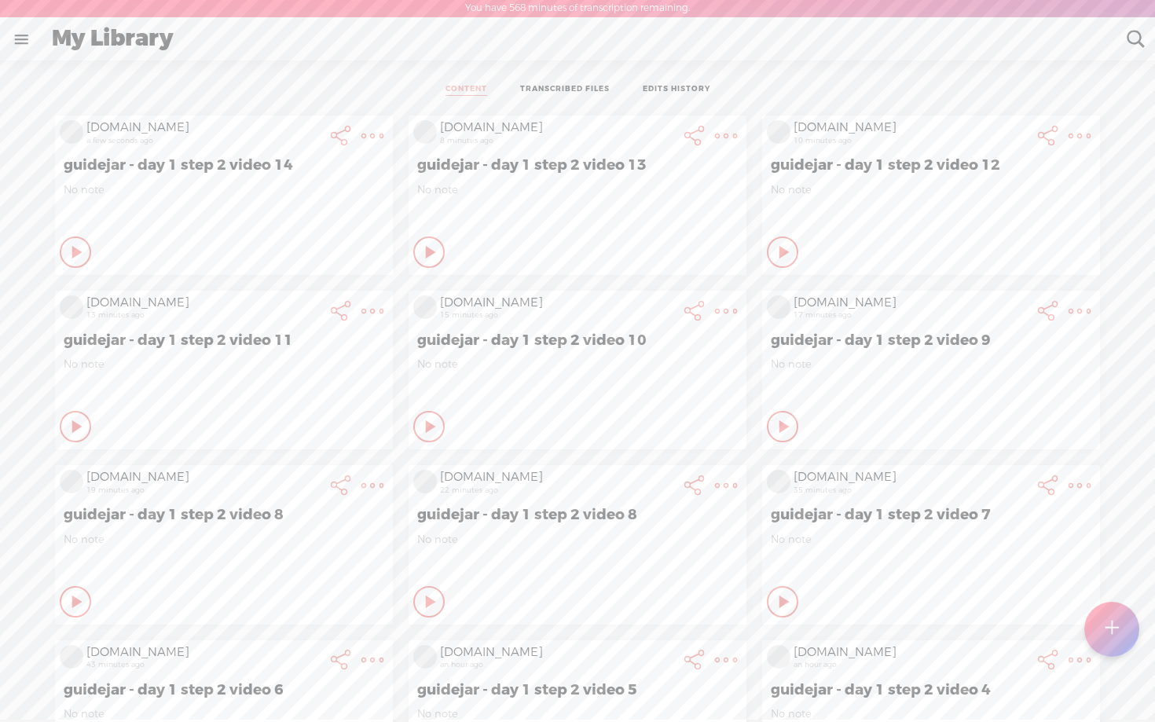
click at [1113, 629] on t at bounding box center [1111, 629] width 13 height 35
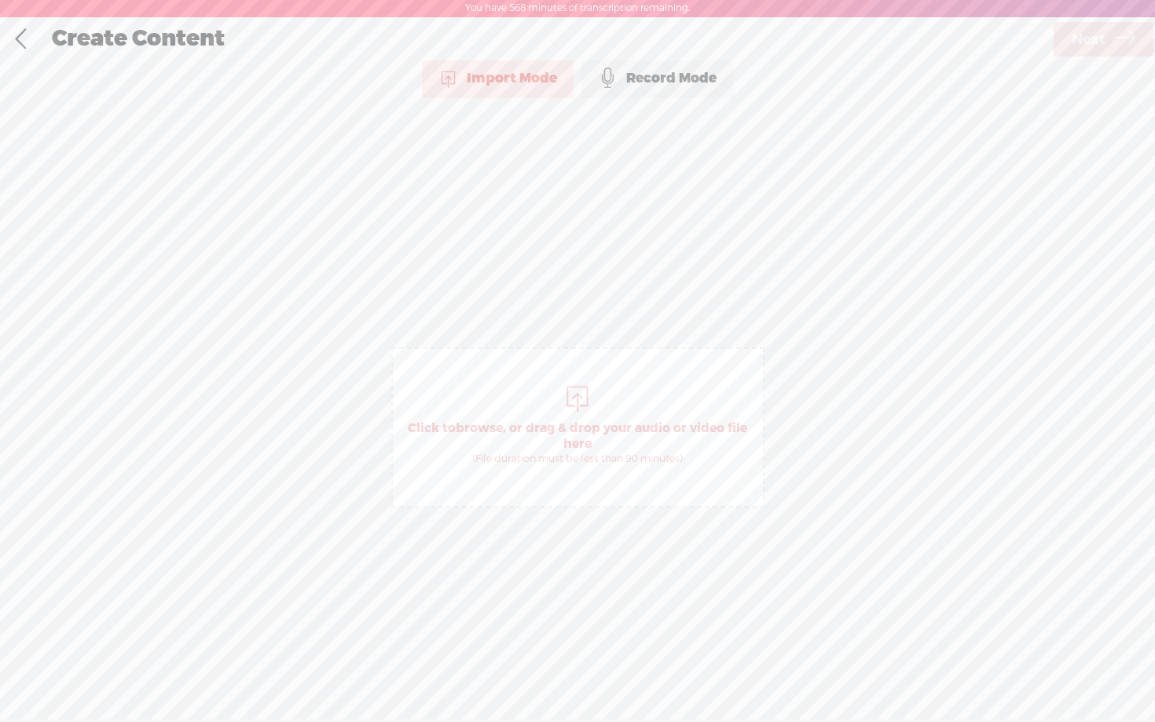
click at [663, 77] on div "Record Mode" at bounding box center [658, 78] width 152 height 39
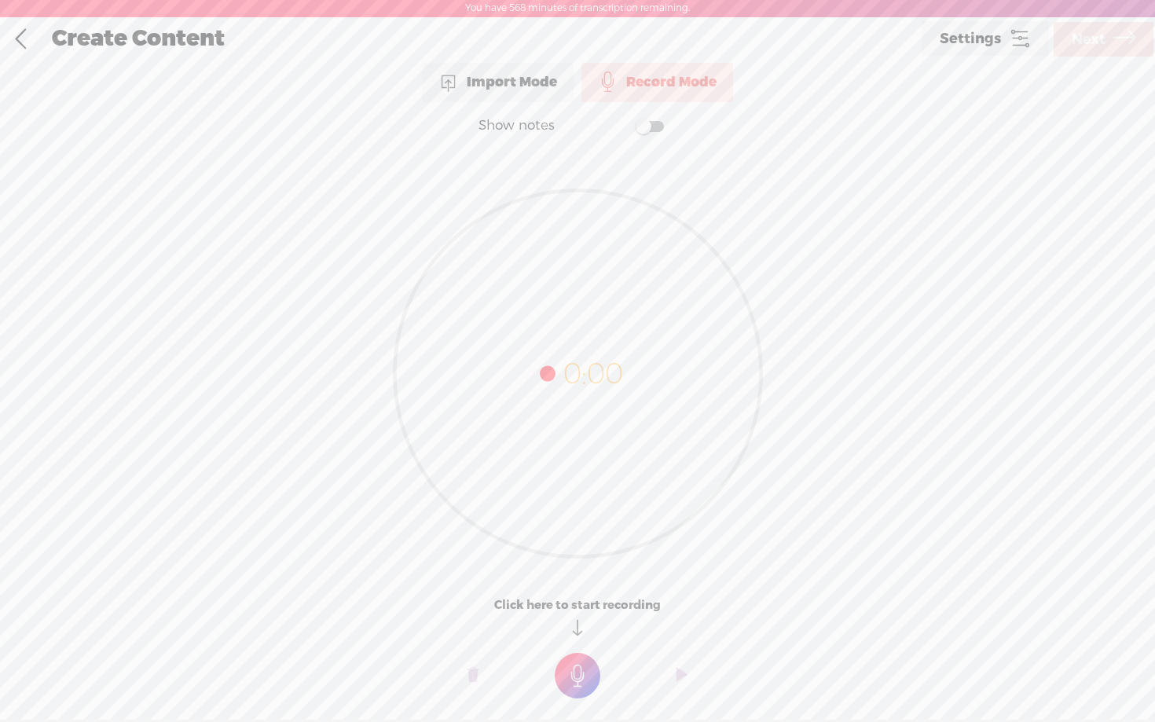
click at [654, 128] on span at bounding box center [650, 126] width 28 height 11
click at [592, 233] on textarea at bounding box center [577, 342] width 607 height 365
click at [585, 684] on t at bounding box center [578, 676] width 46 height 46
click at [585, 684] on t at bounding box center [578, 687] width 46 height 46
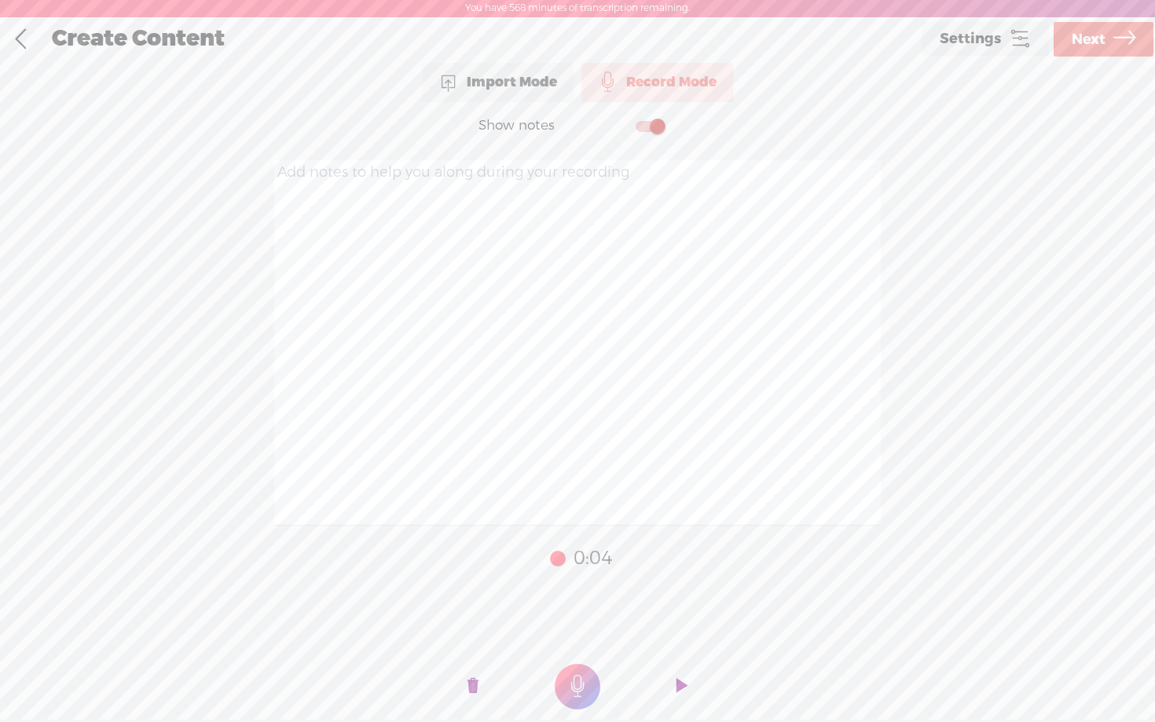
click at [1077, 41] on span "Next" at bounding box center [1089, 40] width 34 height 40
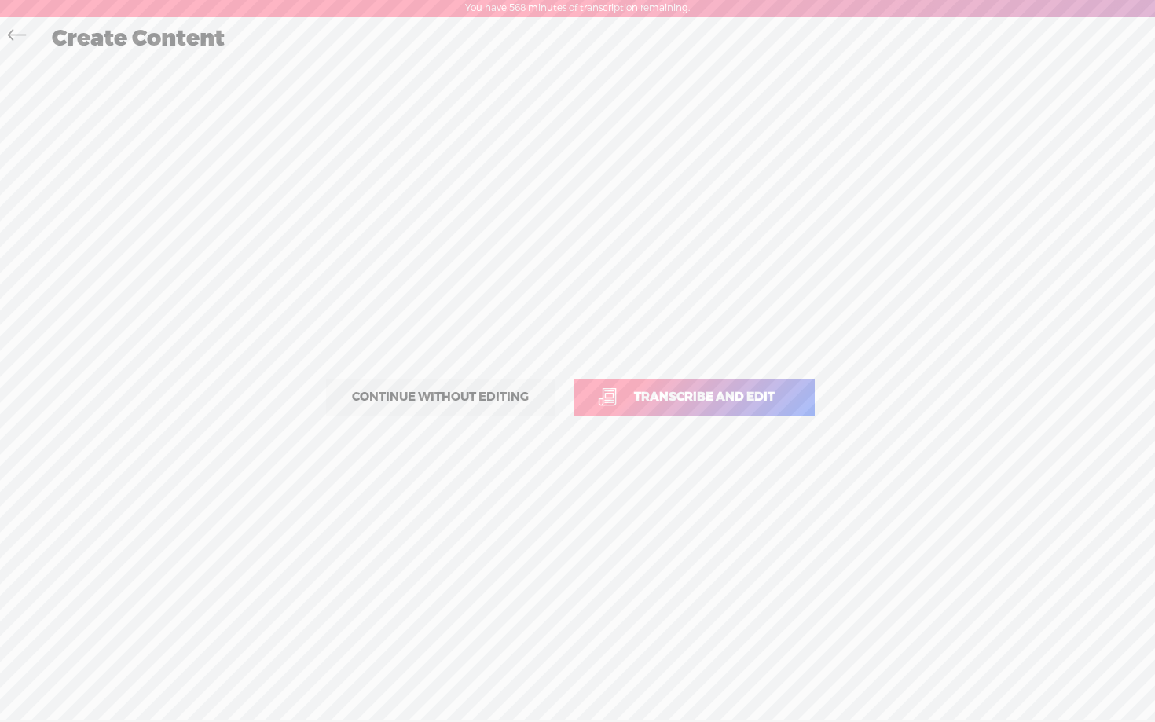
click at [734, 389] on span "Transcribe and edit" at bounding box center [705, 397] width 174 height 18
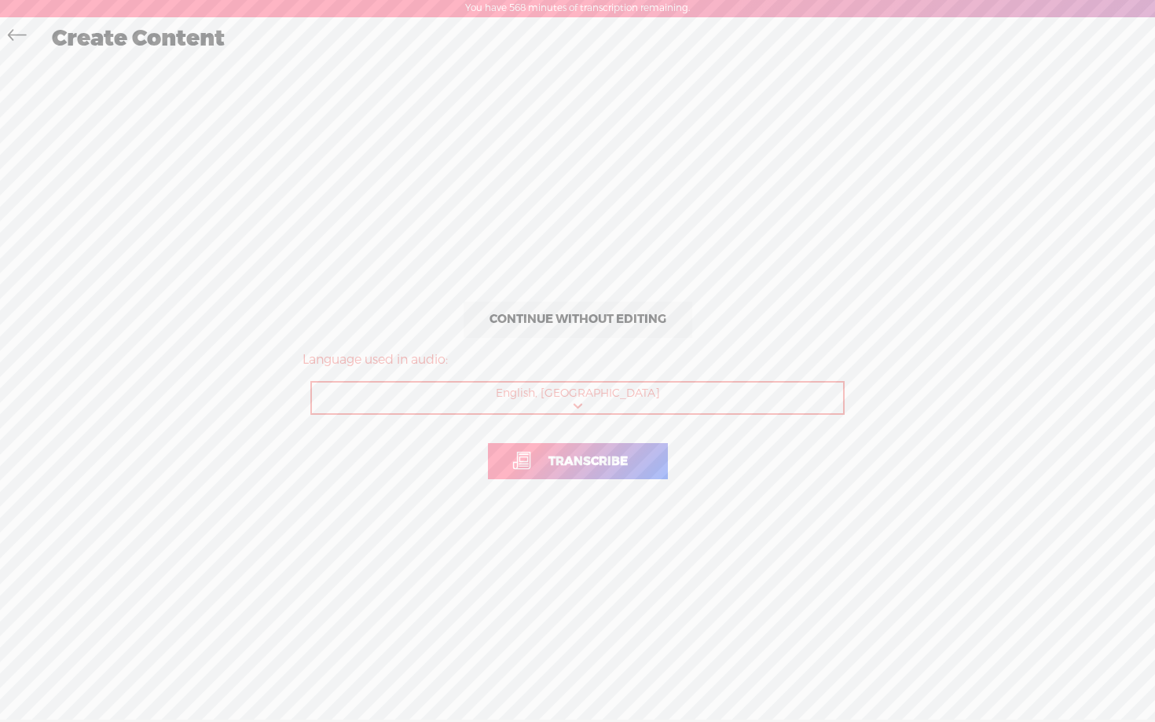
click at [578, 471] on link "Transcribe" at bounding box center [578, 461] width 180 height 36
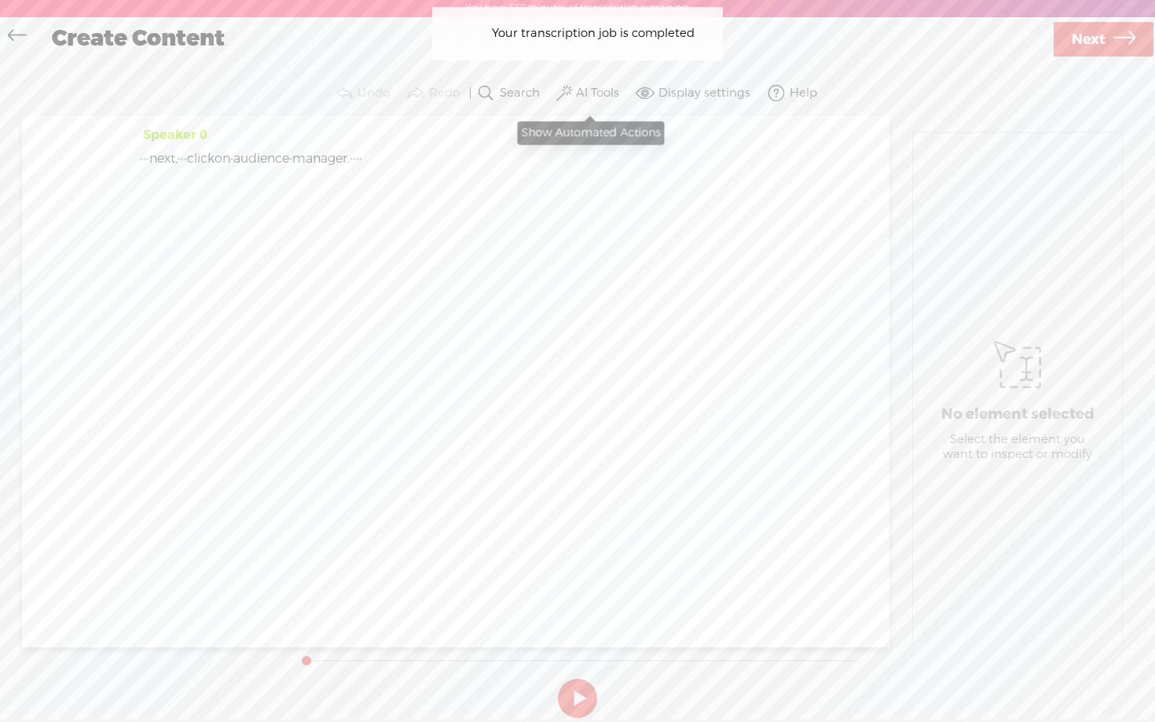
click at [583, 93] on label "AI Tools" at bounding box center [597, 94] width 43 height 16
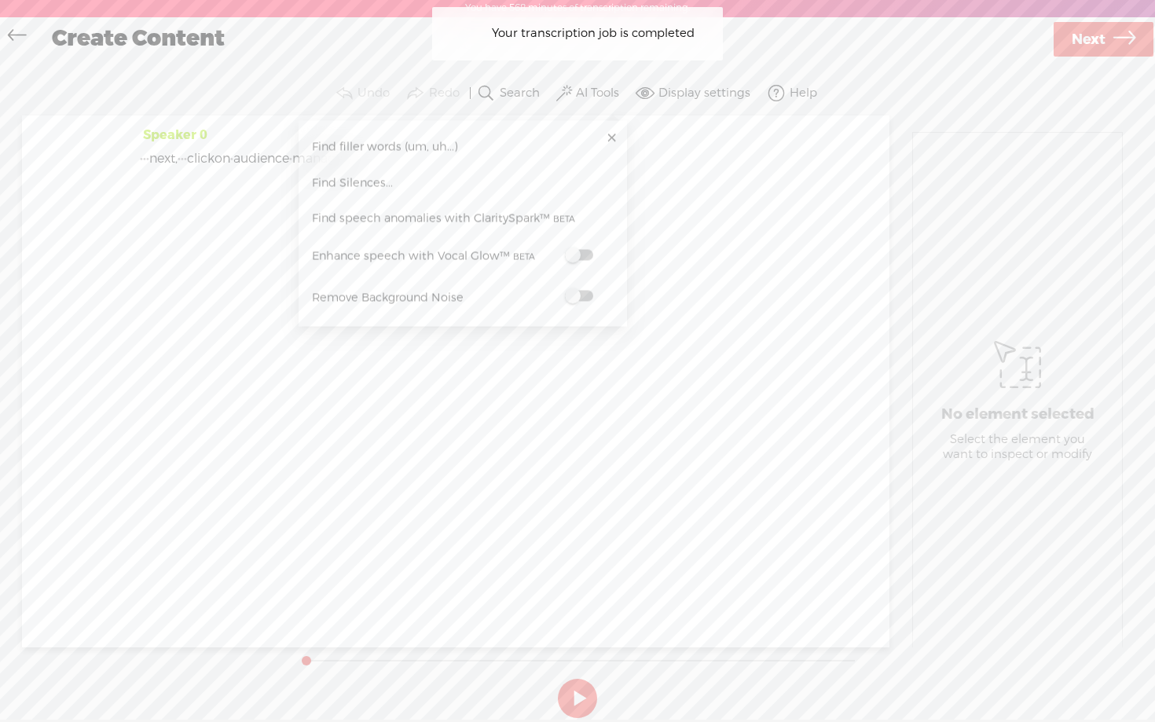
click at [589, 252] on span at bounding box center [579, 255] width 28 height 11
click at [588, 292] on span at bounding box center [579, 297] width 28 height 11
click at [1092, 42] on span "Next" at bounding box center [1089, 40] width 34 height 40
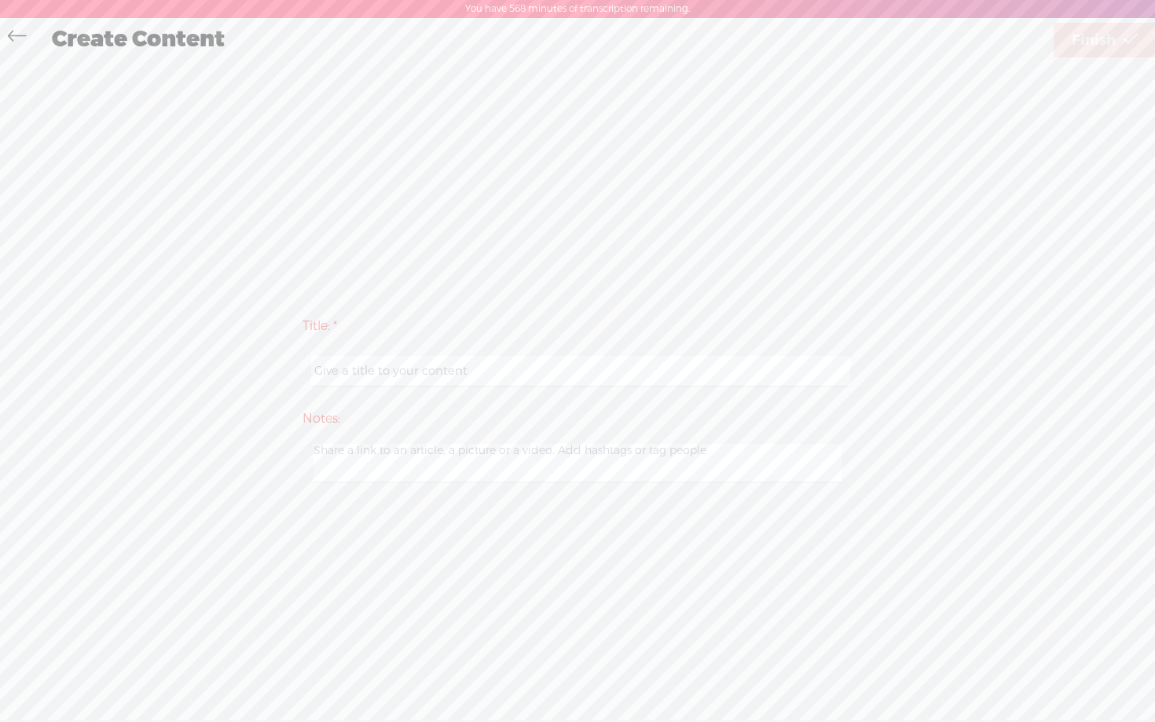
click at [400, 382] on input "text" at bounding box center [580, 371] width 538 height 31
paste input "guidejar - day 1 step 2 video 14"
type input "guidejar - day 1 step 2 video 15"
click at [1048, 31] on div "Create Content" at bounding box center [547, 40] width 1013 height 41
click at [1058, 31] on link "Finish" at bounding box center [1105, 40] width 102 height 35
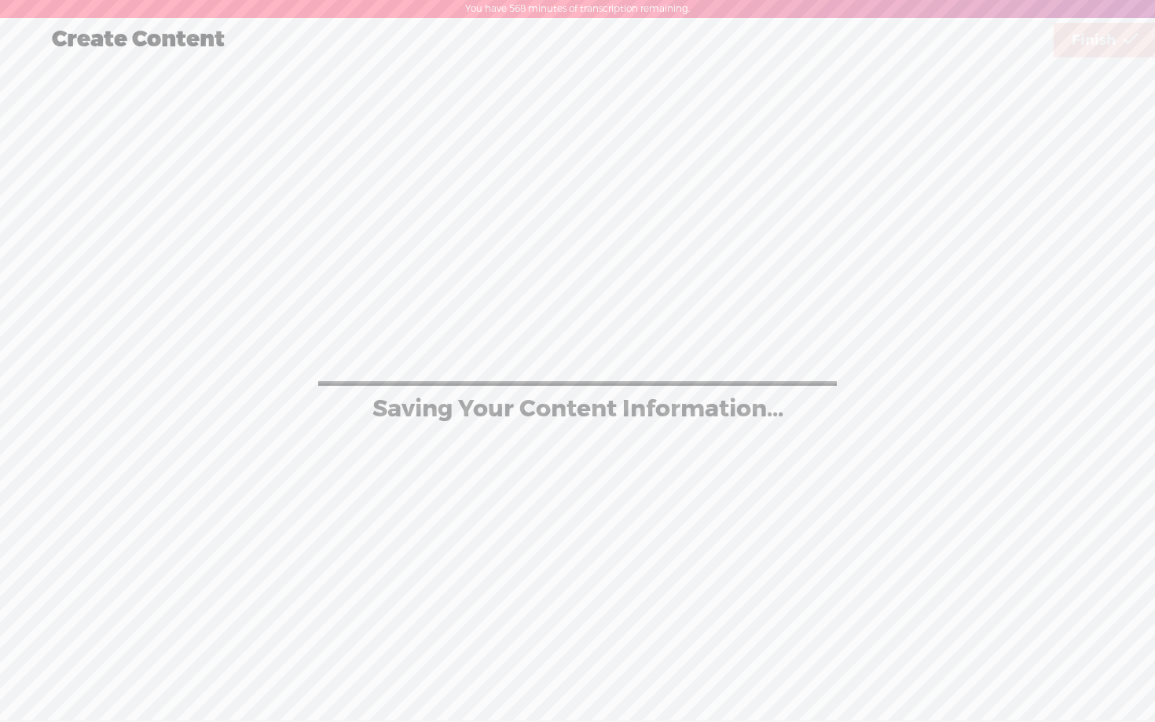
scroll to position [1, 0]
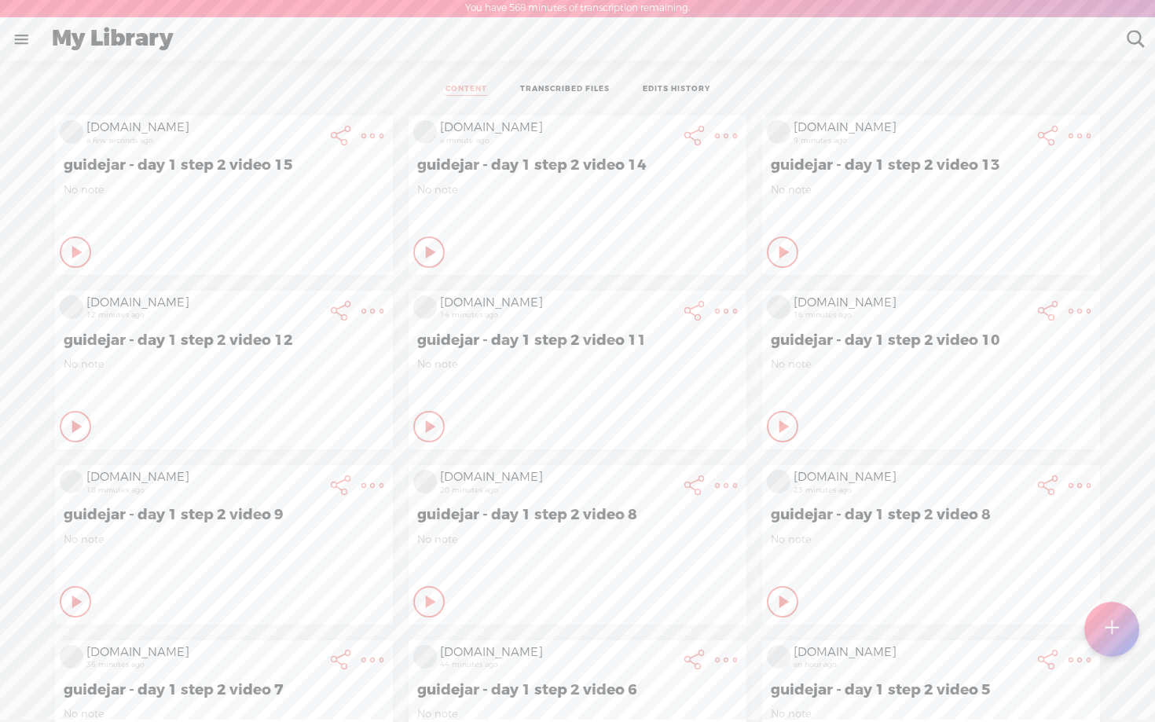
click at [77, 251] on icon at bounding box center [78, 252] width 16 height 16
click at [1114, 636] on t at bounding box center [1111, 629] width 13 height 35
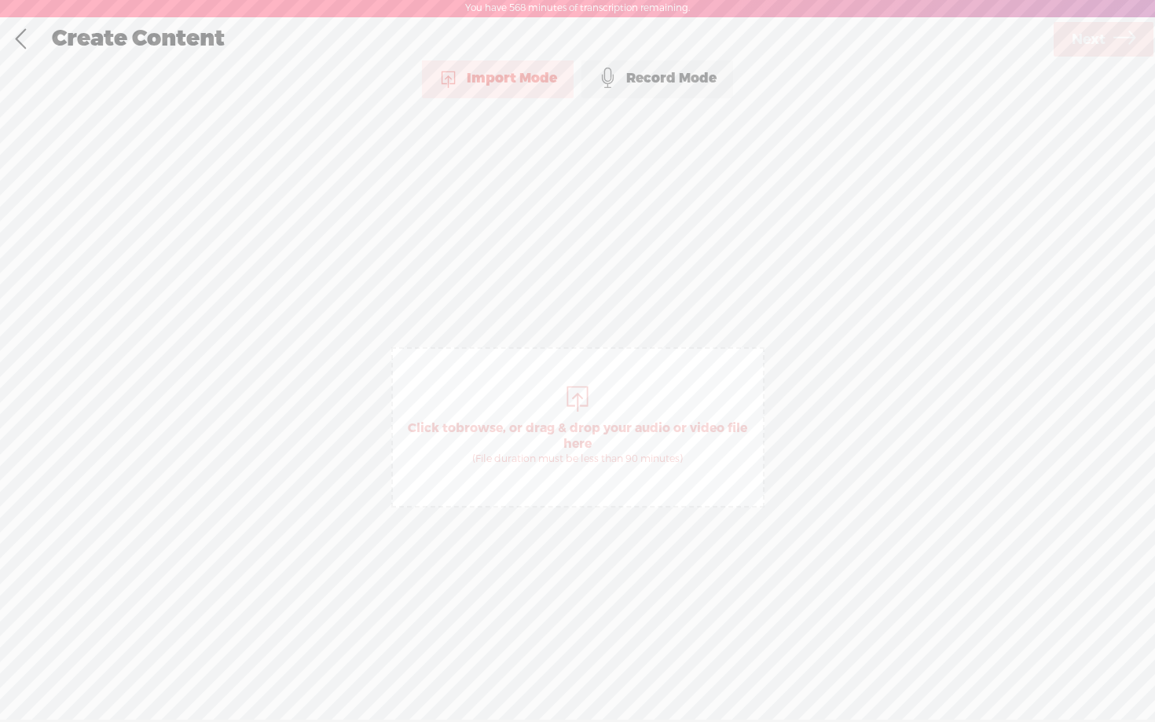
click at [653, 78] on div "Record Mode" at bounding box center [658, 78] width 152 height 39
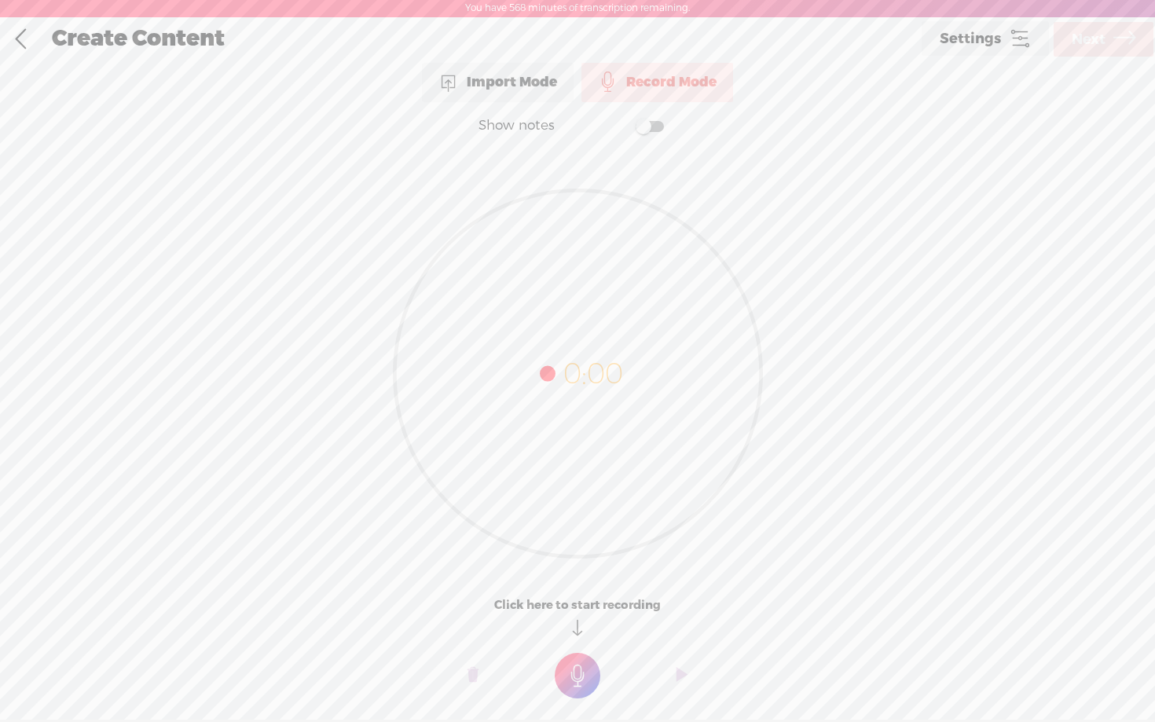
click at [650, 133] on label at bounding box center [634, 126] width 85 height 32
click at [501, 196] on textarea at bounding box center [577, 342] width 607 height 365
type textarea "So congratulations. Now that you have all 5 audience segments, you are ready to…"
click at [582, 672] on t at bounding box center [578, 676] width 46 height 46
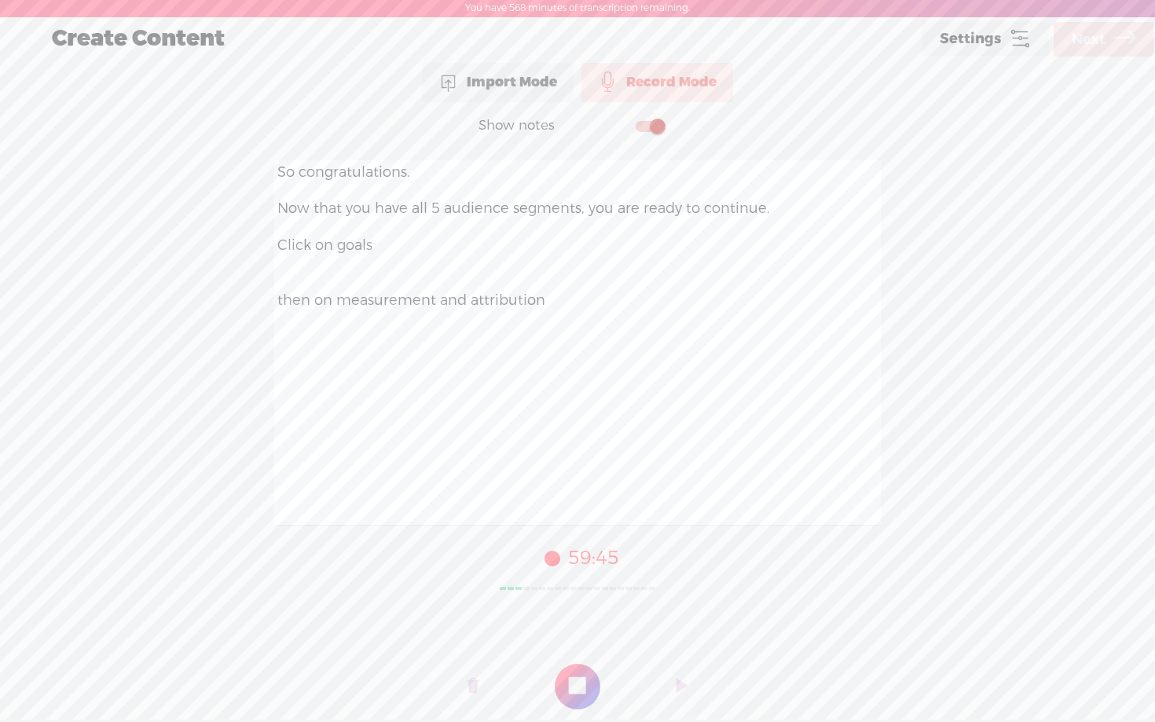
click at [582, 672] on t at bounding box center [578, 687] width 46 height 46
click at [1095, 45] on span "Next" at bounding box center [1089, 40] width 34 height 40
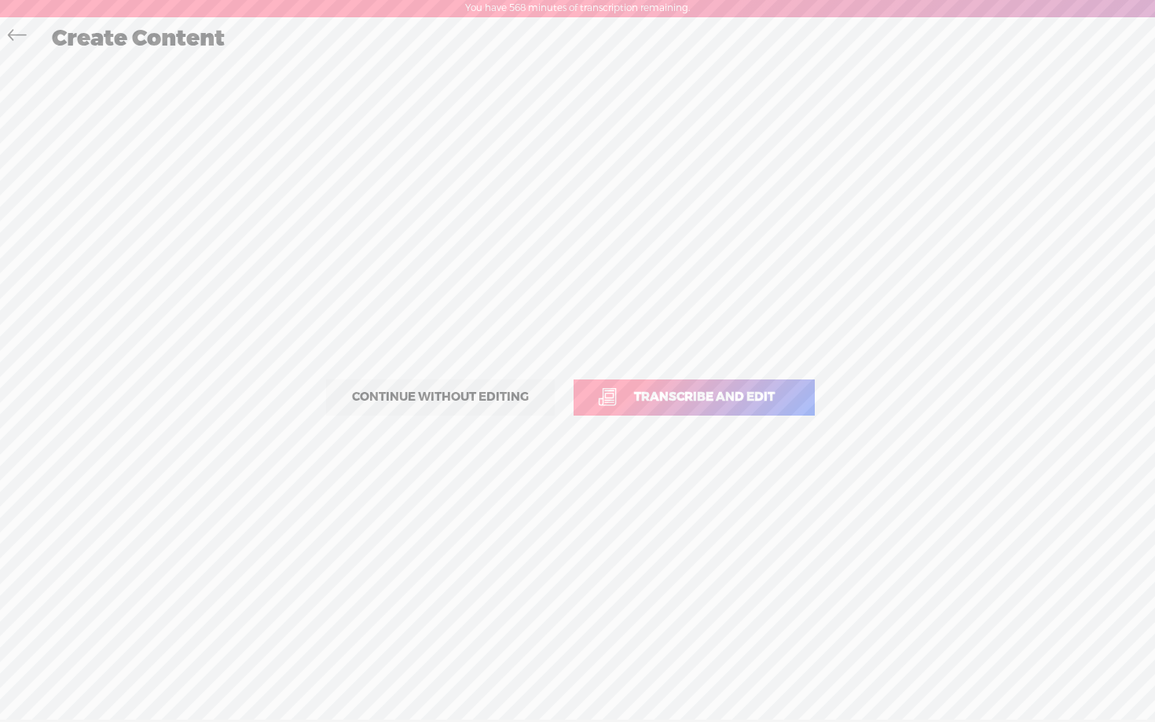
click at [682, 385] on link "Transcribe and edit" at bounding box center [694, 398] width 241 height 36
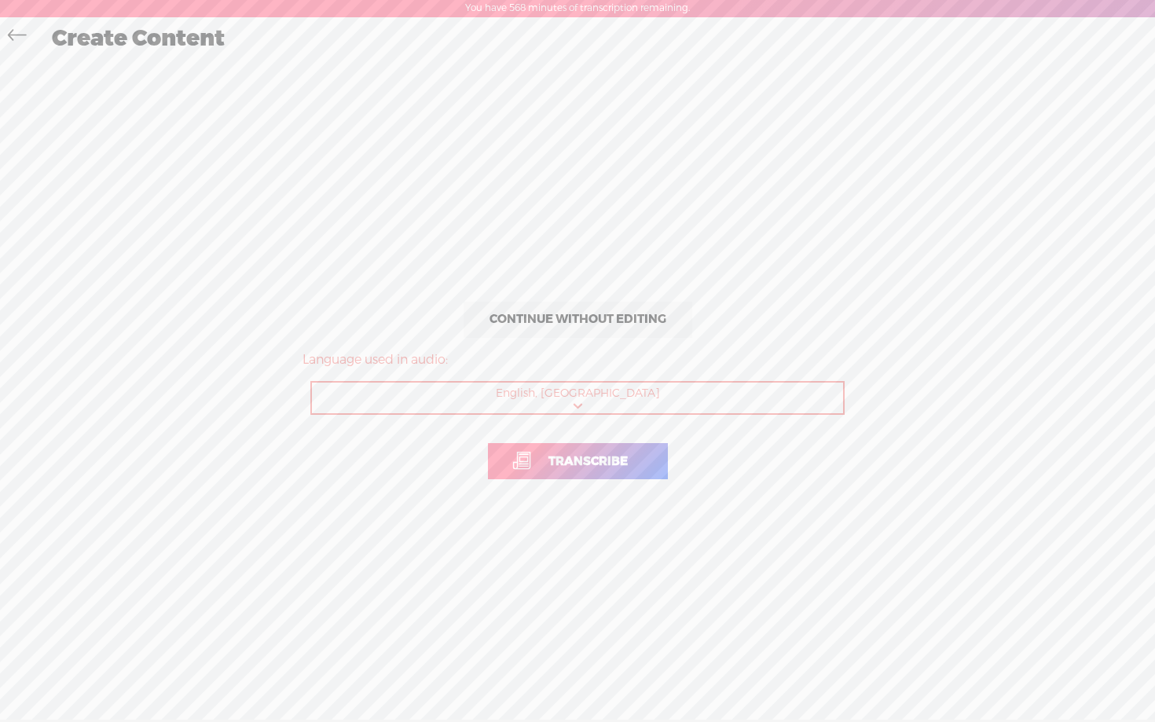
click at [561, 479] on link "Transcribe" at bounding box center [578, 461] width 180 height 36
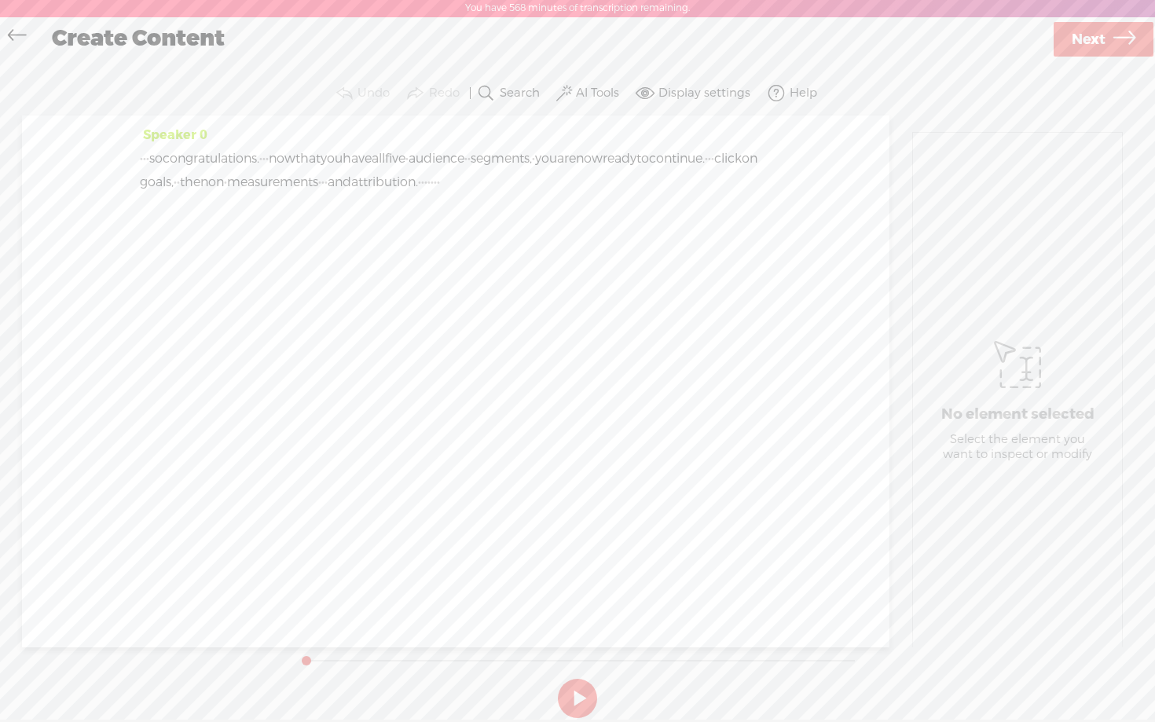
click at [600, 96] on label "AI Tools" at bounding box center [597, 94] width 43 height 16
click at [586, 251] on span at bounding box center [579, 255] width 28 height 11
click at [583, 293] on span at bounding box center [579, 297] width 28 height 11
click at [1095, 43] on span "Next" at bounding box center [1089, 40] width 34 height 40
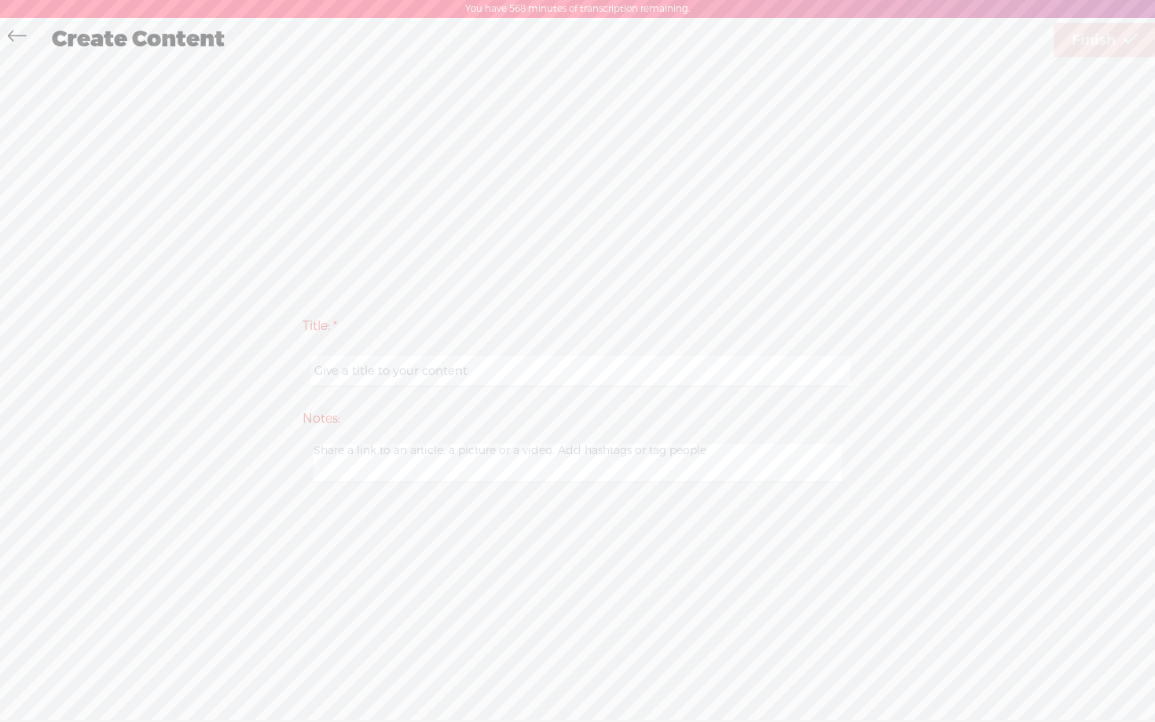
click at [412, 372] on input "text" at bounding box center [580, 371] width 538 height 31
paste input "!SN: AD EXCL (540)"
type input "guidejar - day 1 step 2 video 13"
click at [798, 179] on div "Title: * guidejar - day 1 step 2 video 13 Notes: Save as a draft content Publis…" at bounding box center [578, 398] width 1124 height 677
click at [1079, 46] on span "Finish" at bounding box center [1094, 40] width 44 height 40
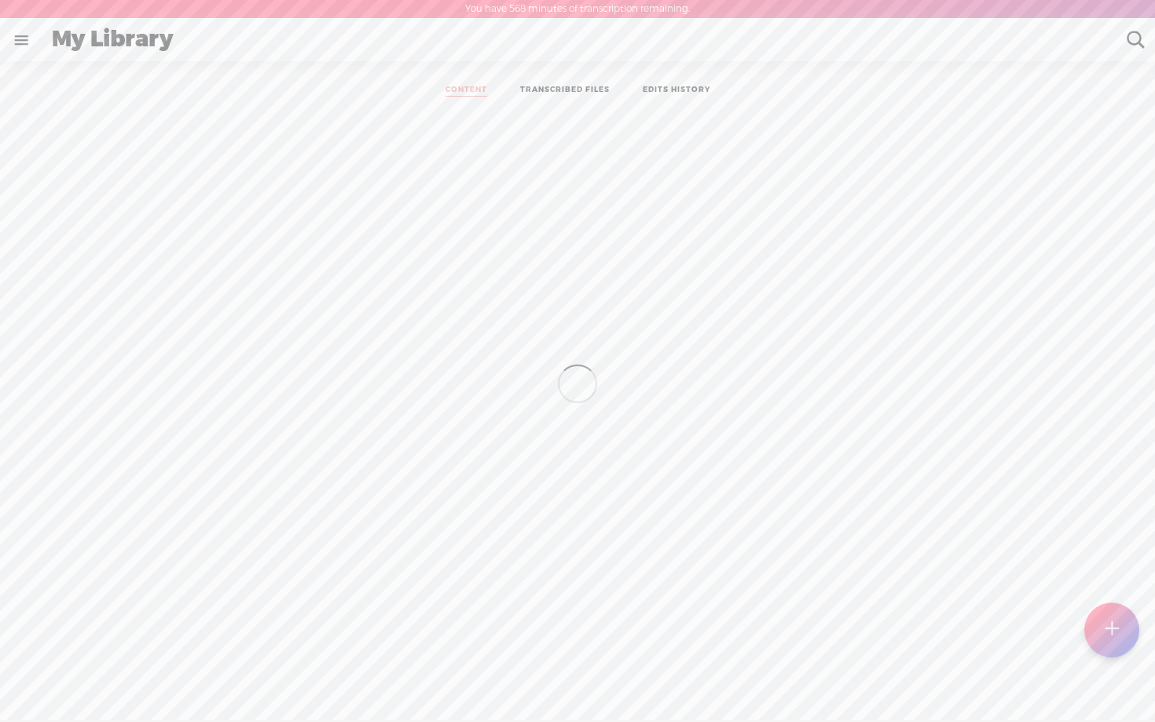
scroll to position [1, 0]
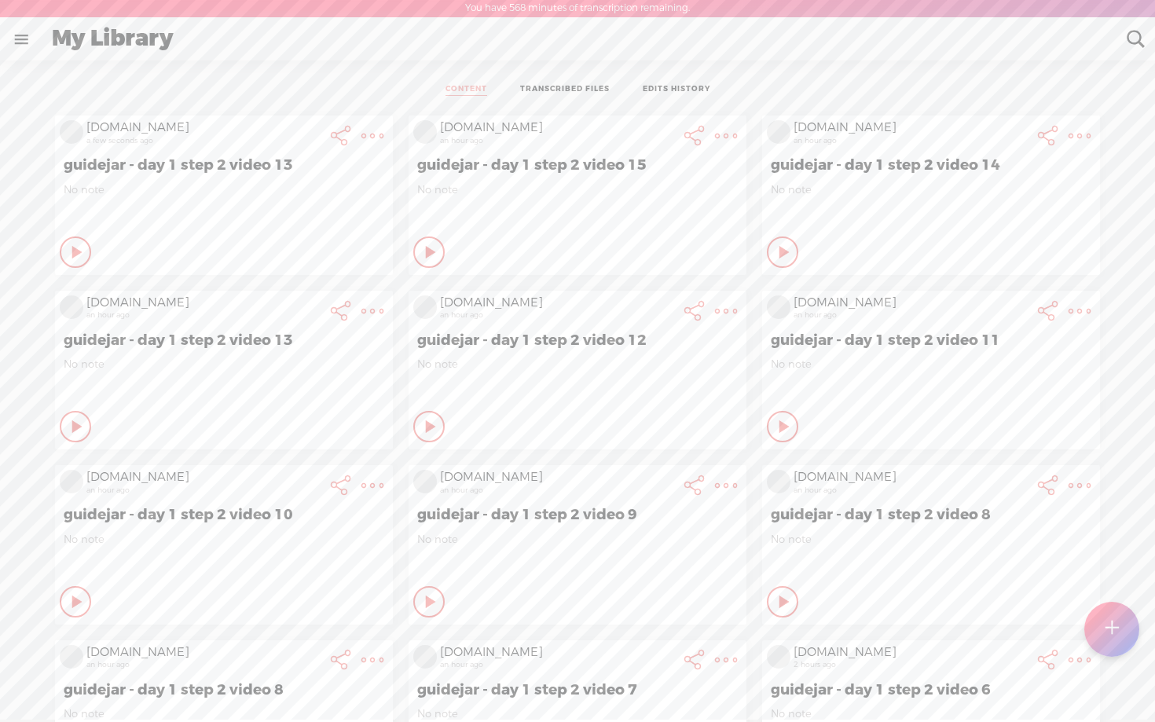
click at [362, 130] on t at bounding box center [372, 136] width 22 height 22
click at [303, 188] on link "Edit" at bounding box center [288, 189] width 178 height 36
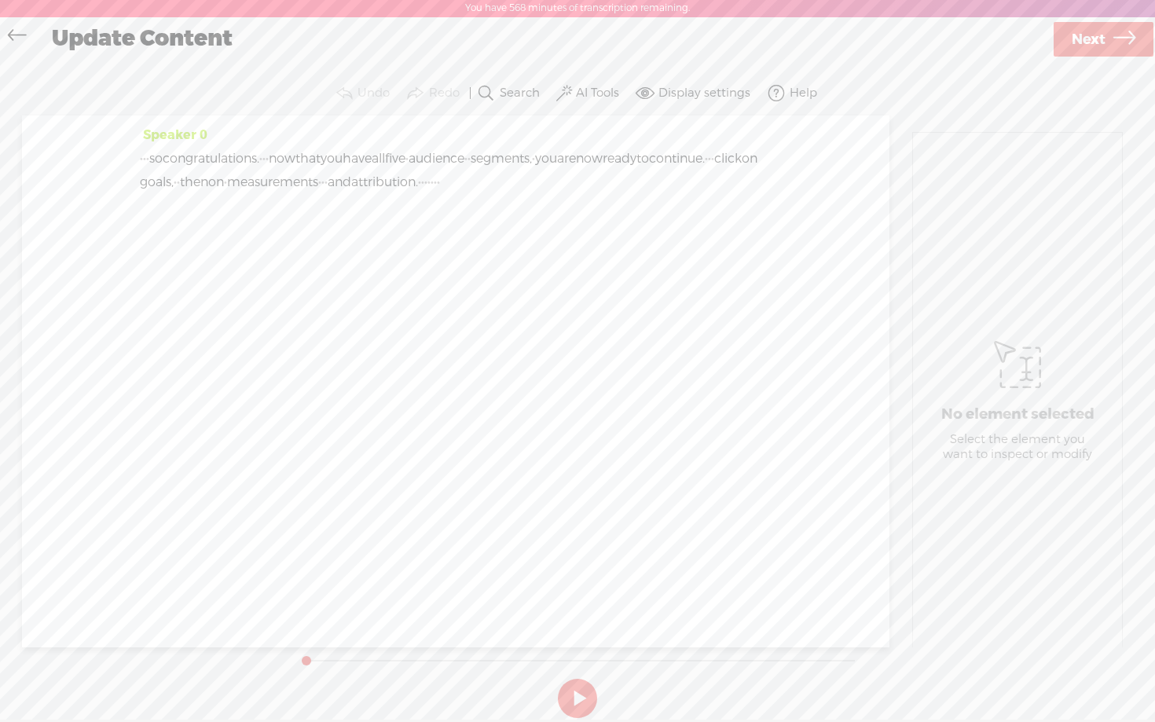
click at [1089, 45] on span "Next" at bounding box center [1089, 40] width 34 height 40
click at [518, 376] on input "guidejar - day 1 step 2 video 13" at bounding box center [580, 370] width 538 height 31
type input "guidejar - day 1 step 2 video 16"
click at [1082, 50] on span "Finish" at bounding box center [1094, 40] width 44 height 40
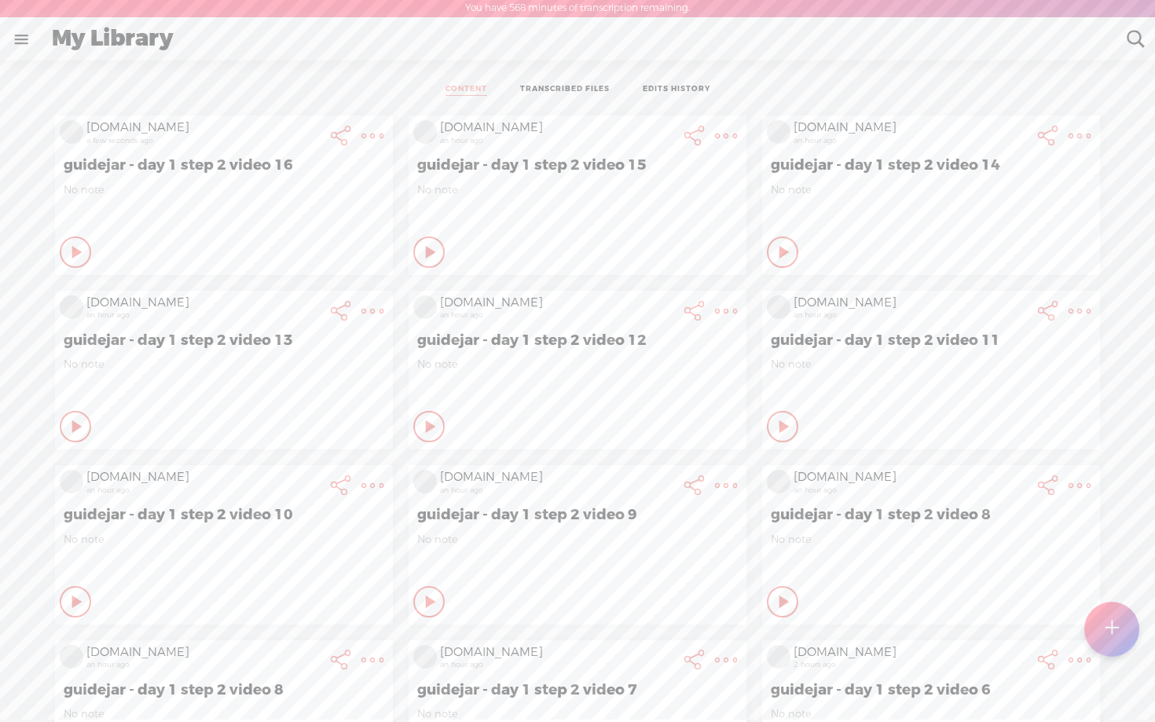
click at [70, 244] on icon at bounding box center [78, 252] width 16 height 16
click at [365, 140] on t at bounding box center [372, 136] width 22 height 22
click at [256, 399] on link "Delete" at bounding box center [288, 405] width 178 height 36
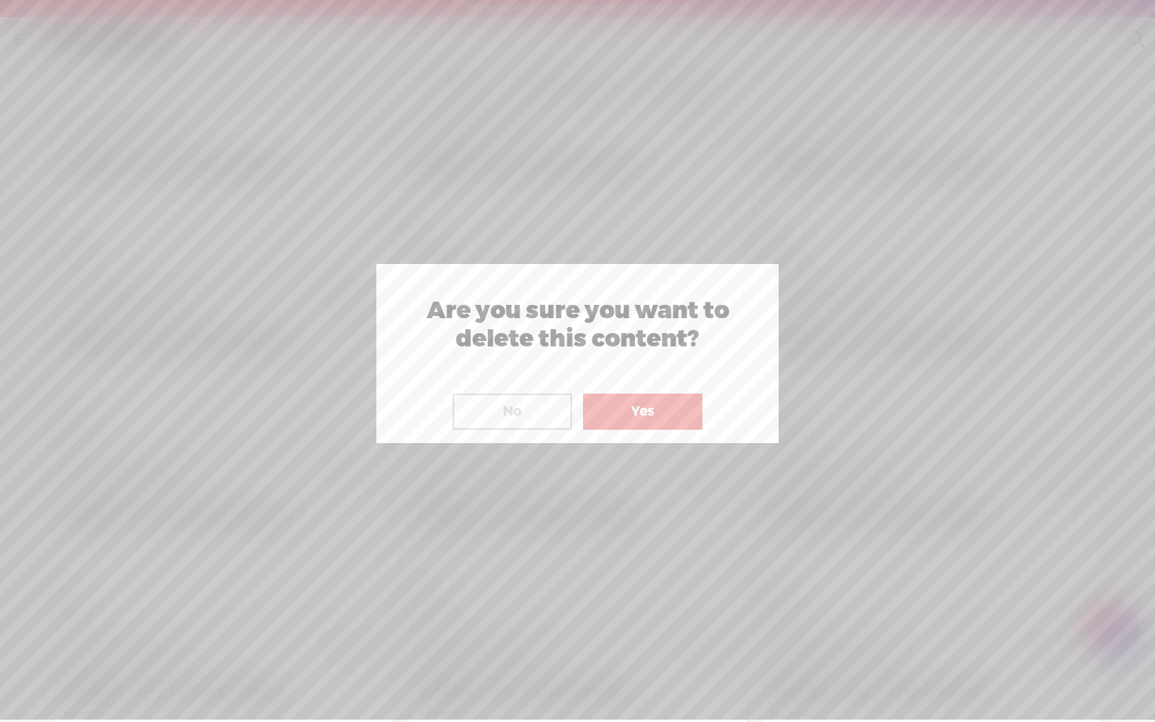
click at [618, 395] on button "Yes" at bounding box center [642, 412] width 119 height 36
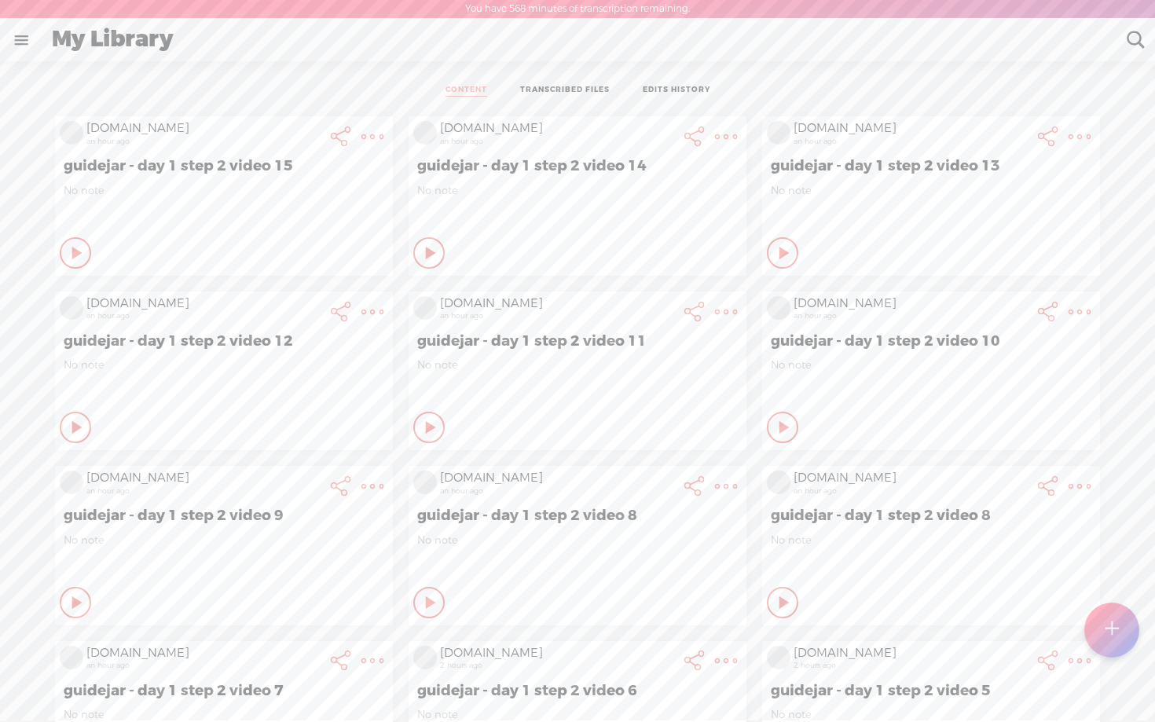
click at [1112, 625] on t at bounding box center [1111, 630] width 13 height 35
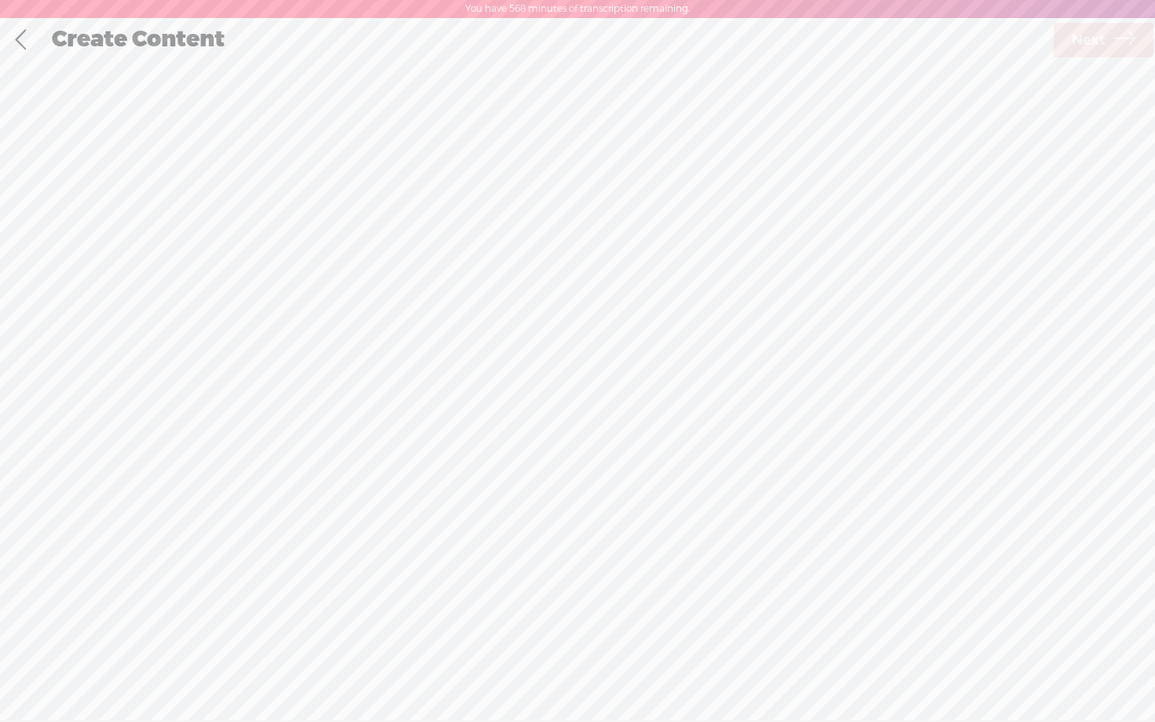
scroll to position [1, 0]
click at [646, 86] on div "Record Mode" at bounding box center [658, 78] width 152 height 39
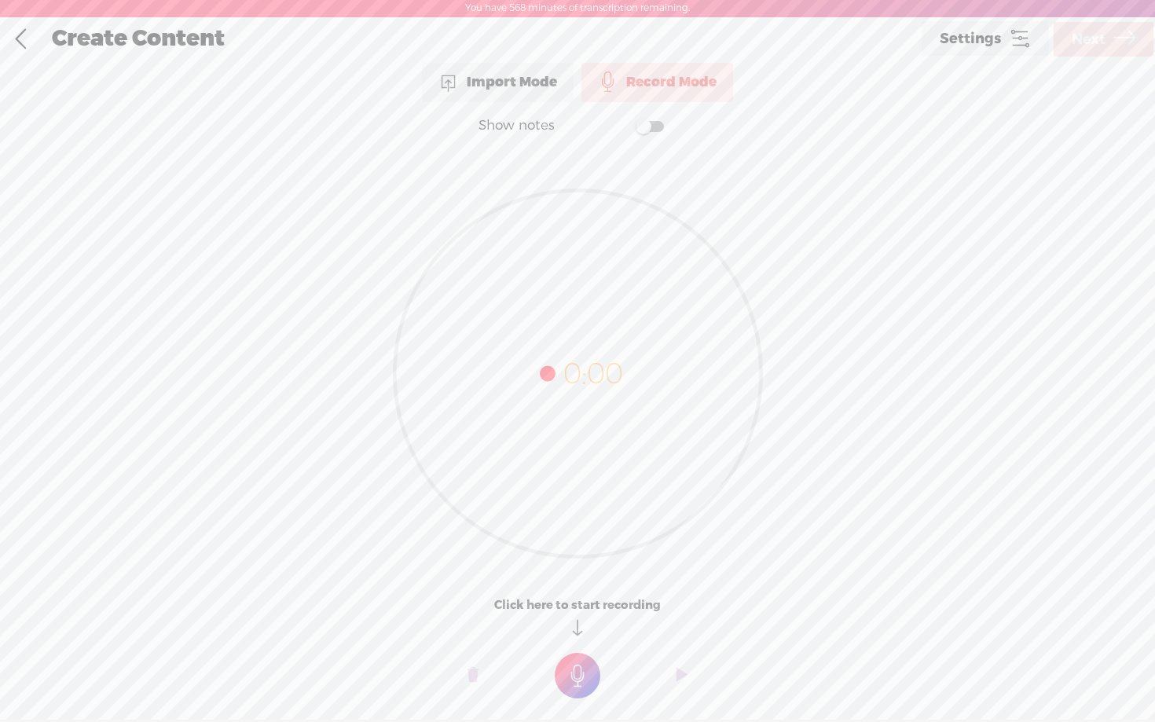
click at [644, 121] on span at bounding box center [650, 126] width 28 height 11
click at [516, 189] on textarea at bounding box center [577, 342] width 607 height 365
type textarea "So congratulations now that you have 5 of your audience segments added lcik on …"
click at [578, 677] on t at bounding box center [578, 676] width 46 height 46
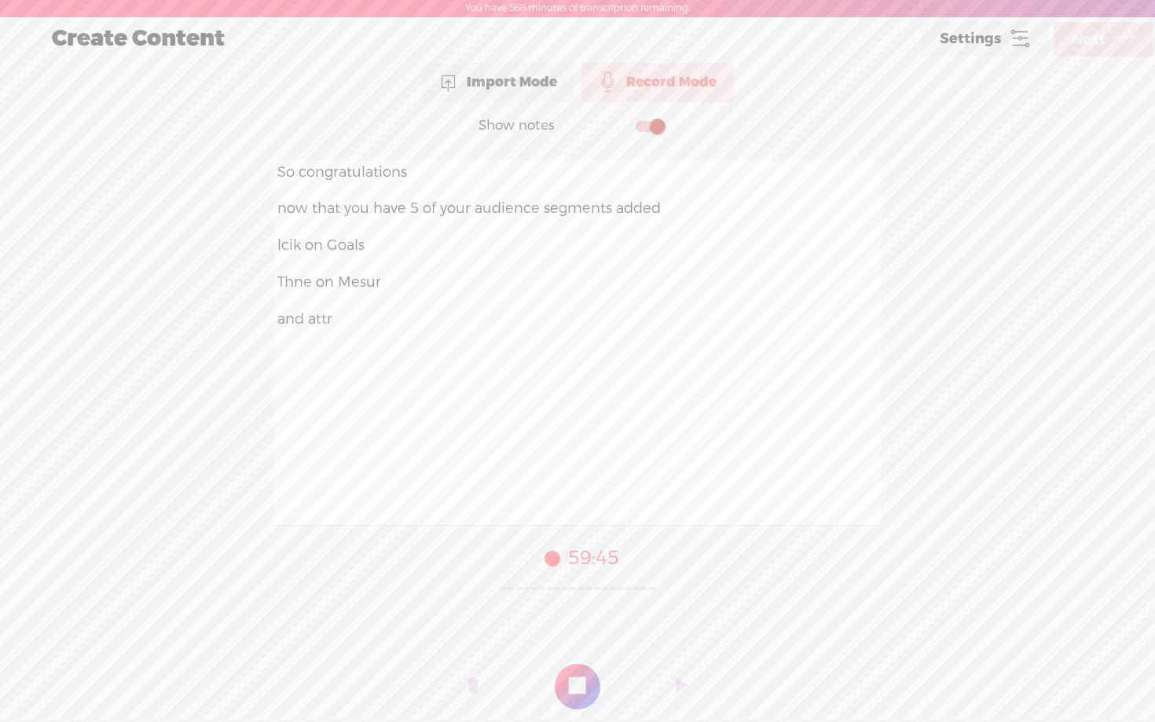
click at [578, 677] on t at bounding box center [578, 687] width 46 height 46
click at [1100, 42] on span "Next" at bounding box center [1089, 40] width 34 height 40
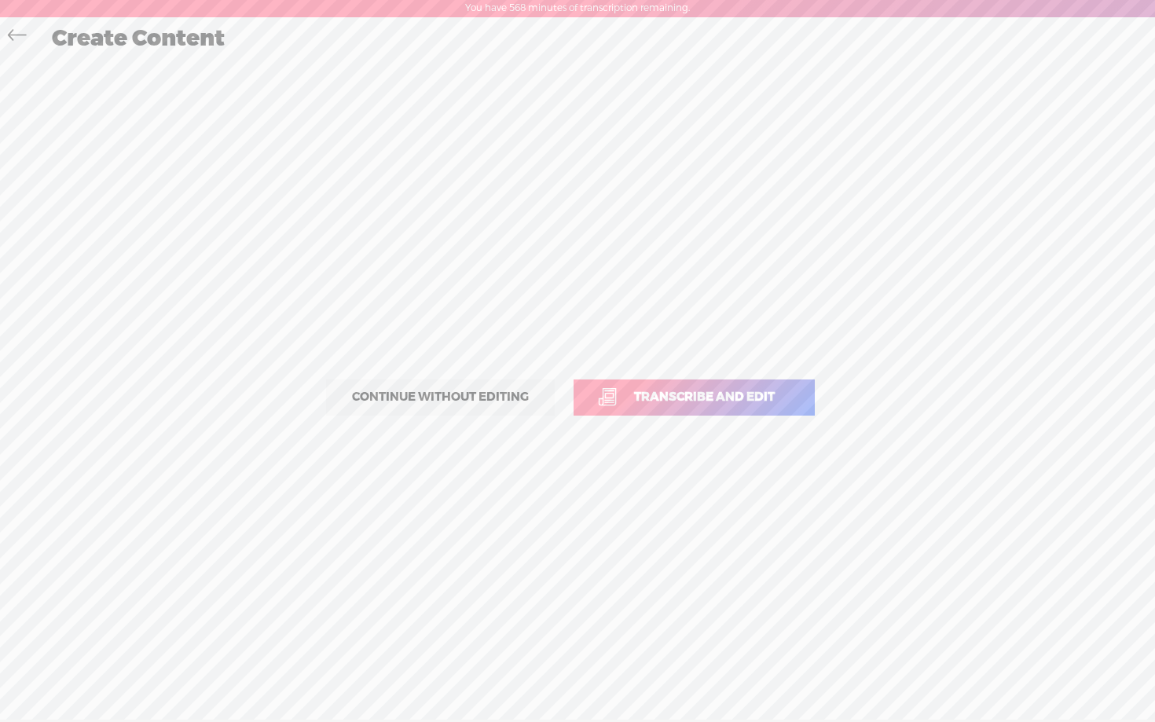
click at [728, 412] on link "Transcribe and edit" at bounding box center [694, 398] width 241 height 36
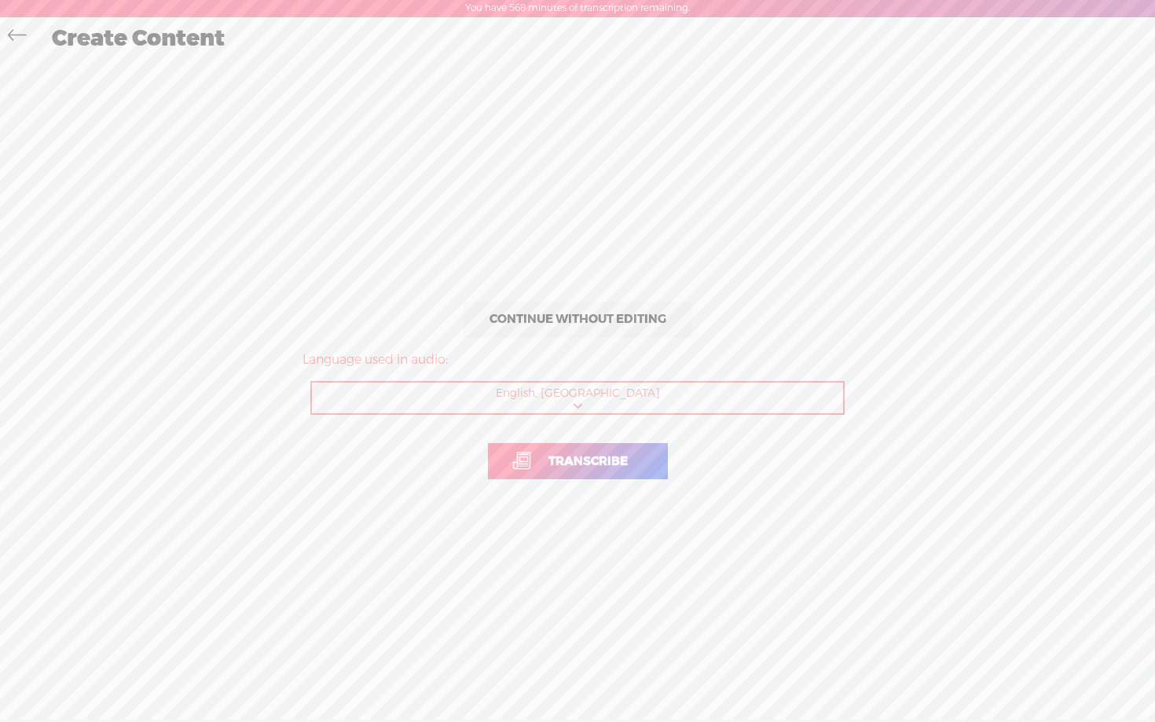
click at [576, 461] on span "Transcribe" at bounding box center [588, 462] width 112 height 18
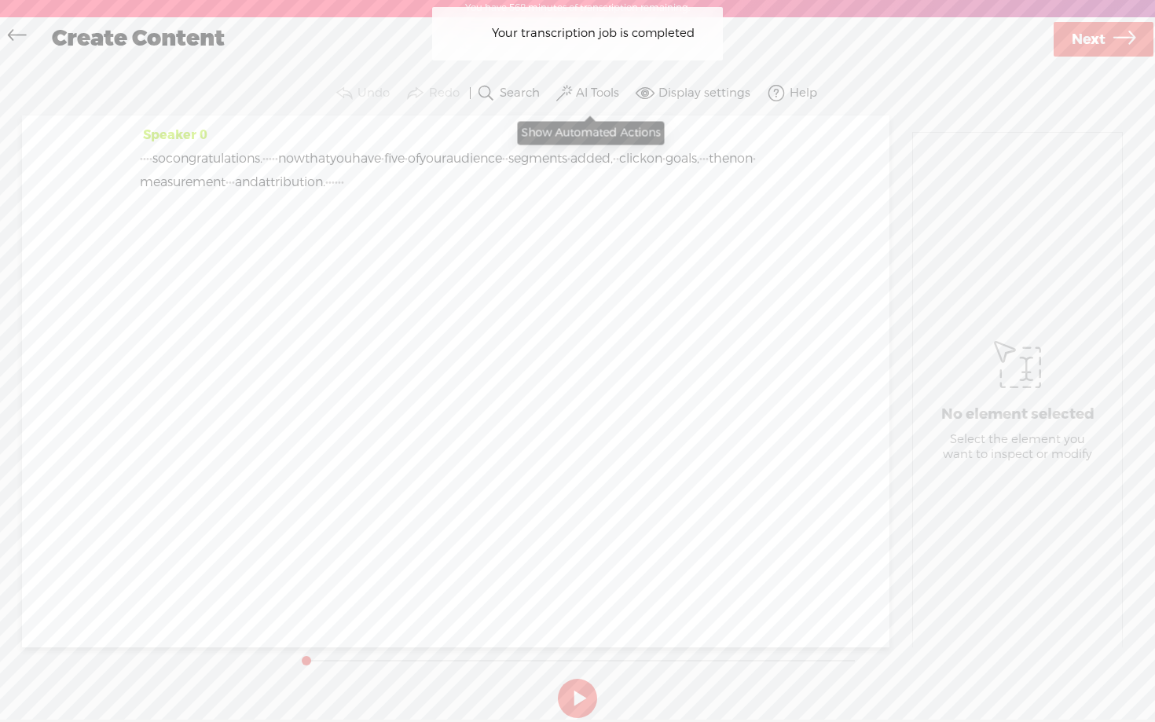
click at [607, 96] on label "AI Tools" at bounding box center [597, 94] width 43 height 16
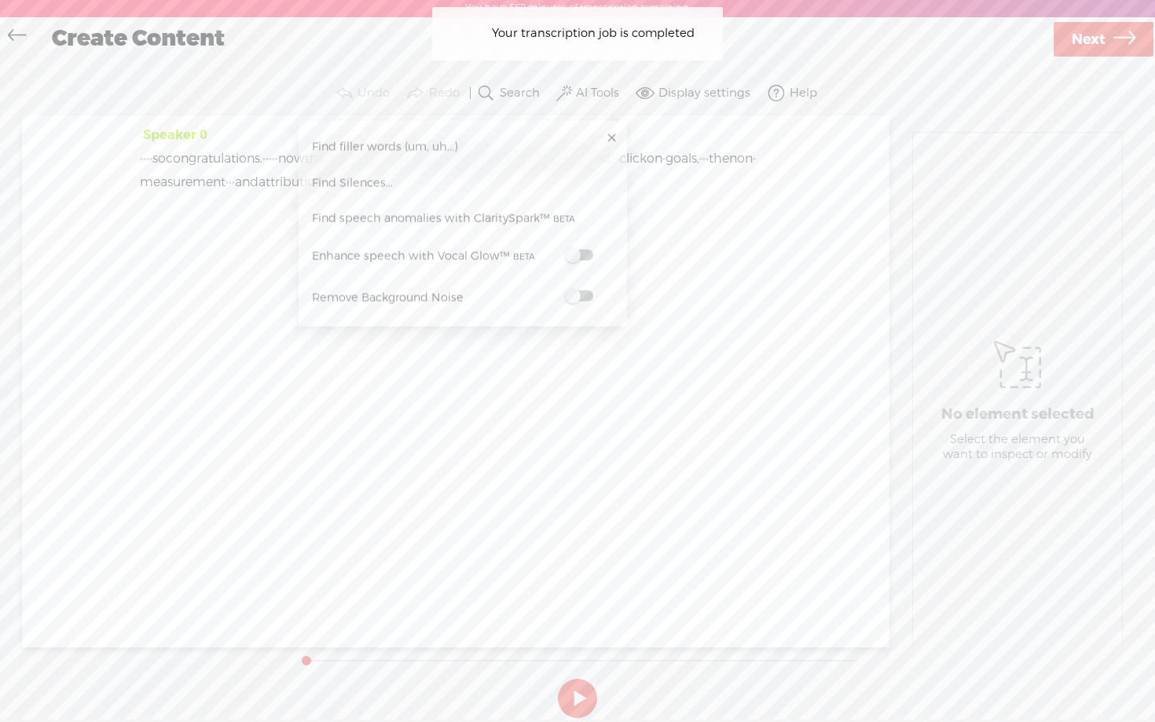
click at [588, 255] on span at bounding box center [579, 255] width 28 height 11
click at [582, 292] on span at bounding box center [579, 297] width 28 height 11
click at [585, 256] on span at bounding box center [579, 256] width 28 height 11
click at [1070, 53] on link "Next" at bounding box center [1104, 40] width 100 height 35
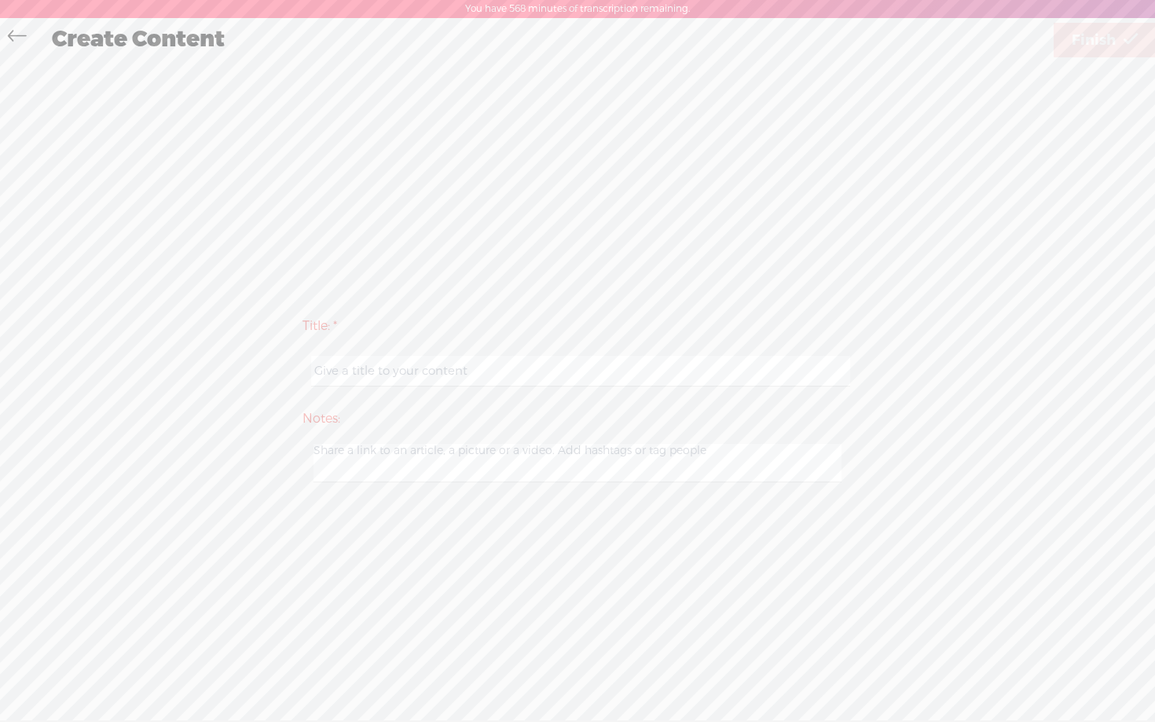
click at [375, 379] on input "text" at bounding box center [580, 371] width 538 height 31
paste input "guidejar - day 1 step 2 video 16"
type input "guidejar - day 1 step 2 video 16"
click at [1109, 39] on span "Finish" at bounding box center [1094, 40] width 44 height 40
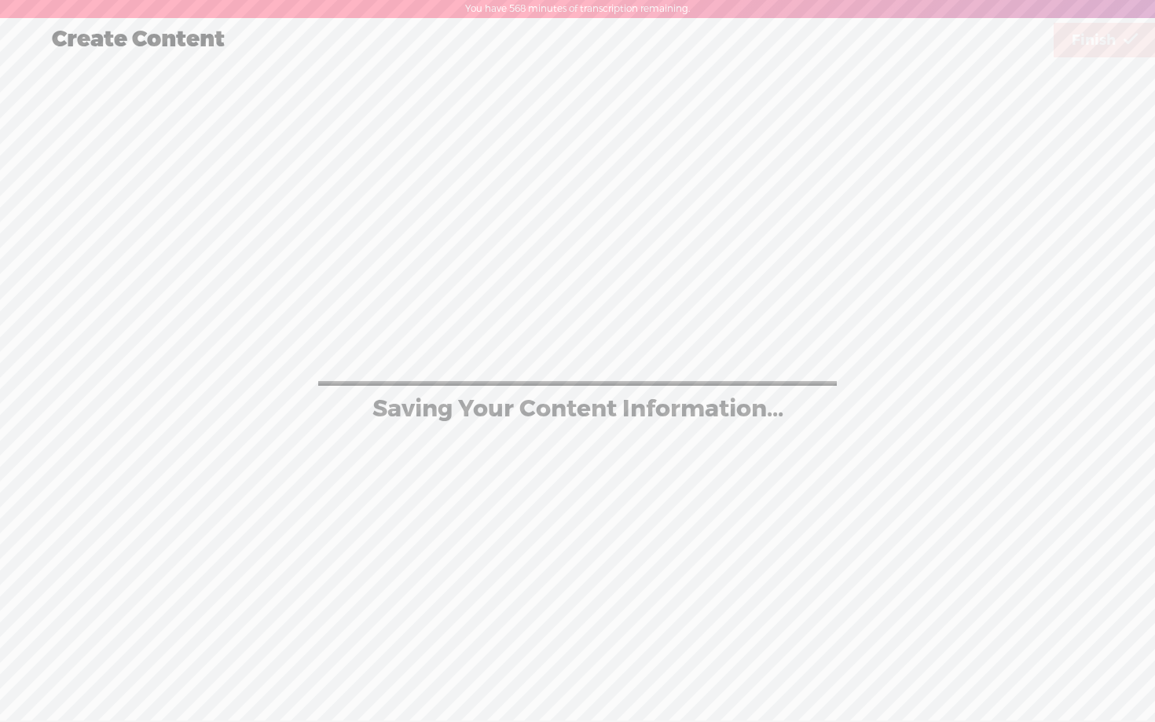
scroll to position [1, 0]
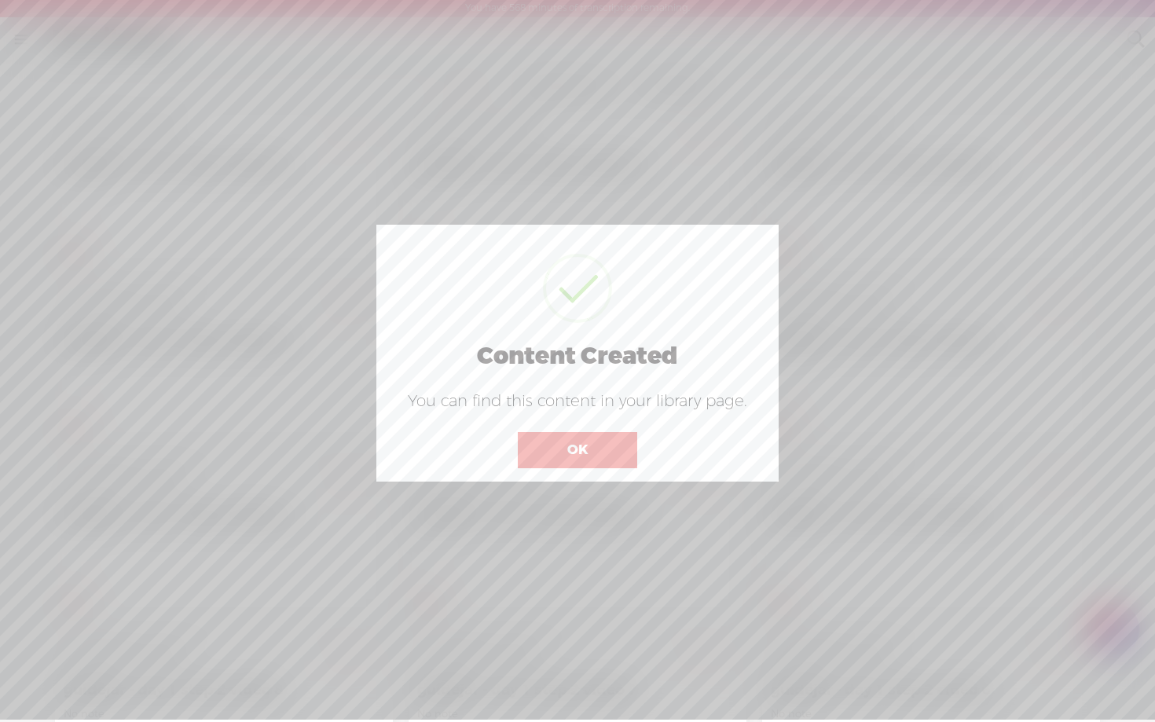
click at [575, 451] on button "OK" at bounding box center [577, 450] width 119 height 36
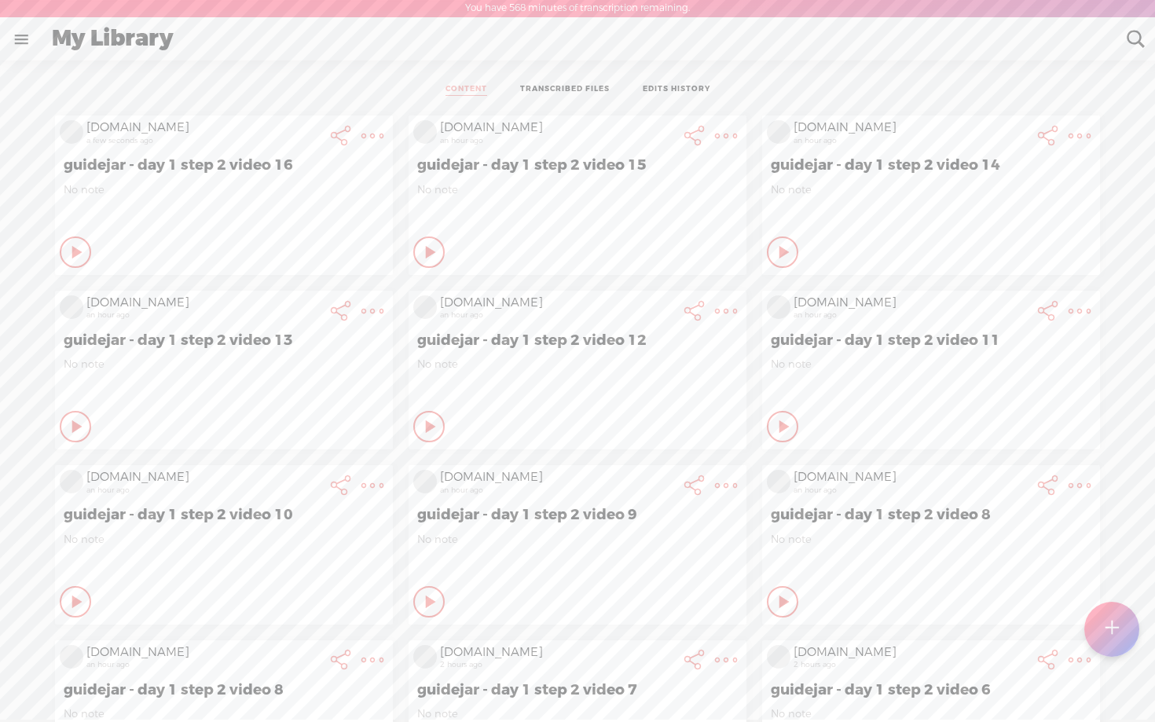
click at [76, 246] on icon at bounding box center [78, 252] width 16 height 16
click at [1120, 635] on div at bounding box center [1111, 629] width 55 height 55
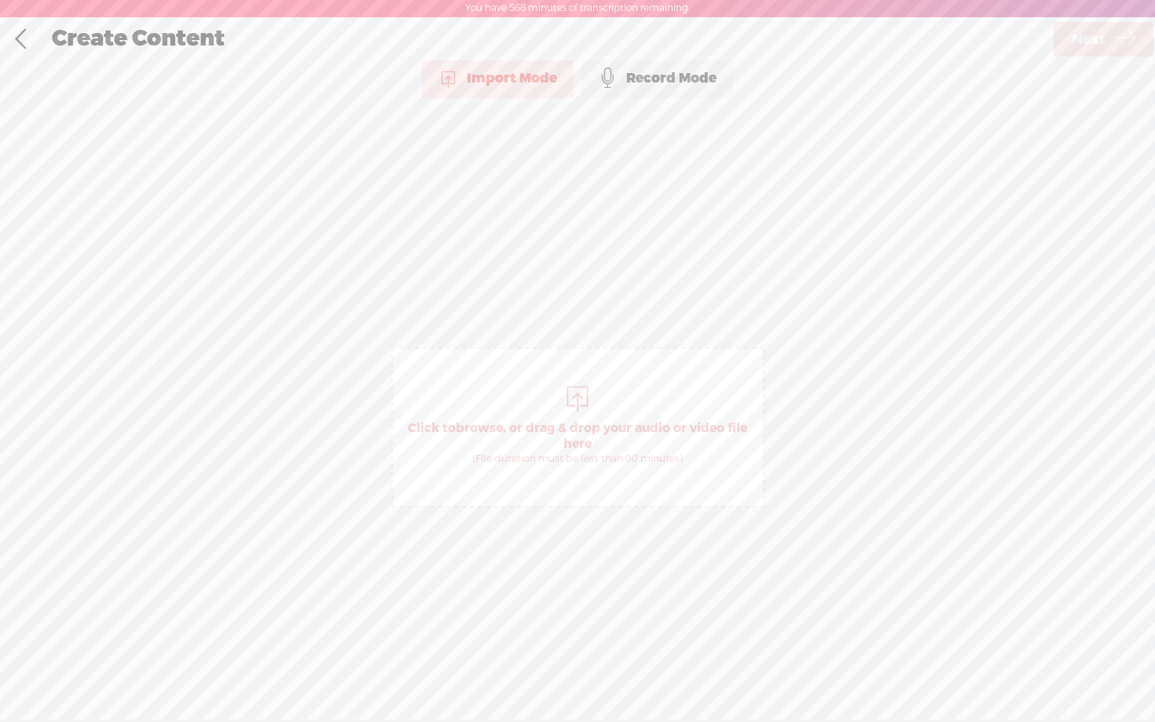
click at [679, 80] on div "Record Mode" at bounding box center [658, 78] width 152 height 39
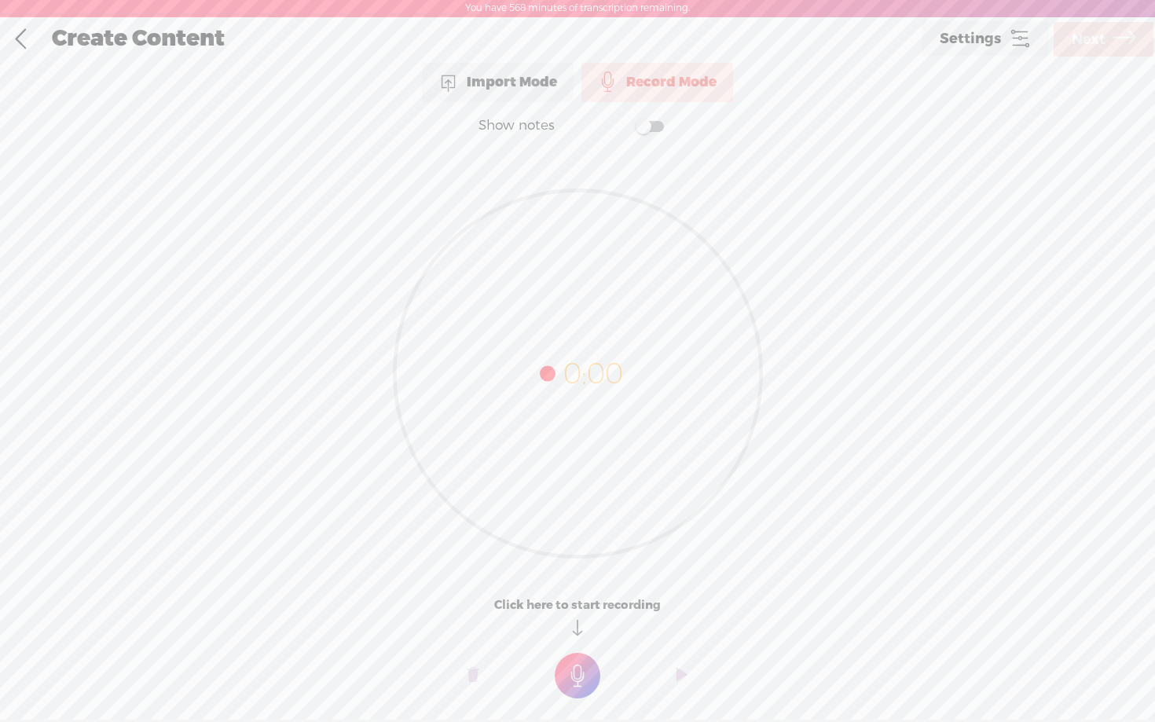
click at [648, 132] on label at bounding box center [634, 126] width 85 height 32
click at [546, 233] on textarea at bounding box center [577, 342] width 607 height 365
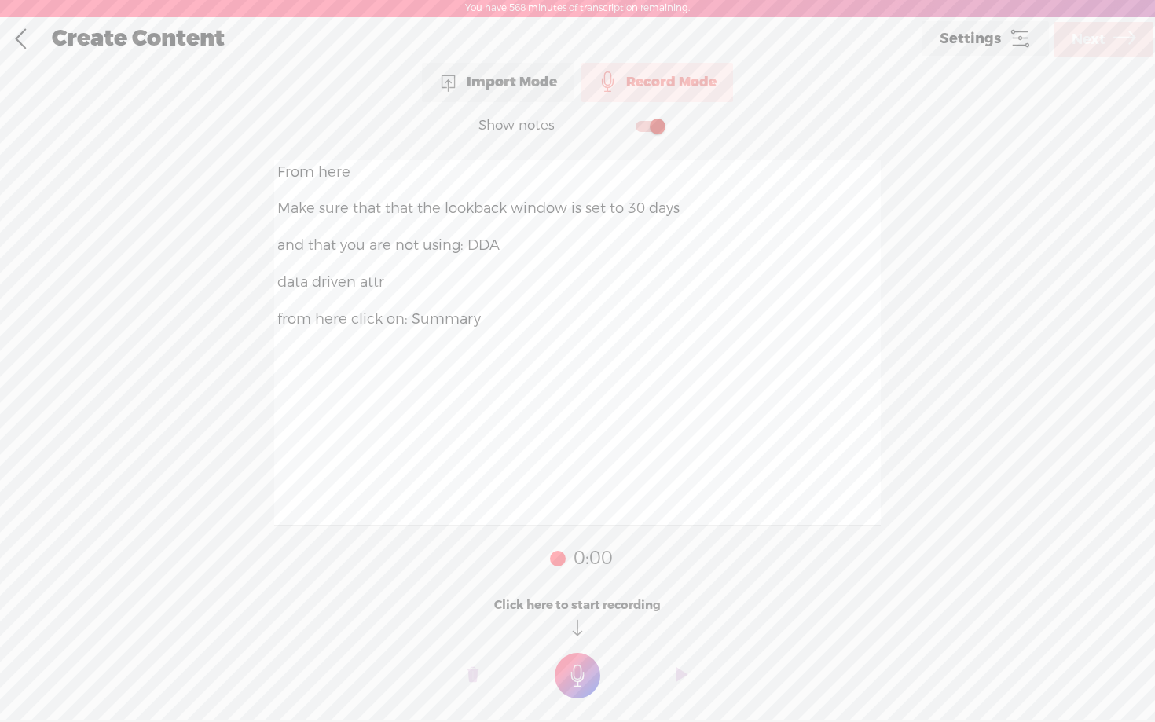
type textarea "From here Make sure that that the lookback window is set to 30 days and that yo…"
click at [578, 670] on t at bounding box center [578, 676] width 46 height 46
click at [578, 670] on t at bounding box center [578, 687] width 46 height 46
click at [1096, 48] on span "Next" at bounding box center [1089, 40] width 34 height 40
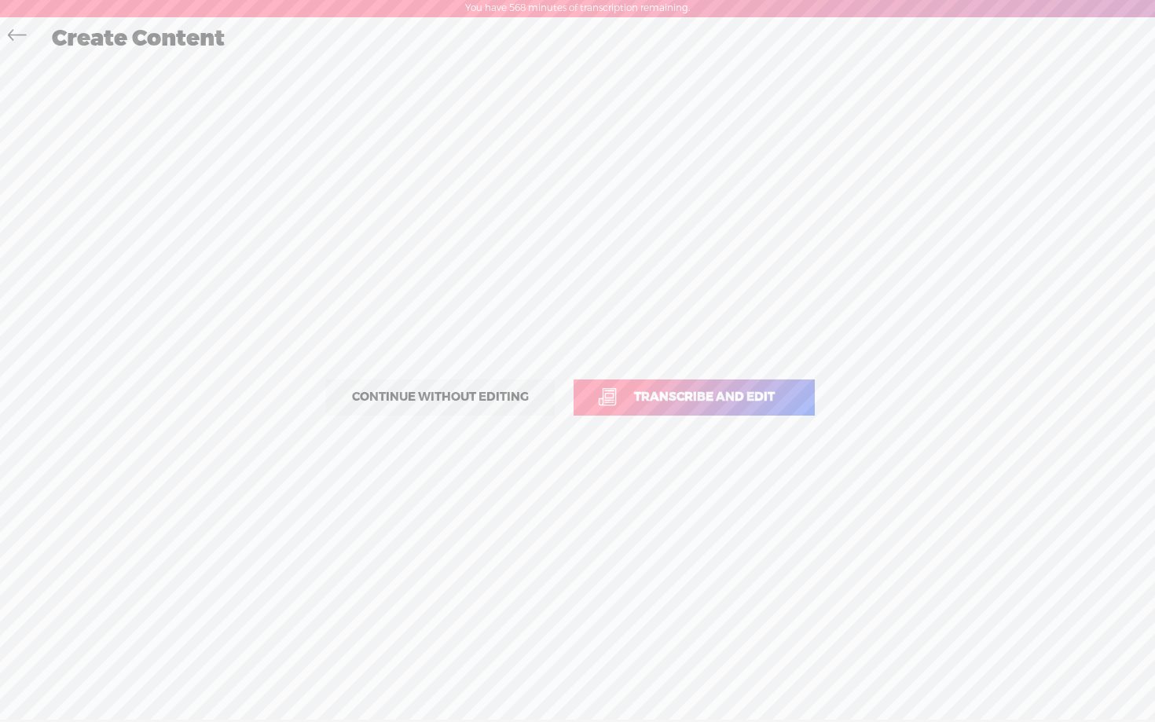
click at [647, 406] on span "Transcribe and edit" at bounding box center [705, 397] width 174 height 18
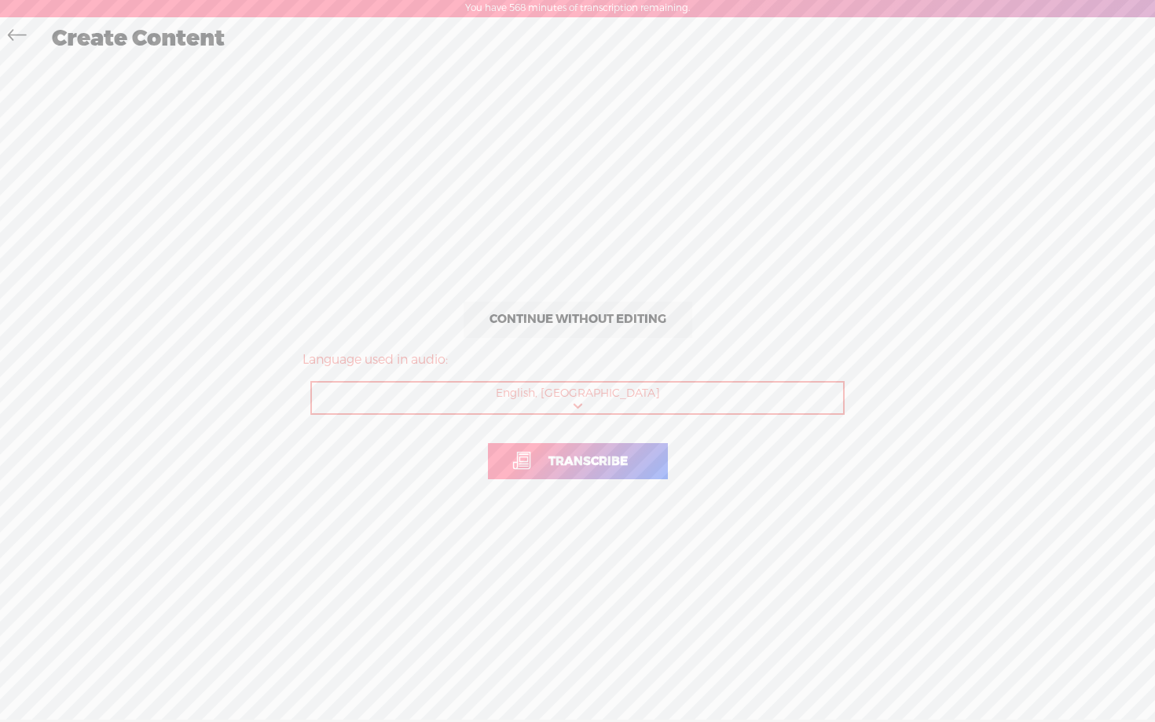
click at [543, 464] on span "Transcribe" at bounding box center [588, 462] width 112 height 18
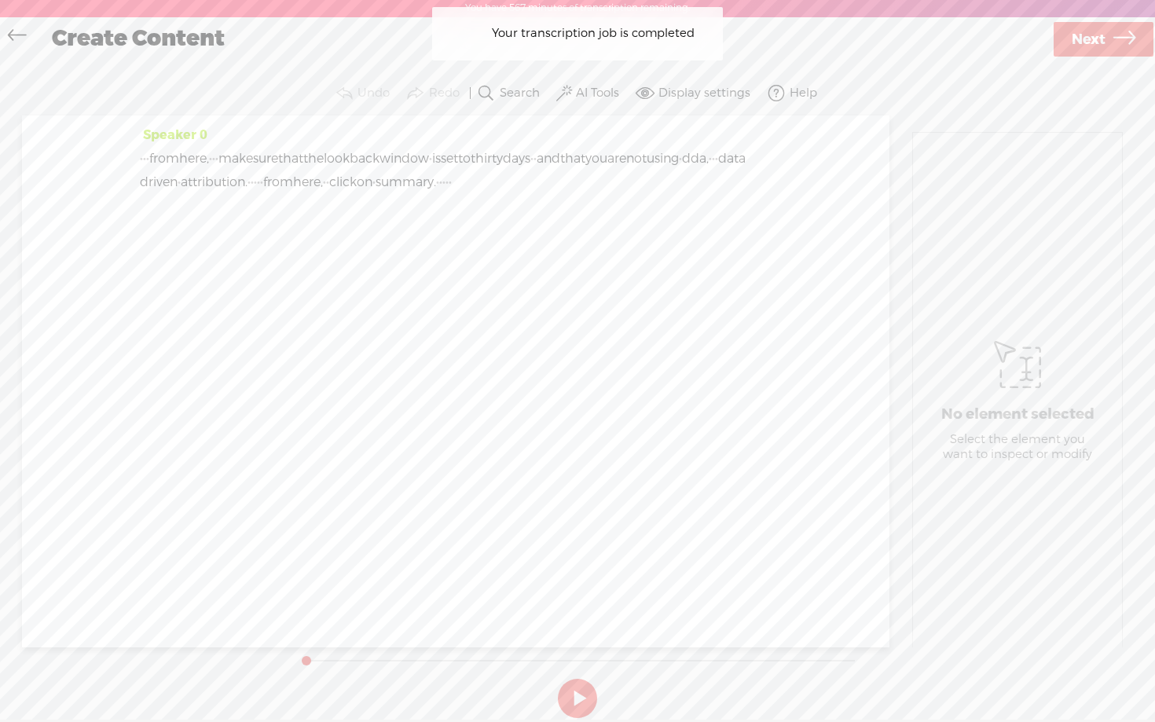
click at [585, 94] on label "AI Tools" at bounding box center [597, 94] width 43 height 16
click at [585, 253] on span at bounding box center [579, 255] width 28 height 11
click at [582, 297] on span at bounding box center [579, 297] width 28 height 11
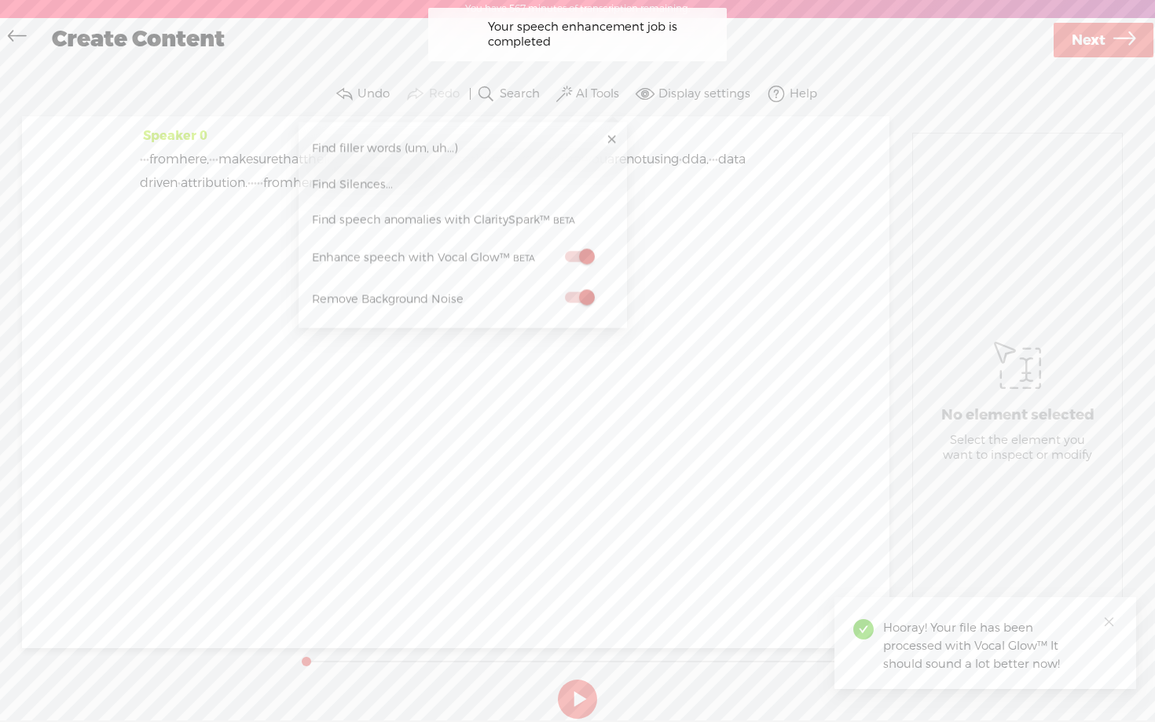
click at [1098, 51] on span "Next" at bounding box center [1089, 40] width 34 height 40
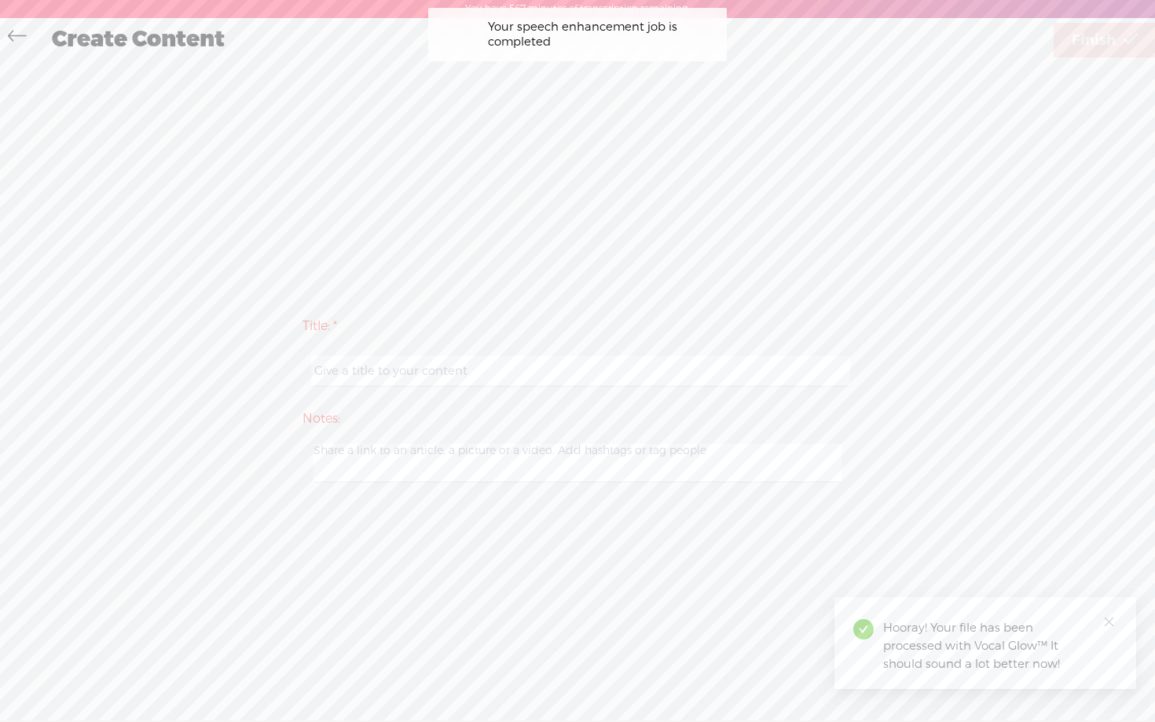
click at [504, 368] on input "text" at bounding box center [580, 371] width 538 height 31
paste input "guidejar - day 1 step 2 video 16"
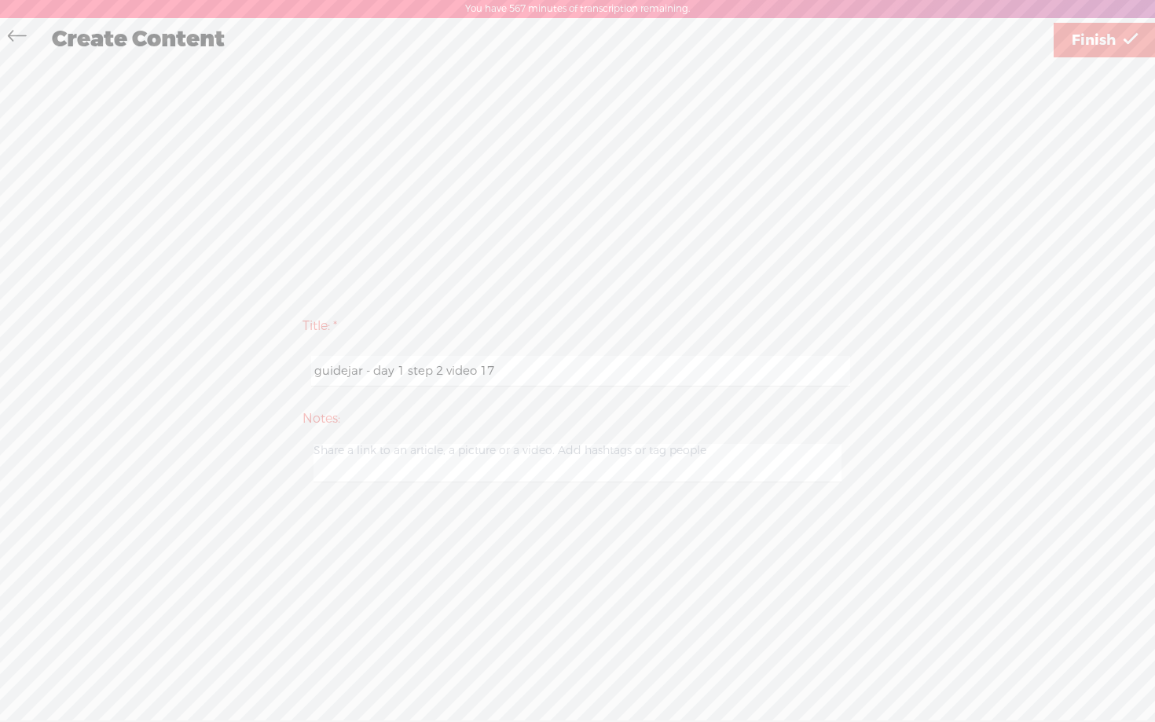
type input "guidejar - day 1 step 2 video 17"
click at [1115, 41] on span "Finish" at bounding box center [1094, 40] width 44 height 40
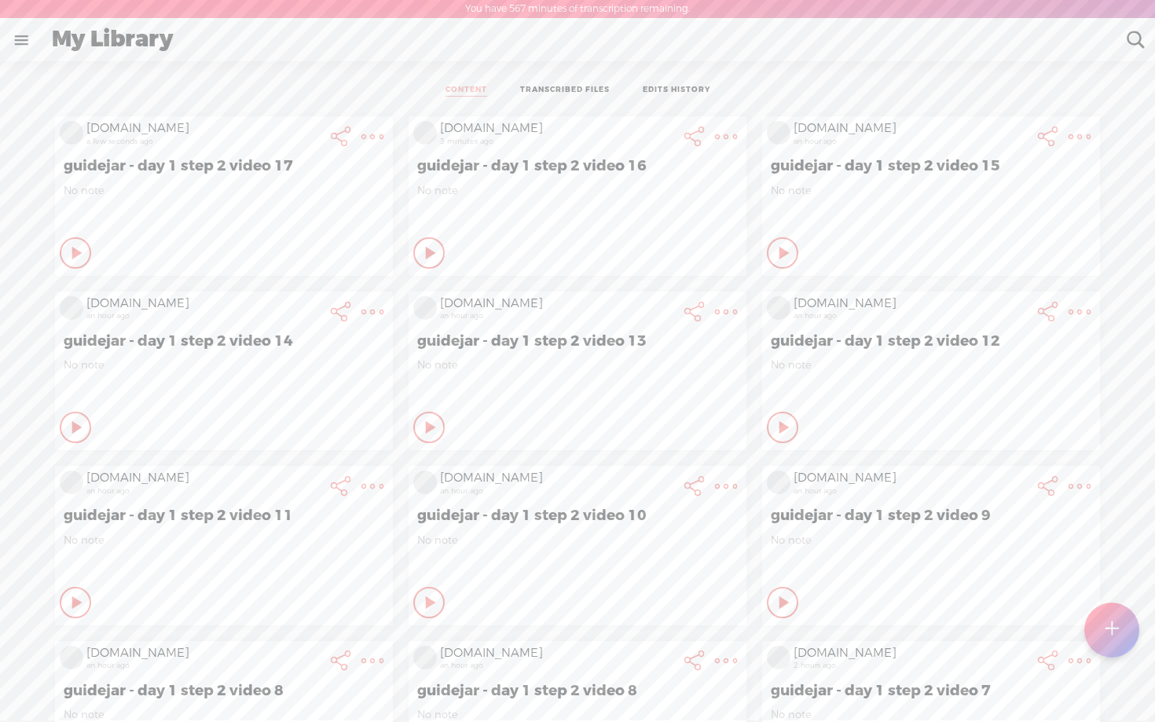
scroll to position [1, 0]
click at [83, 240] on div "Play Content" at bounding box center [75, 252] width 31 height 31
click at [70, 253] on icon at bounding box center [78, 252] width 16 height 16
click at [77, 252] on icon at bounding box center [78, 252] width 16 height 16
click at [1103, 629] on div at bounding box center [1111, 629] width 55 height 55
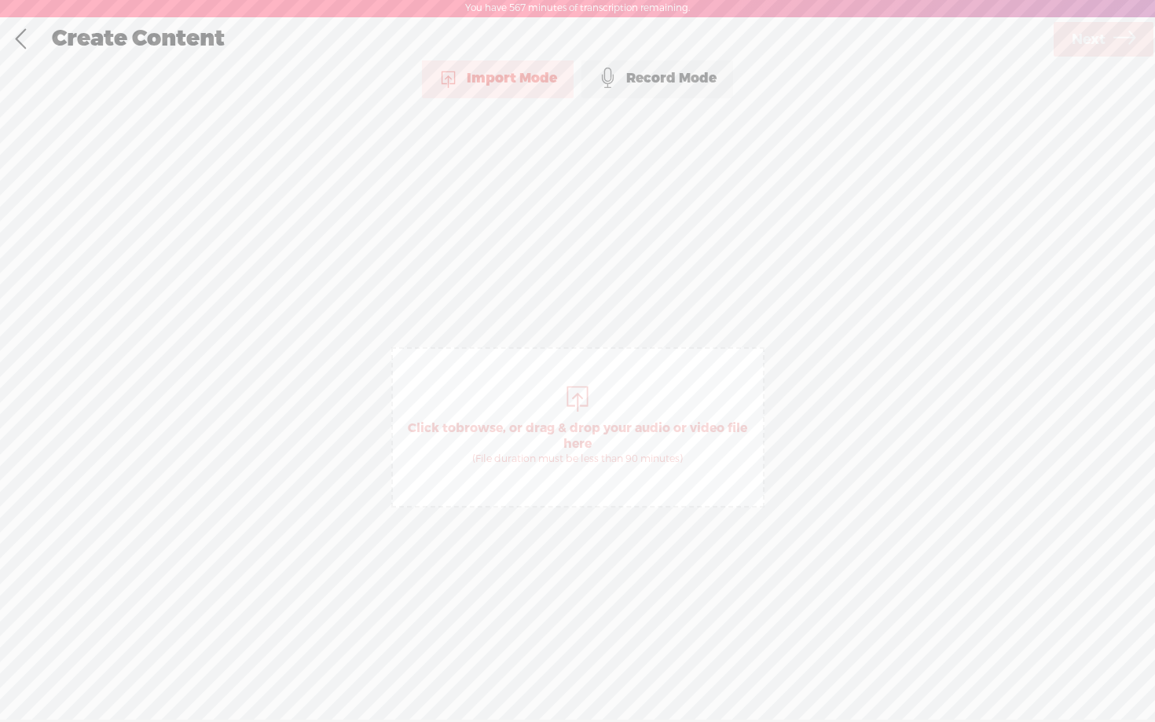
click at [635, 73] on div "Record Mode" at bounding box center [658, 78] width 152 height 39
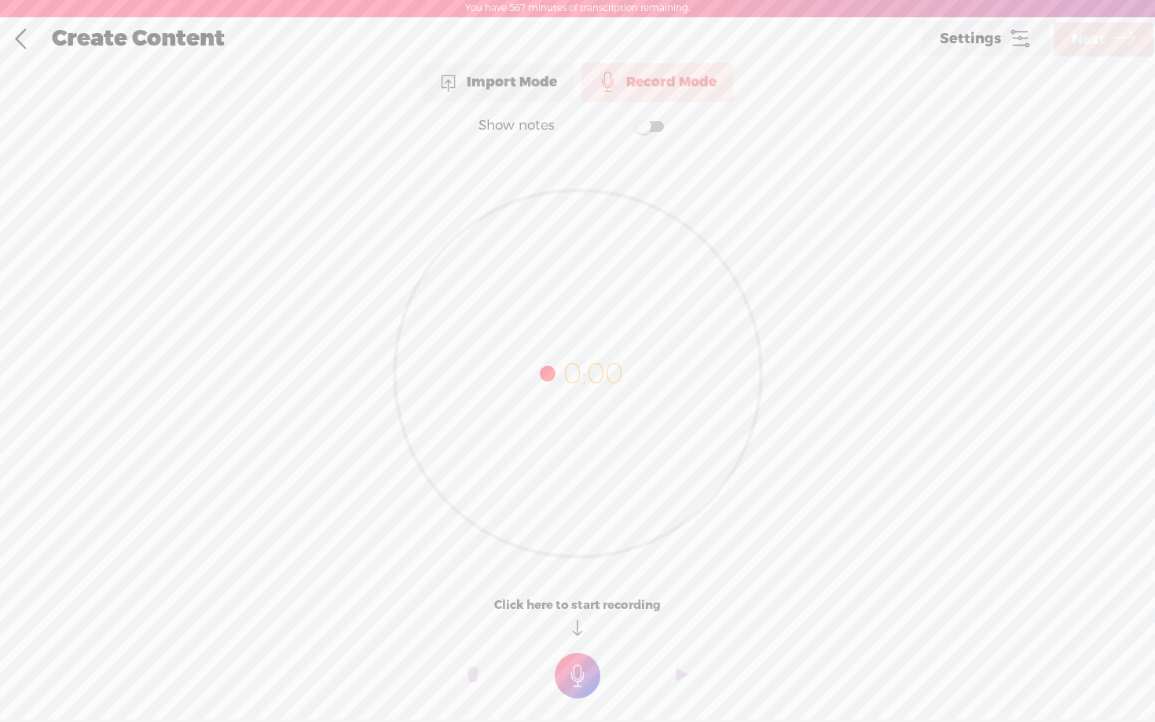
click at [646, 128] on span at bounding box center [650, 126] width 28 height 11
click at [482, 240] on textarea at bounding box center [577, 342] width 607 height 365
click at [577, 217] on textarea "On this summary screen You really should have 1 primary goal and" at bounding box center [577, 342] width 607 height 365
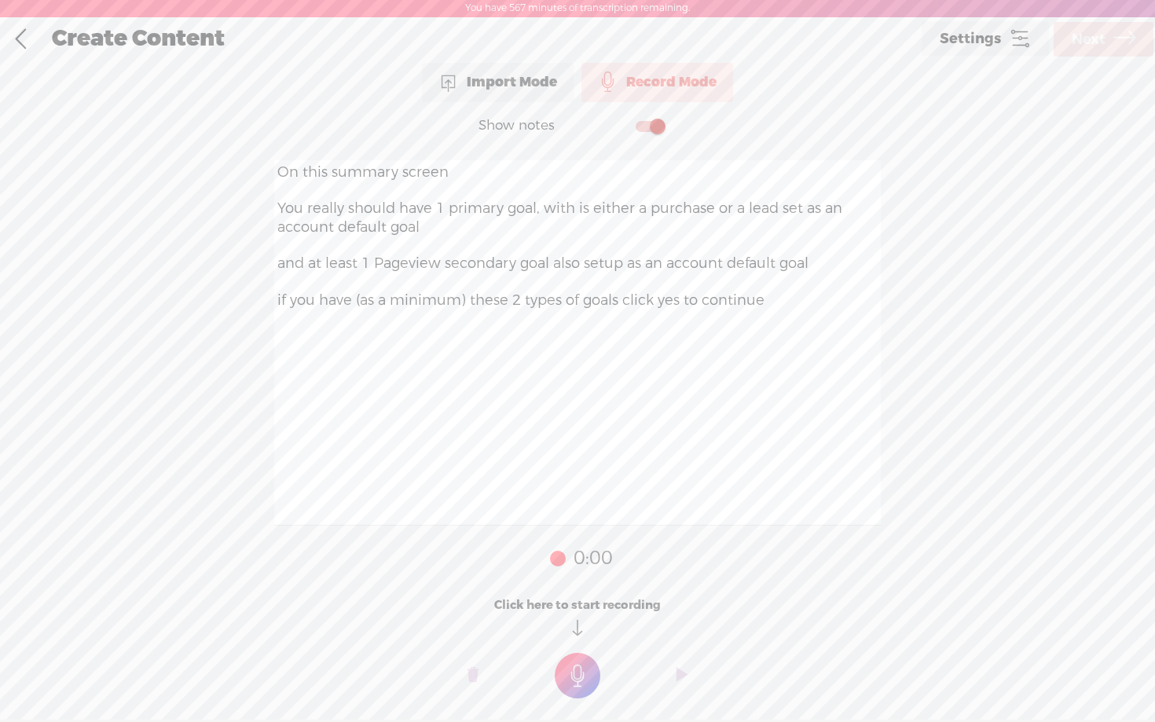
type textarea "On this summary screen You really should have 1 primary goal, with is either a …"
